Goal: Information Seeking & Learning: Learn about a topic

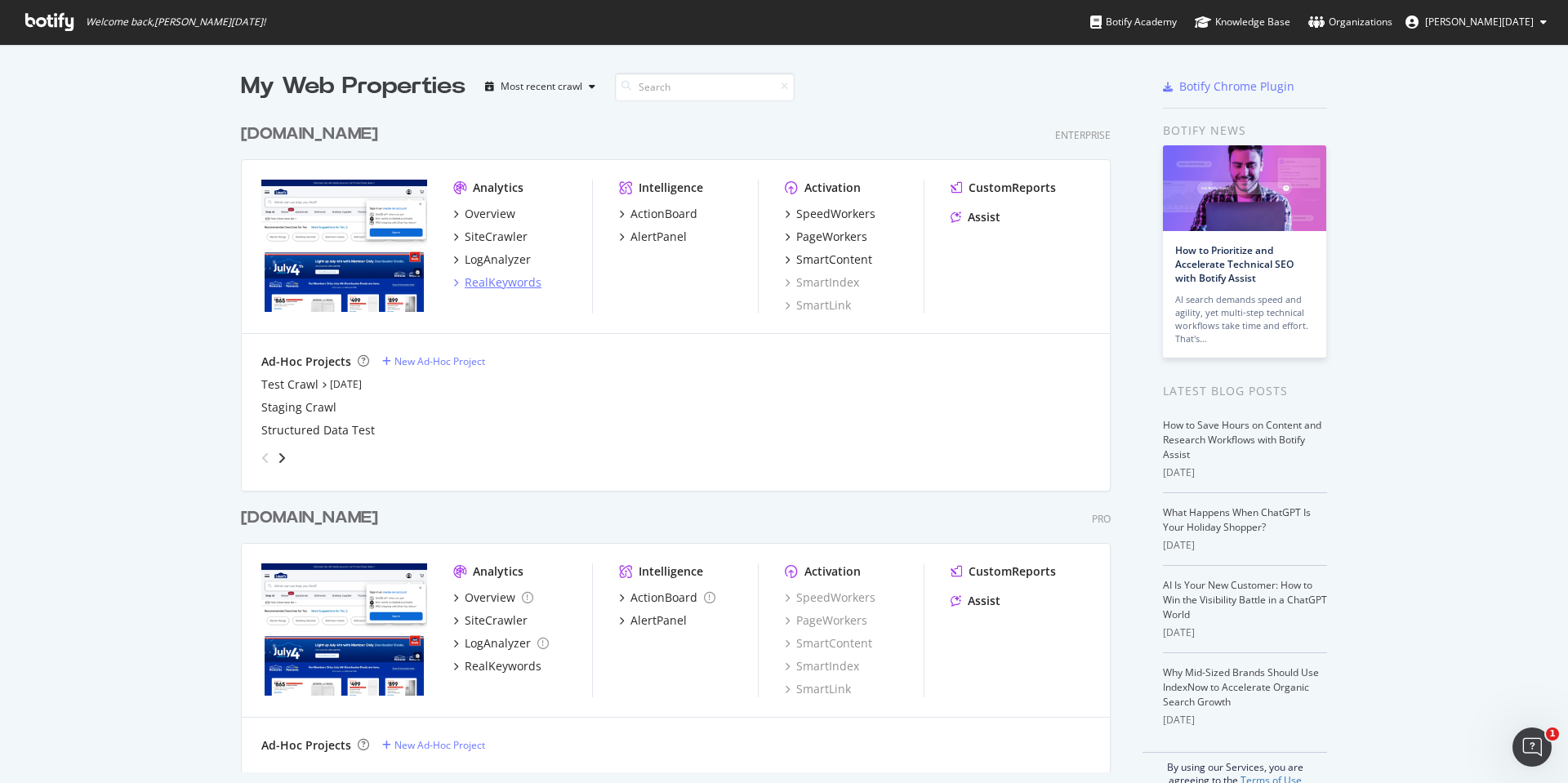
click at [490, 280] on div "RealKeywords" at bounding box center [503, 283] width 77 height 17
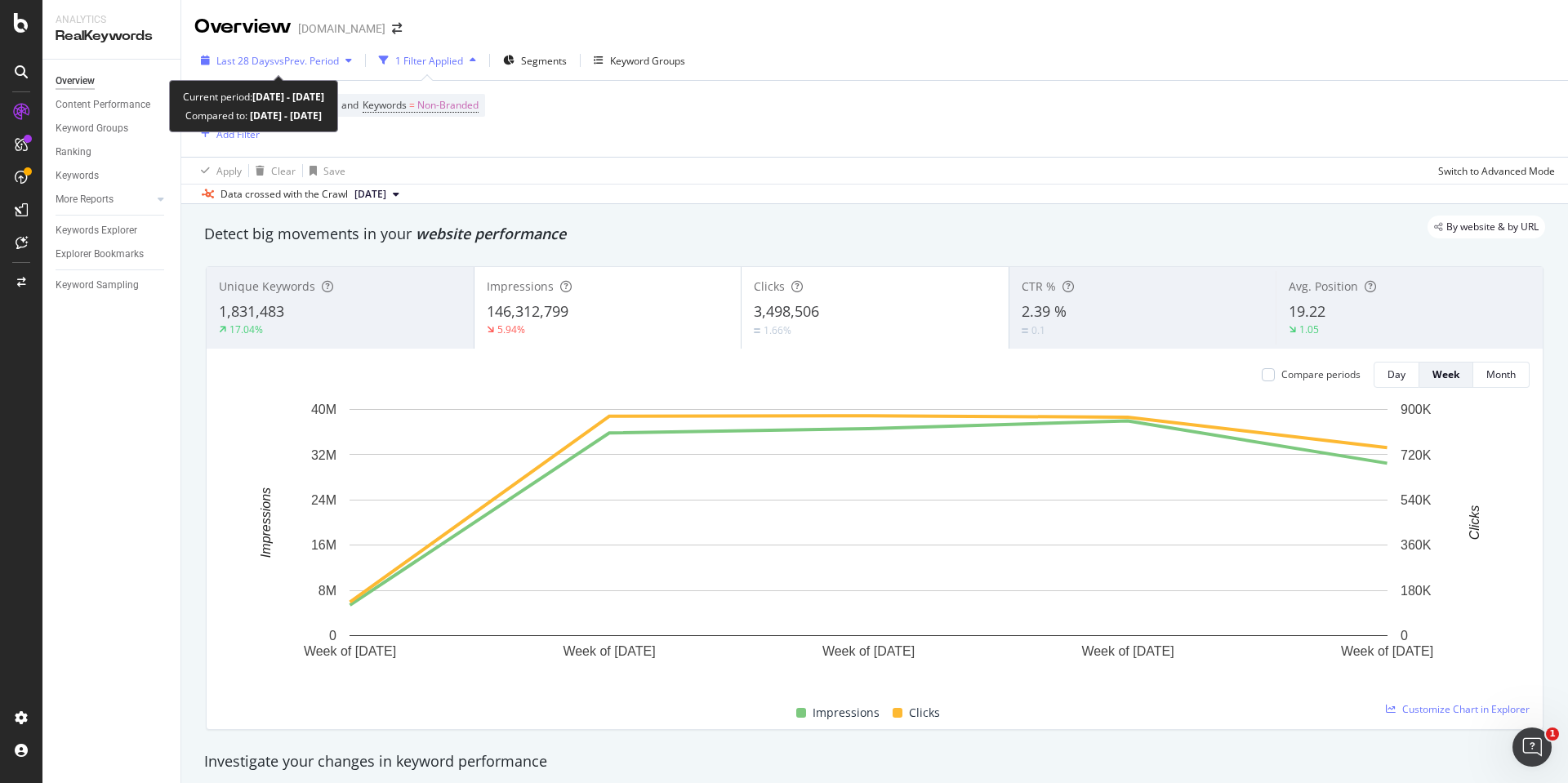
click at [317, 61] on span "vs Prev. Period" at bounding box center [306, 61] width 64 height 14
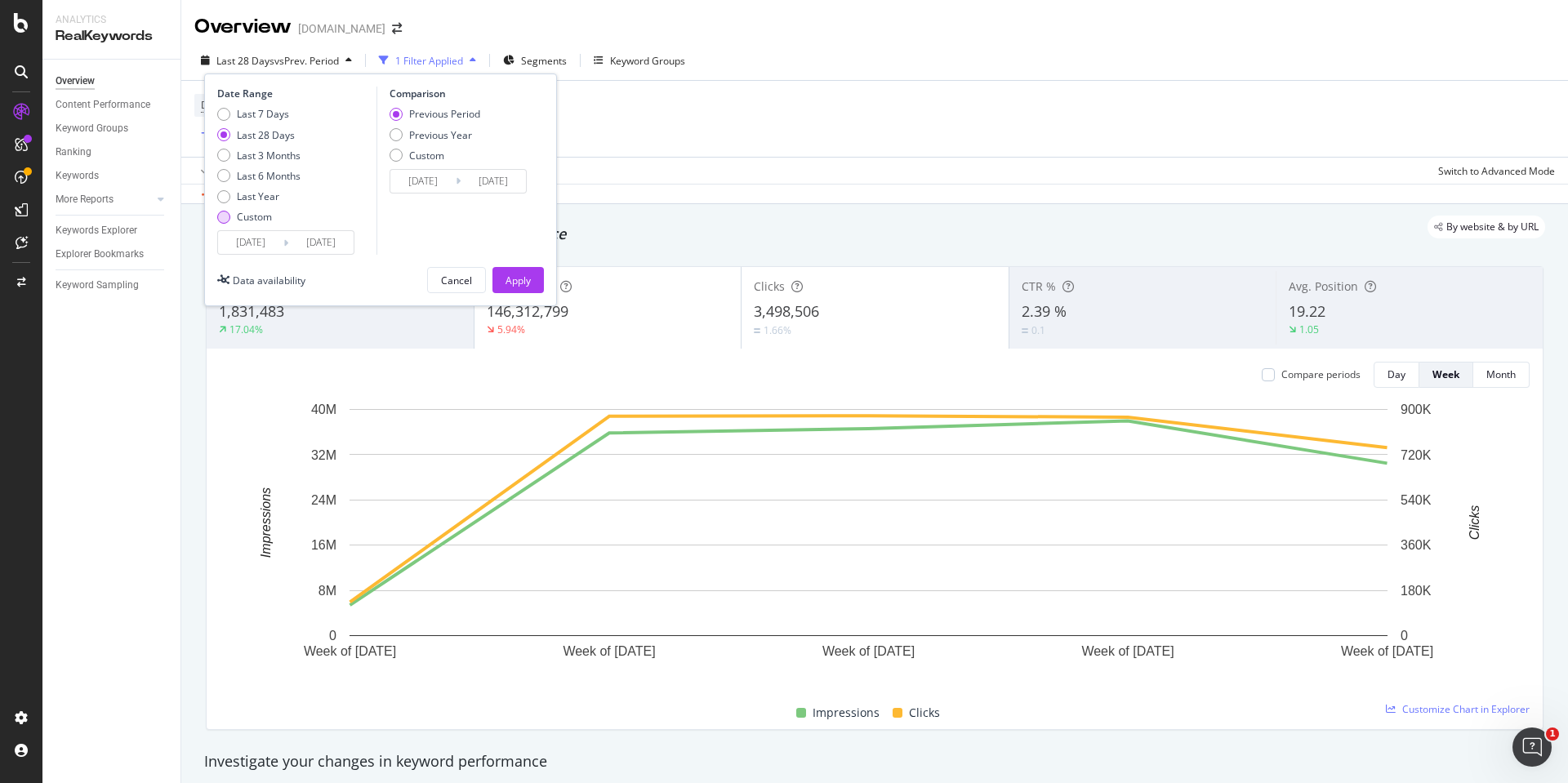
click at [245, 220] on div "Custom" at bounding box center [254, 217] width 35 height 14
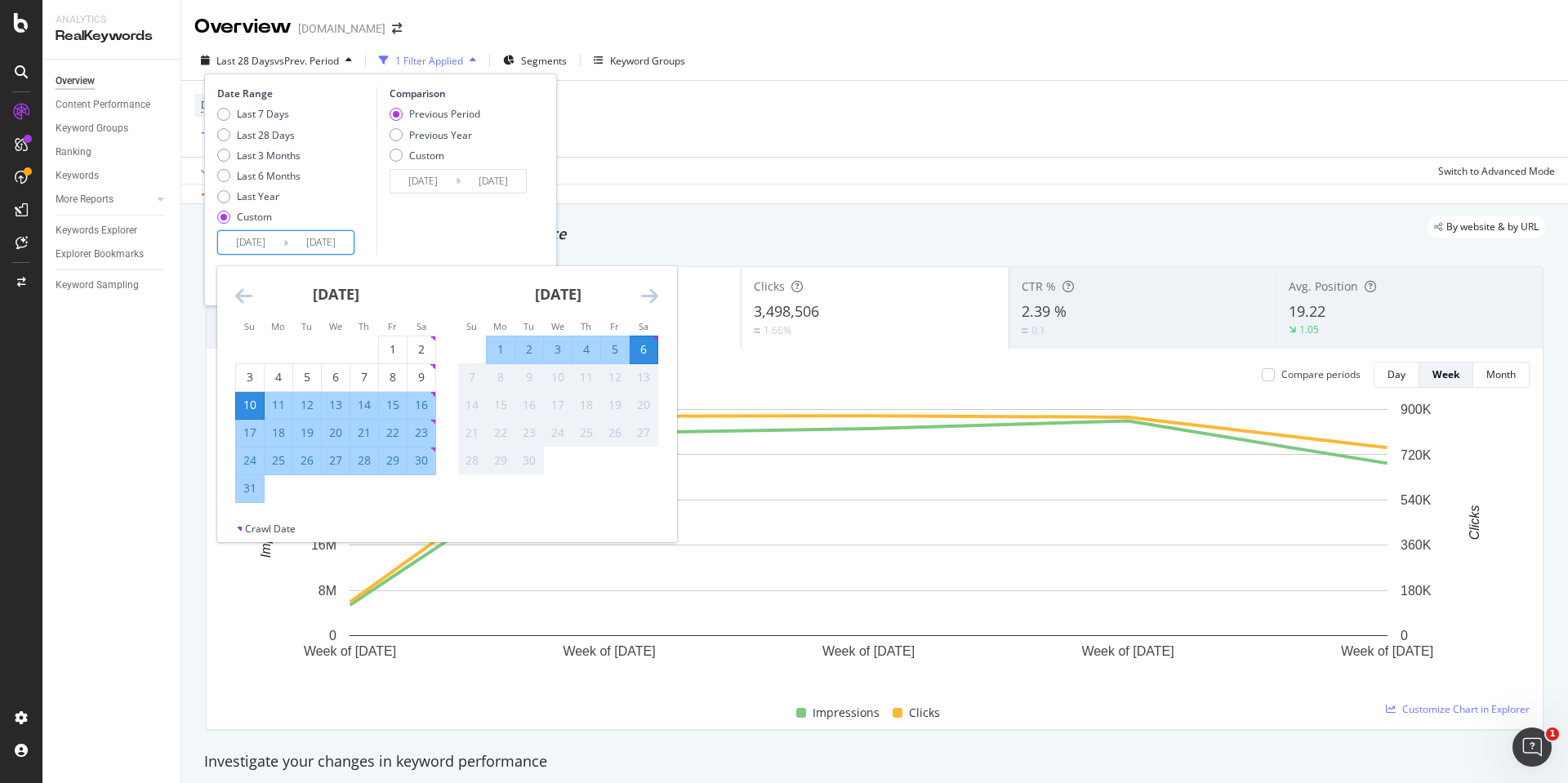
click at [254, 238] on input "[DATE]" at bounding box center [250, 242] width 65 height 23
click at [242, 283] on div "[DATE]" at bounding box center [336, 300] width 201 height 69
click at [231, 295] on div "[DATE] 1 2 3 4 5 6 7 8 9 10 11 12 13 14 15 16 17 18 19 20 21 22 23 24 25 26 27 …" at bounding box center [335, 384] width 222 height 236
click at [239, 295] on icon "Move backward to switch to the previous month." at bounding box center [243, 295] width 17 height 20
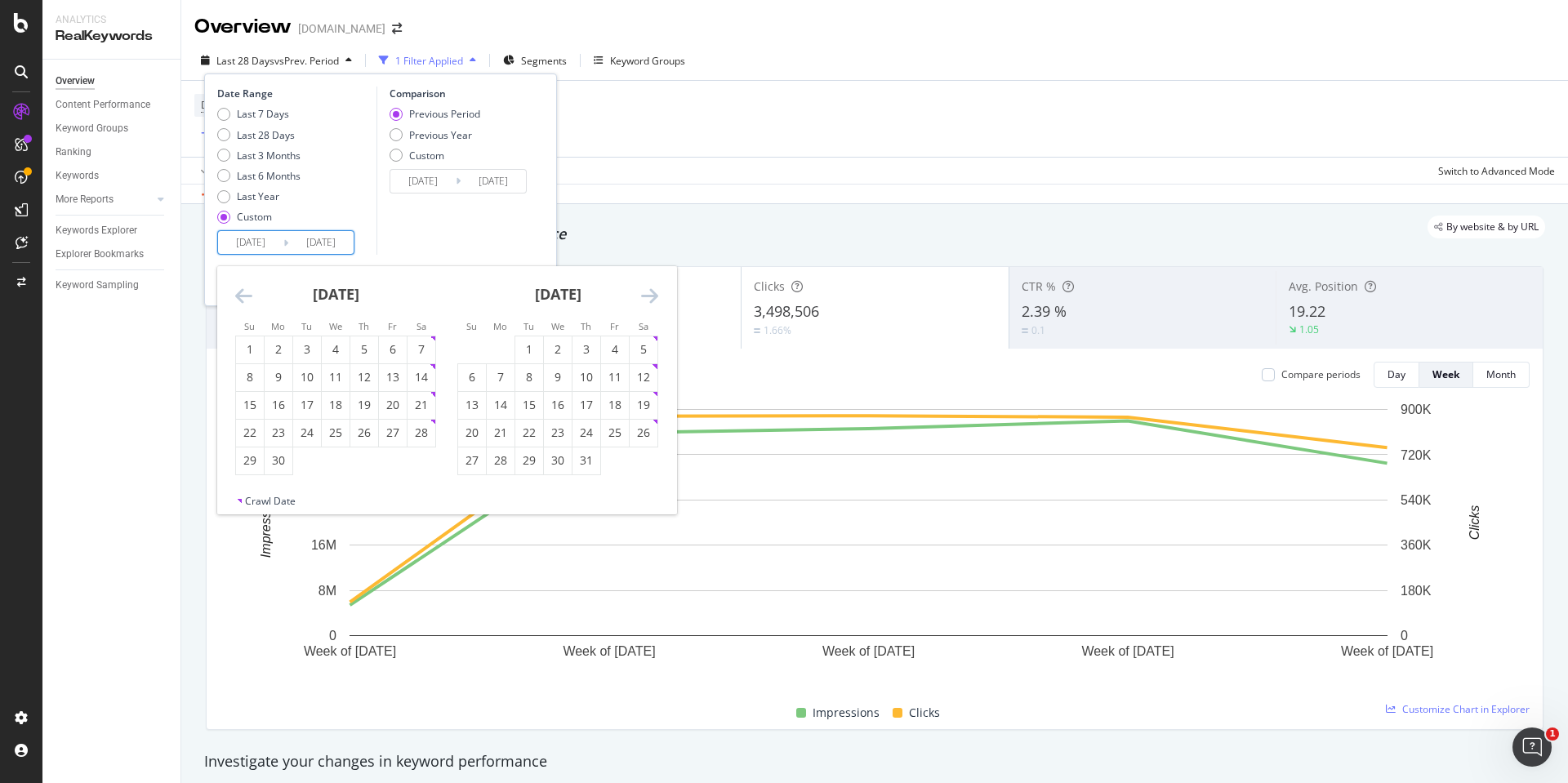
click at [239, 295] on icon "Move backward to switch to the previous month." at bounding box center [243, 295] width 17 height 20
click at [427, 346] on div "1" at bounding box center [422, 350] width 28 height 17
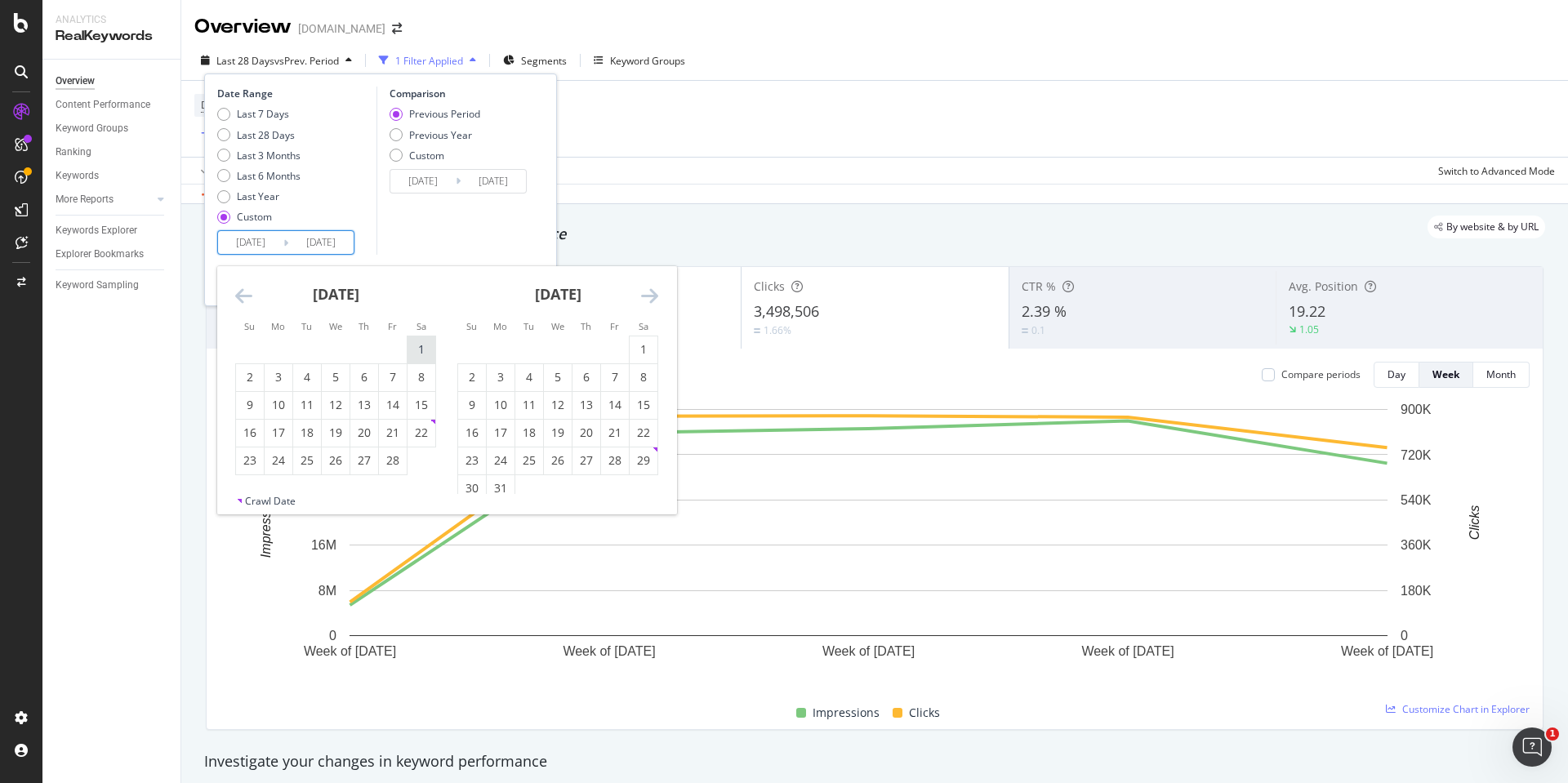
type input "[DATE]"
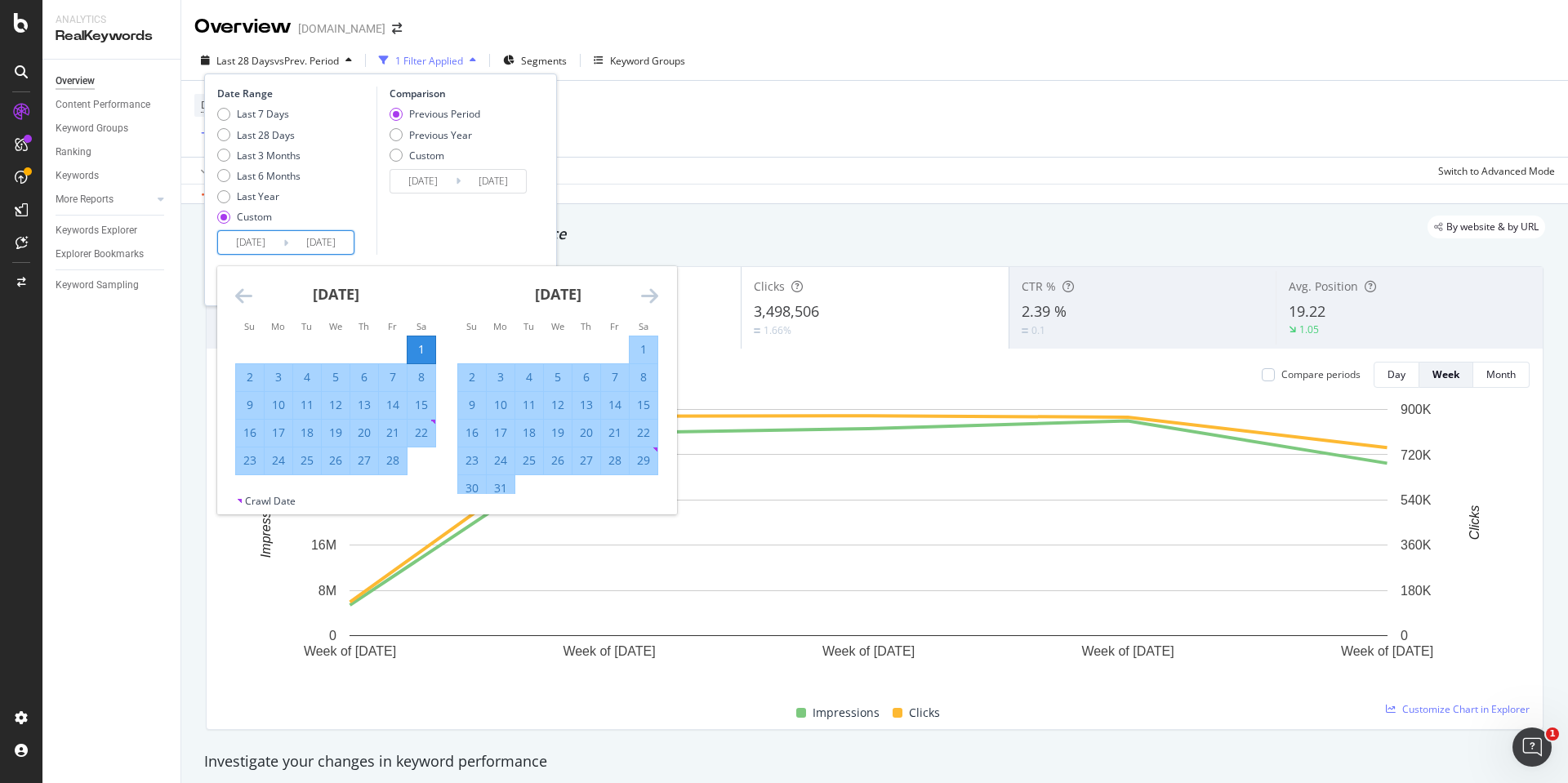
click at [645, 294] on icon "Move forward to switch to the next month." at bounding box center [649, 295] width 17 height 20
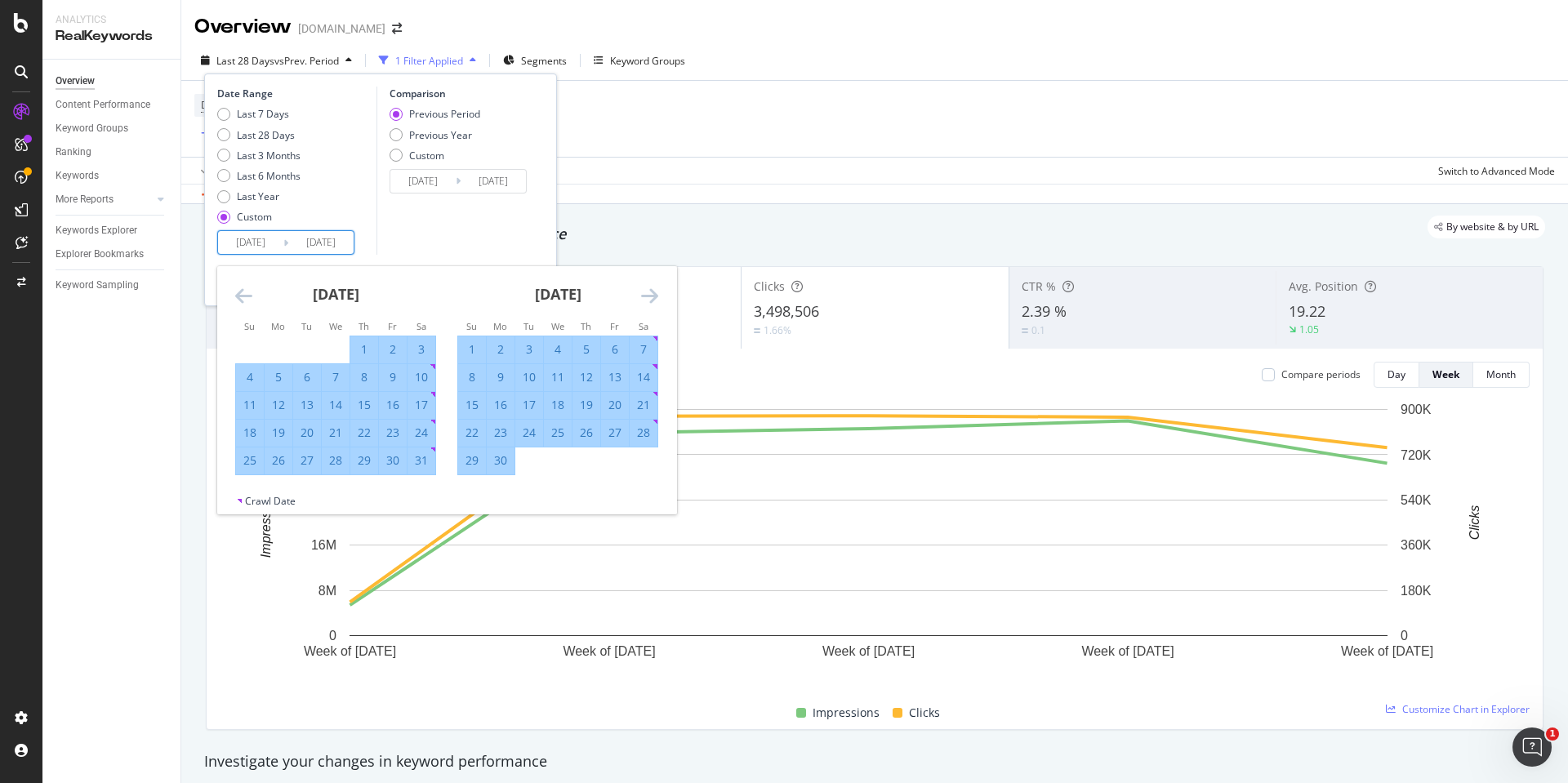
click at [645, 294] on icon "Move forward to switch to the next month." at bounding box center [649, 295] width 17 height 20
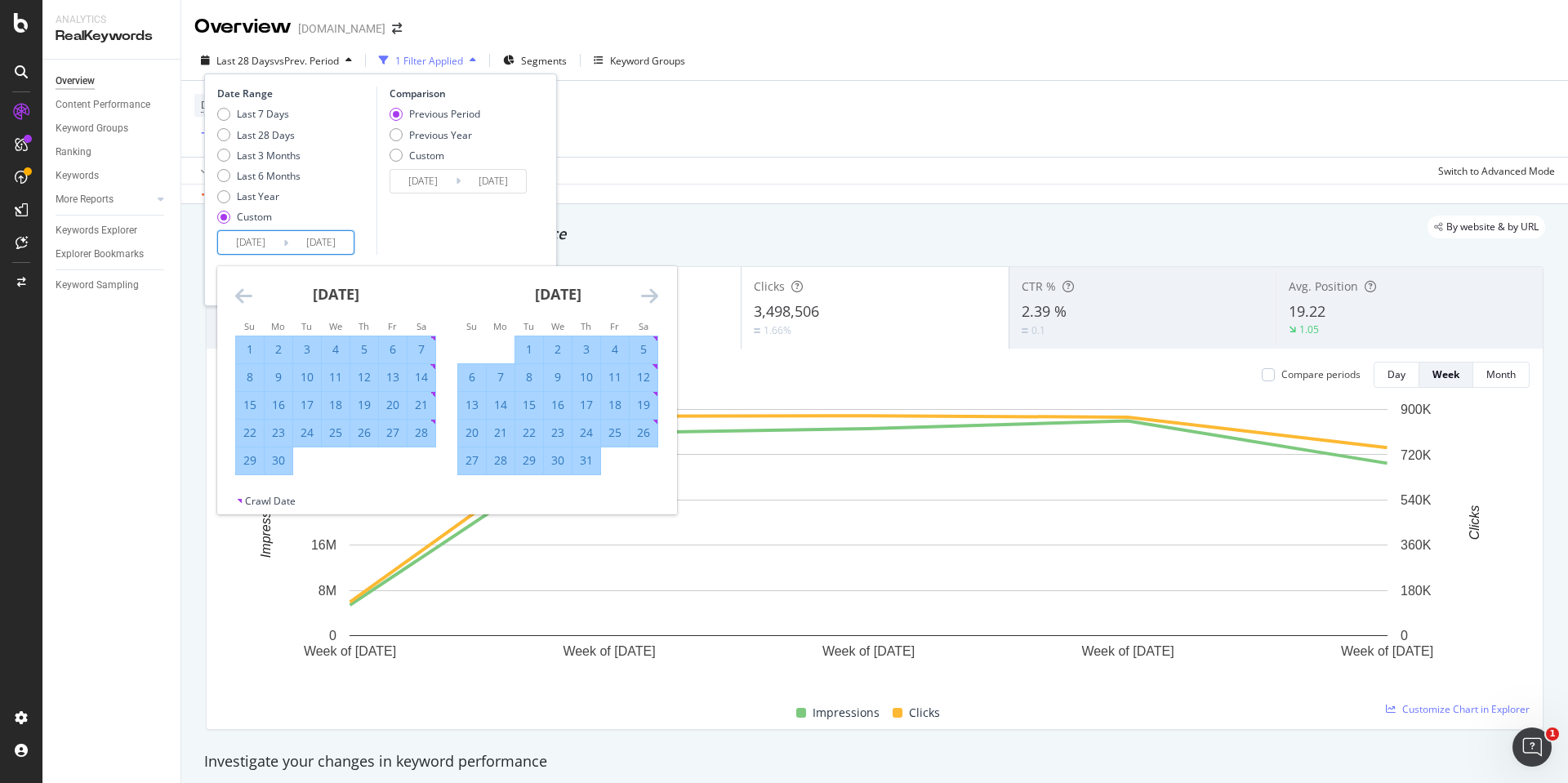
click at [645, 294] on icon "Move forward to switch to the next month." at bounding box center [649, 295] width 17 height 20
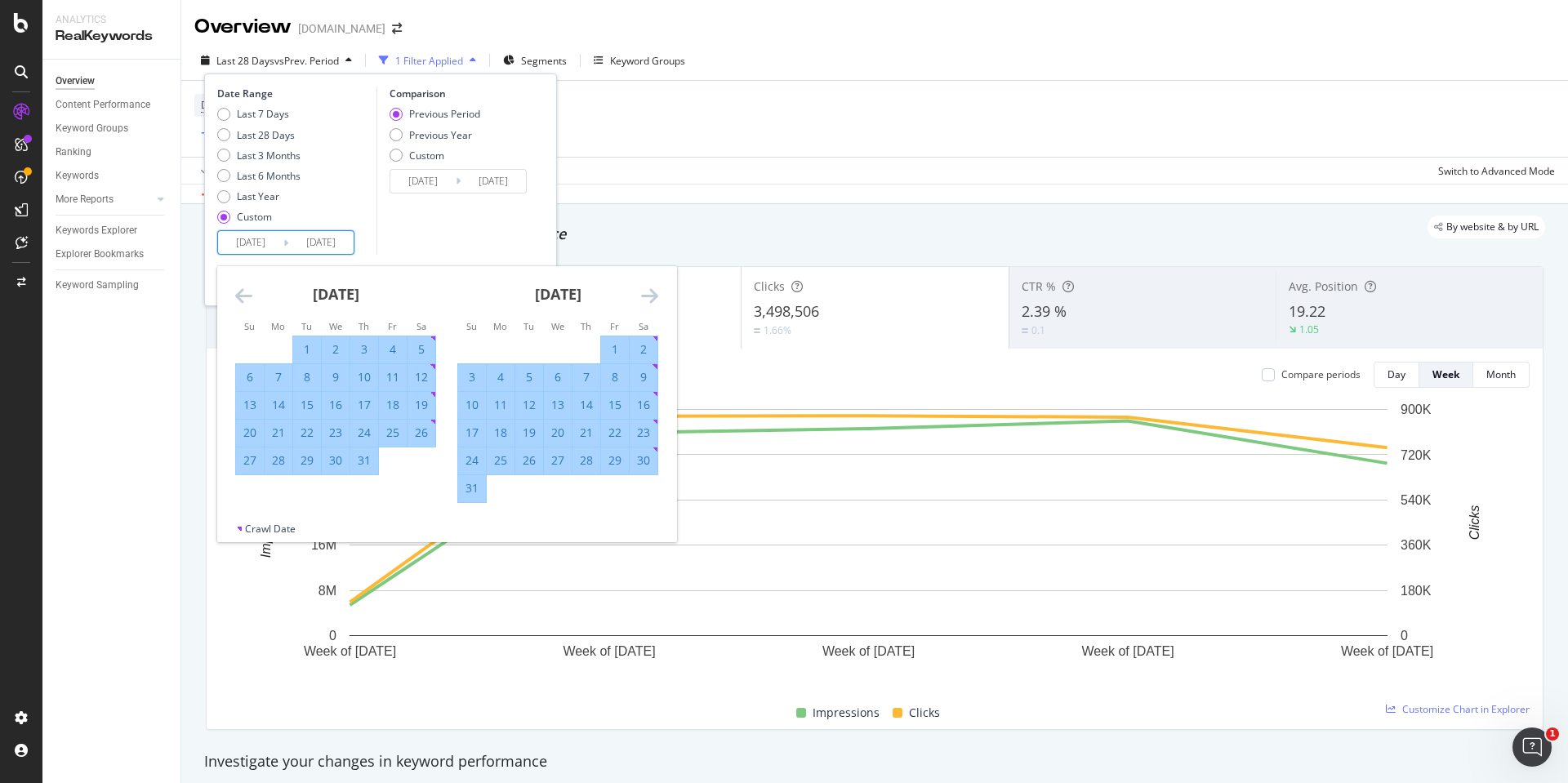
click at [615, 461] on div "29" at bounding box center [615, 460] width 28 height 17
type input "[DATE]"
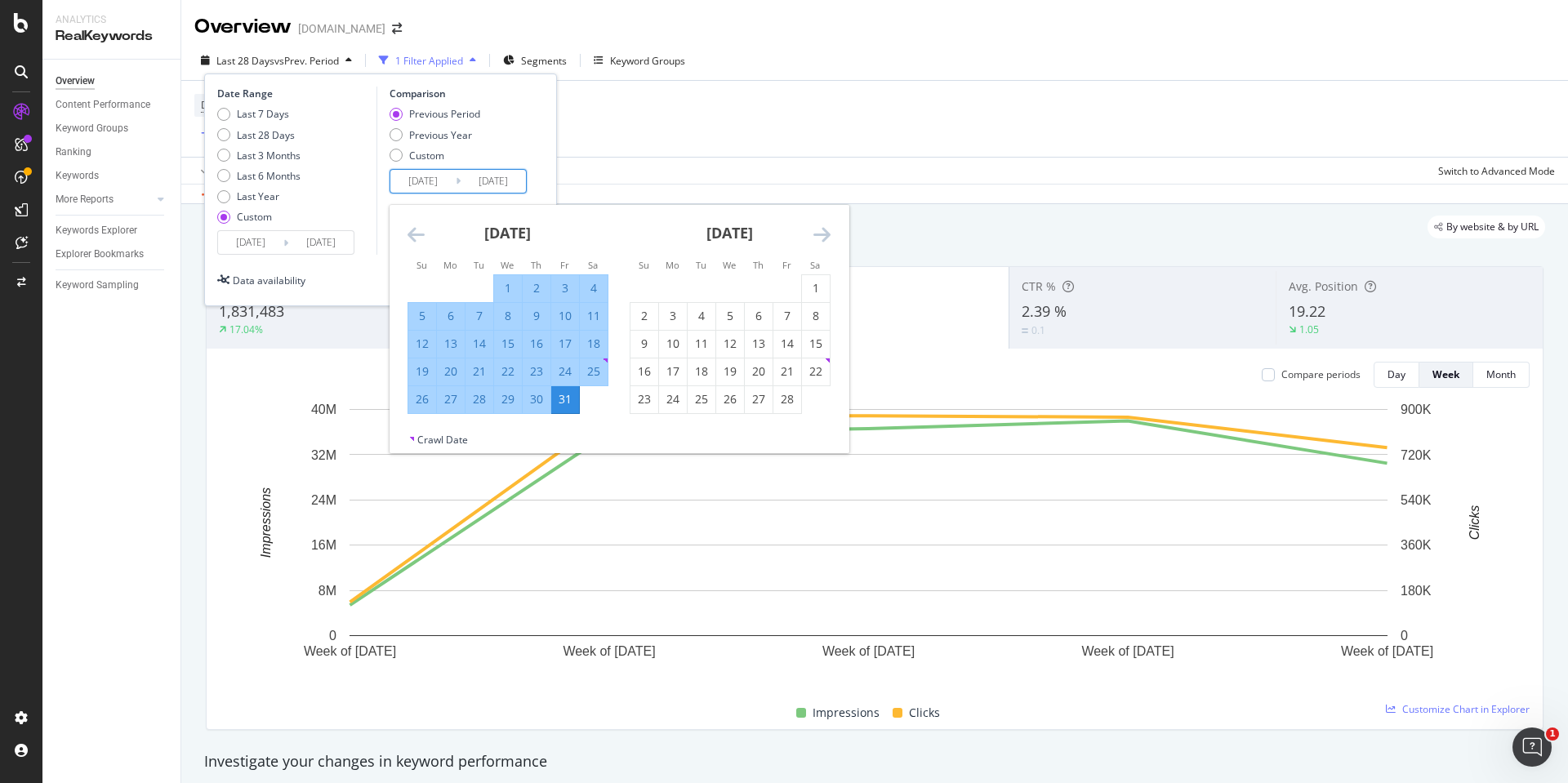
click at [436, 180] on input "[DATE]" at bounding box center [423, 180] width 65 height 23
click at [415, 237] on icon "Move backward to switch to the previous month." at bounding box center [416, 234] width 17 height 20
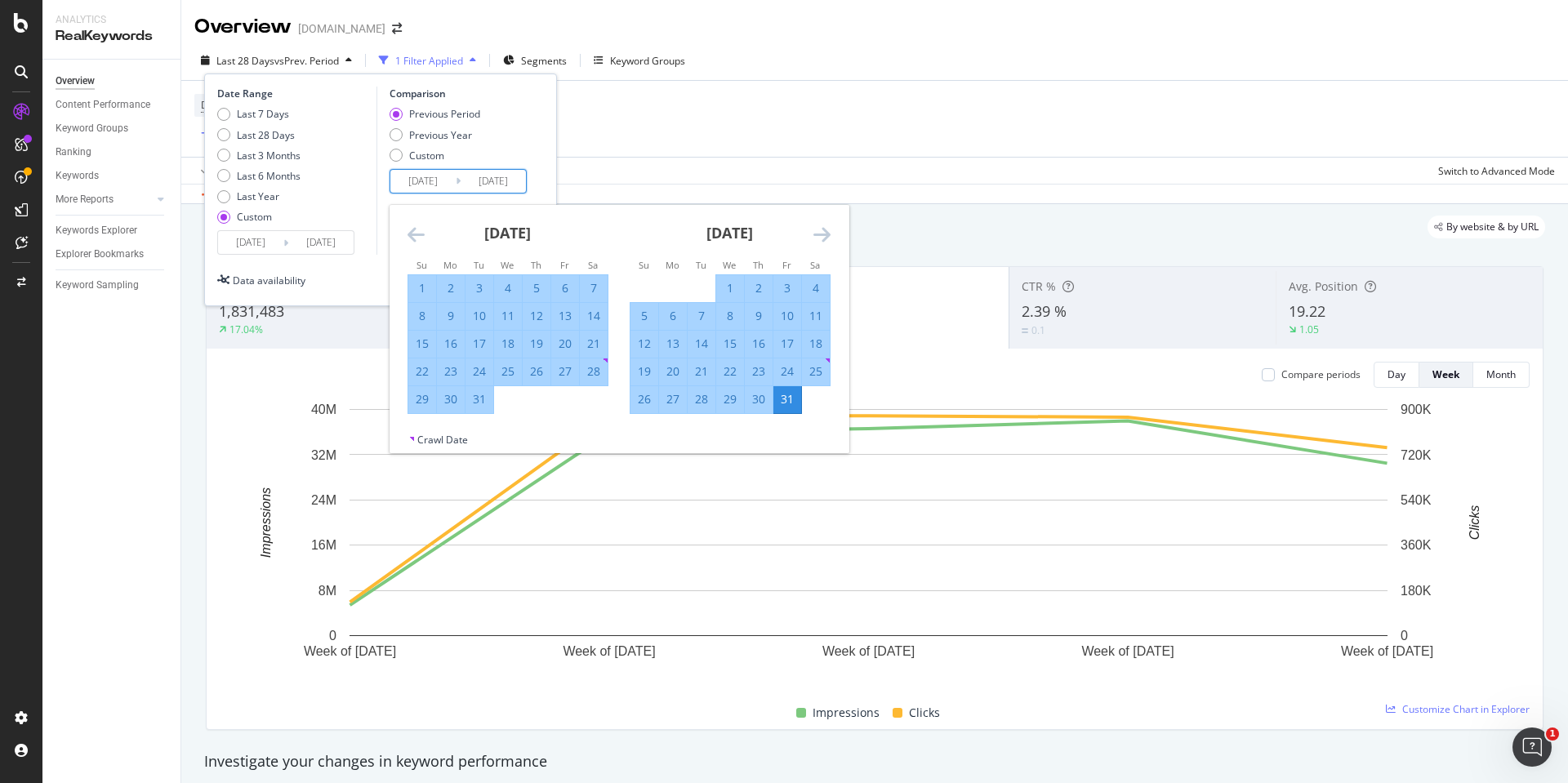
click at [415, 237] on icon "Move backward to switch to the previous month." at bounding box center [416, 234] width 17 height 20
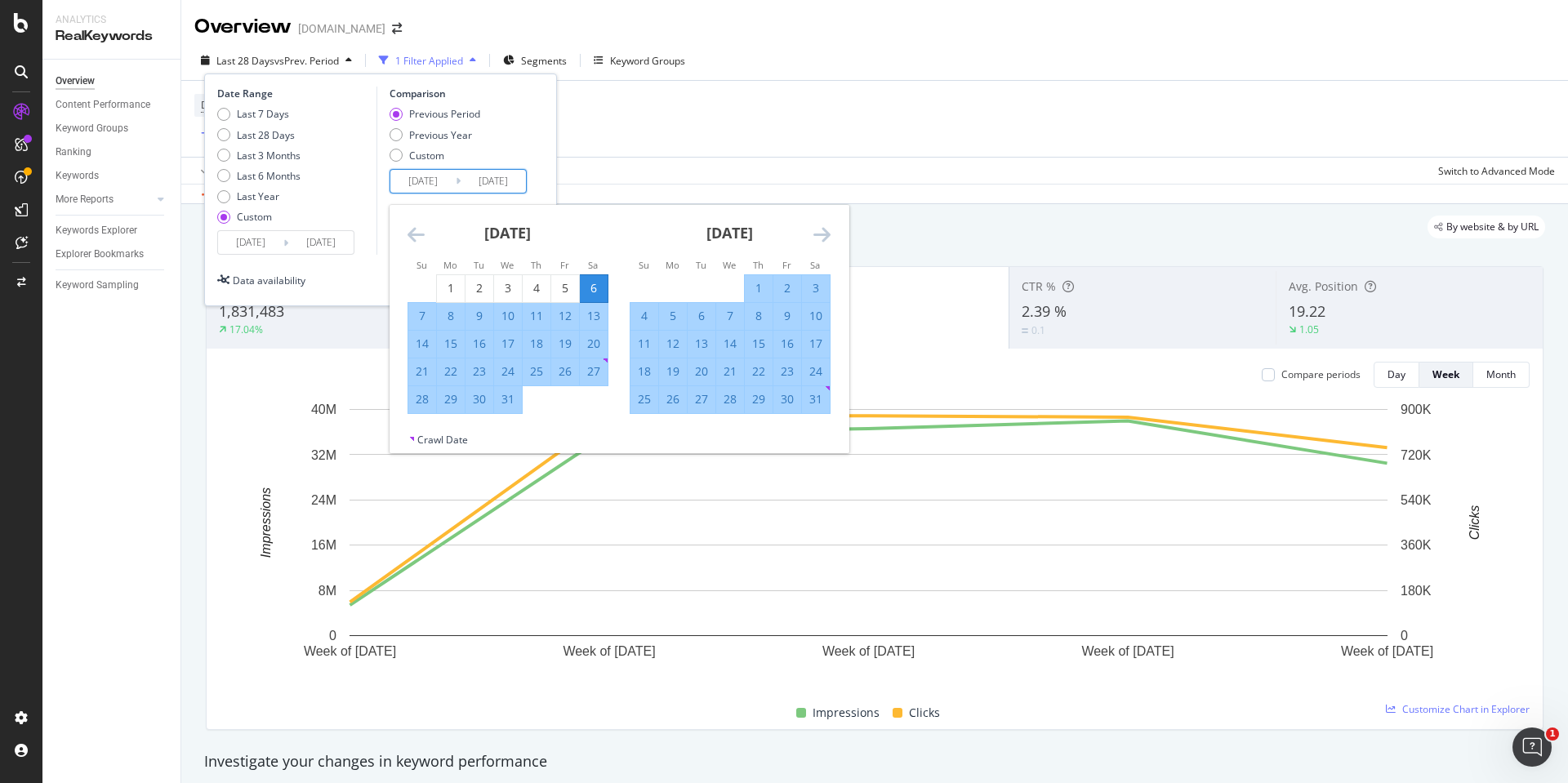
click at [415, 237] on icon "Move backward to switch to the previous month." at bounding box center [416, 234] width 17 height 20
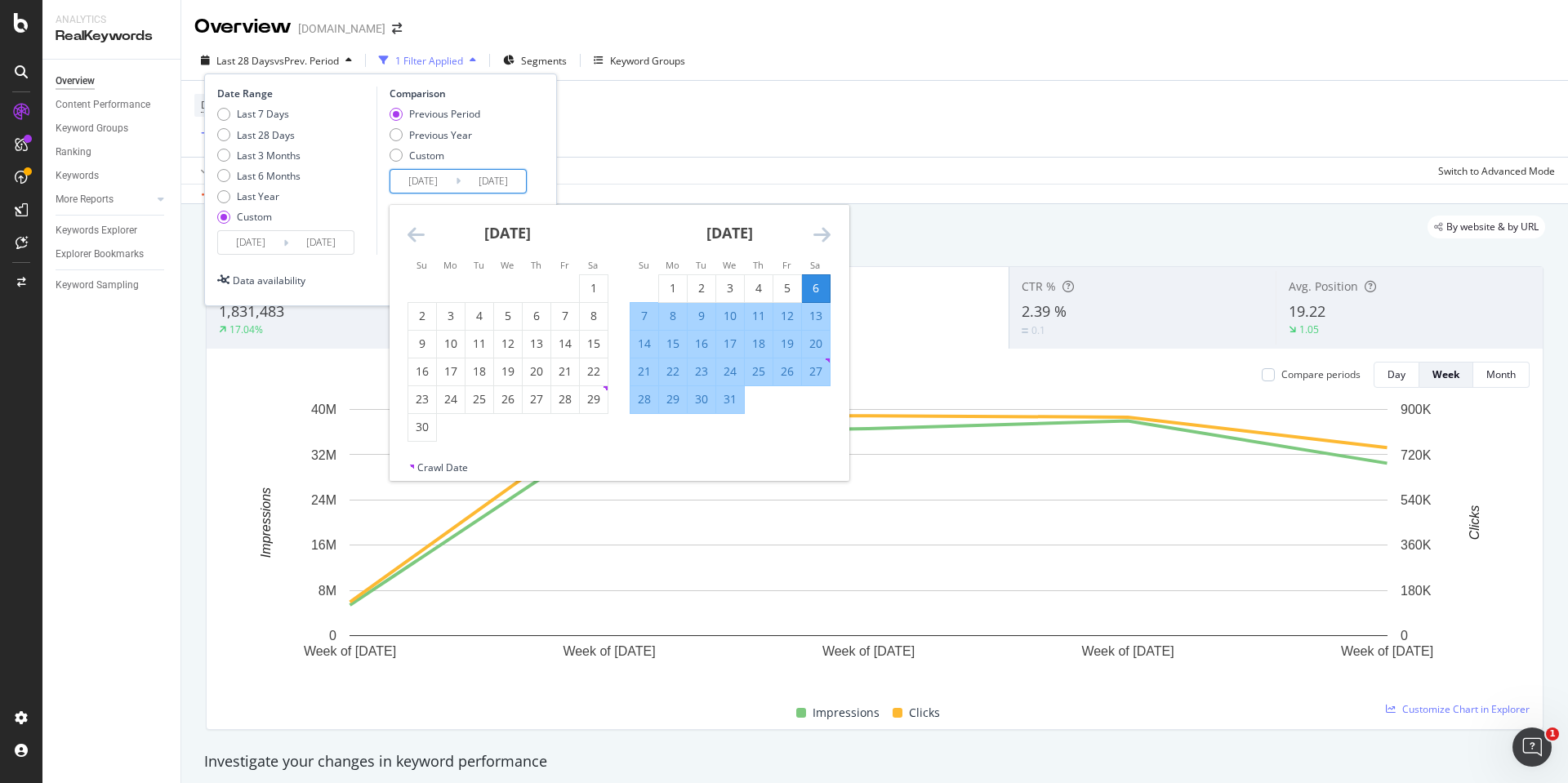
click at [415, 237] on icon "Move backward to switch to the previous month." at bounding box center [416, 234] width 17 height 20
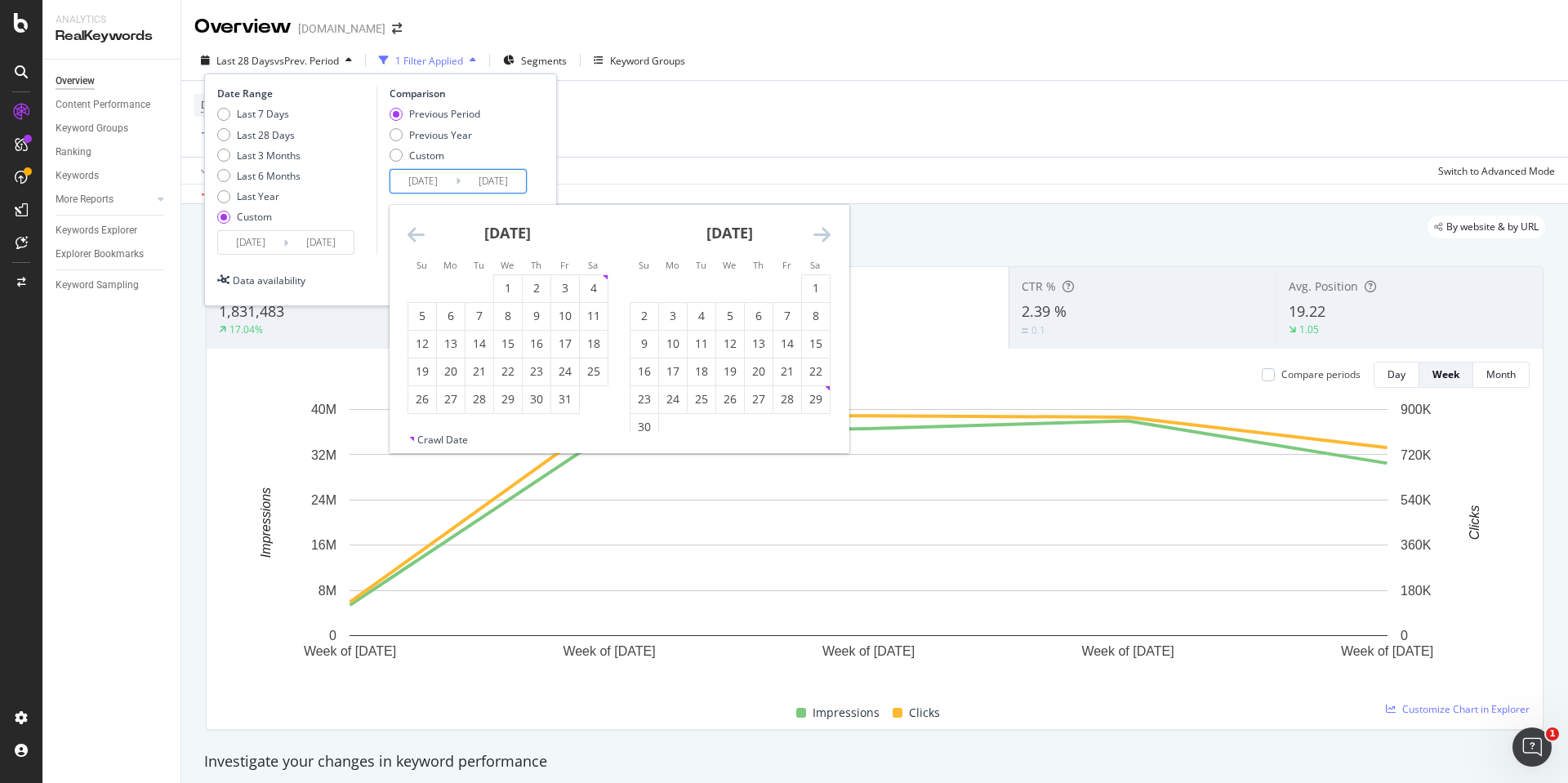
click at [415, 237] on icon "Move backward to switch to the previous month." at bounding box center [416, 234] width 17 height 20
click at [821, 284] on div "3" at bounding box center [816, 288] width 28 height 17
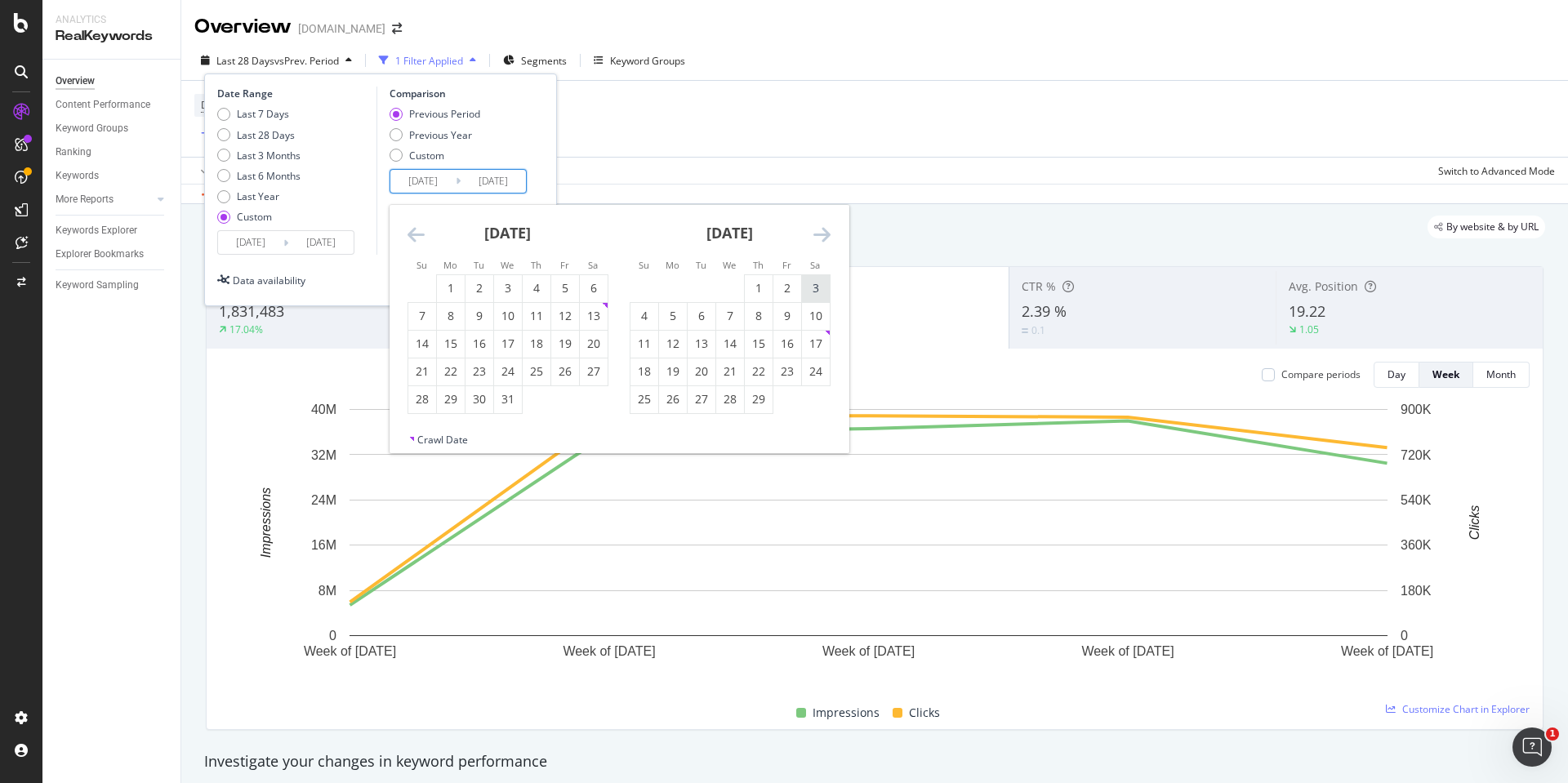
type input "[DATE]"
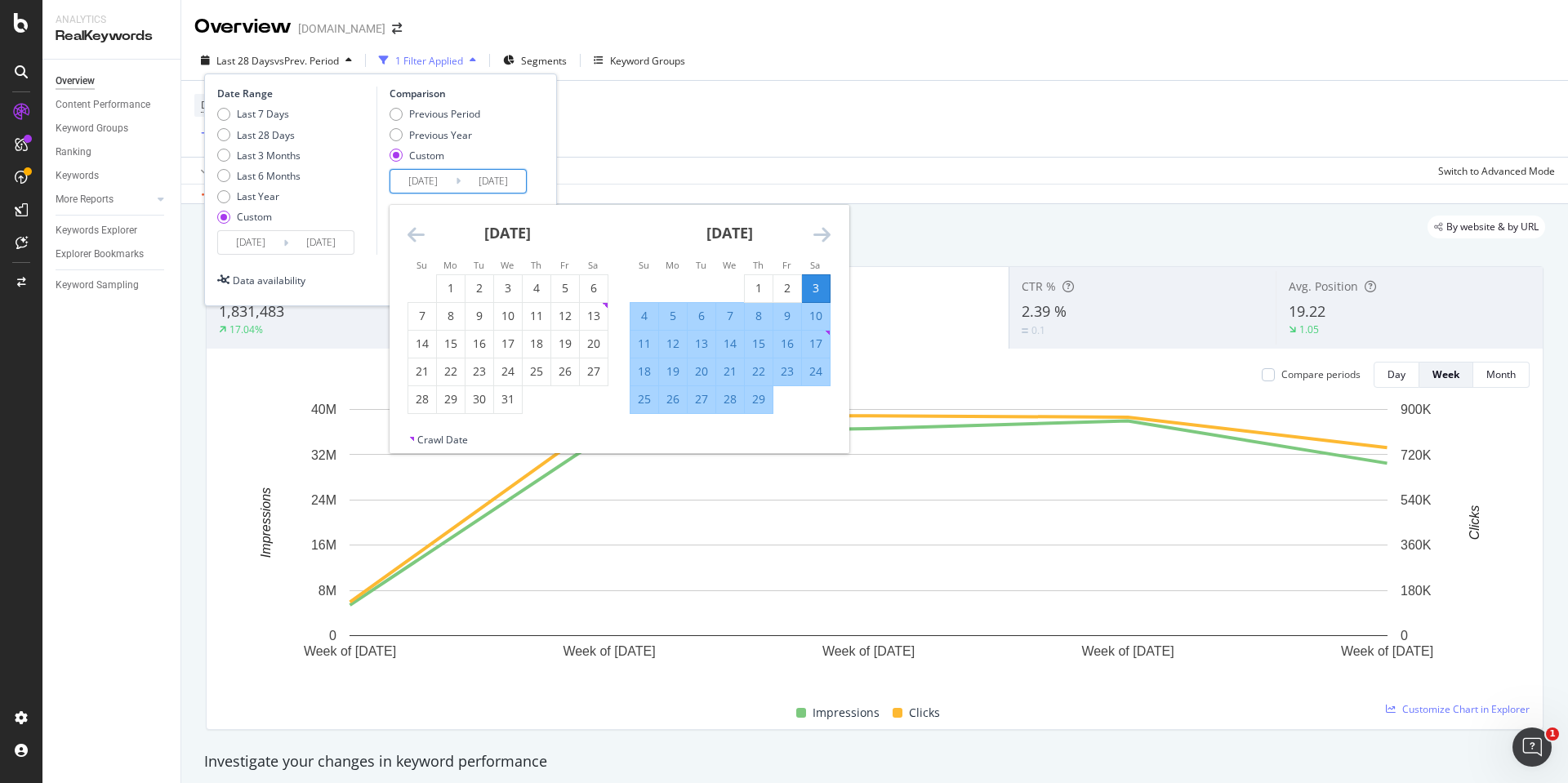
click at [824, 228] on icon "Move forward to switch to the next month." at bounding box center [821, 234] width 17 height 20
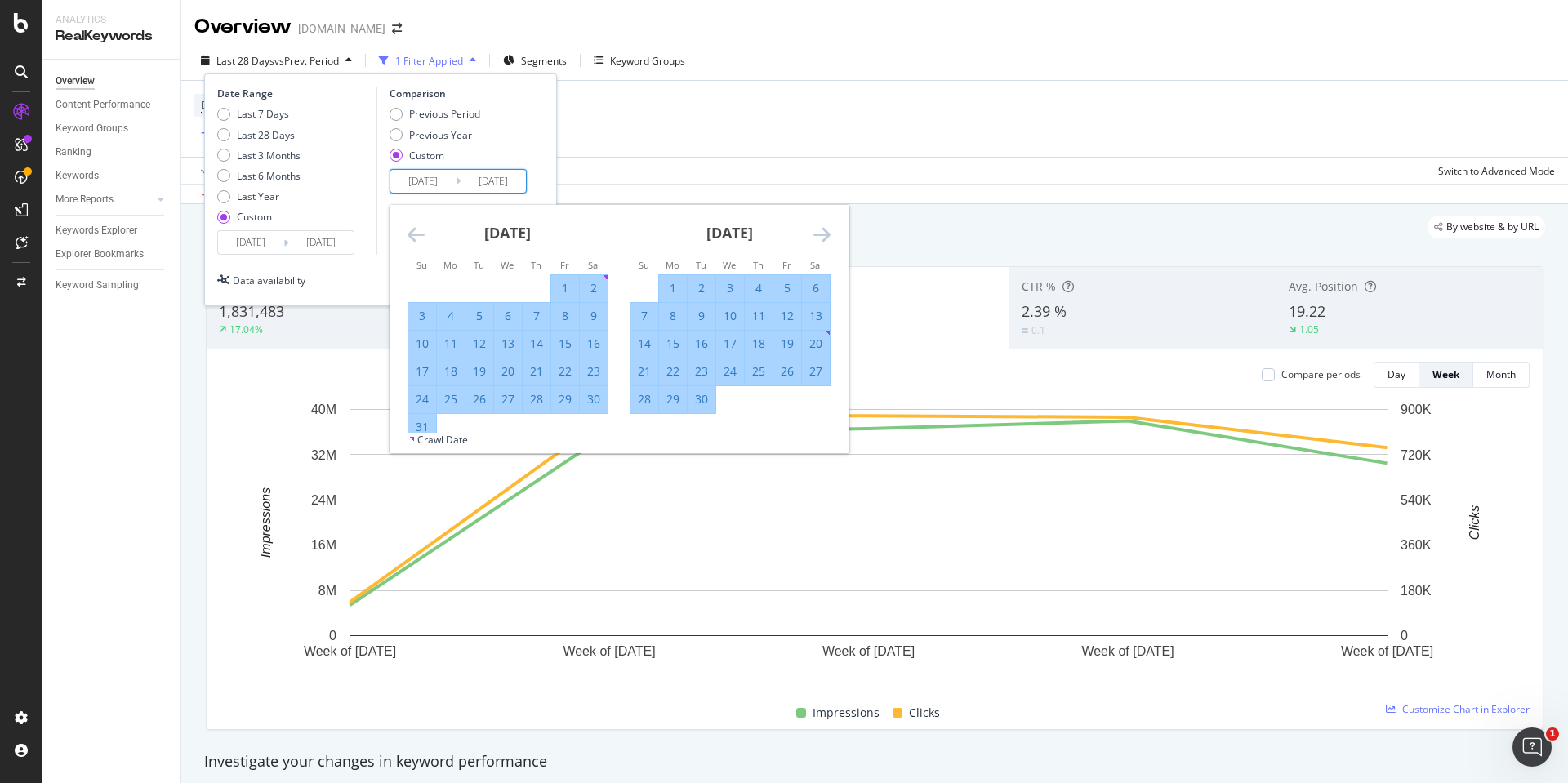
click at [824, 228] on icon "Move forward to switch to the next month." at bounding box center [821, 234] width 17 height 20
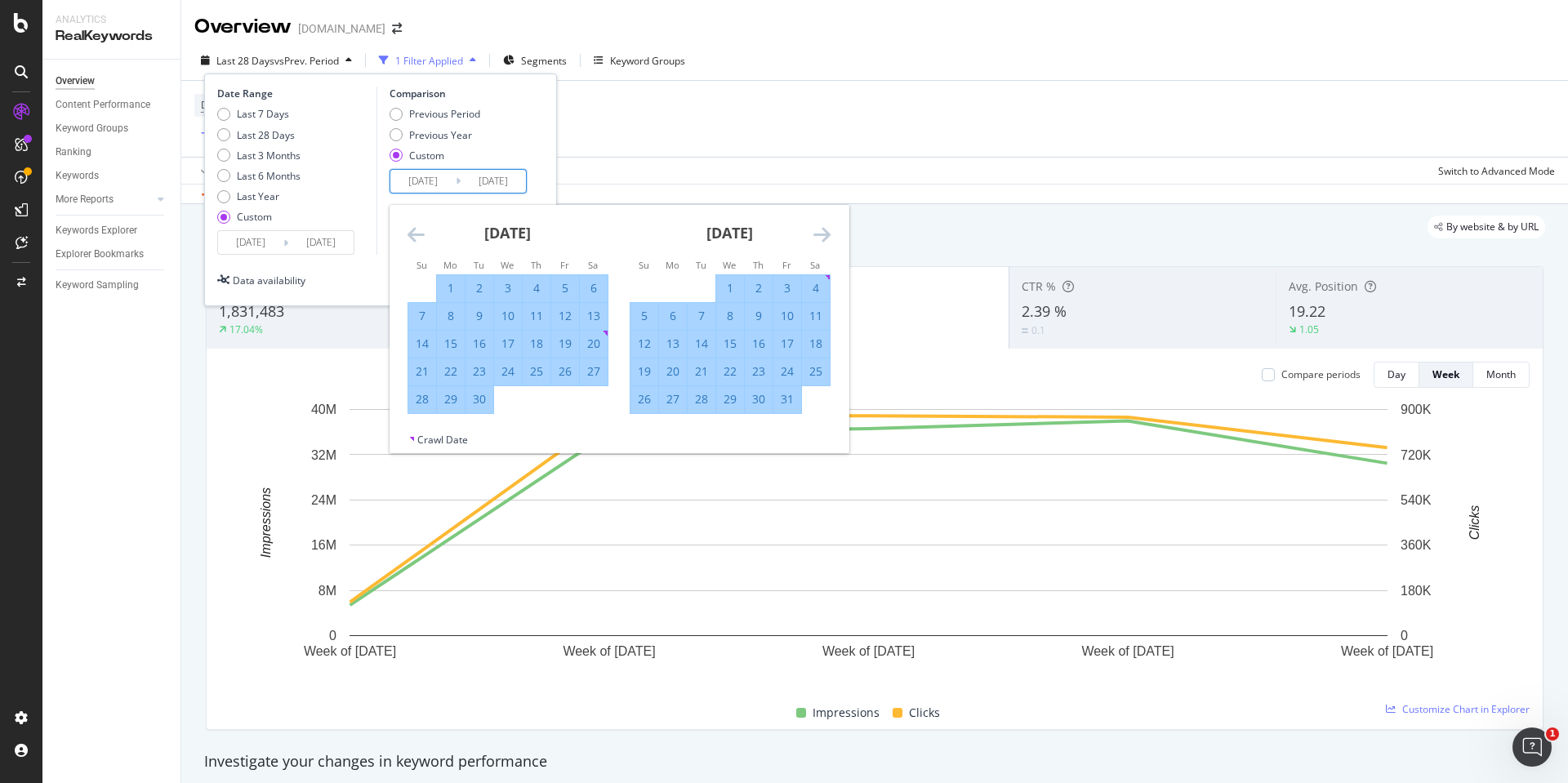
click at [824, 228] on icon "Move forward to switch to the next month." at bounding box center [821, 234] width 17 height 20
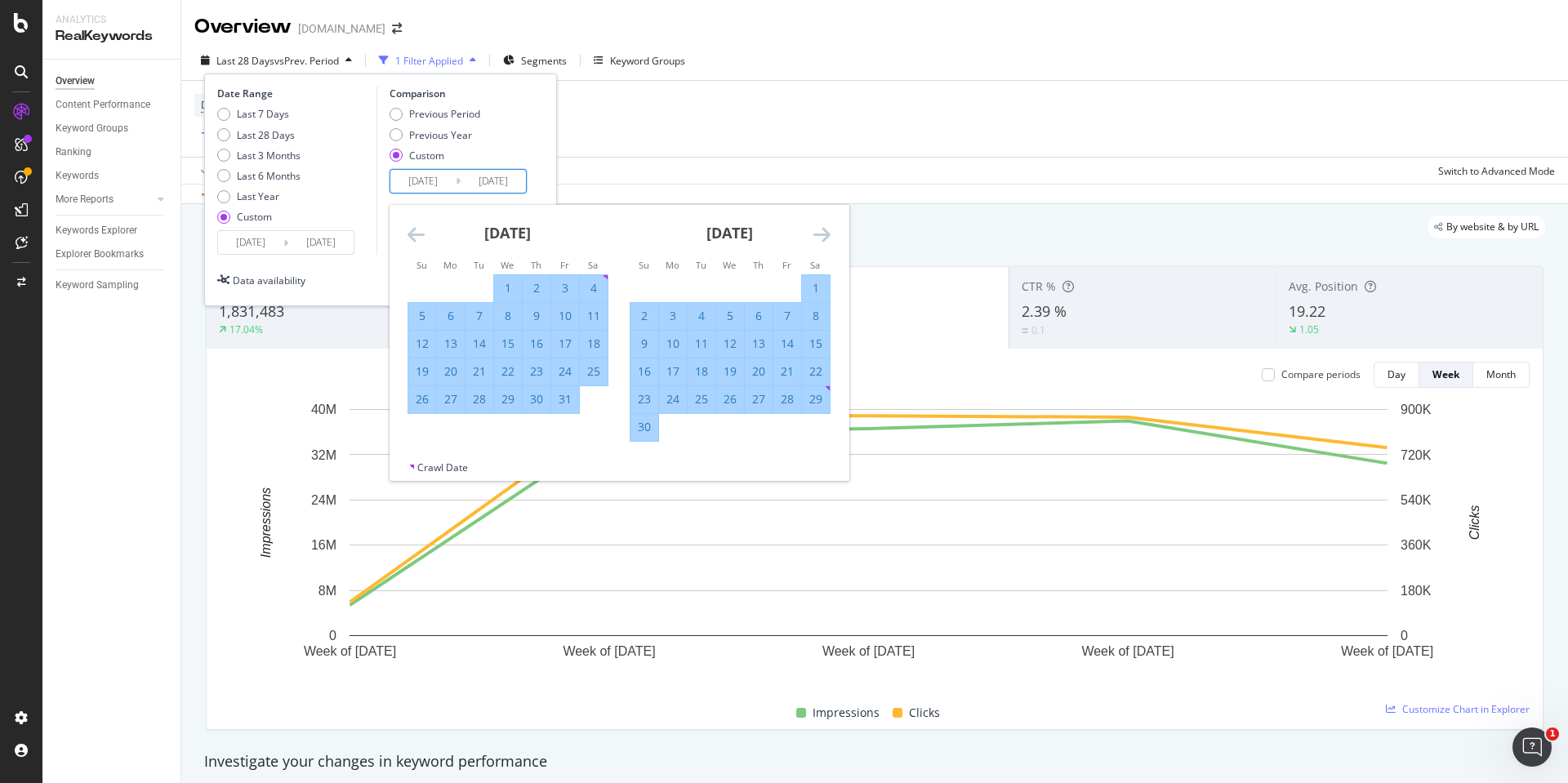
click at [824, 228] on icon "Move forward to switch to the next month." at bounding box center [821, 234] width 17 height 20
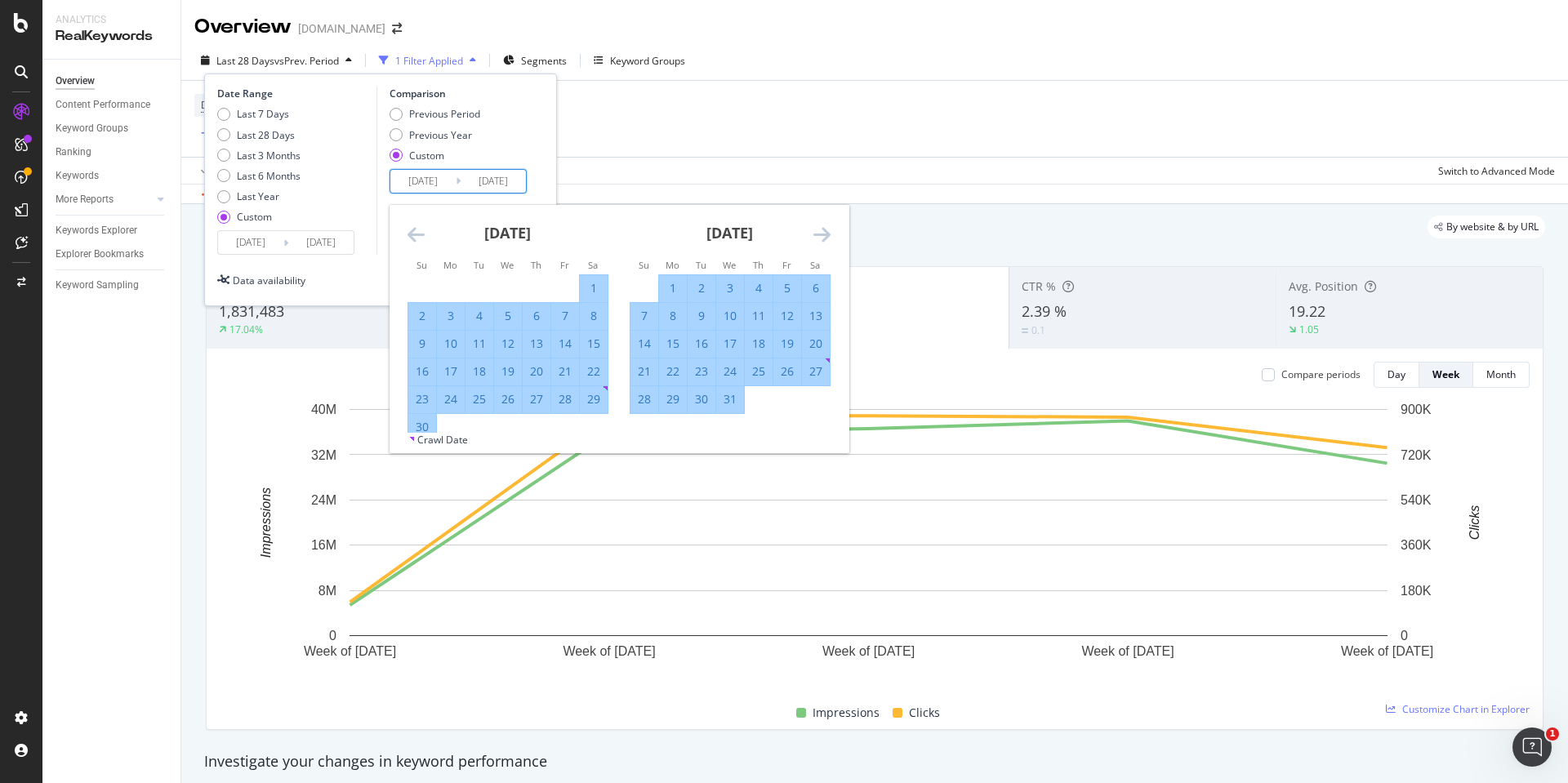
click at [824, 228] on icon "Move forward to switch to the next month." at bounding box center [821, 234] width 17 height 20
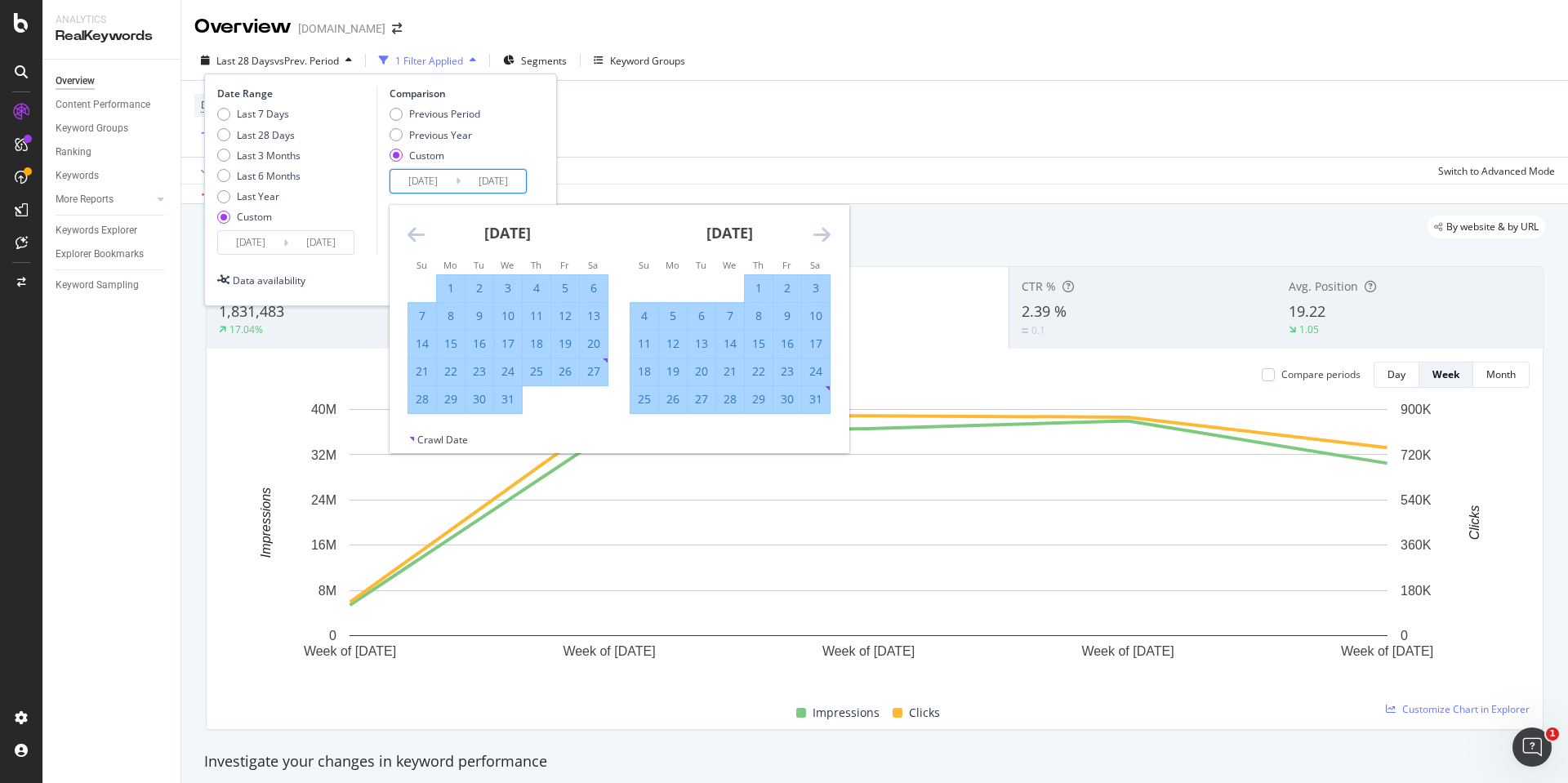
click at [787, 399] on div "30" at bounding box center [787, 399] width 28 height 17
type input "[DATE]"
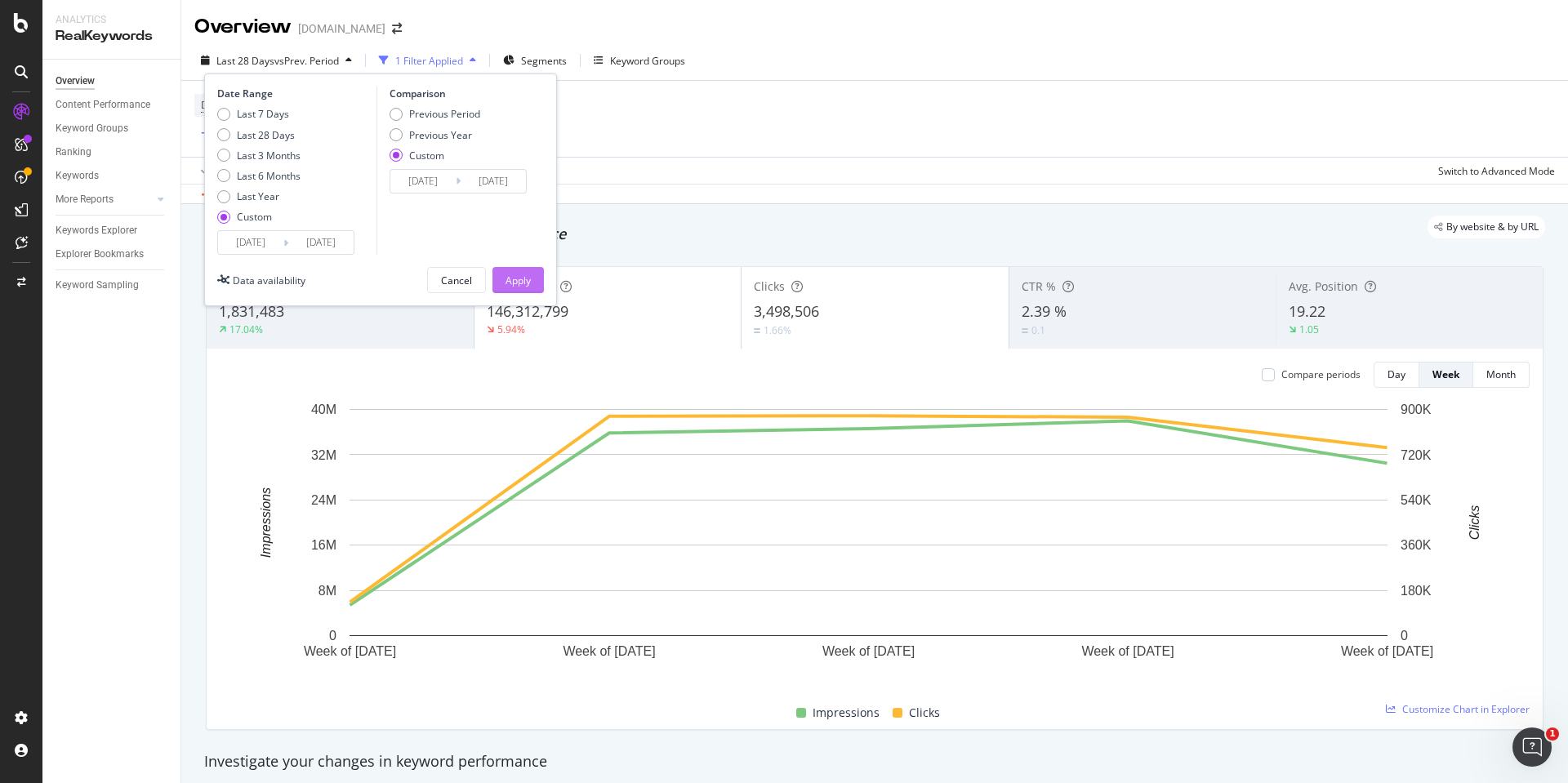
click at [520, 284] on div "Apply" at bounding box center [518, 281] width 26 height 14
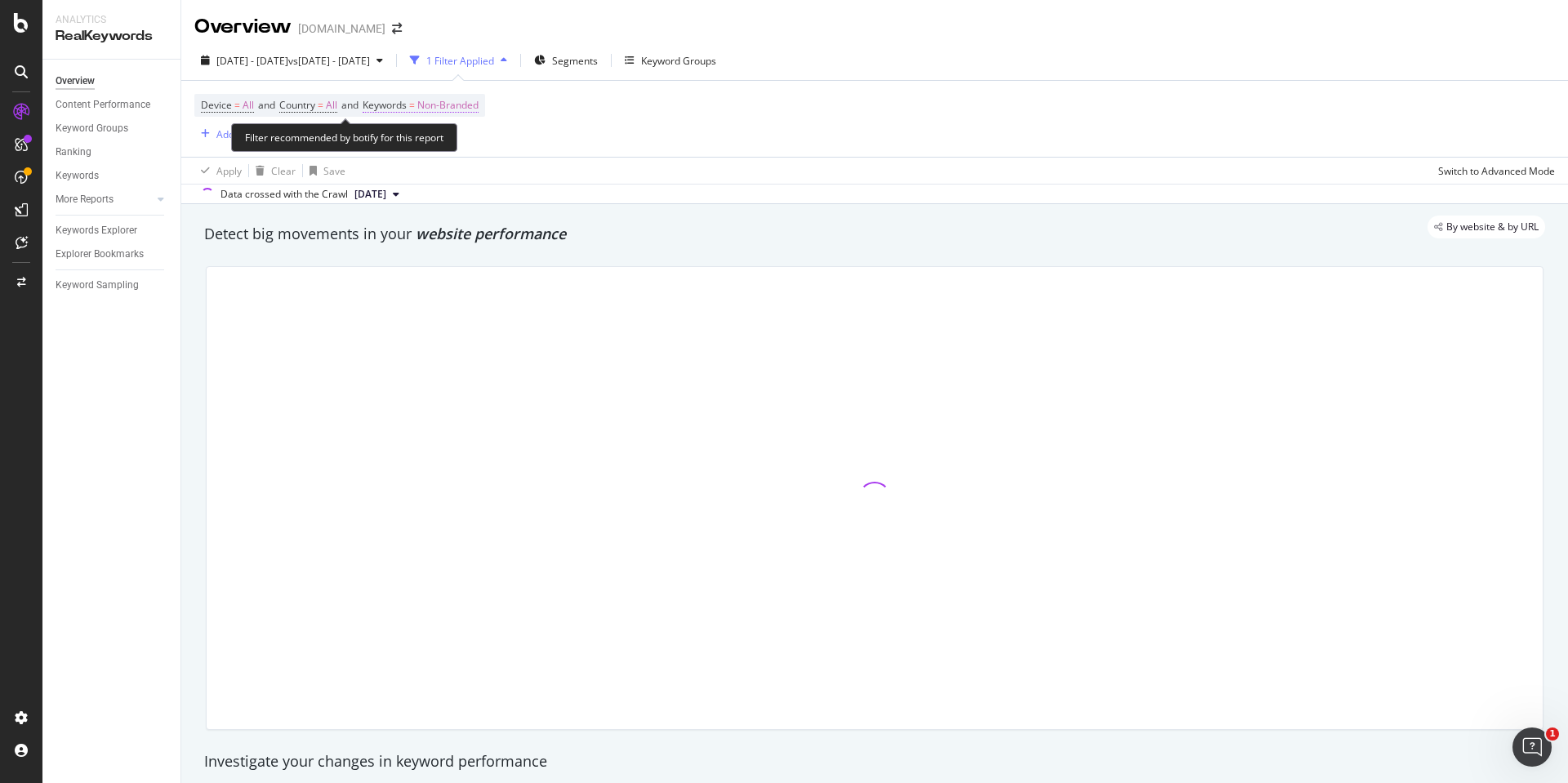
click at [475, 107] on span "Non-Branded" at bounding box center [448, 104] width 61 height 23
click at [446, 141] on span "Non-Branded" at bounding box center [420, 143] width 68 height 14
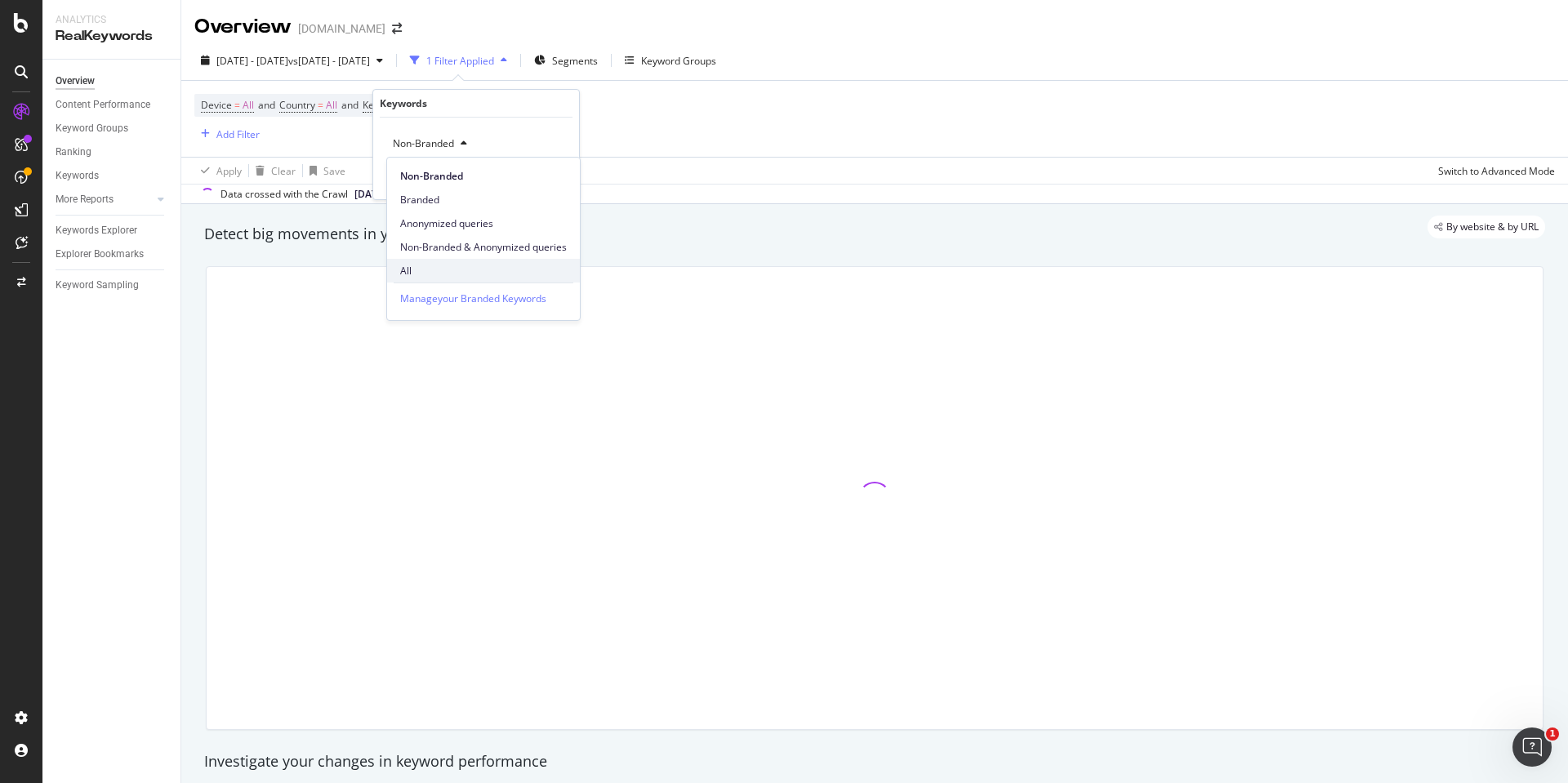
click at [415, 275] on span "All" at bounding box center [483, 271] width 166 height 15
click at [561, 185] on div "Apply" at bounding box center [542, 177] width 47 height 15
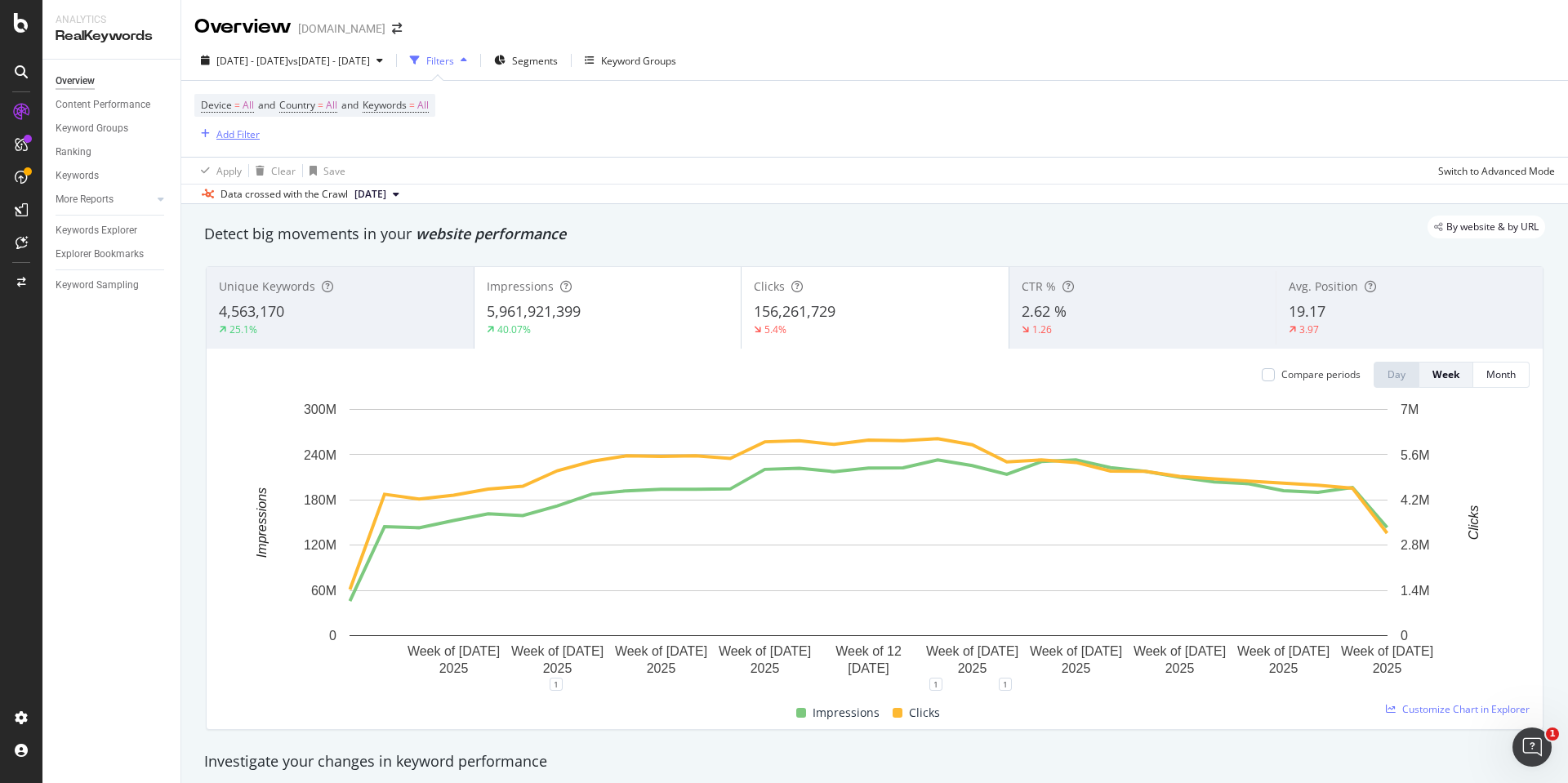
click at [215, 142] on div "Add Filter" at bounding box center [227, 134] width 65 height 18
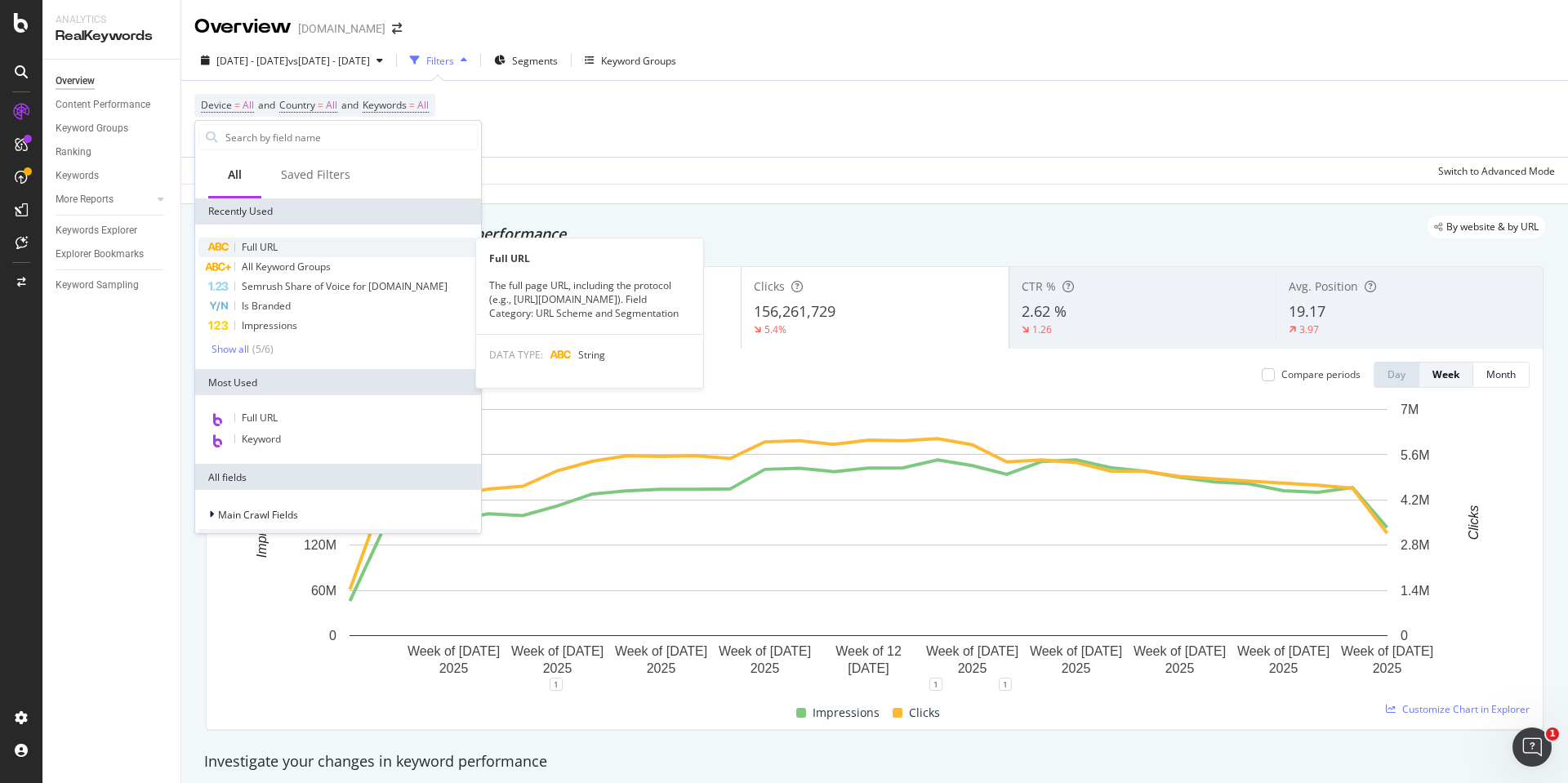
click at [276, 245] on span "Full URL" at bounding box center [259, 247] width 35 height 14
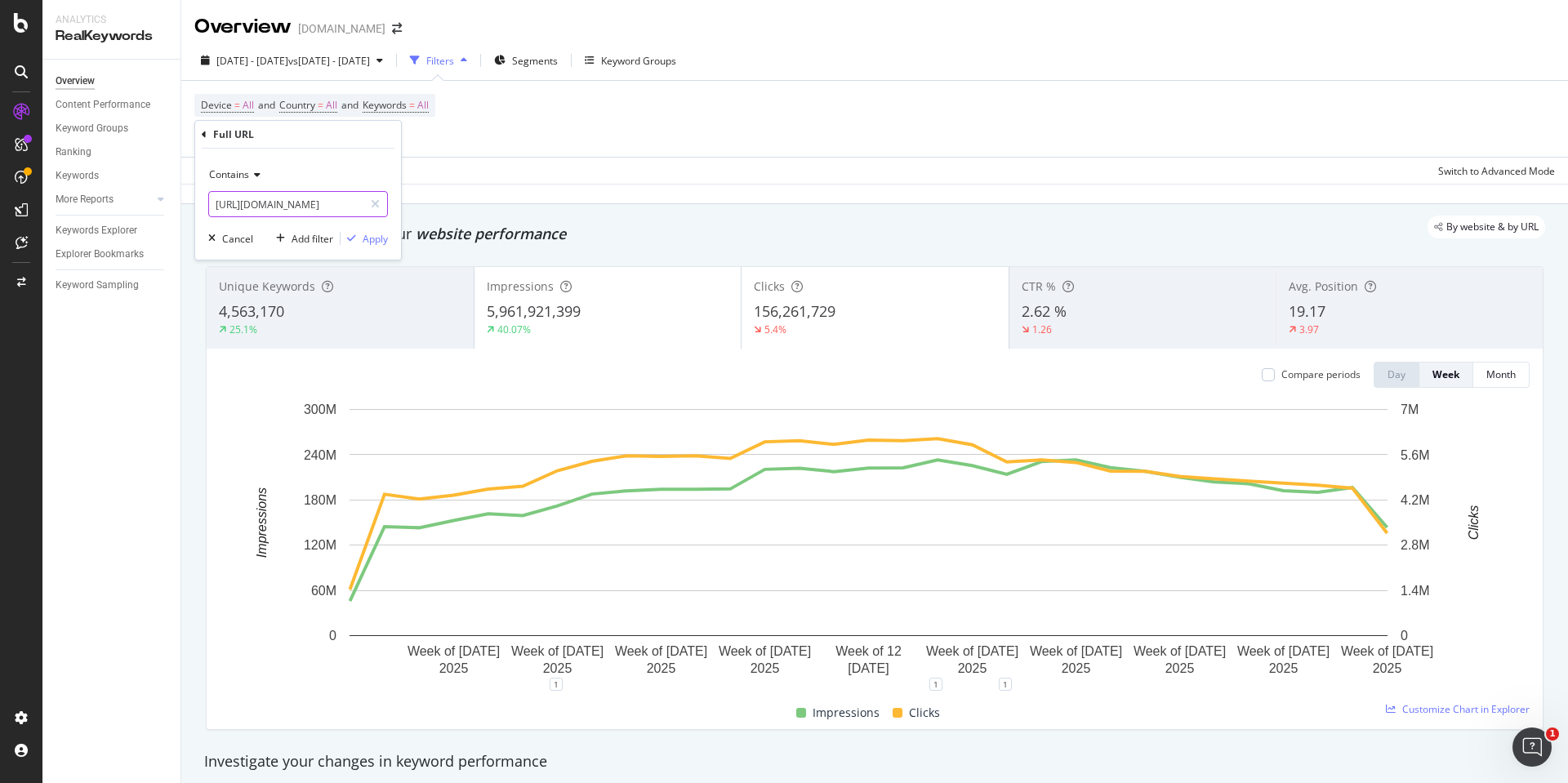
click at [288, 200] on input "[URL][DOMAIN_NAME]" at bounding box center [286, 204] width 155 height 27
type input "/pd/"
click at [359, 240] on div "button" at bounding box center [352, 238] width 22 height 10
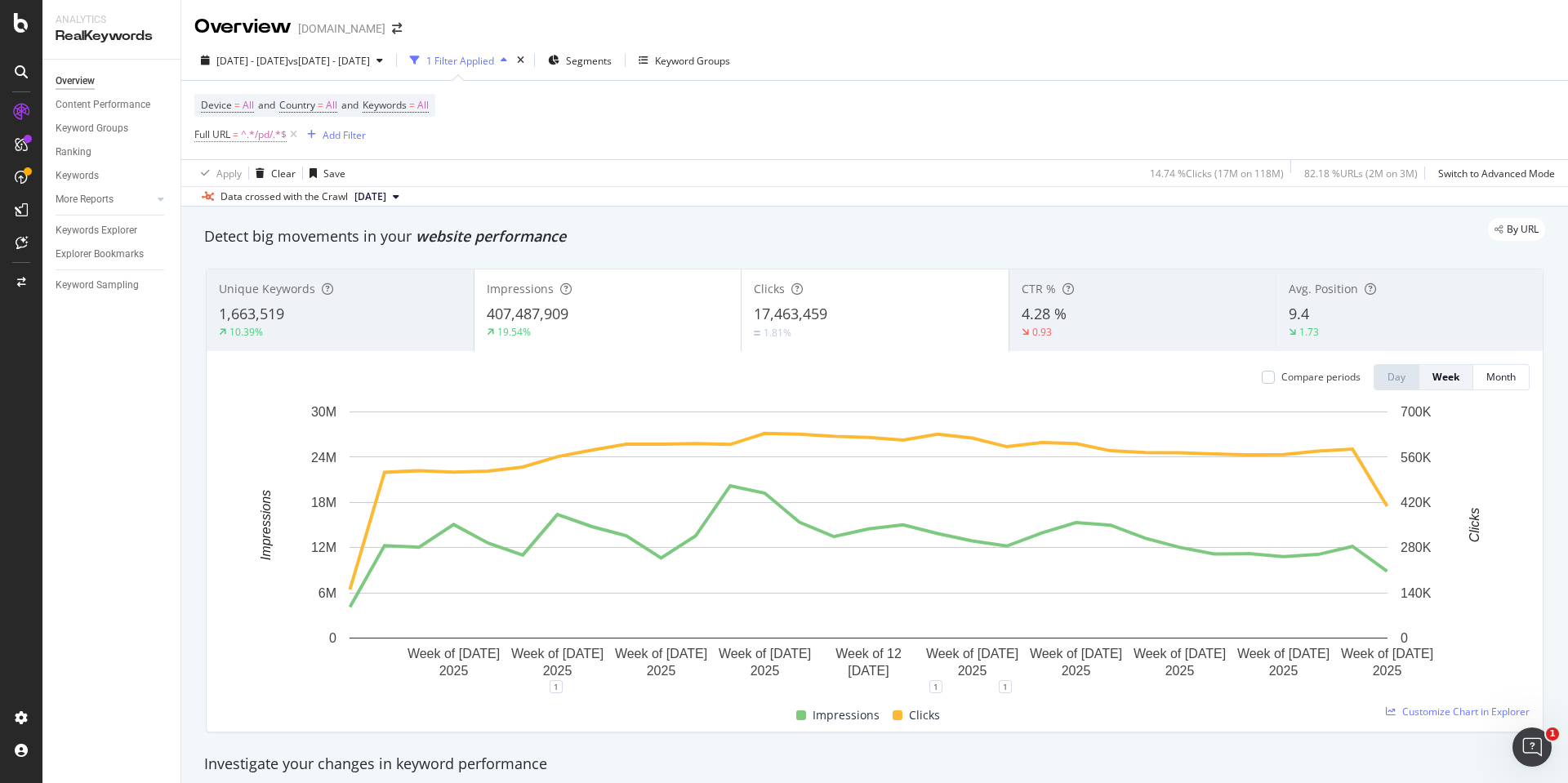
click at [256, 138] on span "^.*/pd/.*$" at bounding box center [264, 134] width 45 height 23
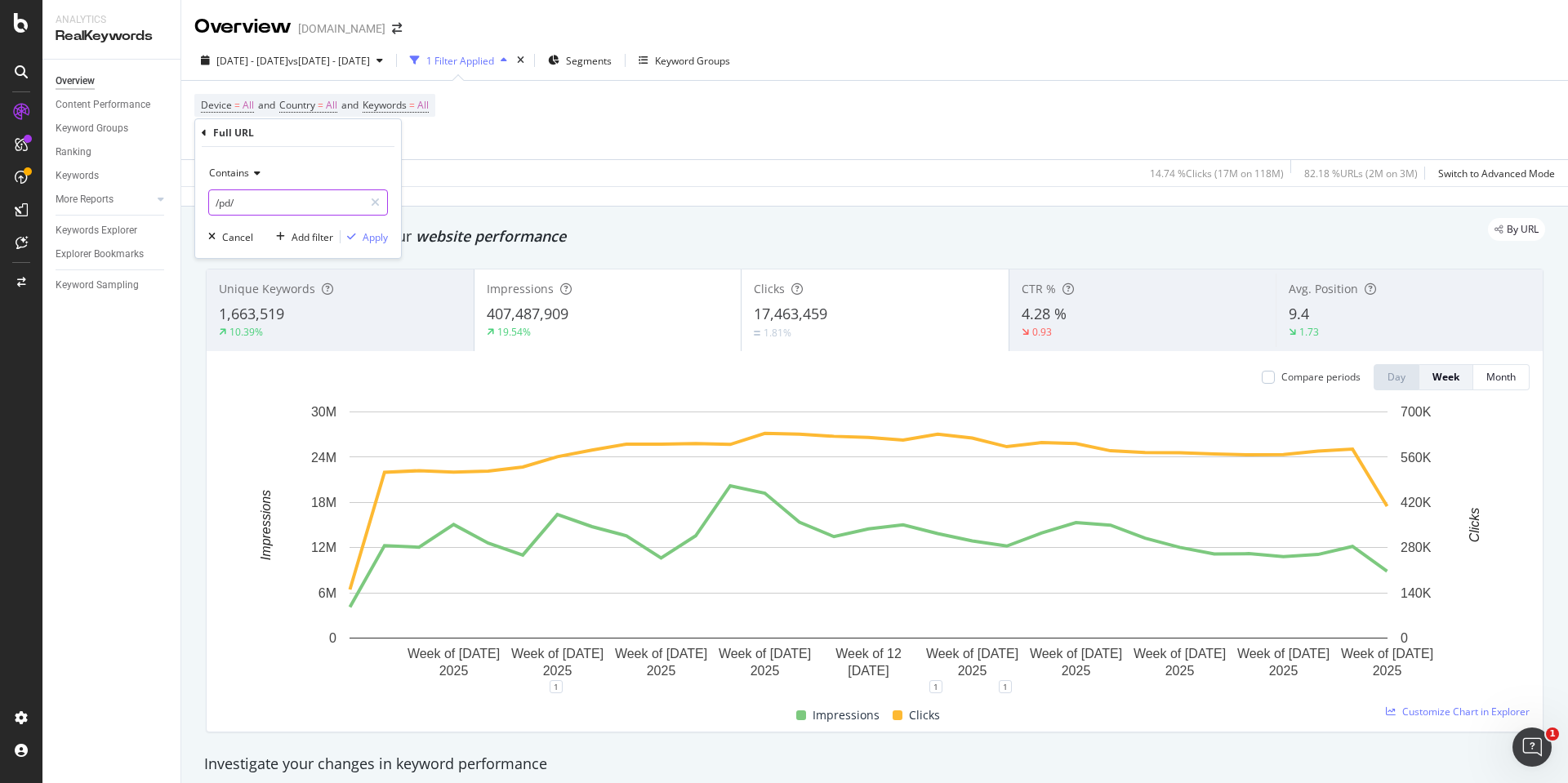
click at [229, 197] on input "/pd/" at bounding box center [286, 202] width 155 height 27
click at [233, 157] on div "Contains /pd/ Cancel Add filter Apply" at bounding box center [297, 202] width 206 height 111
click at [231, 195] on input "/pd/" at bounding box center [286, 202] width 155 height 27
click at [229, 208] on input "/pd/" at bounding box center [286, 202] width 155 height 27
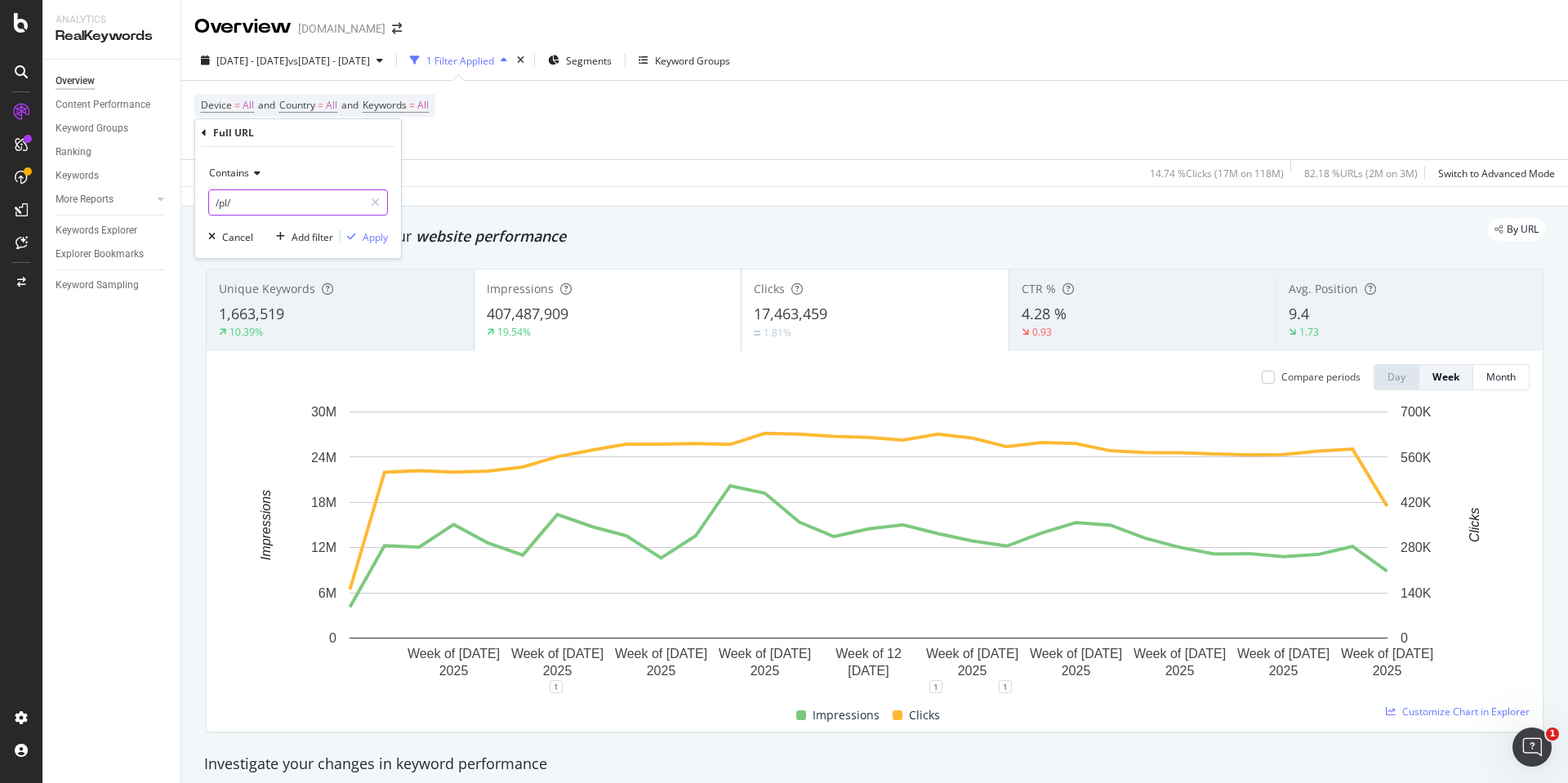
type input "/pl/"
click at [360, 232] on div "button" at bounding box center [352, 236] width 22 height 10
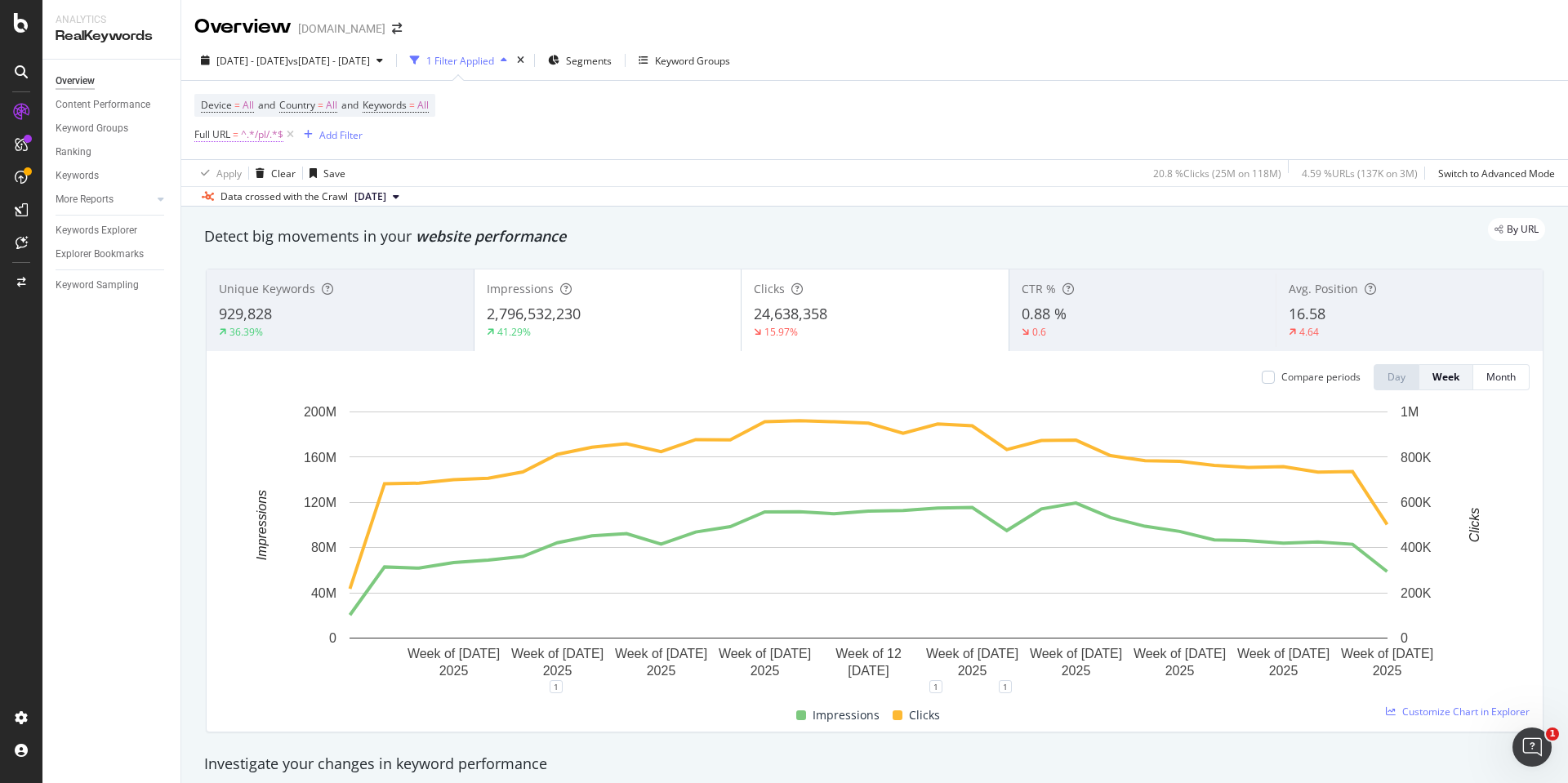
click at [247, 136] on span "^.*/pl/.*$" at bounding box center [262, 134] width 42 height 23
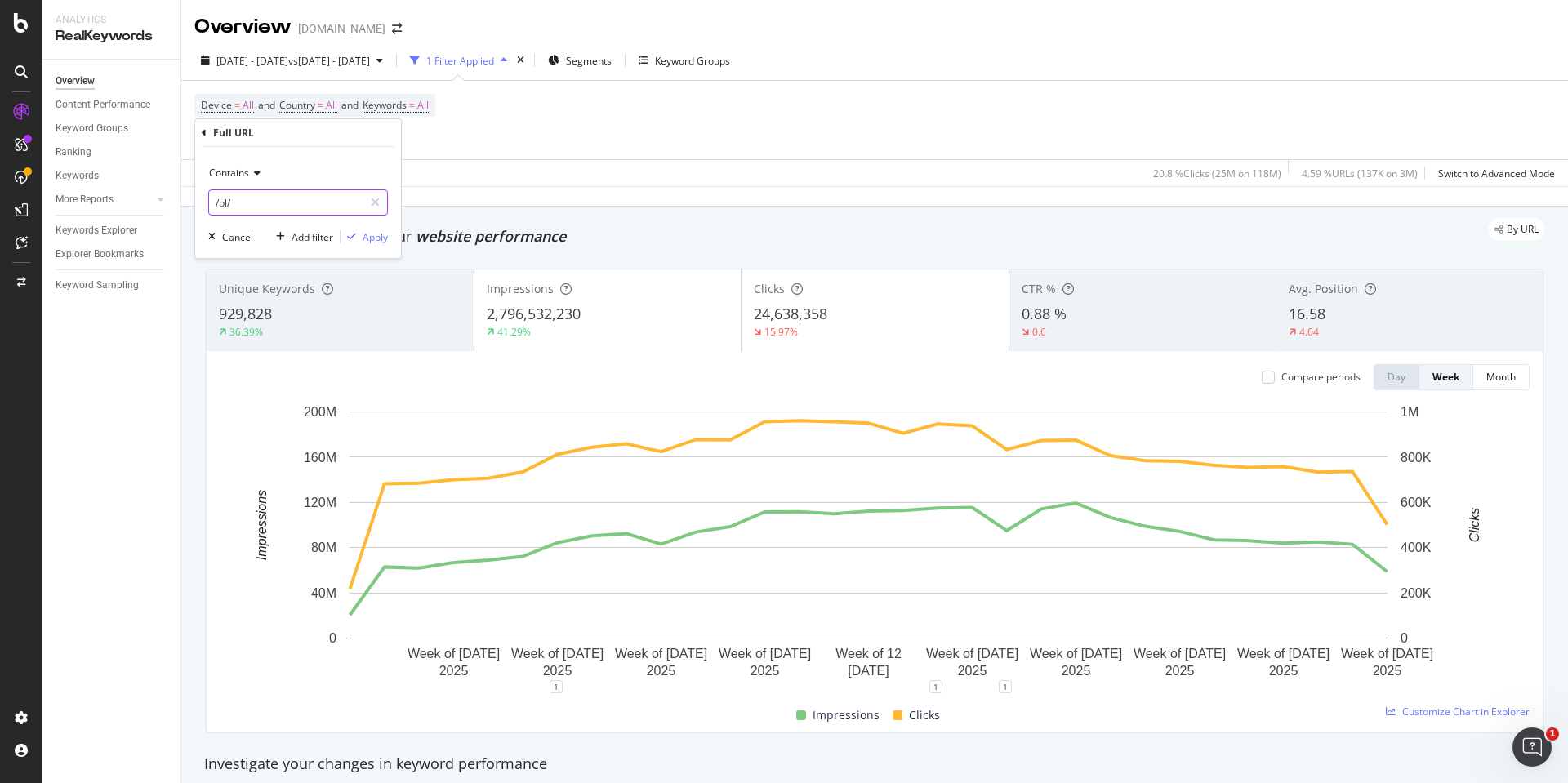
click at [275, 200] on input "/pl/" at bounding box center [286, 202] width 155 height 27
type input "/c/"
click at [365, 230] on div "Apply" at bounding box center [375, 237] width 26 height 14
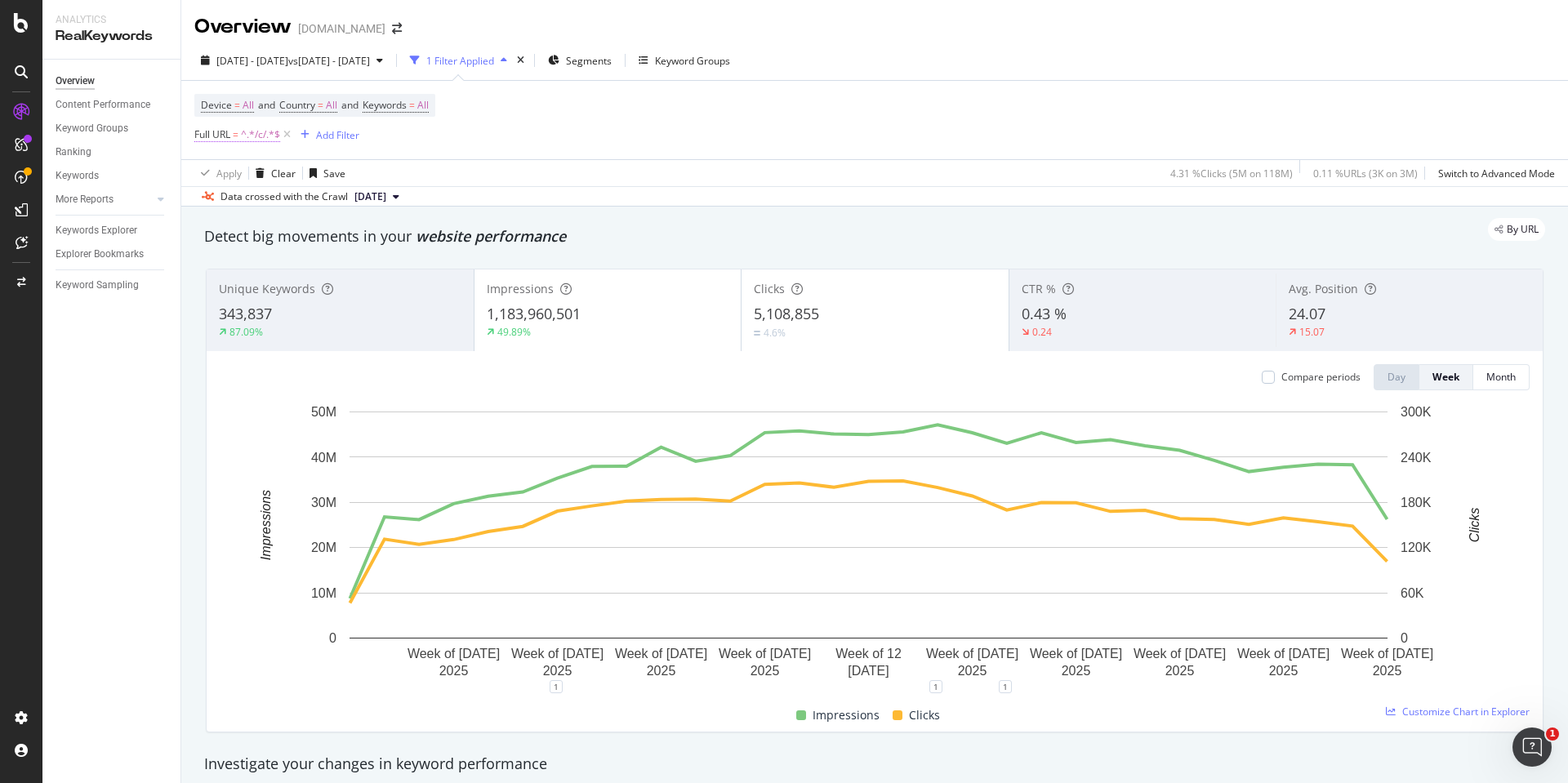
click at [254, 131] on span "^.*/c/.*$" at bounding box center [261, 134] width 39 height 23
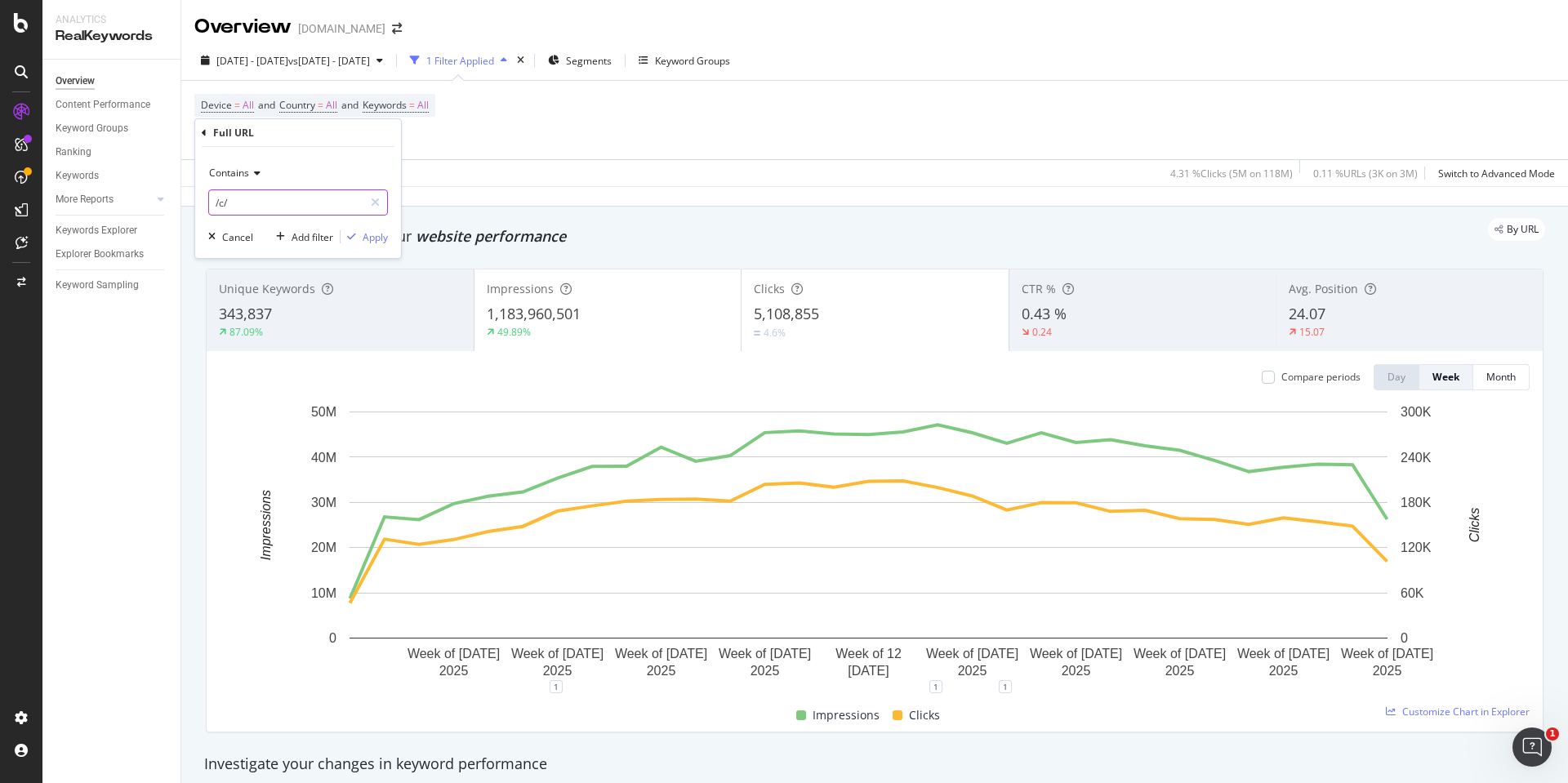
click at [247, 199] on input "/c/" at bounding box center [286, 202] width 155 height 27
type input "/n/"
click at [376, 236] on div "Apply" at bounding box center [375, 237] width 26 height 14
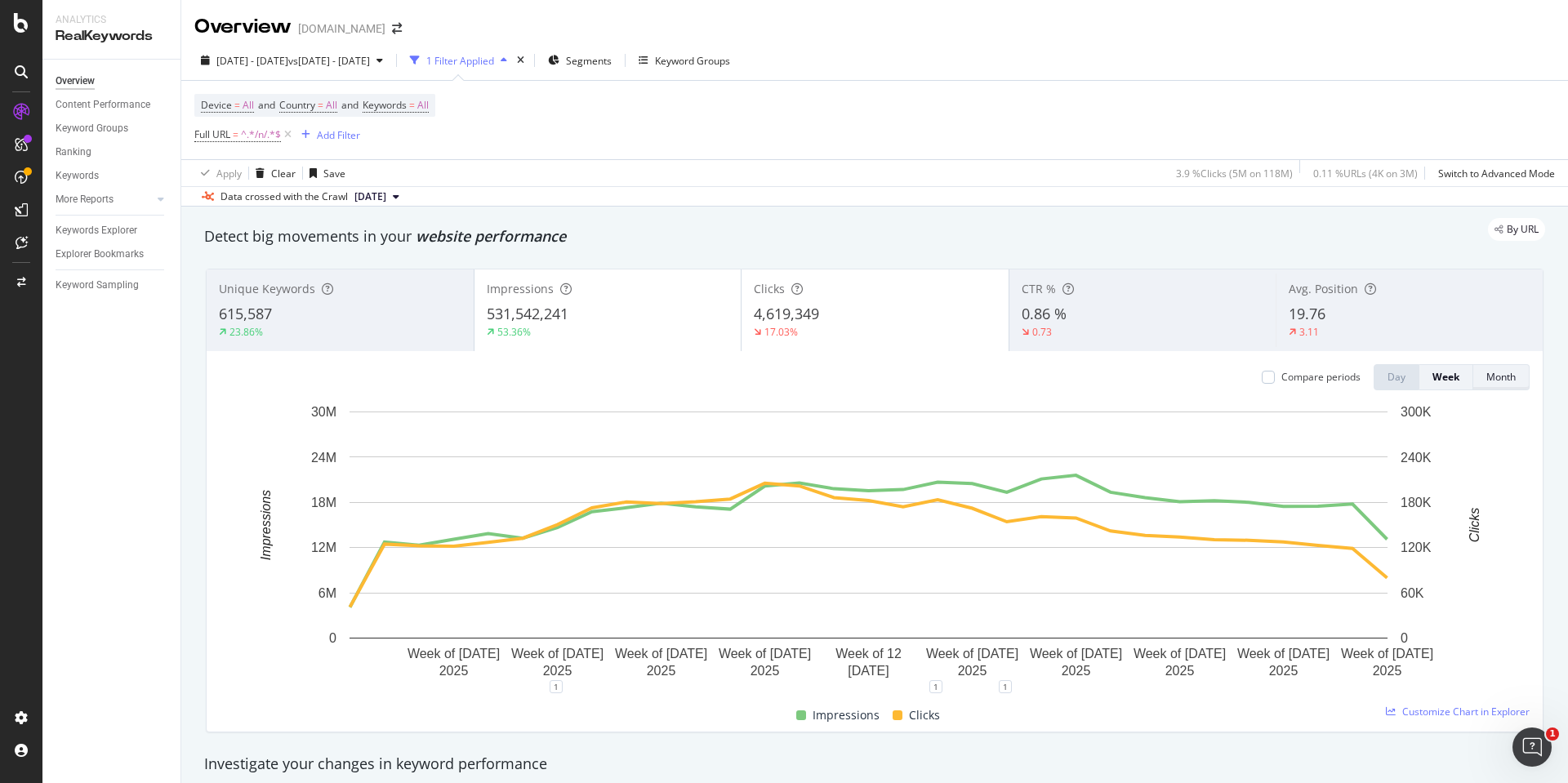
click at [1486, 369] on div "Month" at bounding box center [1501, 376] width 30 height 23
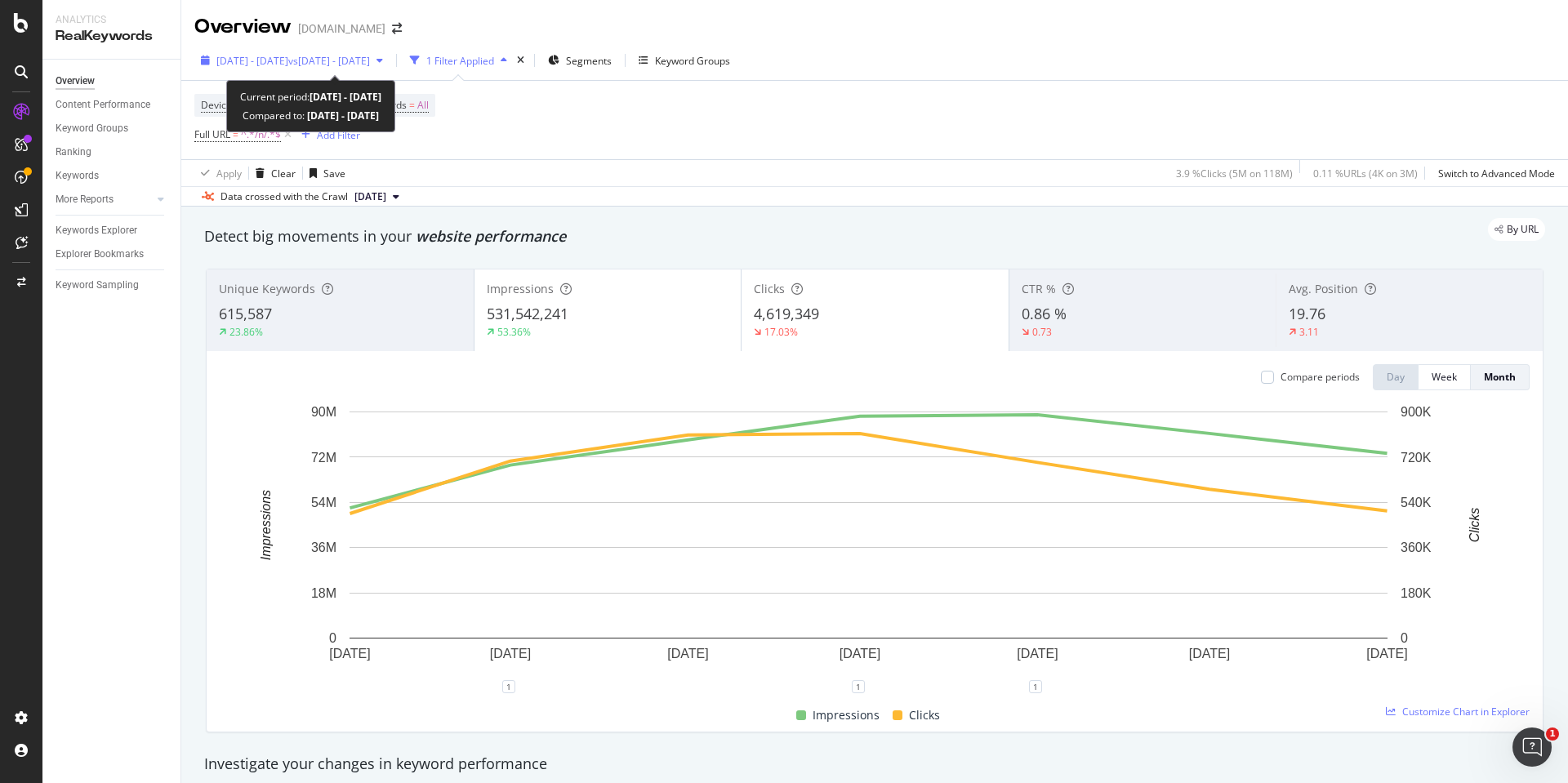
click at [289, 60] on span "[DATE] - [DATE]" at bounding box center [252, 61] width 72 height 14
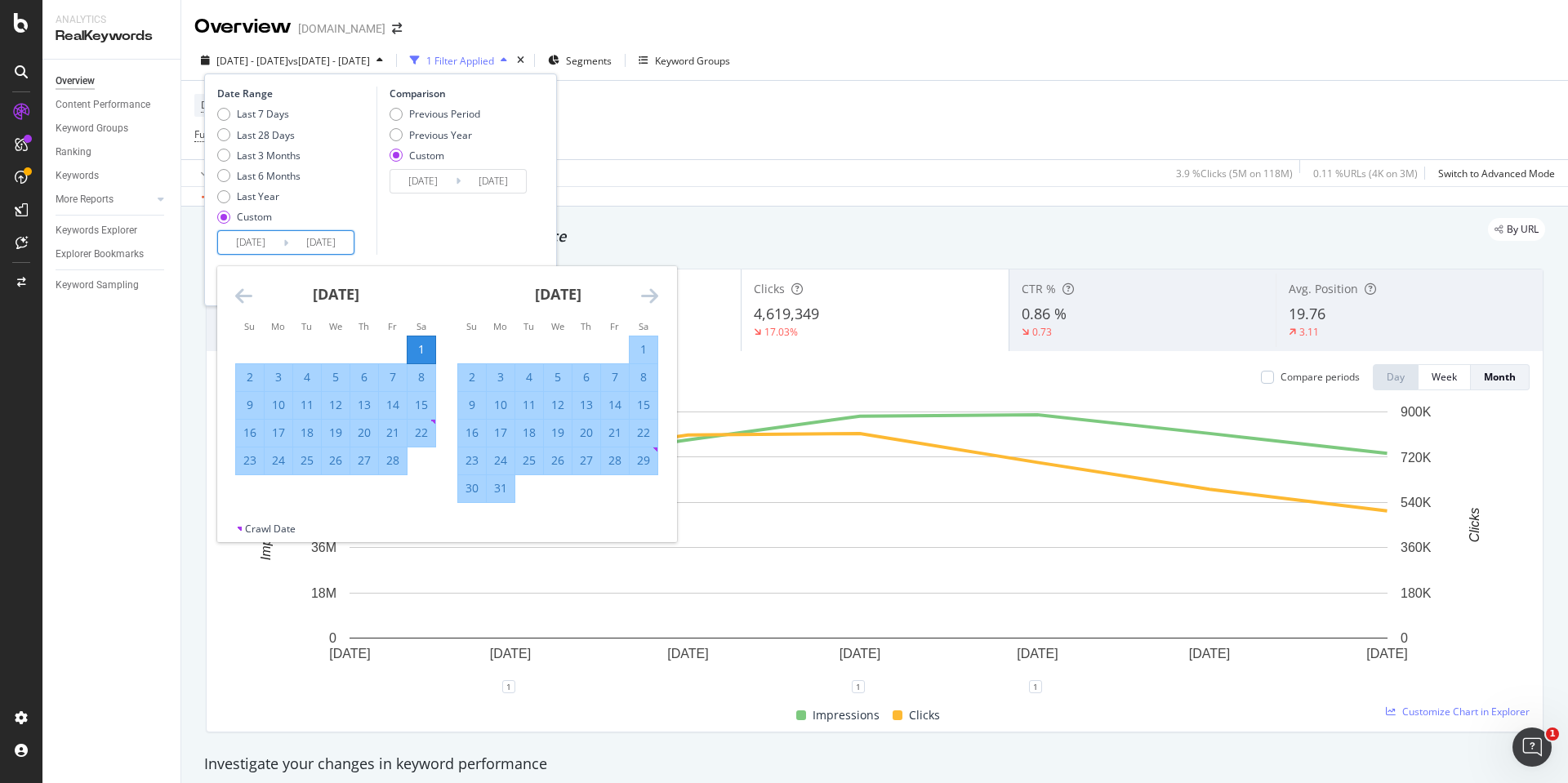
click at [271, 242] on input "[DATE]" at bounding box center [250, 242] width 65 height 23
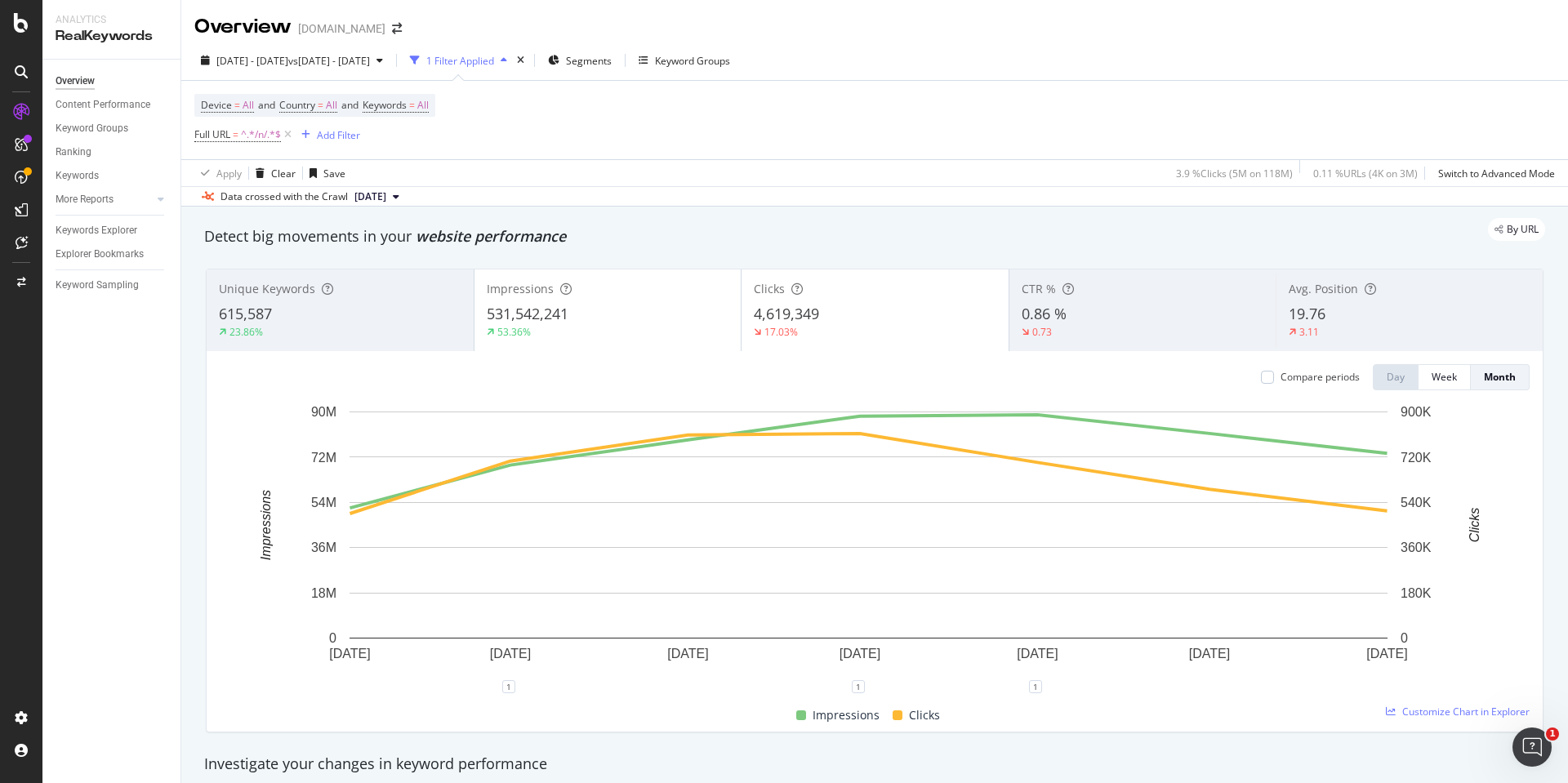
click at [696, 110] on div "Device = All and Country = All and Keywords = All Full URL = ^.*/n/.*$ Add Filt…" at bounding box center [874, 120] width 1360 height 79
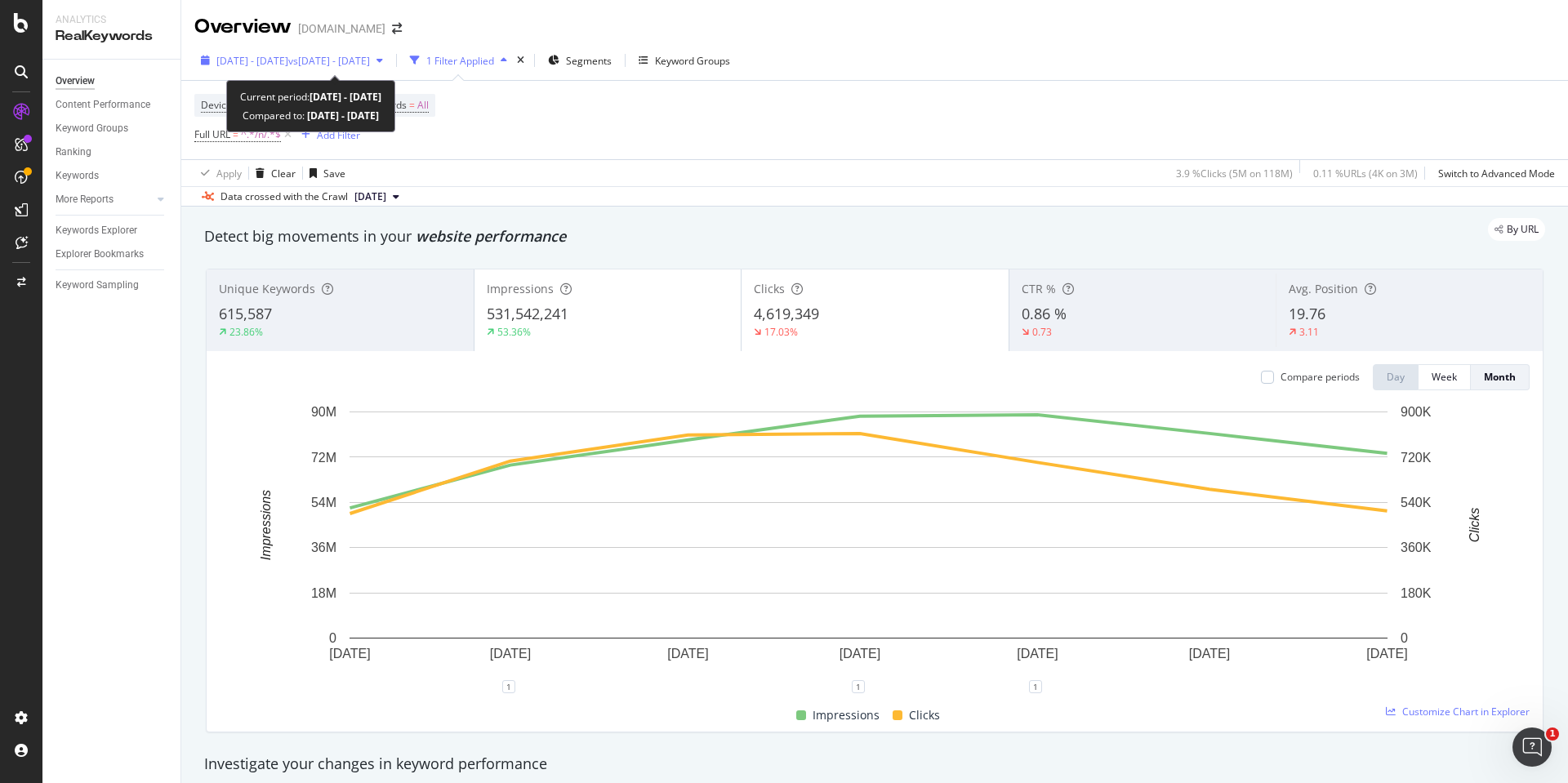
click at [254, 64] on span "[DATE] - [DATE]" at bounding box center [252, 61] width 72 height 14
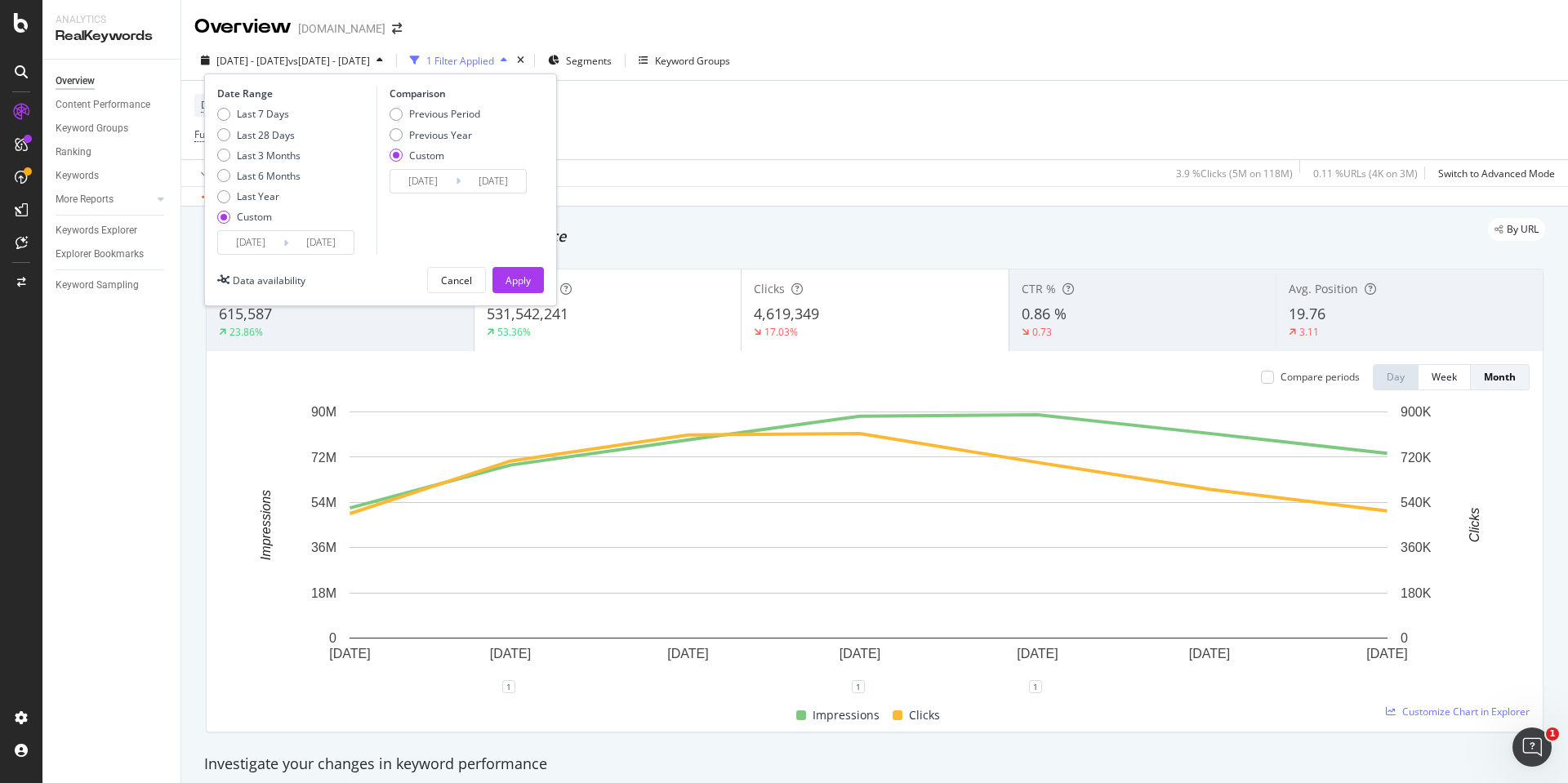
click at [246, 232] on input "[DATE]" at bounding box center [250, 242] width 65 height 23
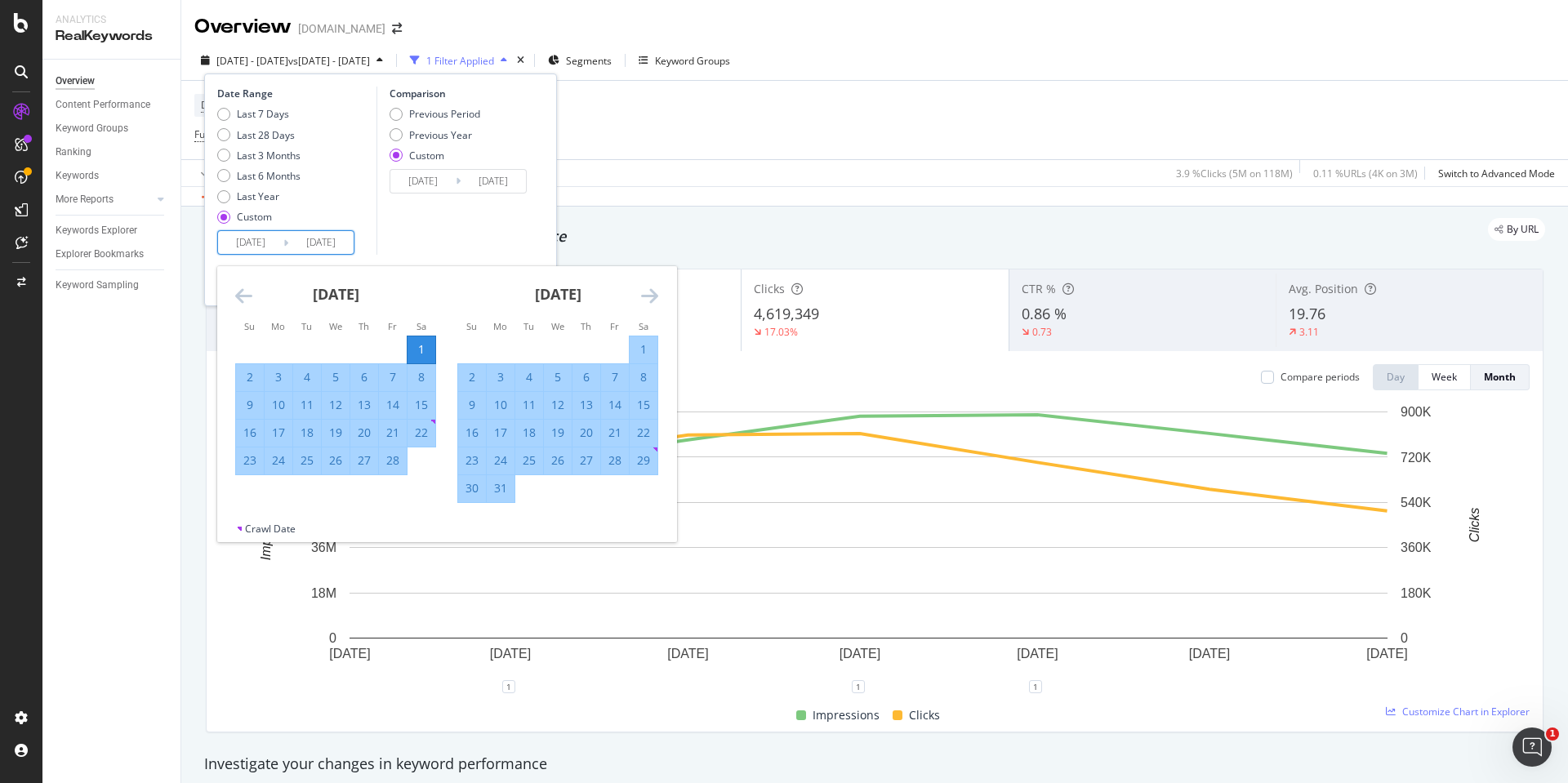
click at [392, 364] on div "7" at bounding box center [393, 377] width 28 height 27
click at [417, 346] on div "1" at bounding box center [422, 350] width 28 height 17
type input "[DATE]"
click at [395, 467] on div "28" at bounding box center [393, 460] width 28 height 17
type input "[DATE]"
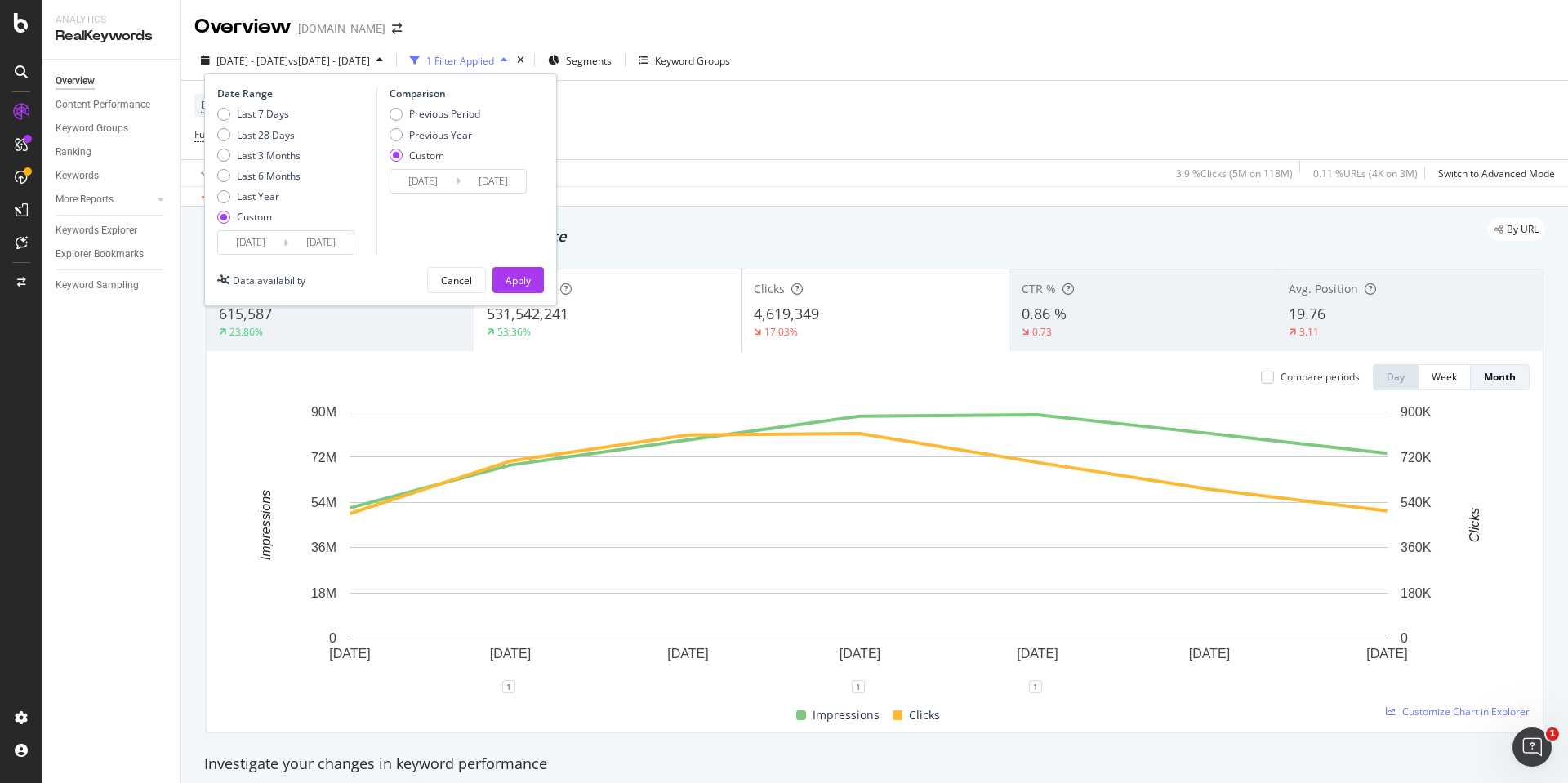
click at [423, 177] on input "[DATE]" at bounding box center [423, 180] width 65 height 23
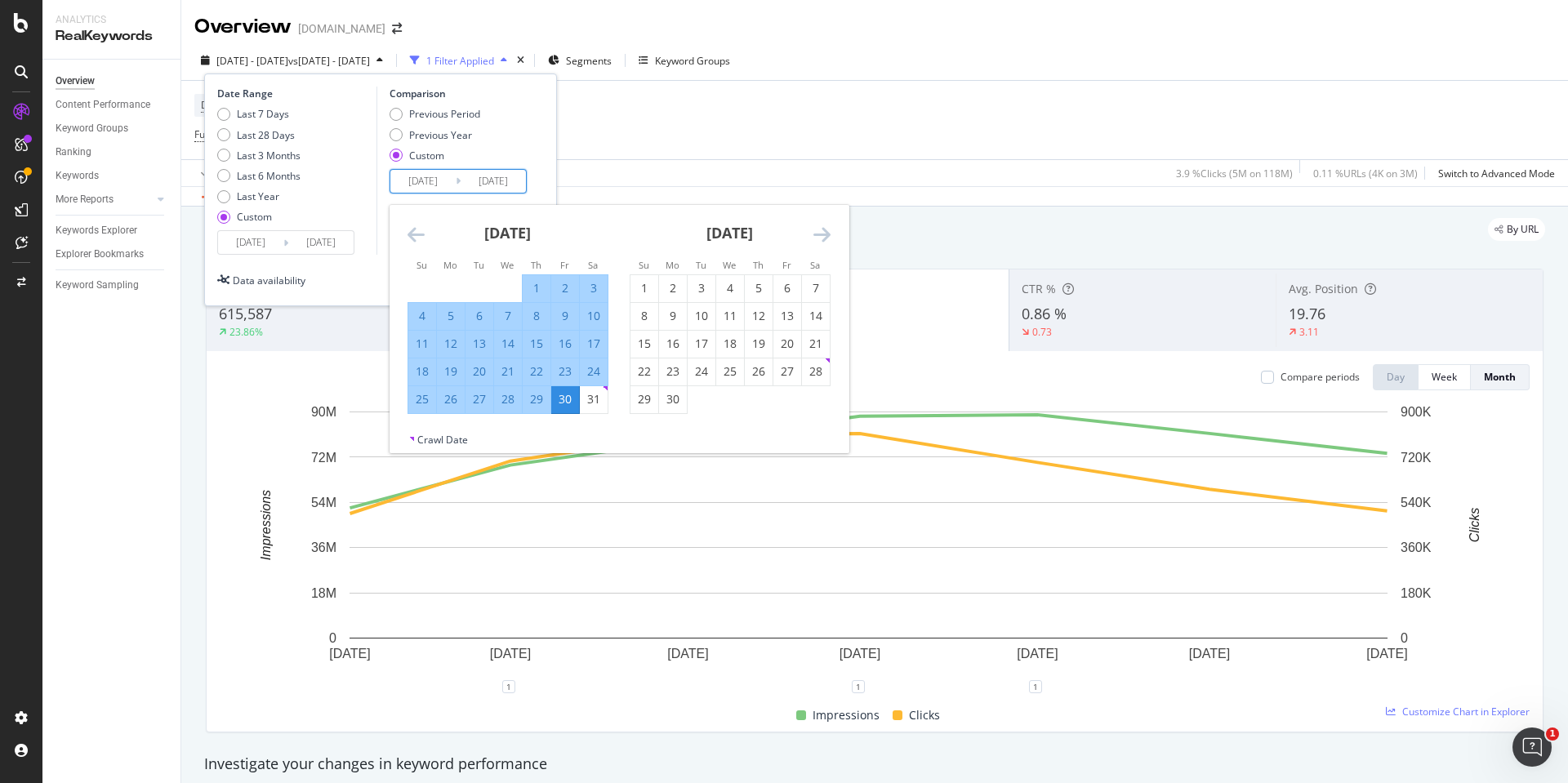
click at [596, 290] on div "3" at bounding box center [594, 288] width 28 height 17
click at [413, 236] on icon "Move backward to switch to the previous month." at bounding box center [416, 234] width 17 height 20
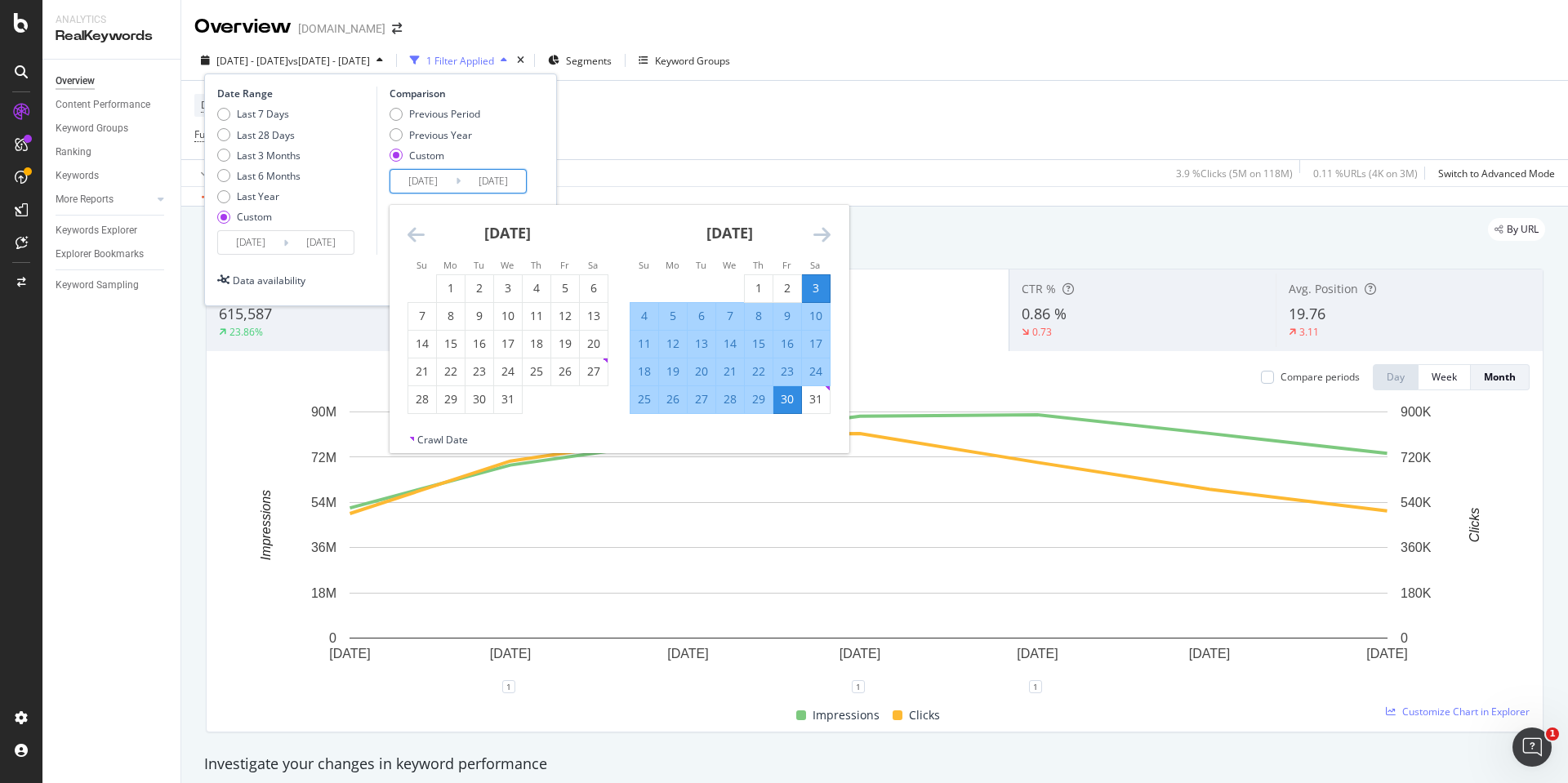
click at [418, 157] on div "Custom" at bounding box center [426, 156] width 35 height 14
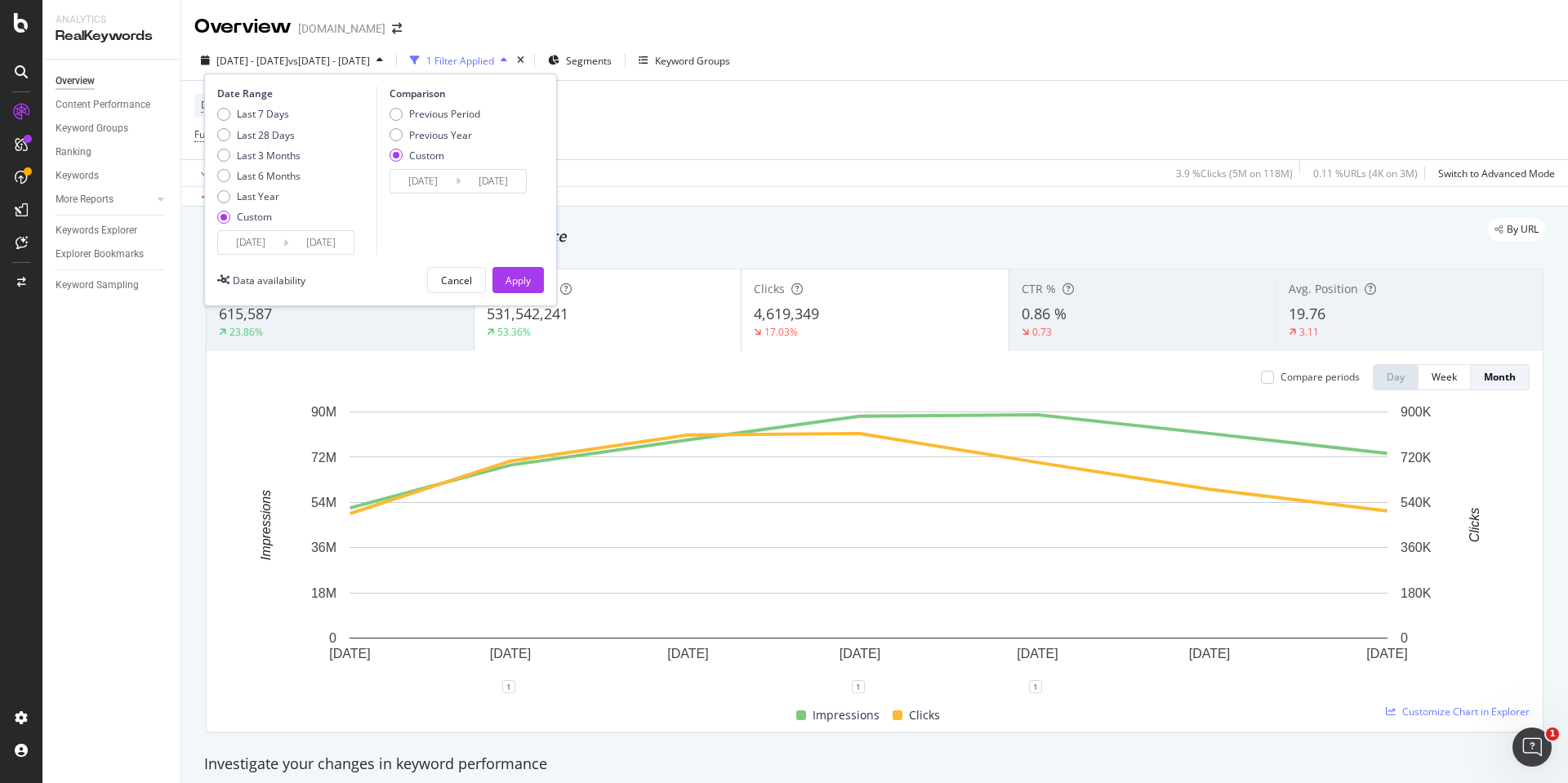
click at [425, 179] on input "[DATE]" at bounding box center [423, 180] width 65 height 23
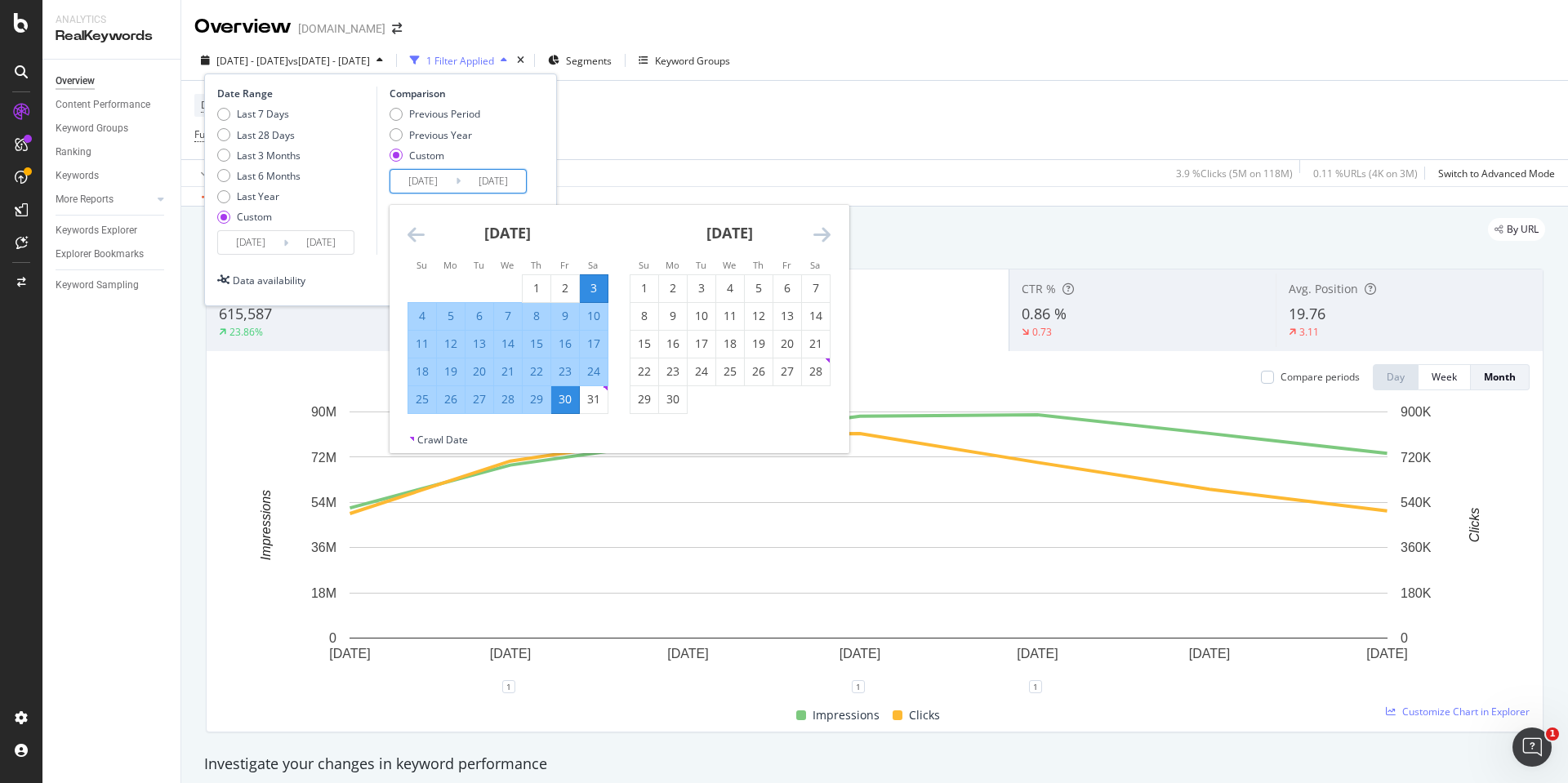
click at [442, 180] on input "[DATE]" at bounding box center [423, 180] width 65 height 23
click at [416, 238] on icon "Move backward to switch to the previous month." at bounding box center [416, 234] width 17 height 20
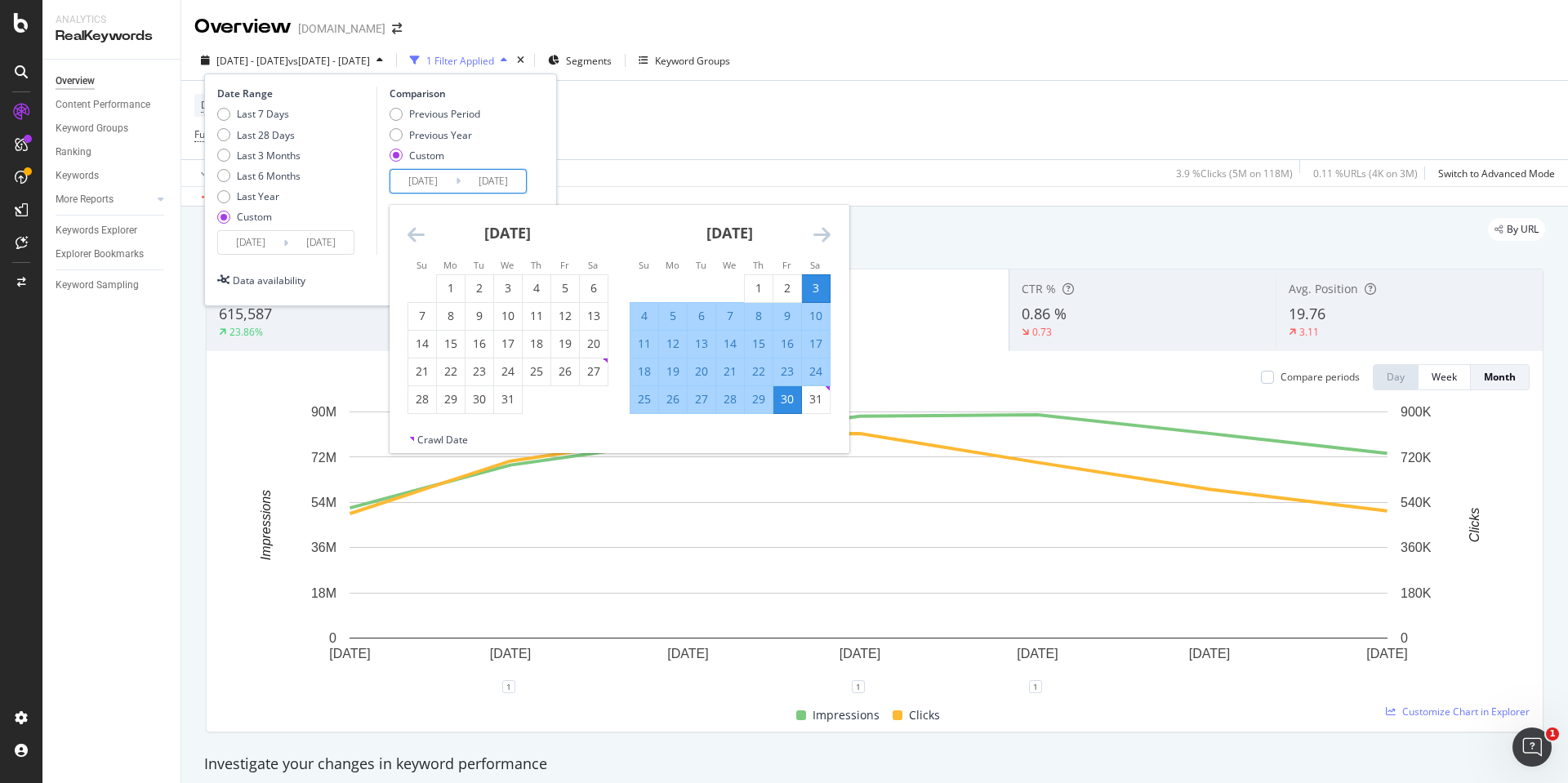
click at [416, 238] on icon "Move backward to switch to the previous month." at bounding box center [416, 234] width 17 height 20
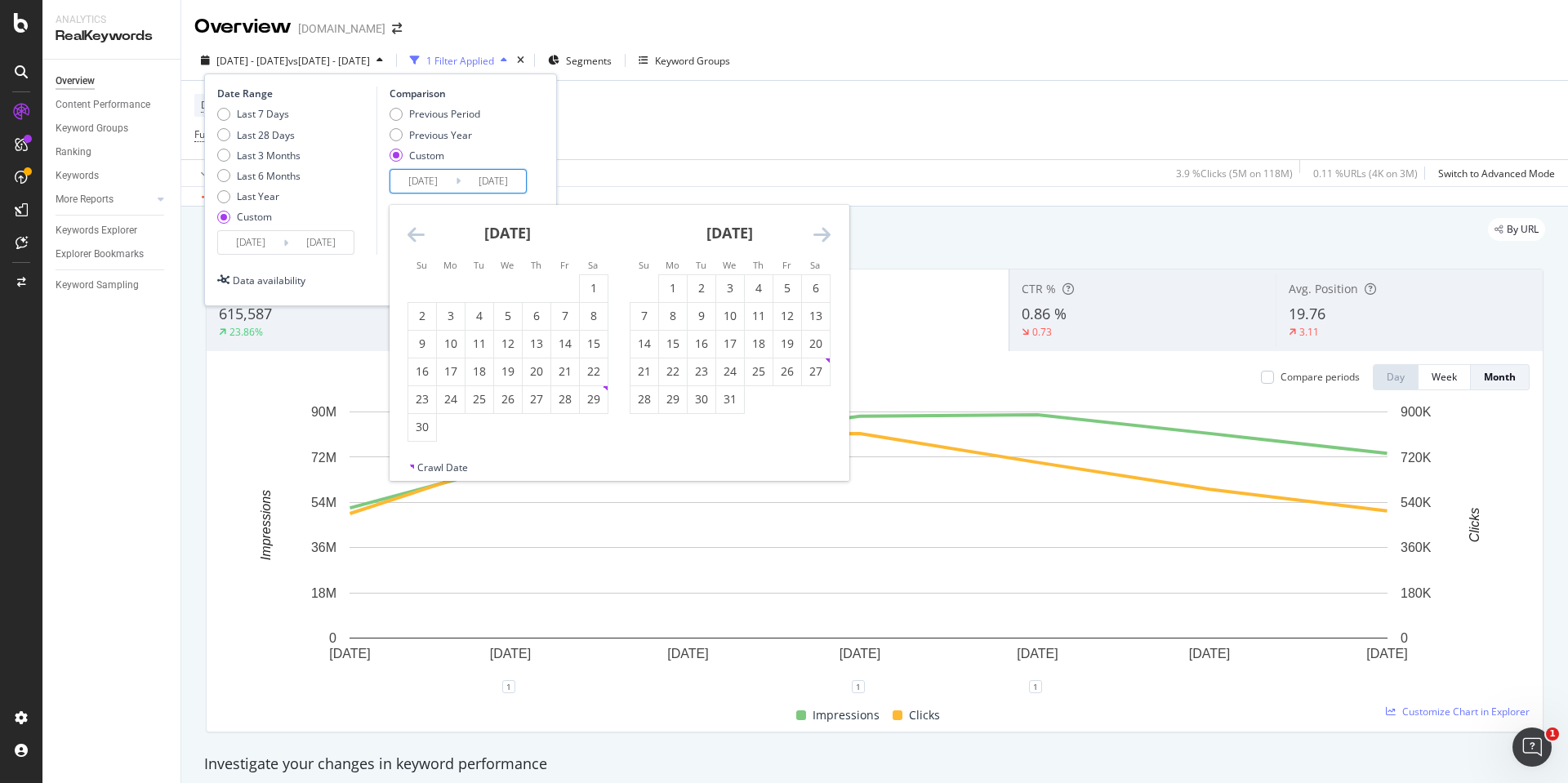
click at [416, 238] on icon "Move backward to switch to the previous month." at bounding box center [416, 234] width 17 height 20
click at [604, 283] on div "3" at bounding box center [594, 288] width 28 height 17
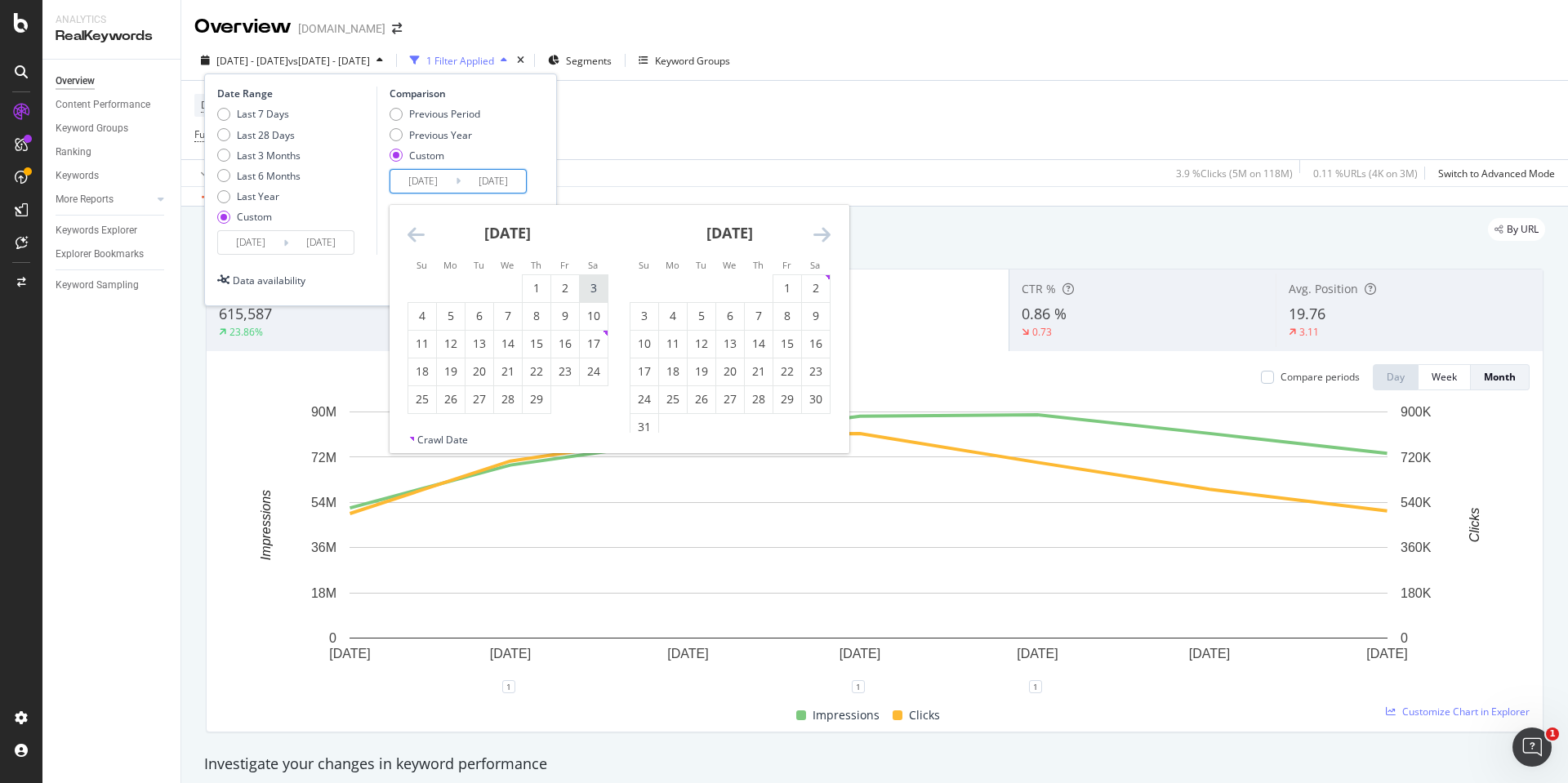
type input "[DATE]"
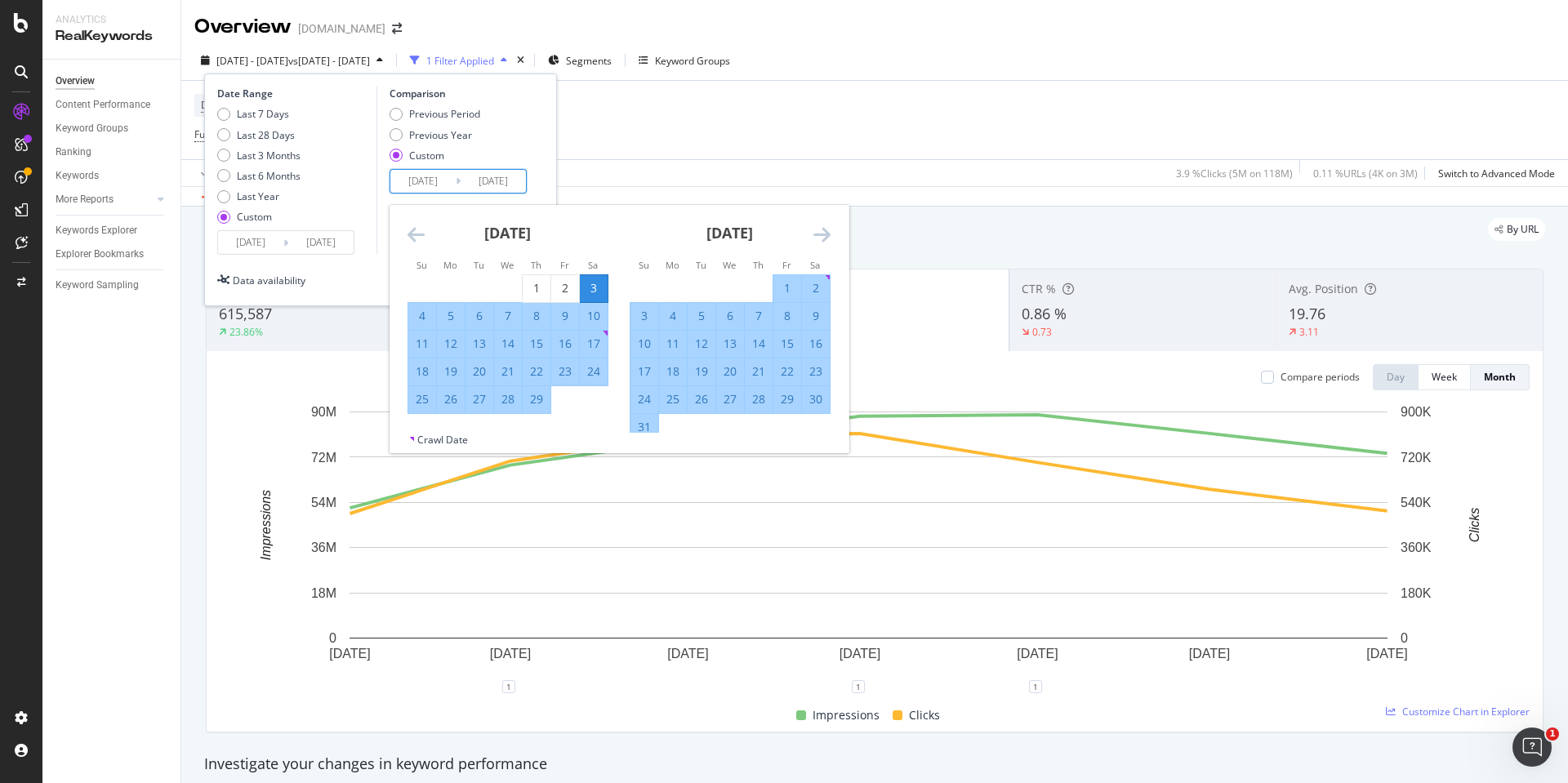
click at [792, 287] on div "1" at bounding box center [787, 288] width 28 height 17
type input "[DATE]"
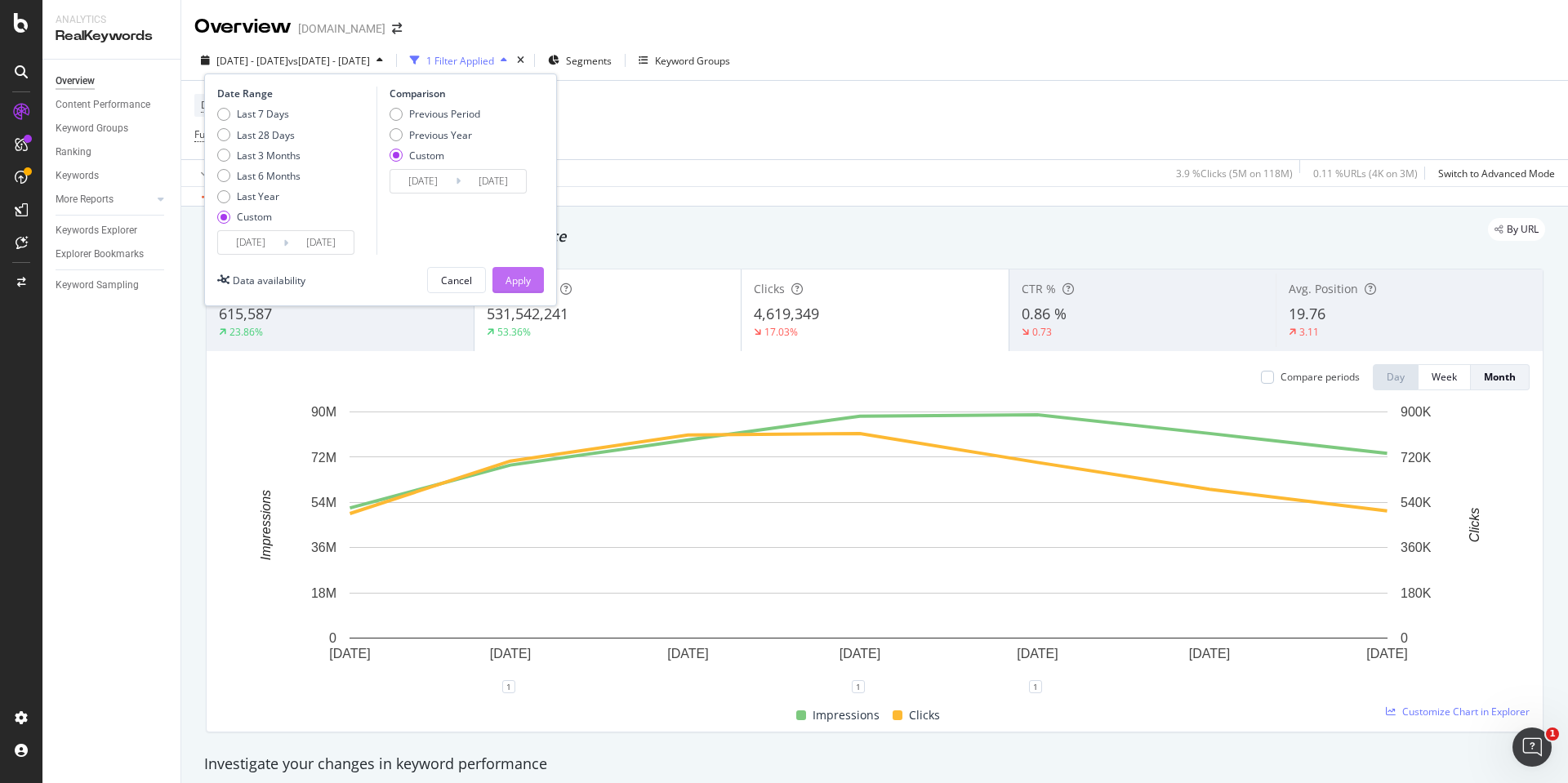
click at [503, 279] on button "Apply" at bounding box center [518, 280] width 51 height 27
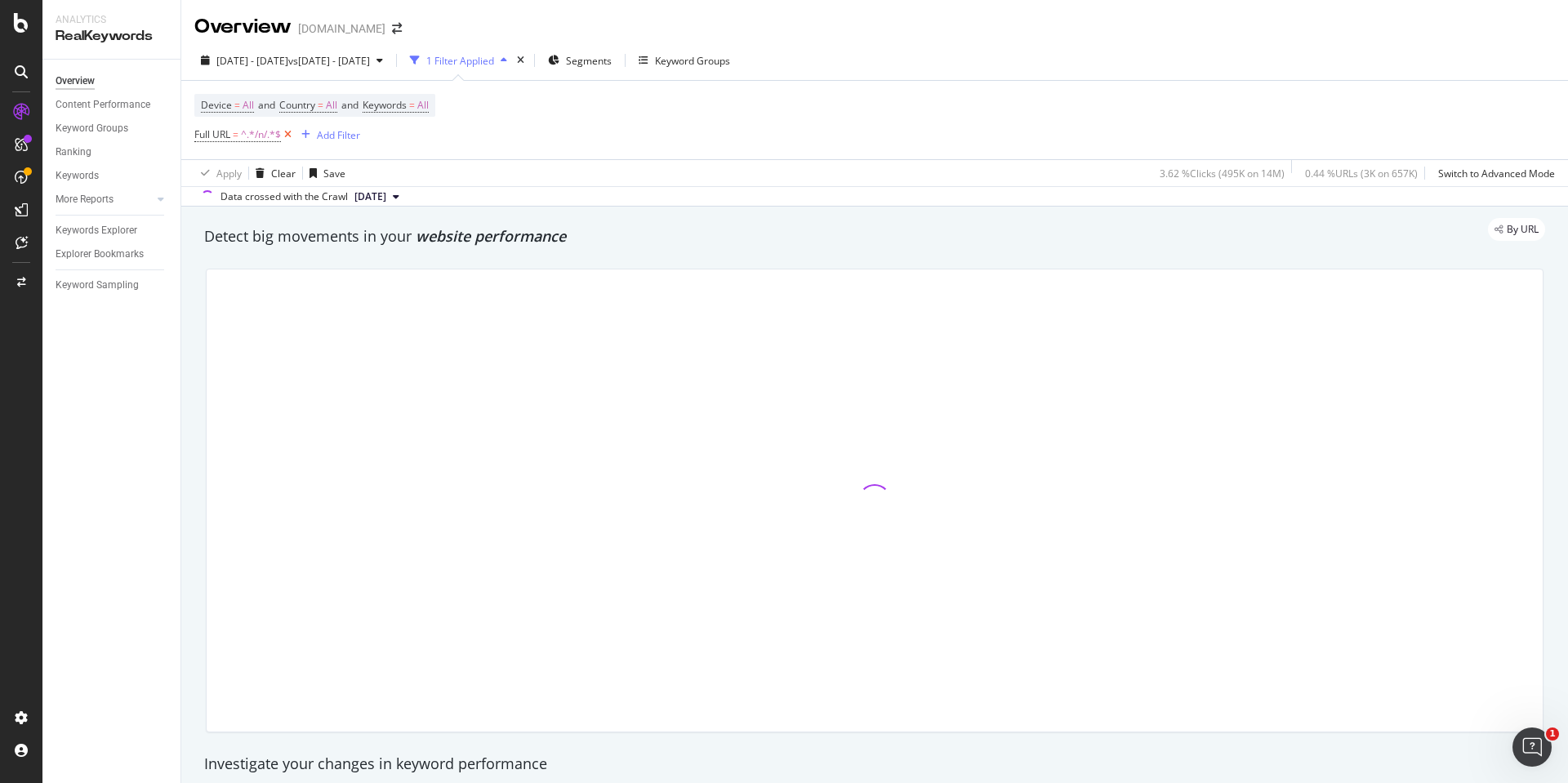
click at [288, 135] on icon at bounding box center [288, 134] width 14 height 17
click at [229, 131] on div "Add Filter" at bounding box center [238, 134] width 43 height 14
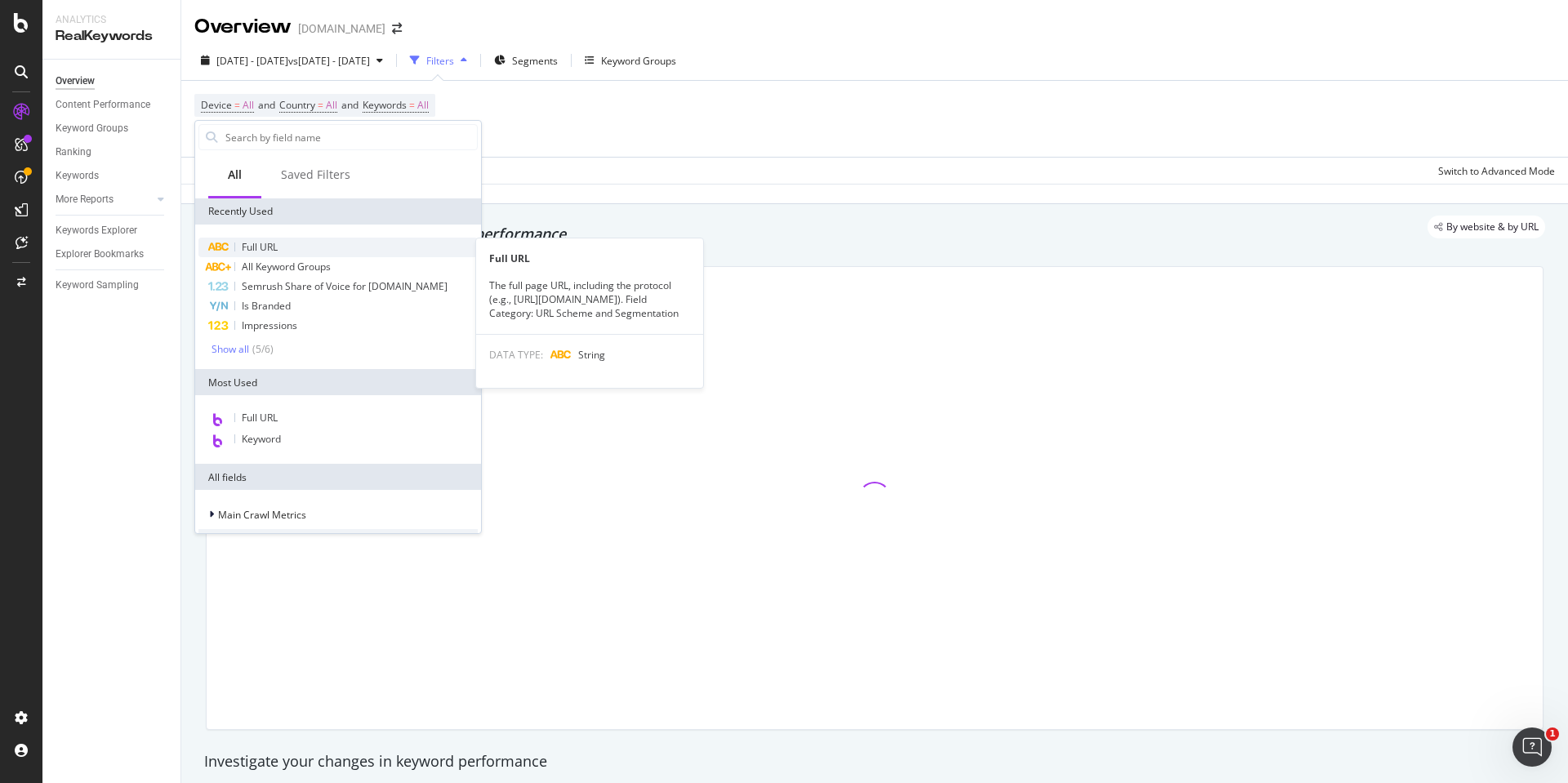
click at [257, 245] on span "Full URL" at bounding box center [259, 247] width 35 height 14
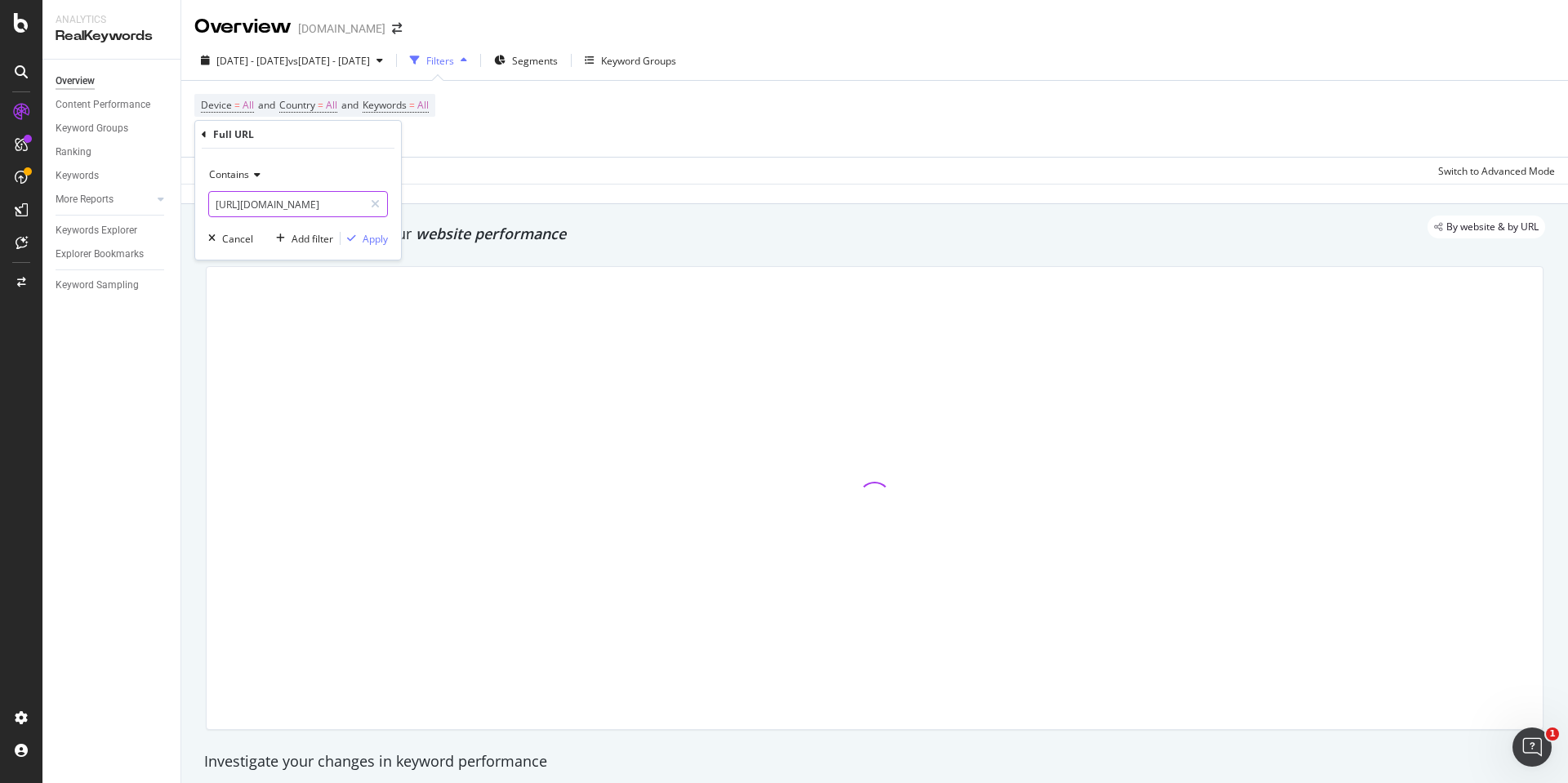
click at [250, 208] on input "[URL][DOMAIN_NAME]" at bounding box center [286, 204] width 155 height 27
type input "/"
click at [306, 206] on input "/" at bounding box center [286, 204] width 155 height 27
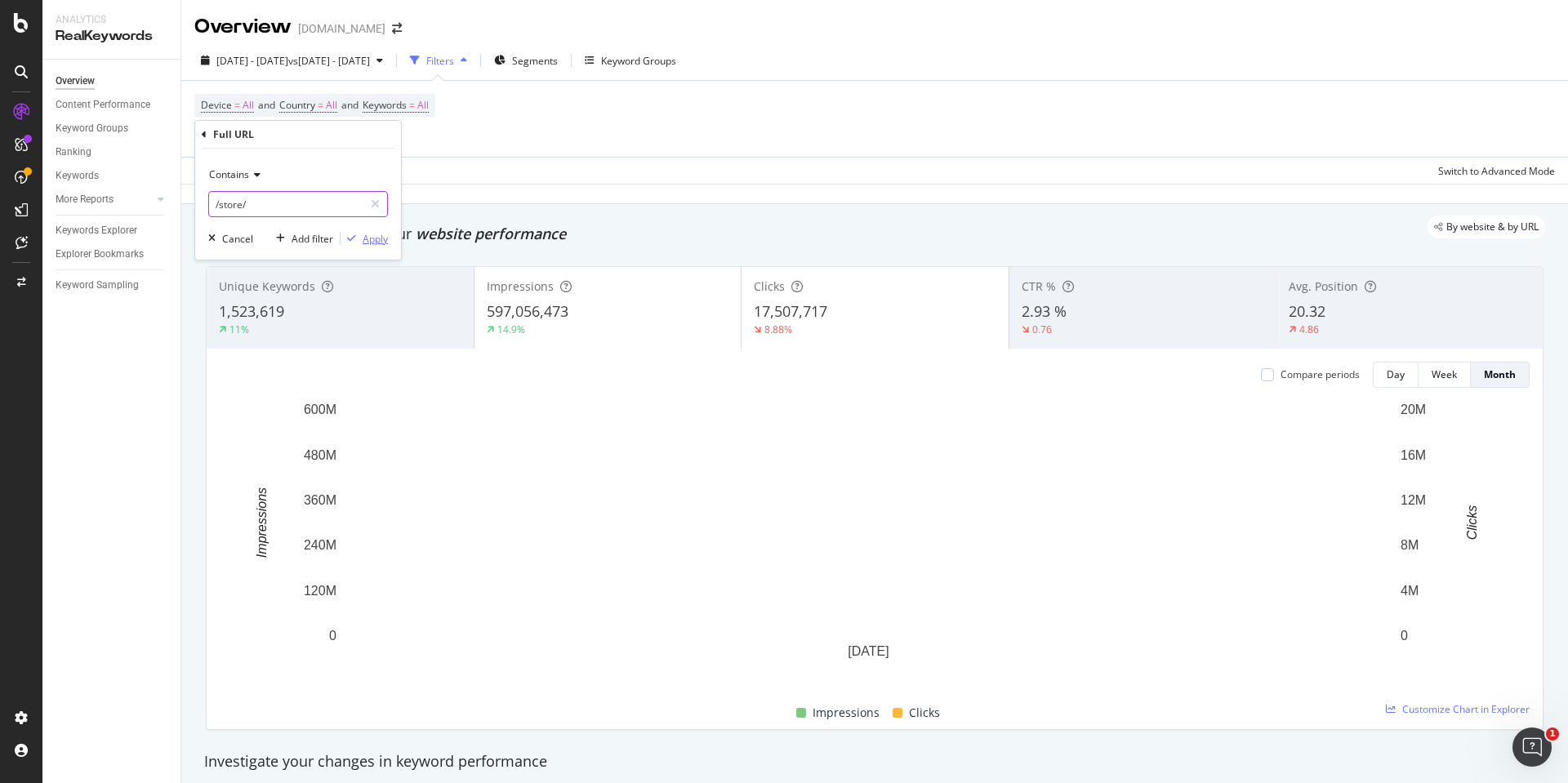
type input "/store/"
click at [362, 235] on div "Apply" at bounding box center [375, 238] width 26 height 14
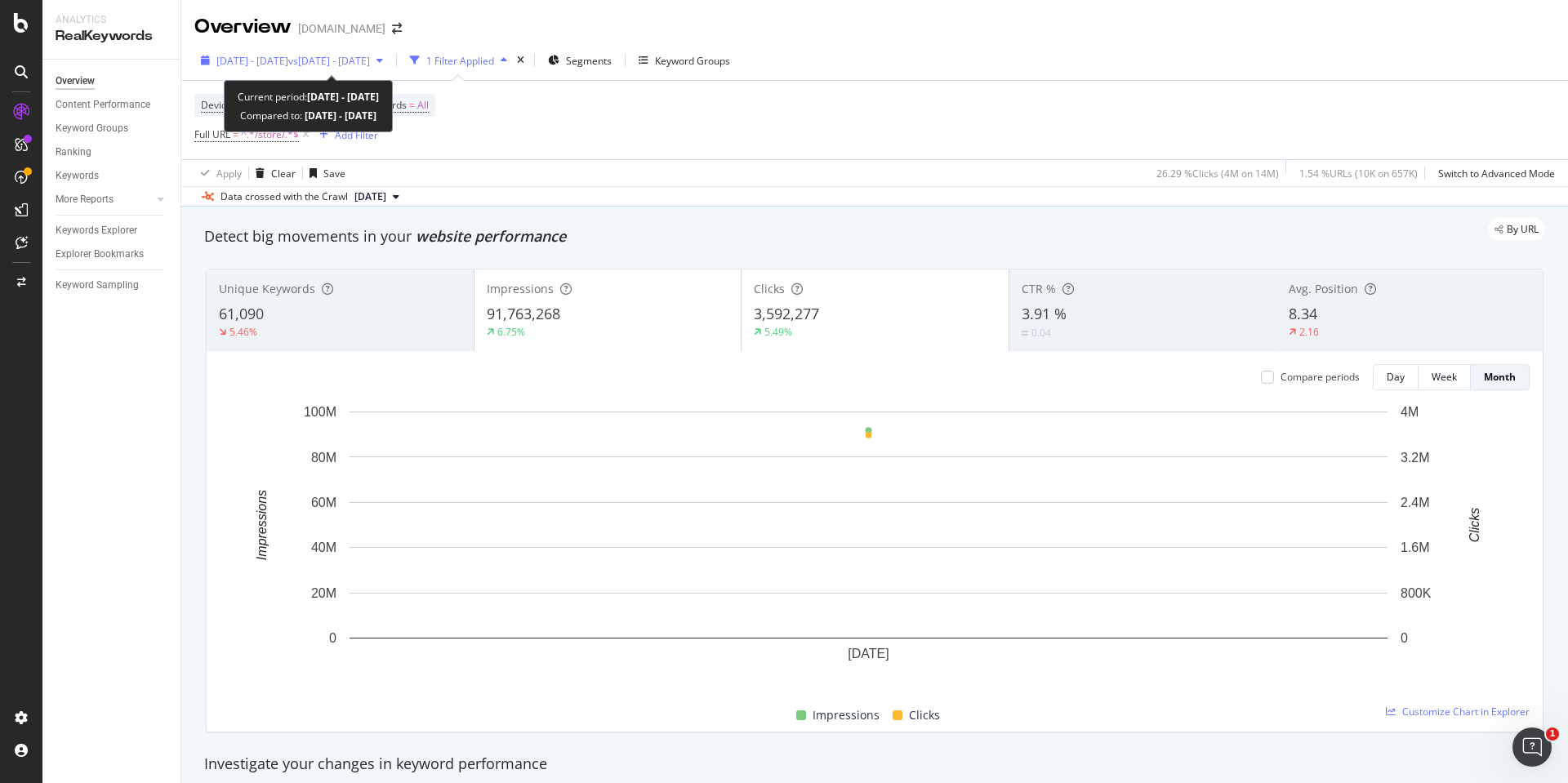
click at [242, 60] on span "[DATE] - [DATE]" at bounding box center [252, 61] width 72 height 14
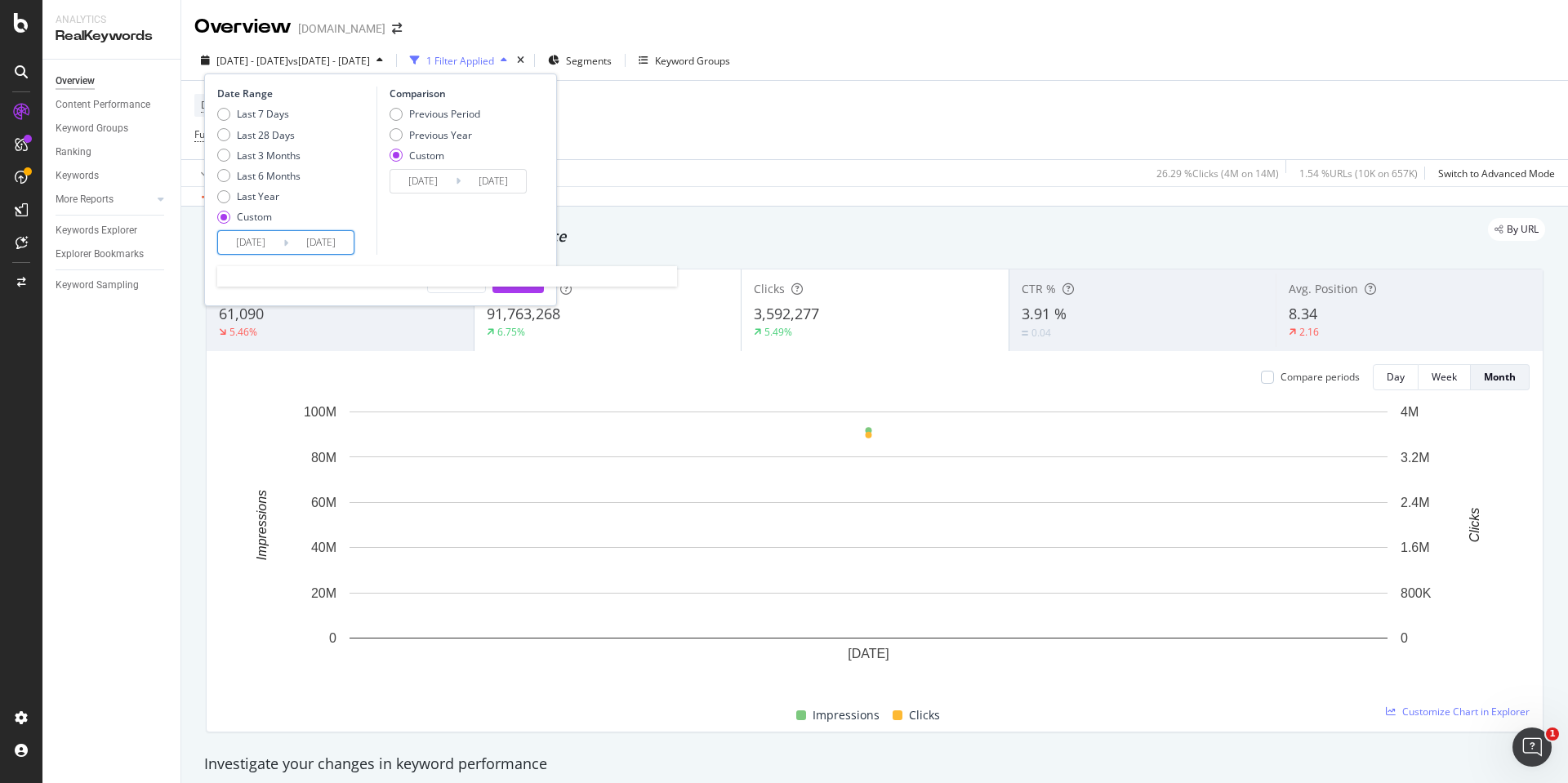
click at [296, 239] on input "[DATE]" at bounding box center [321, 242] width 65 height 23
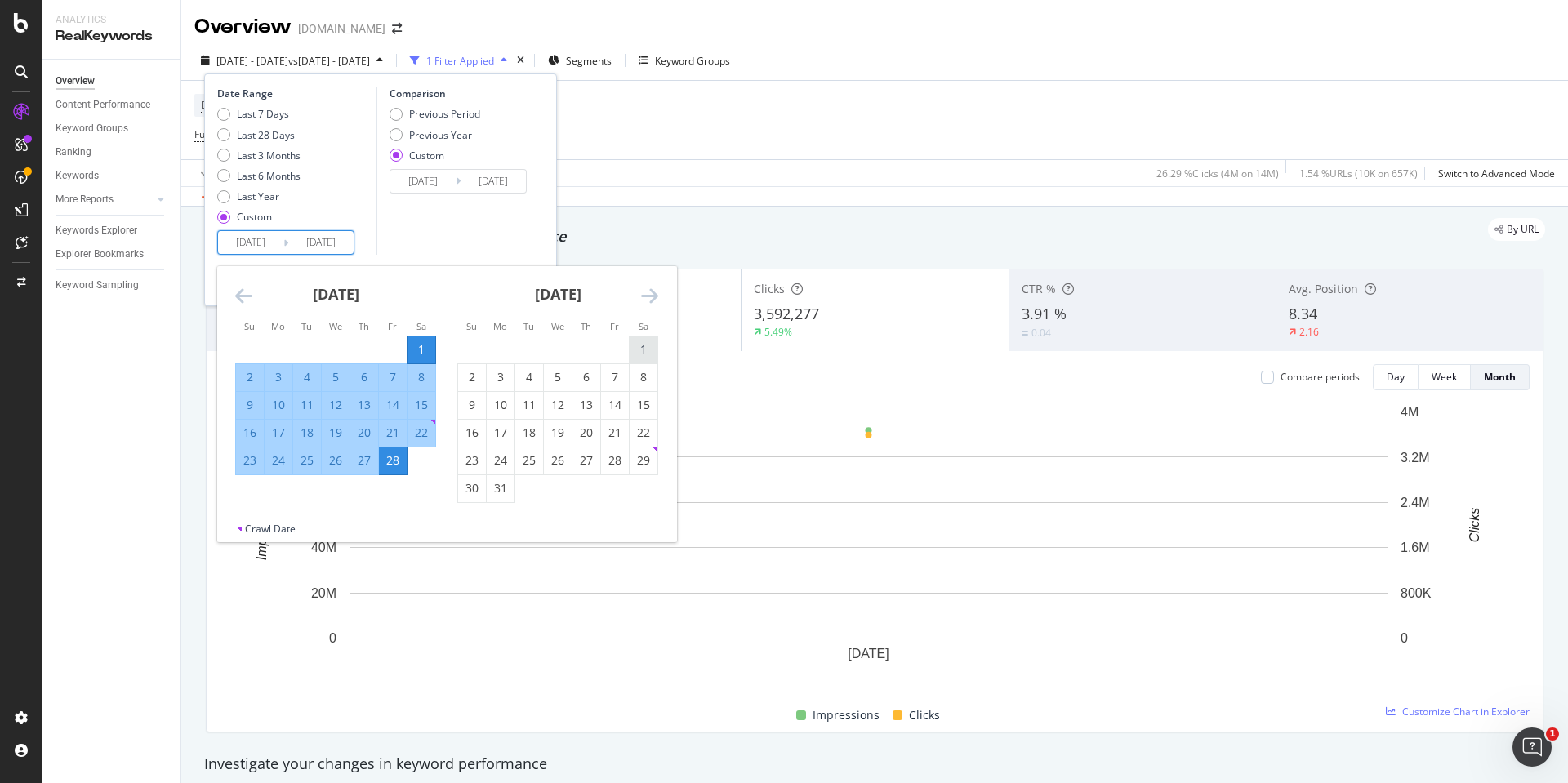
click at [642, 348] on div "1" at bounding box center [643, 350] width 28 height 17
type input "[DATE]"
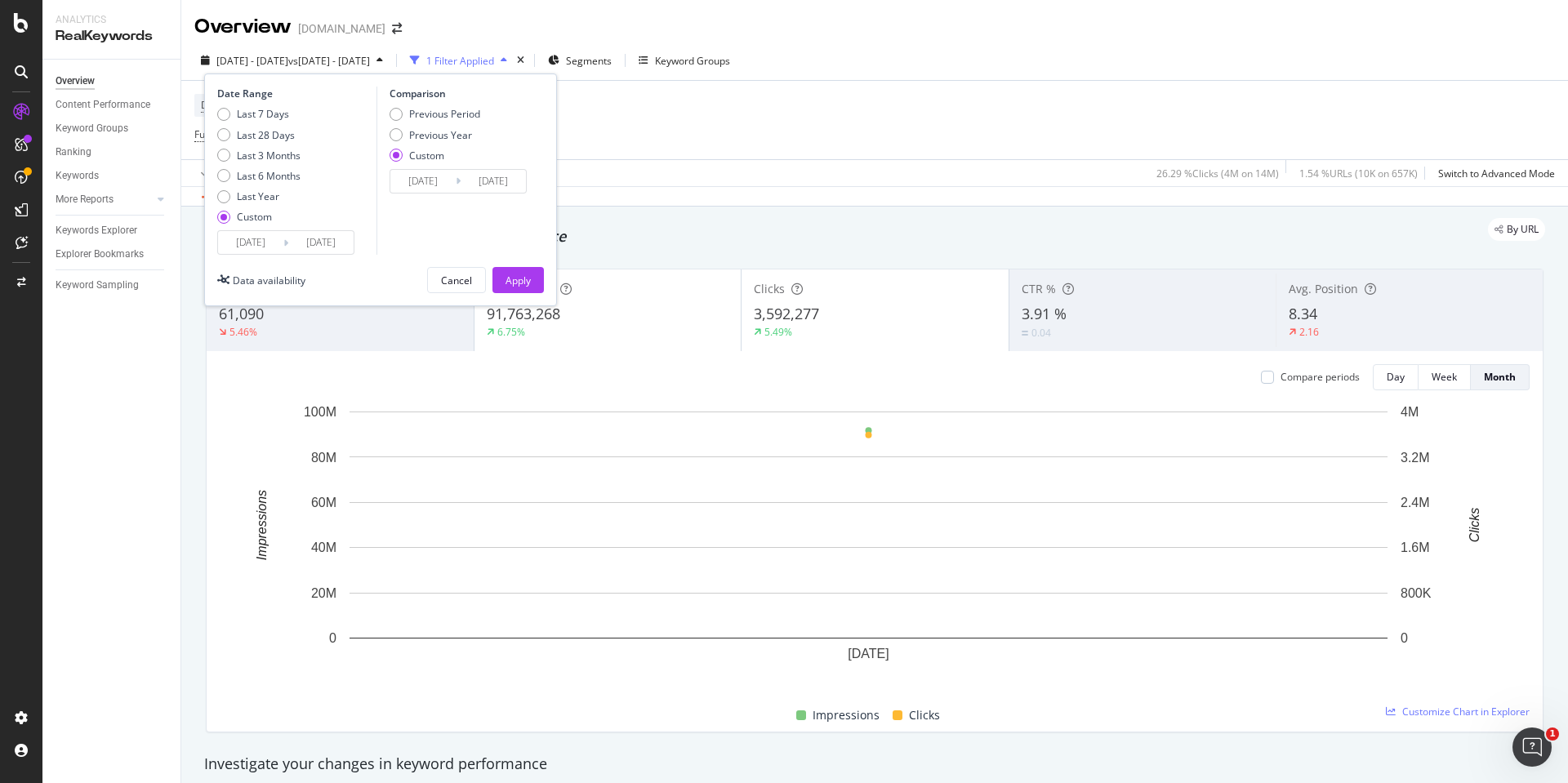
click at [319, 243] on input "[DATE]" at bounding box center [321, 242] width 65 height 23
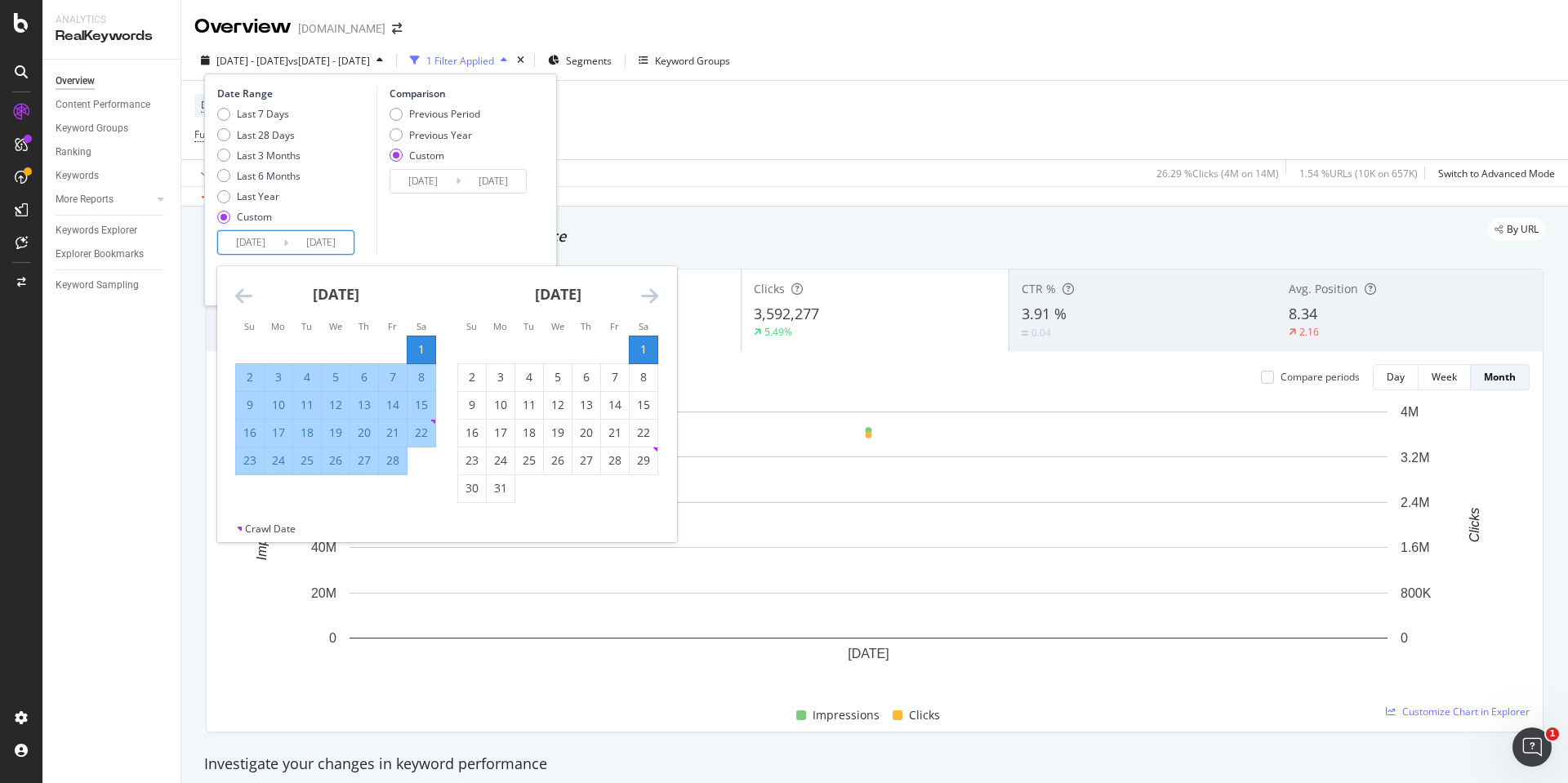
click at [647, 344] on div "1" at bounding box center [643, 350] width 28 height 17
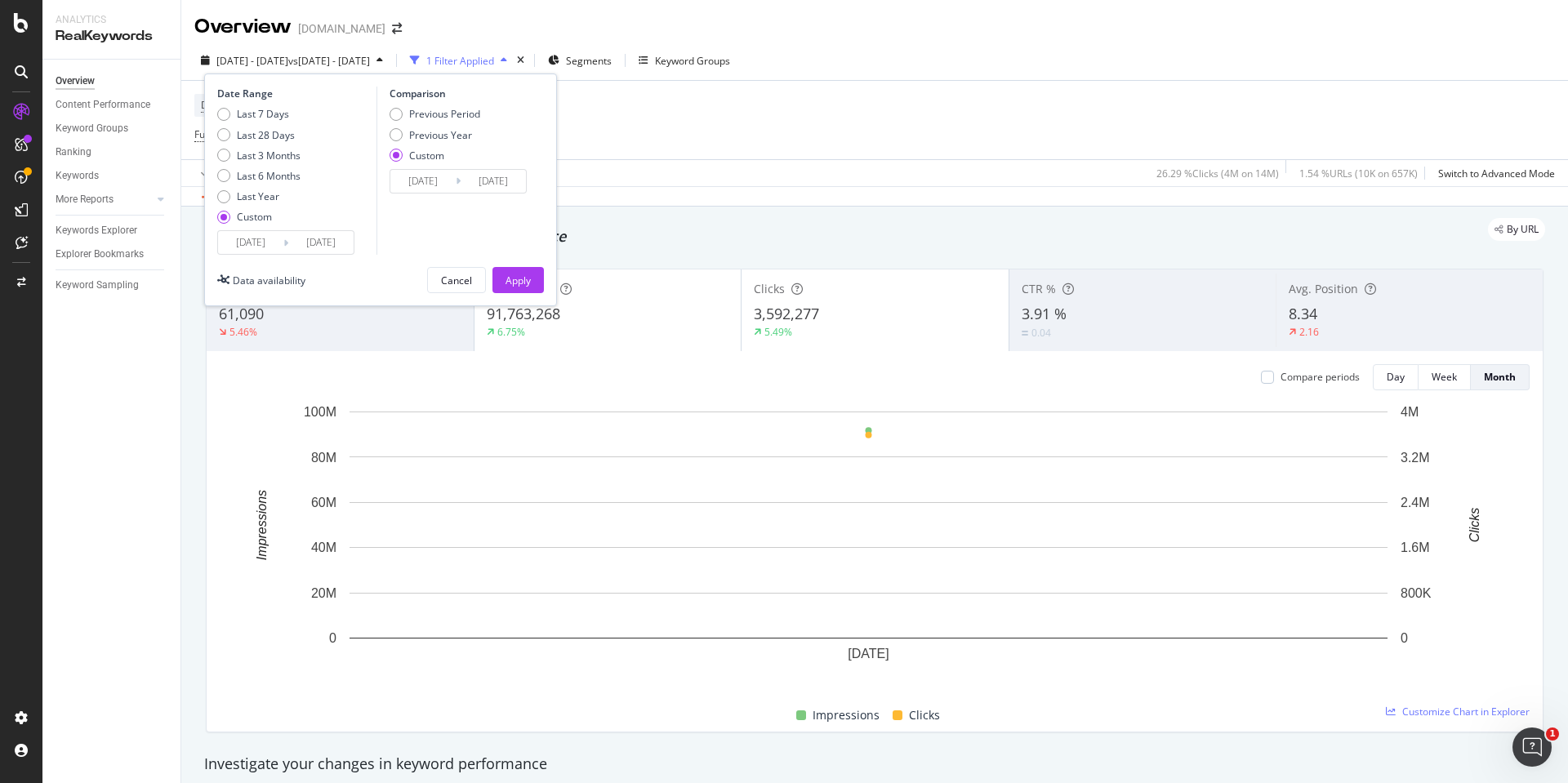
drag, startPoint x: 211, startPoint y: 250, endPoint x: 243, endPoint y: 241, distance: 33.2
click at [211, 249] on div "Date Range Last 7 Days Last 28 Days Last 3 Months Last 6 Months Last Year Custo…" at bounding box center [380, 190] width 353 height 232
click at [243, 240] on input "[DATE]" at bounding box center [250, 242] width 65 height 23
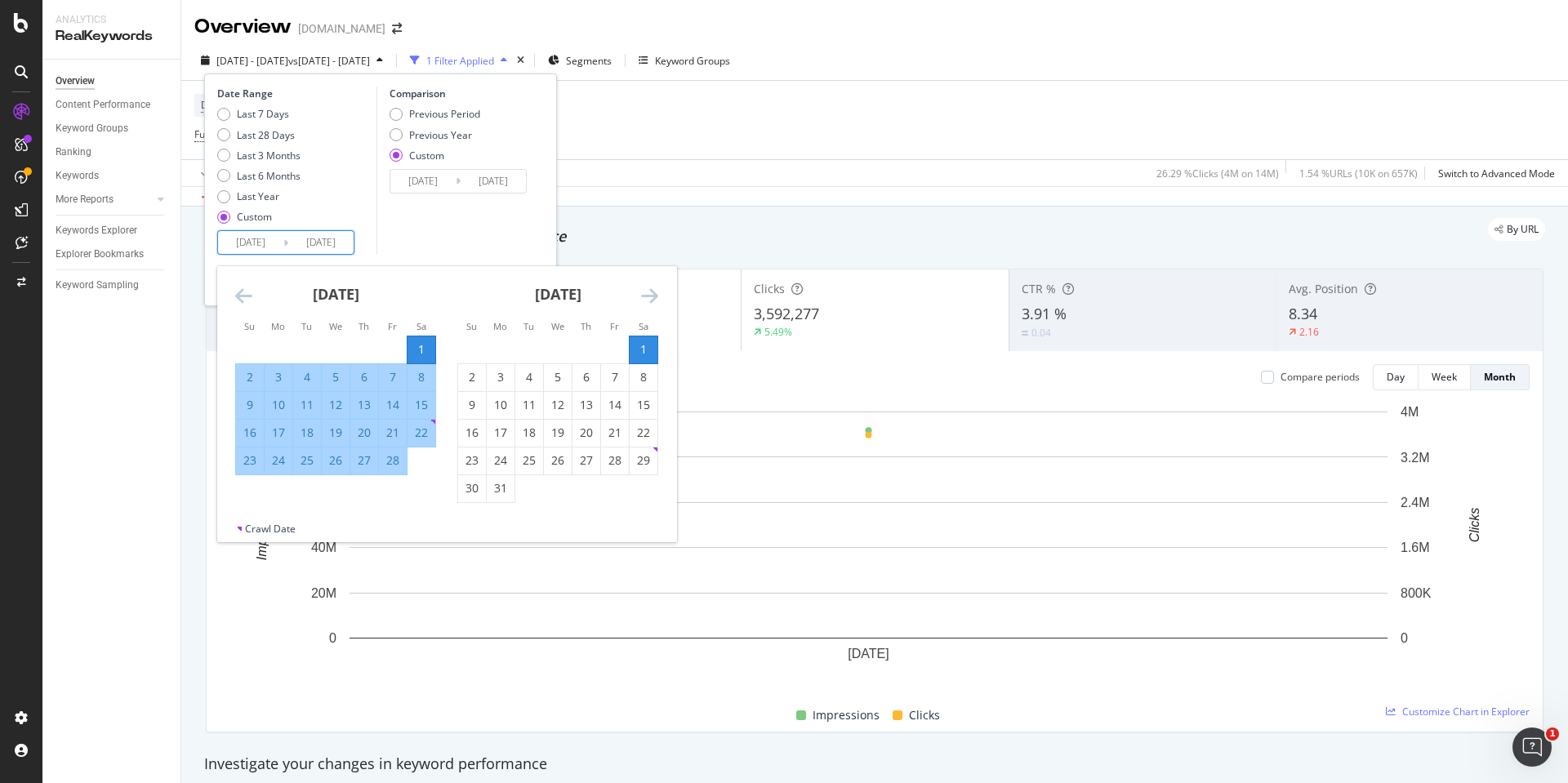
click at [640, 352] on div "1" at bounding box center [643, 350] width 28 height 17
type input "[DATE]"
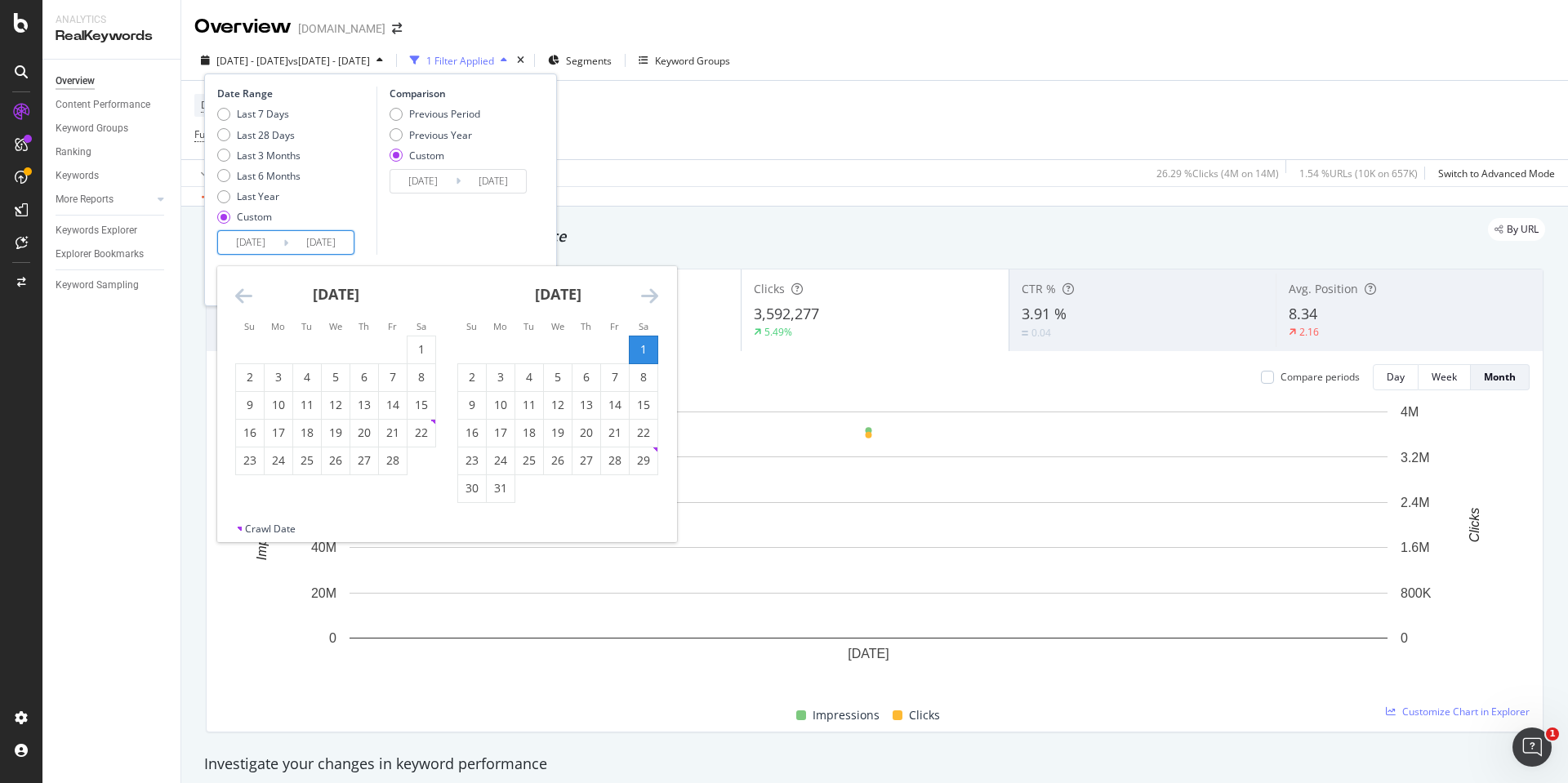
click at [652, 298] on icon "Move forward to switch to the next month." at bounding box center [649, 295] width 17 height 20
click at [611, 349] on div "4" at bounding box center [615, 350] width 28 height 17
type input "[DATE]"
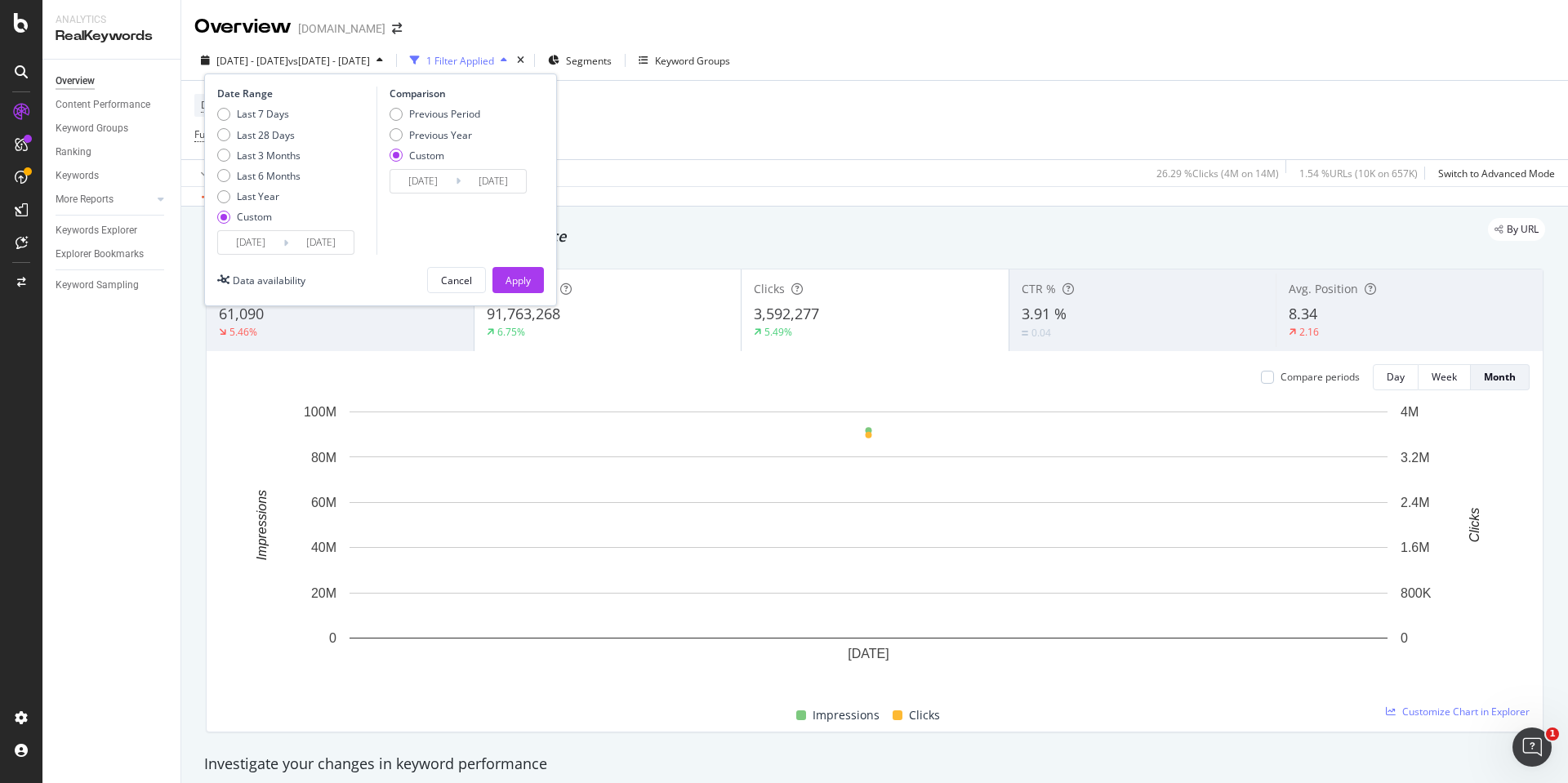
click at [430, 176] on input "[DATE]" at bounding box center [423, 180] width 65 height 23
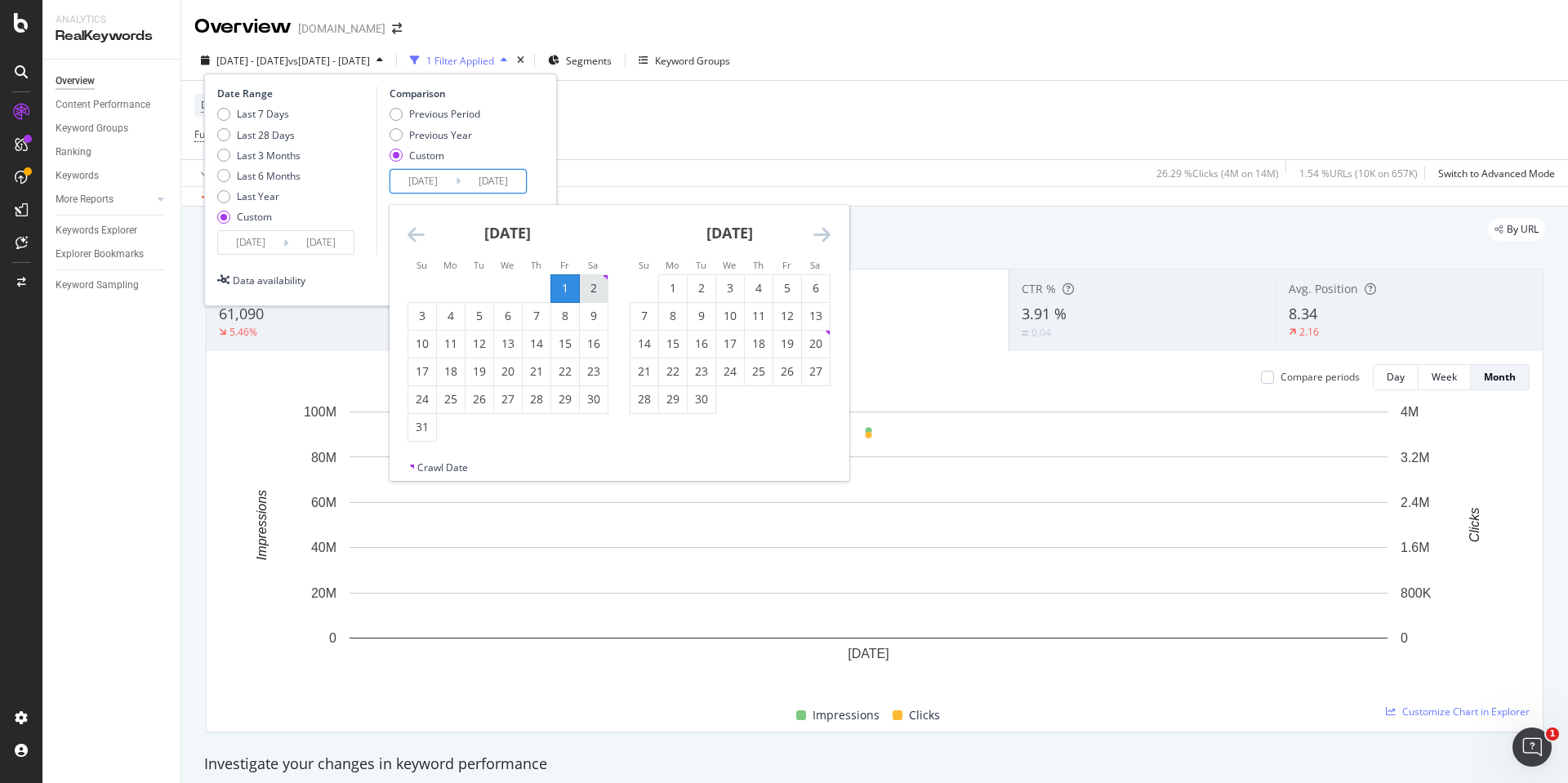
click at [595, 287] on div "2" at bounding box center [594, 288] width 28 height 17
type input "[DATE]"
click at [433, 181] on input "[DATE]" at bounding box center [423, 180] width 65 height 23
click at [589, 290] on div "2" at bounding box center [594, 288] width 28 height 17
click at [786, 283] on div "5" at bounding box center [787, 288] width 28 height 17
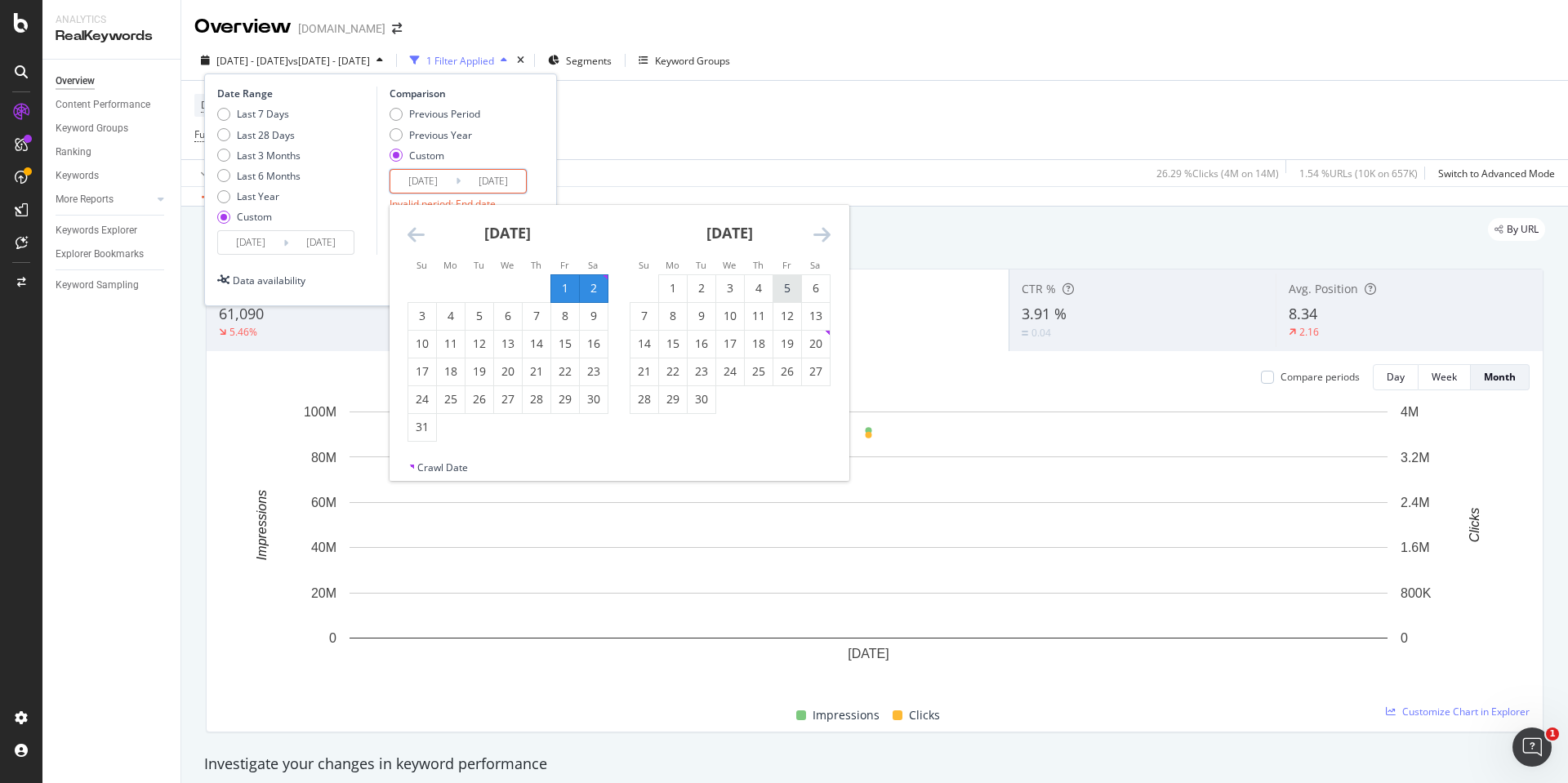
type input "[DATE]"
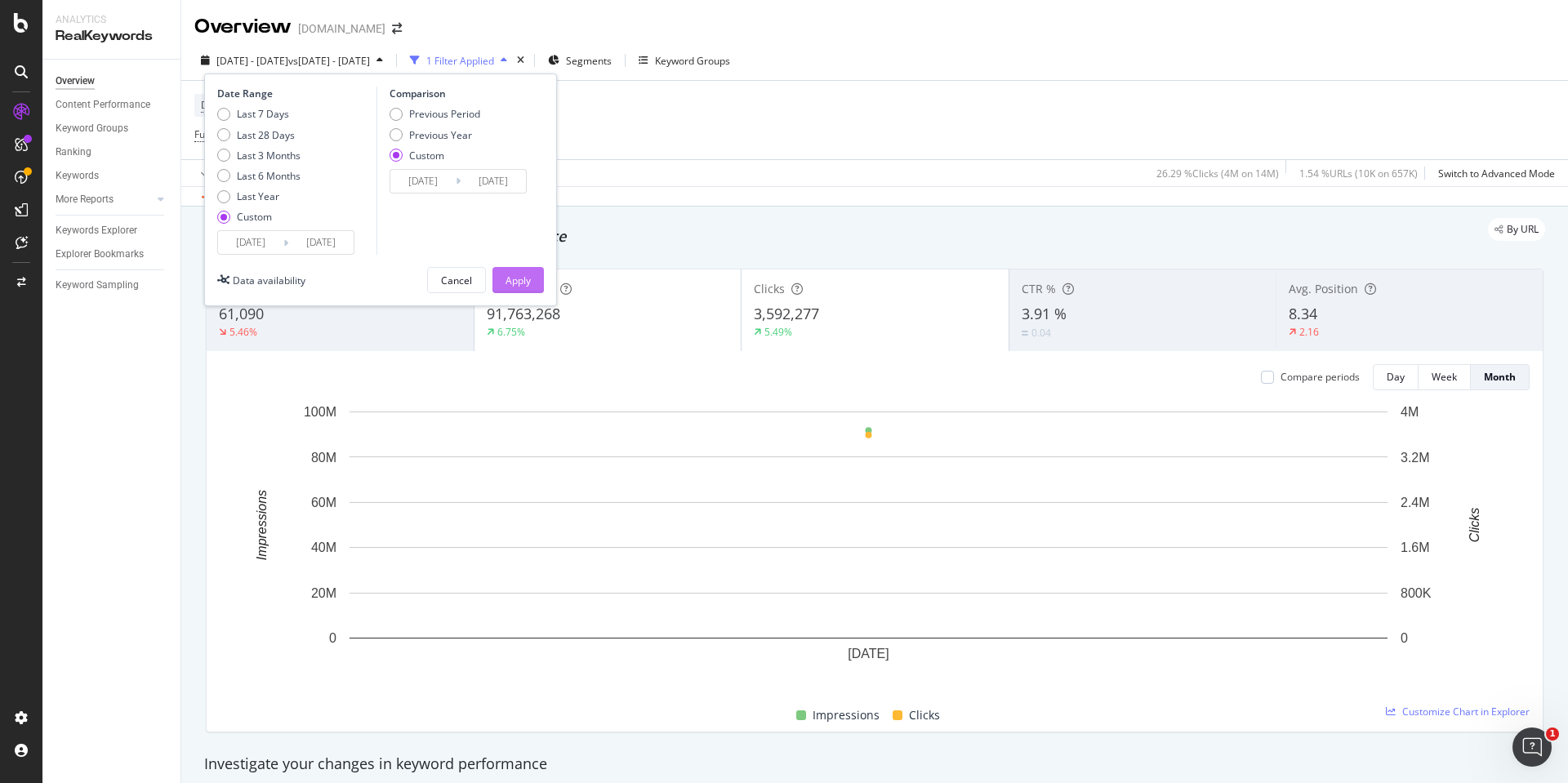
click at [537, 275] on button "Apply" at bounding box center [518, 280] width 51 height 27
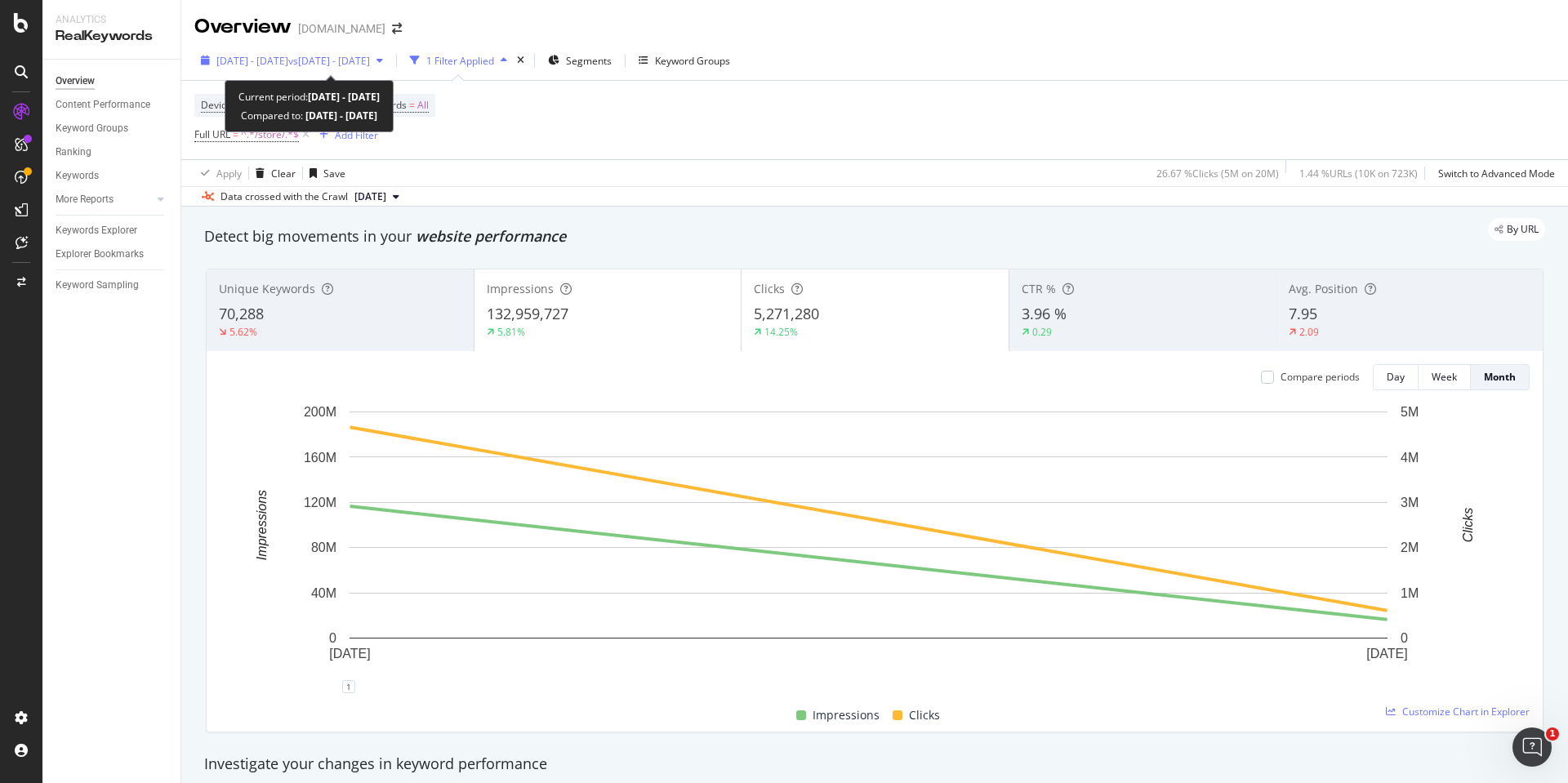
click at [273, 55] on span "[DATE] - [DATE]" at bounding box center [252, 61] width 72 height 14
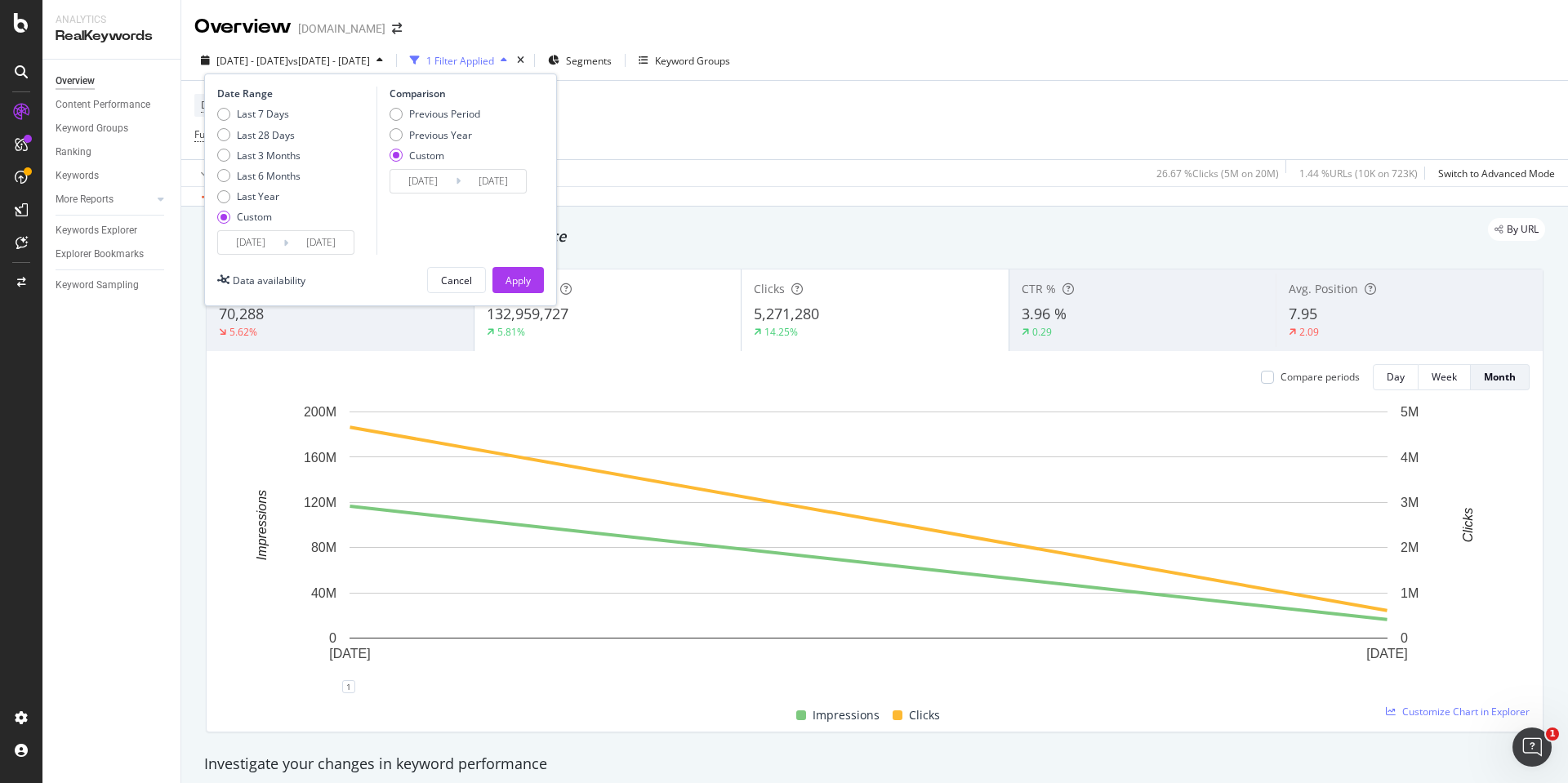
click at [255, 242] on input "[DATE]" at bounding box center [250, 242] width 65 height 23
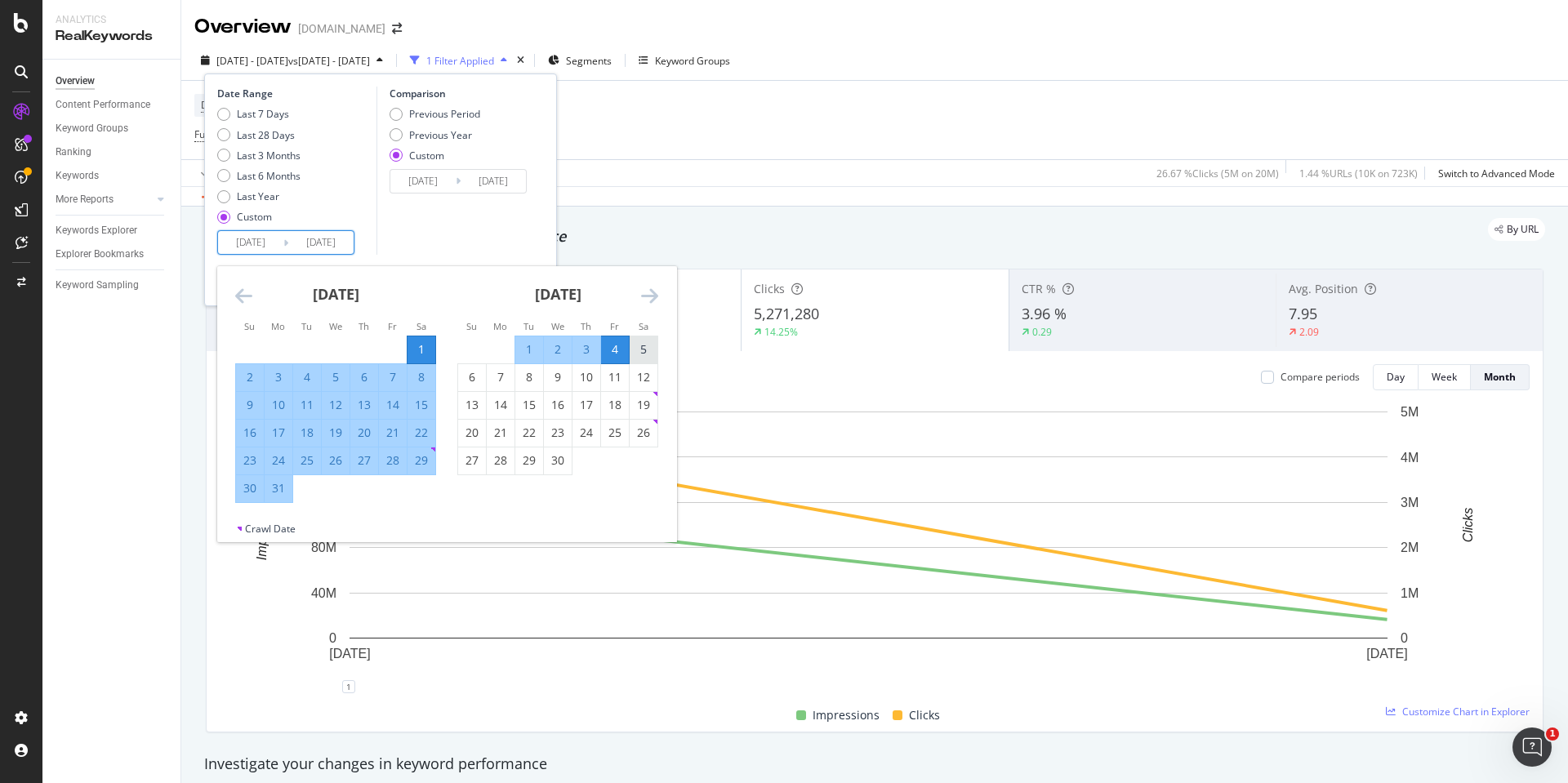
click at [647, 346] on div "5" at bounding box center [643, 350] width 28 height 17
type input "[DATE]"
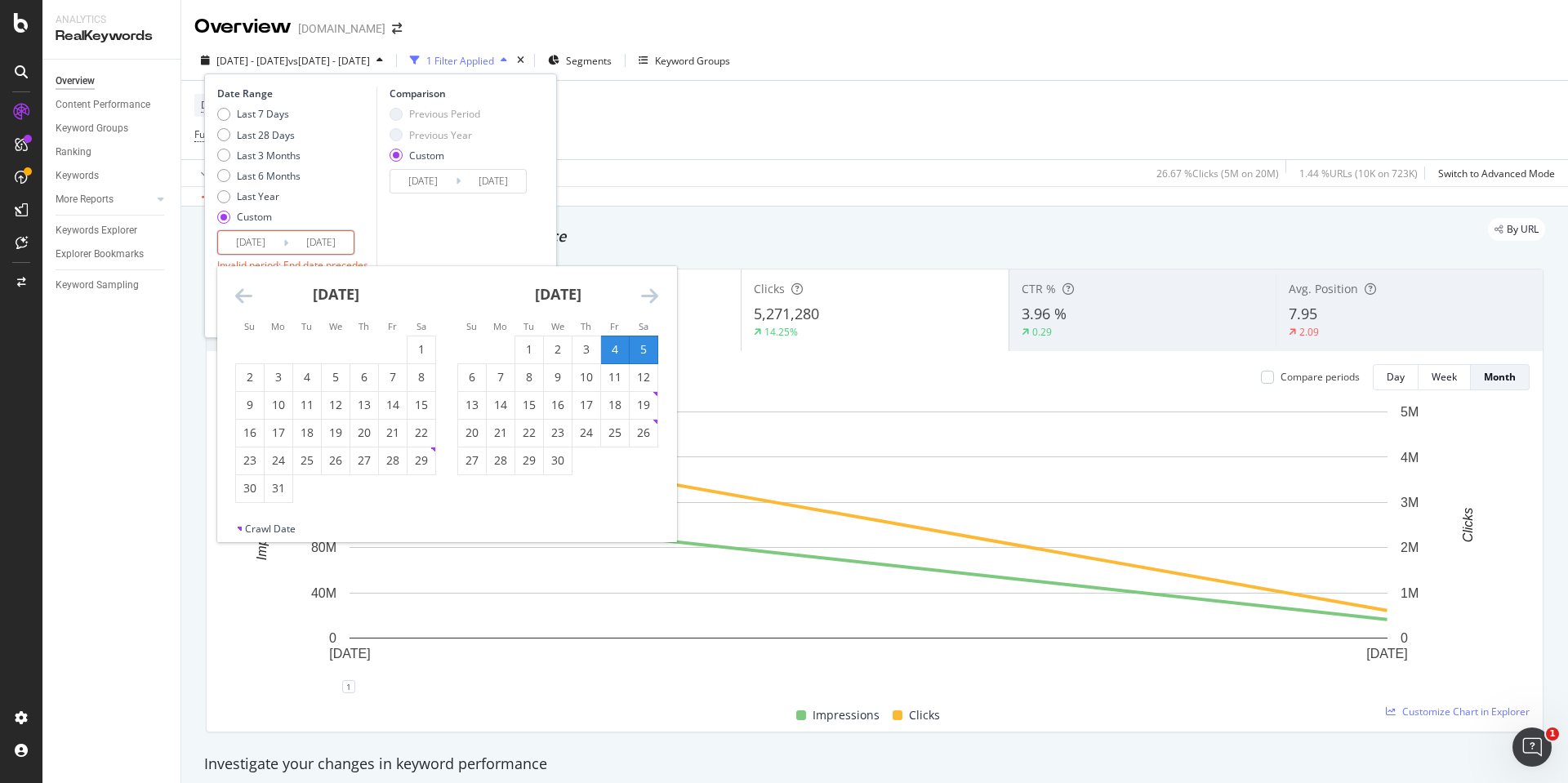
click at [652, 287] on icon "Move forward to switch to the next month." at bounding box center [649, 295] width 17 height 20
click at [604, 347] on div "2" at bounding box center [615, 350] width 28 height 17
type input "[DATE]"
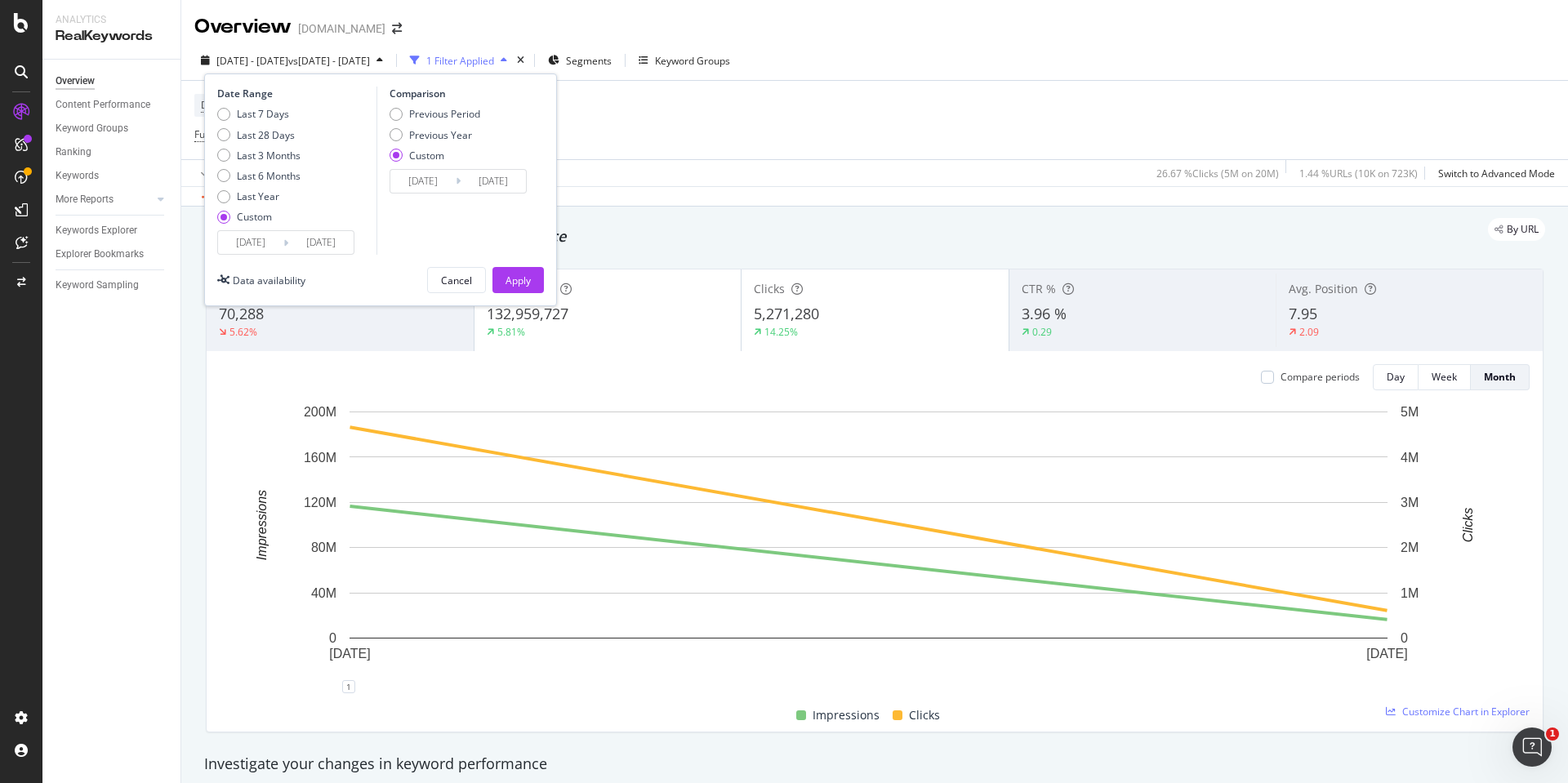
click at [418, 174] on input "[DATE]" at bounding box center [423, 180] width 65 height 23
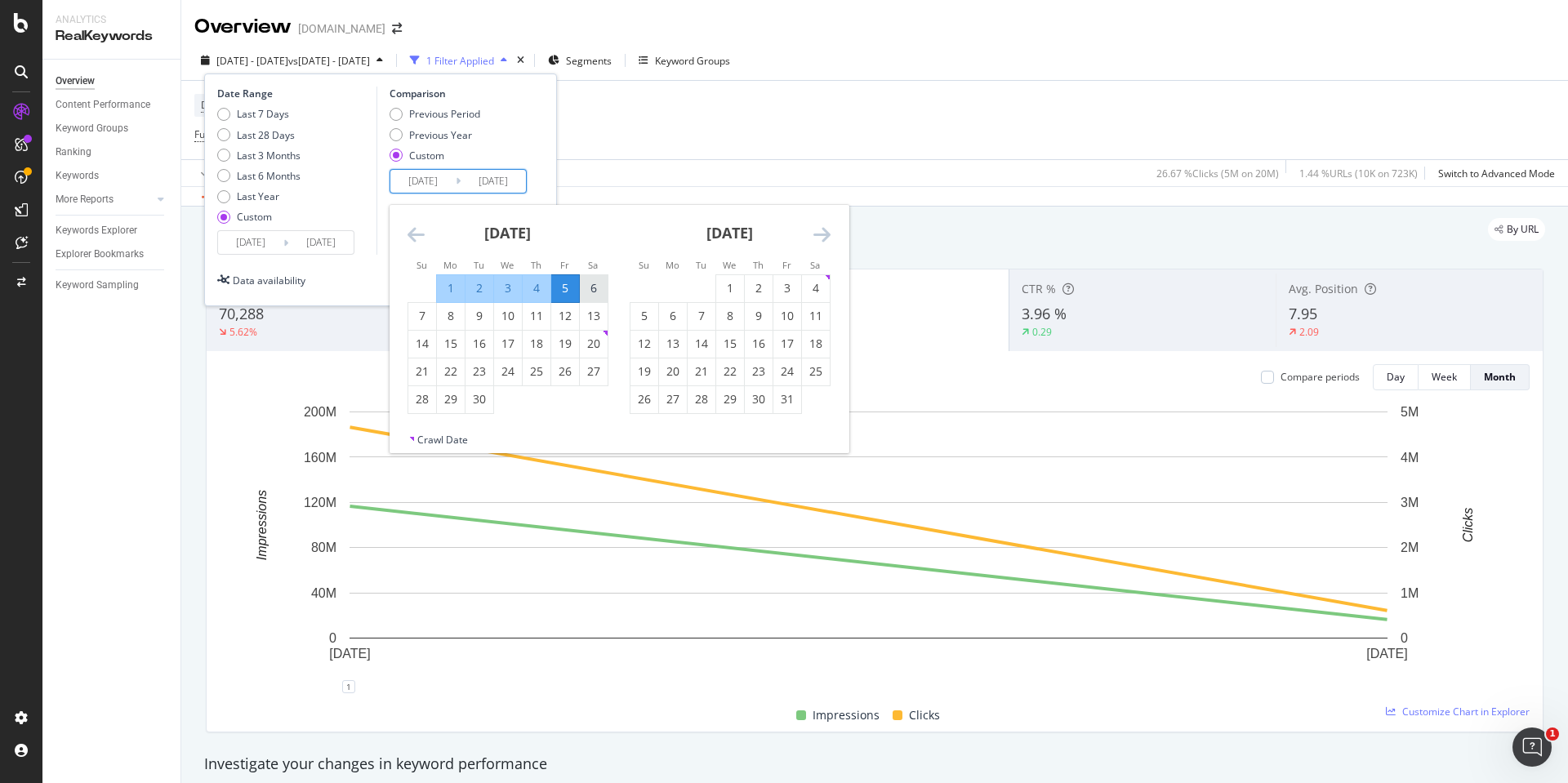
click at [594, 289] on div "6" at bounding box center [594, 288] width 28 height 17
type input "[DATE]"
click at [784, 289] on div "3" at bounding box center [787, 288] width 28 height 17
type input "[DATE]"
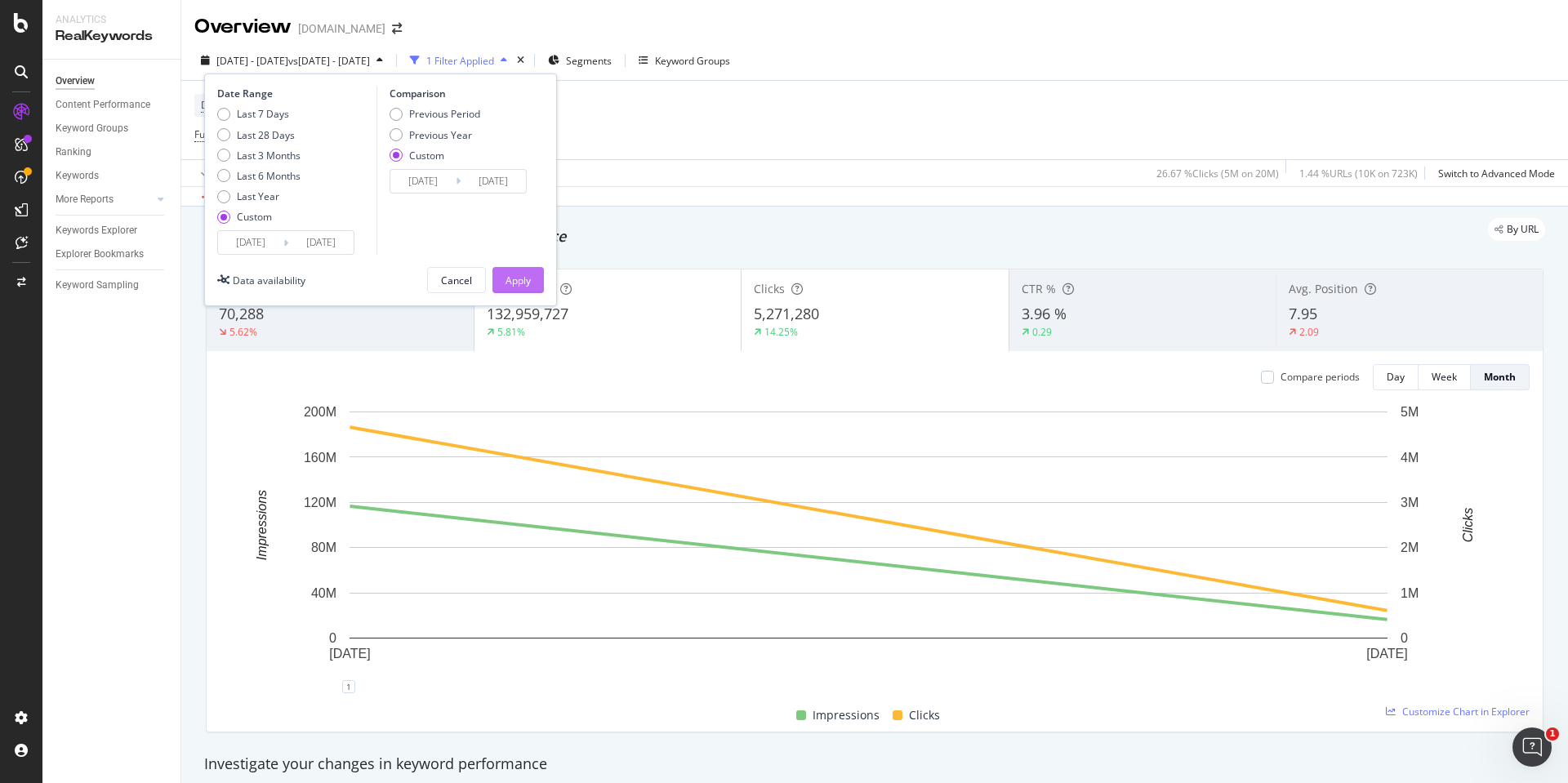
click at [511, 272] on div "Apply" at bounding box center [518, 280] width 26 height 25
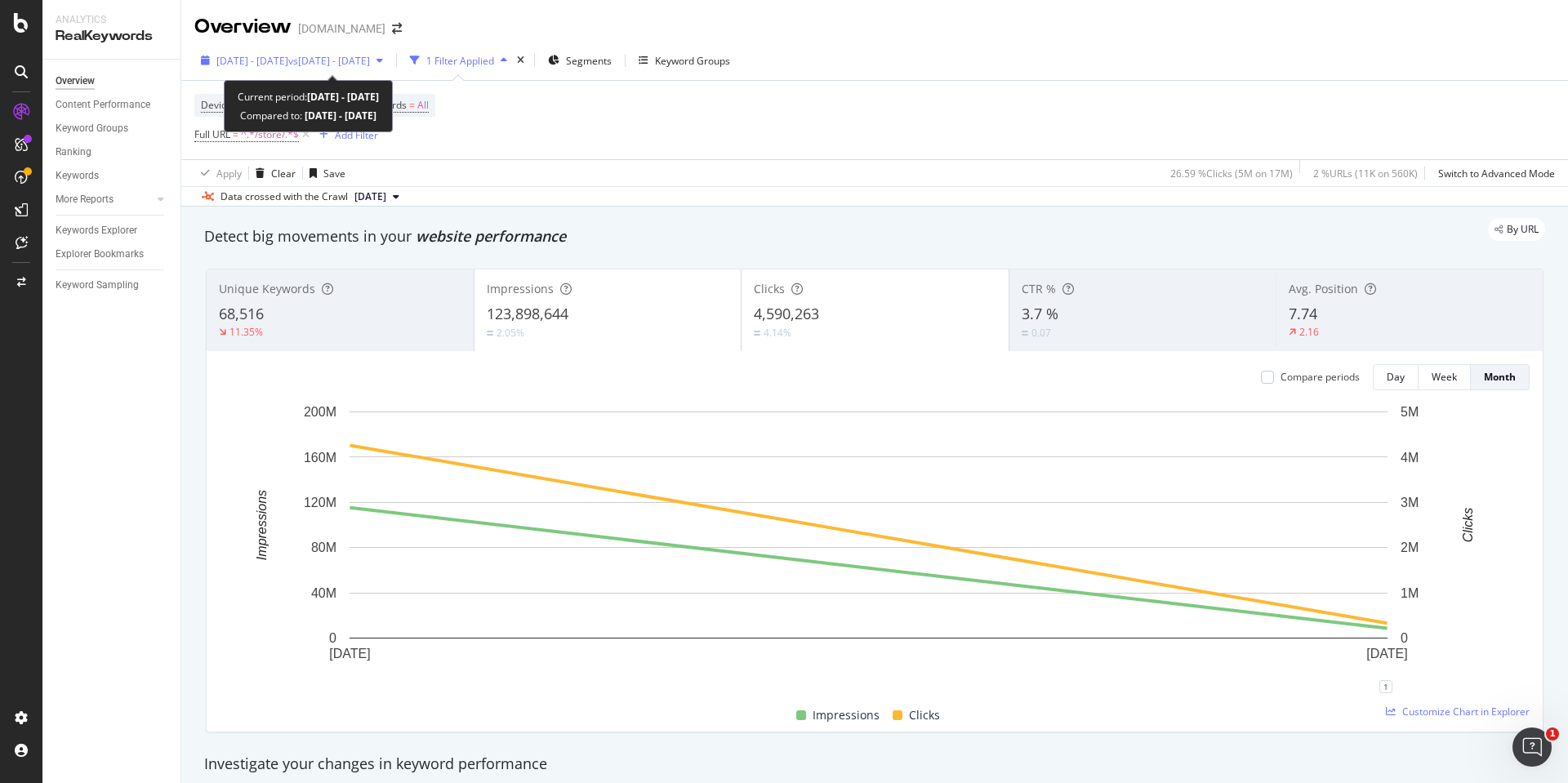
click at [283, 61] on span "[DATE] - [DATE]" at bounding box center [252, 61] width 72 height 14
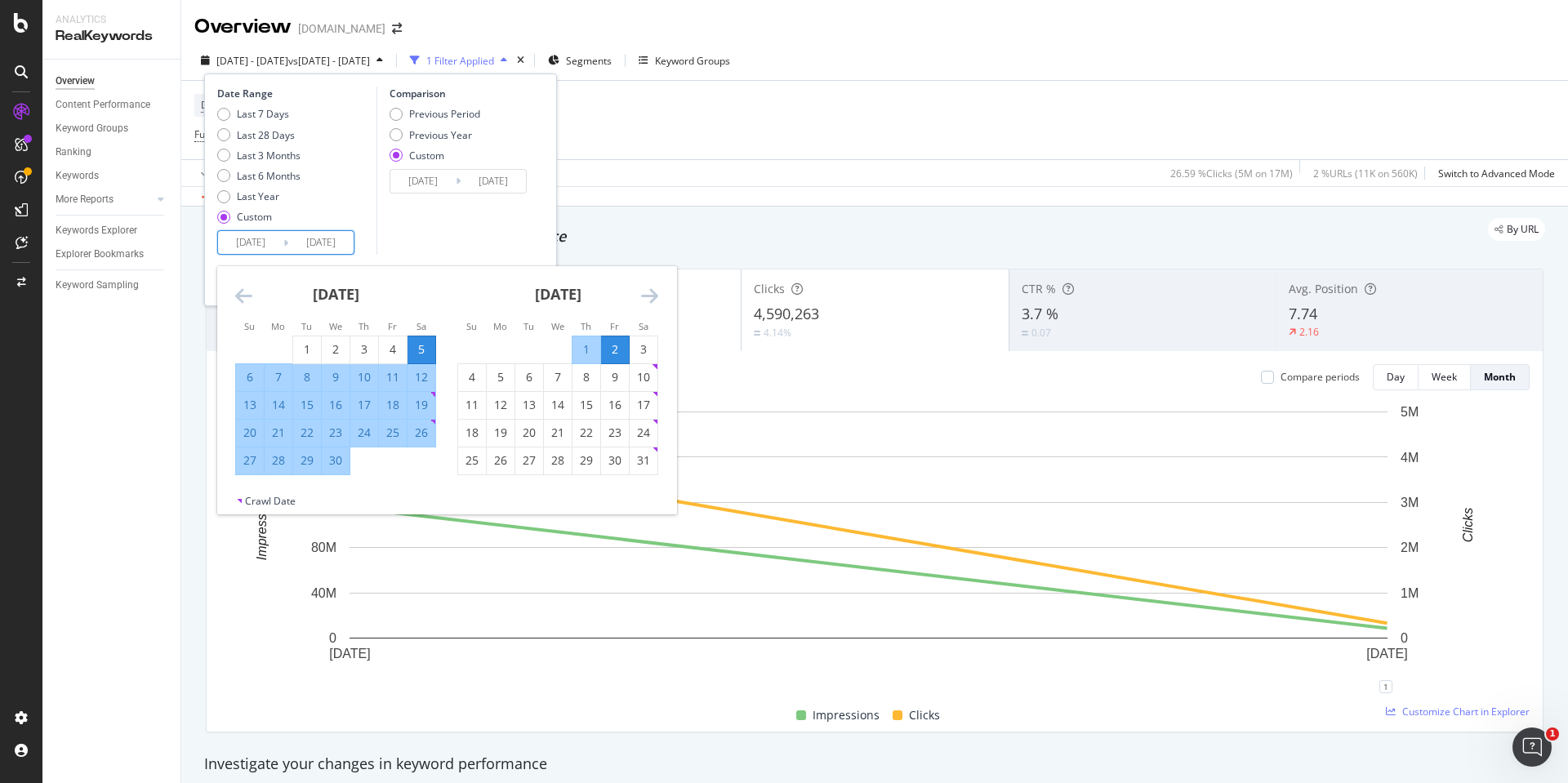
click at [250, 245] on input "[DATE]" at bounding box center [250, 242] width 65 height 23
click at [647, 348] on div "3" at bounding box center [643, 350] width 28 height 17
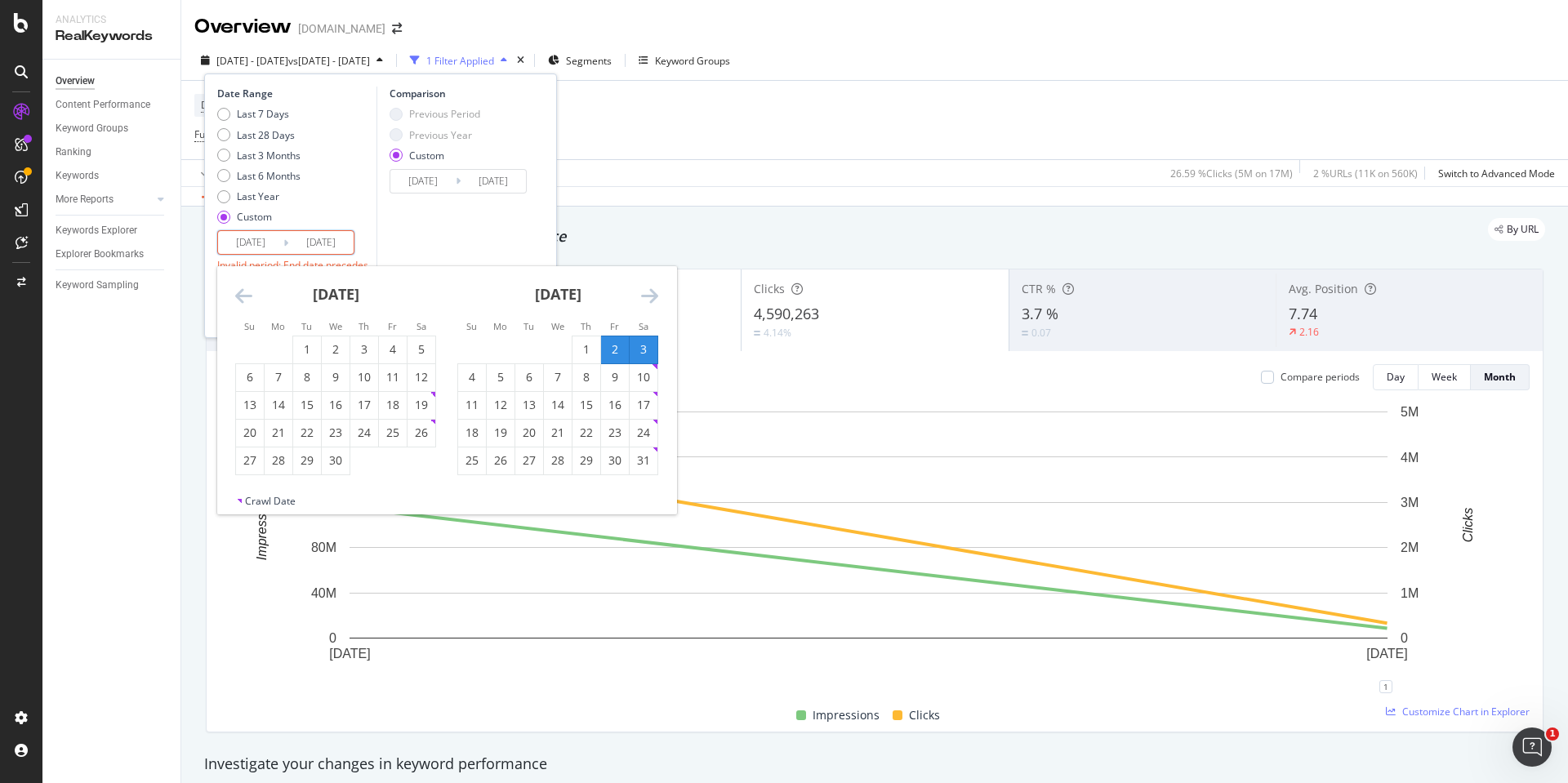
type input "[DATE]"
click at [652, 295] on icon "Move forward to switch to the next month." at bounding box center [649, 295] width 17 height 20
click at [418, 352] on div "3" at bounding box center [422, 350] width 28 height 17
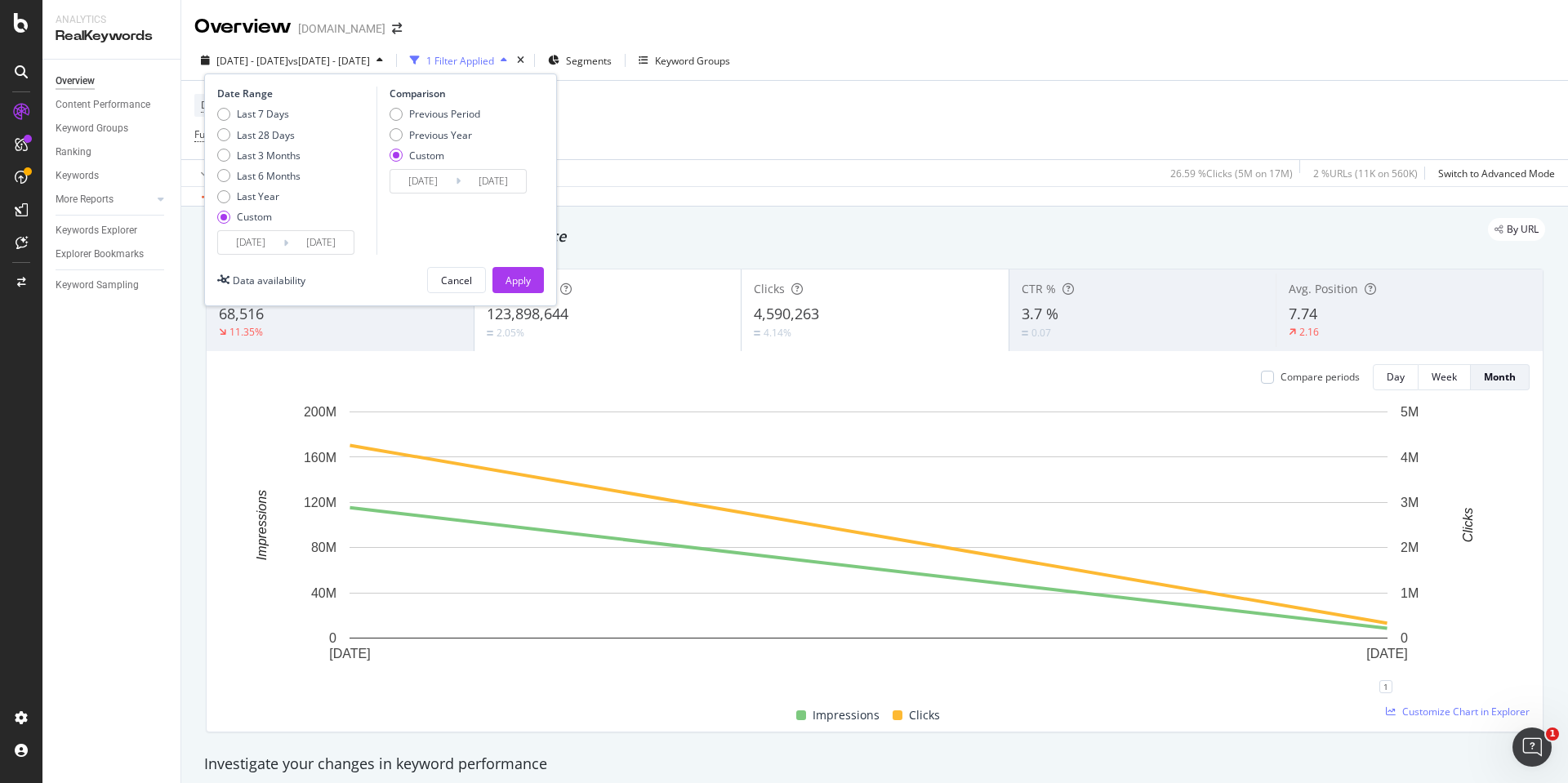
click at [258, 234] on input "[DATE]" at bounding box center [250, 242] width 65 height 23
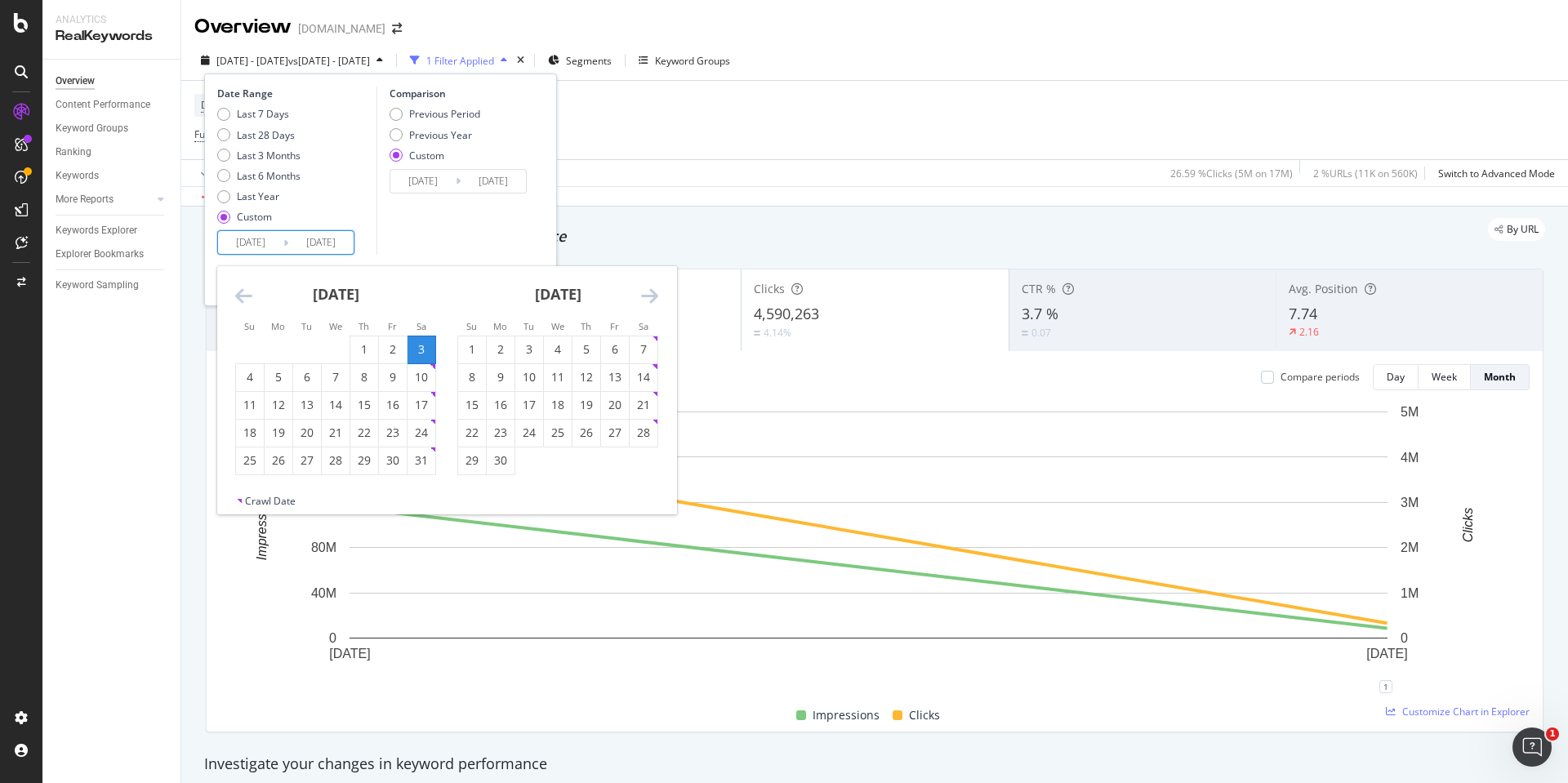
click at [412, 342] on div "3" at bounding box center [422, 350] width 28 height 17
click at [390, 469] on div "30" at bounding box center [393, 460] width 28 height 17
type input "[DATE]"
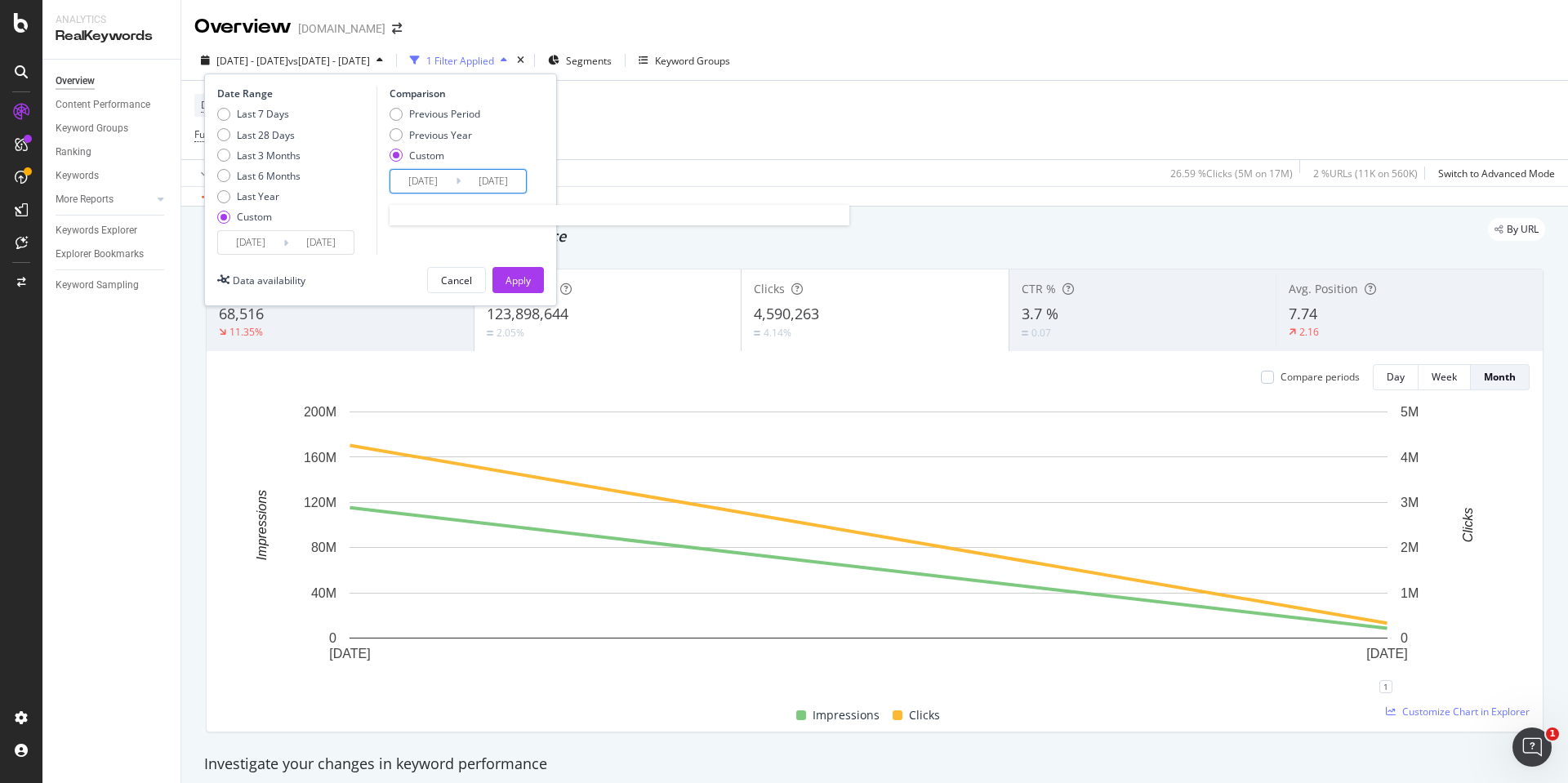
click at [419, 172] on input "[DATE]" at bounding box center [423, 180] width 65 height 23
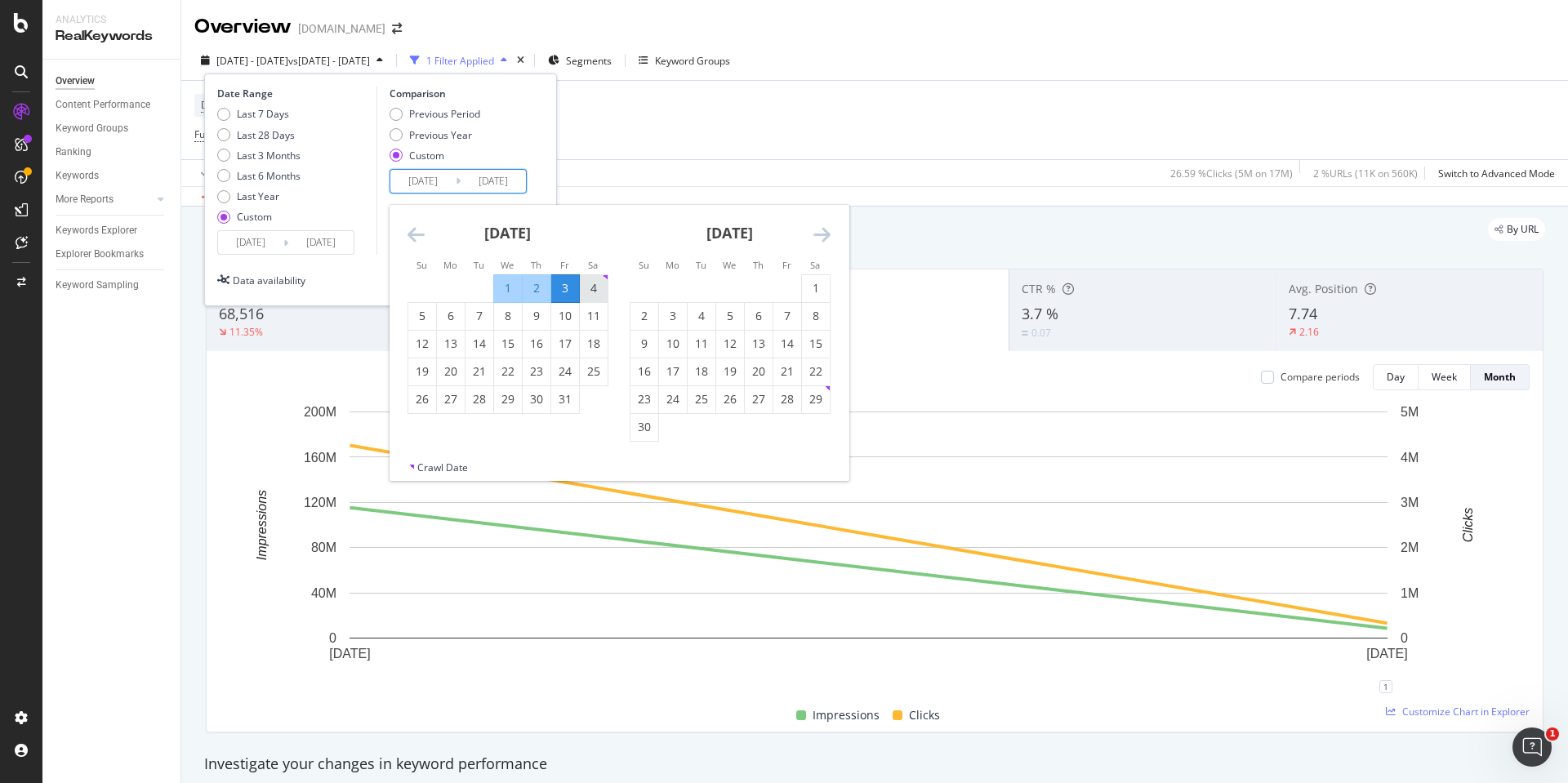
click at [590, 291] on div "4" at bounding box center [594, 288] width 28 height 17
type input "[DATE]"
click at [561, 401] on div "31" at bounding box center [565, 399] width 28 height 17
type input "[DATE]"
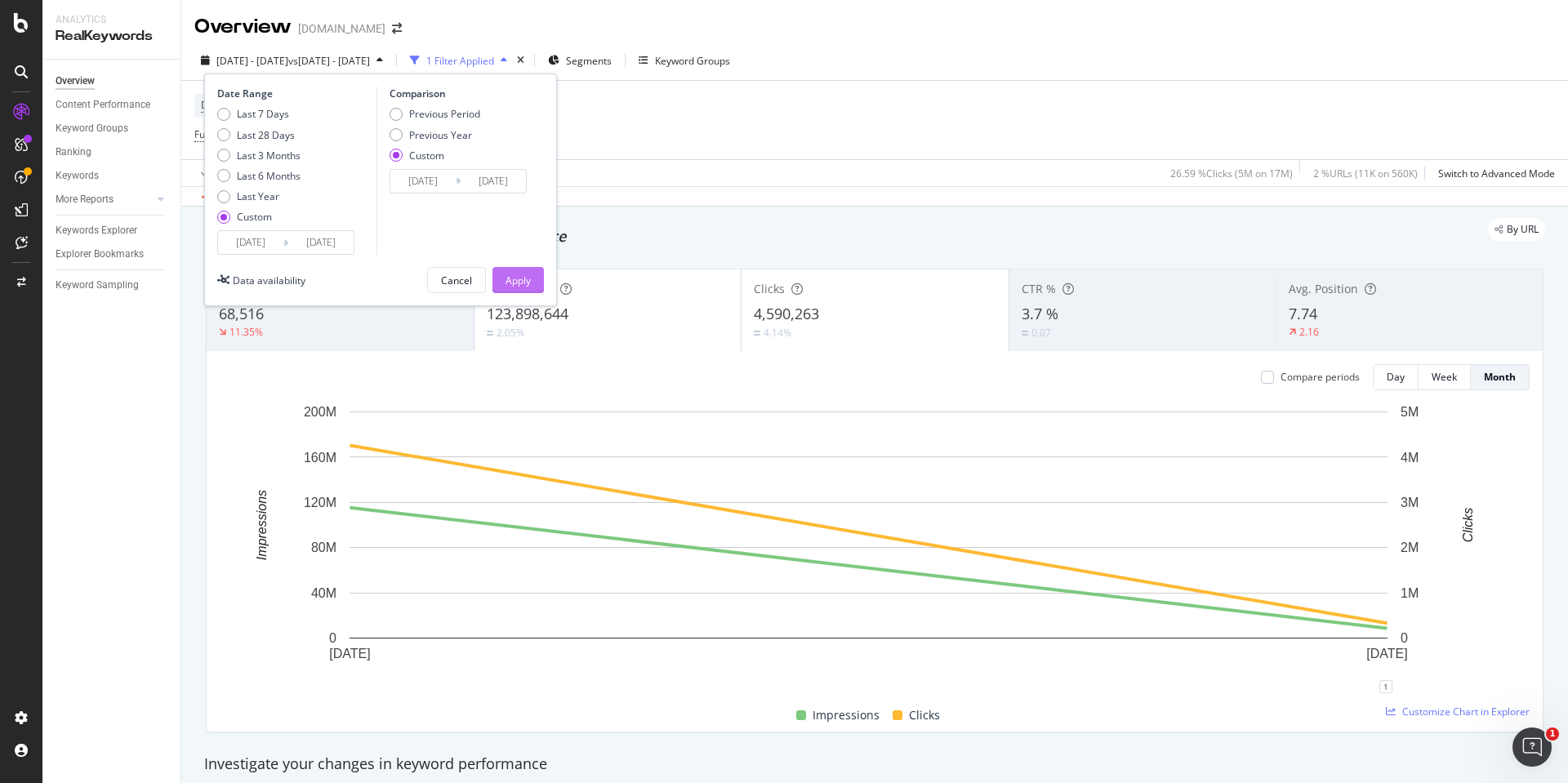
click at [512, 274] on div "Apply" at bounding box center [518, 281] width 26 height 14
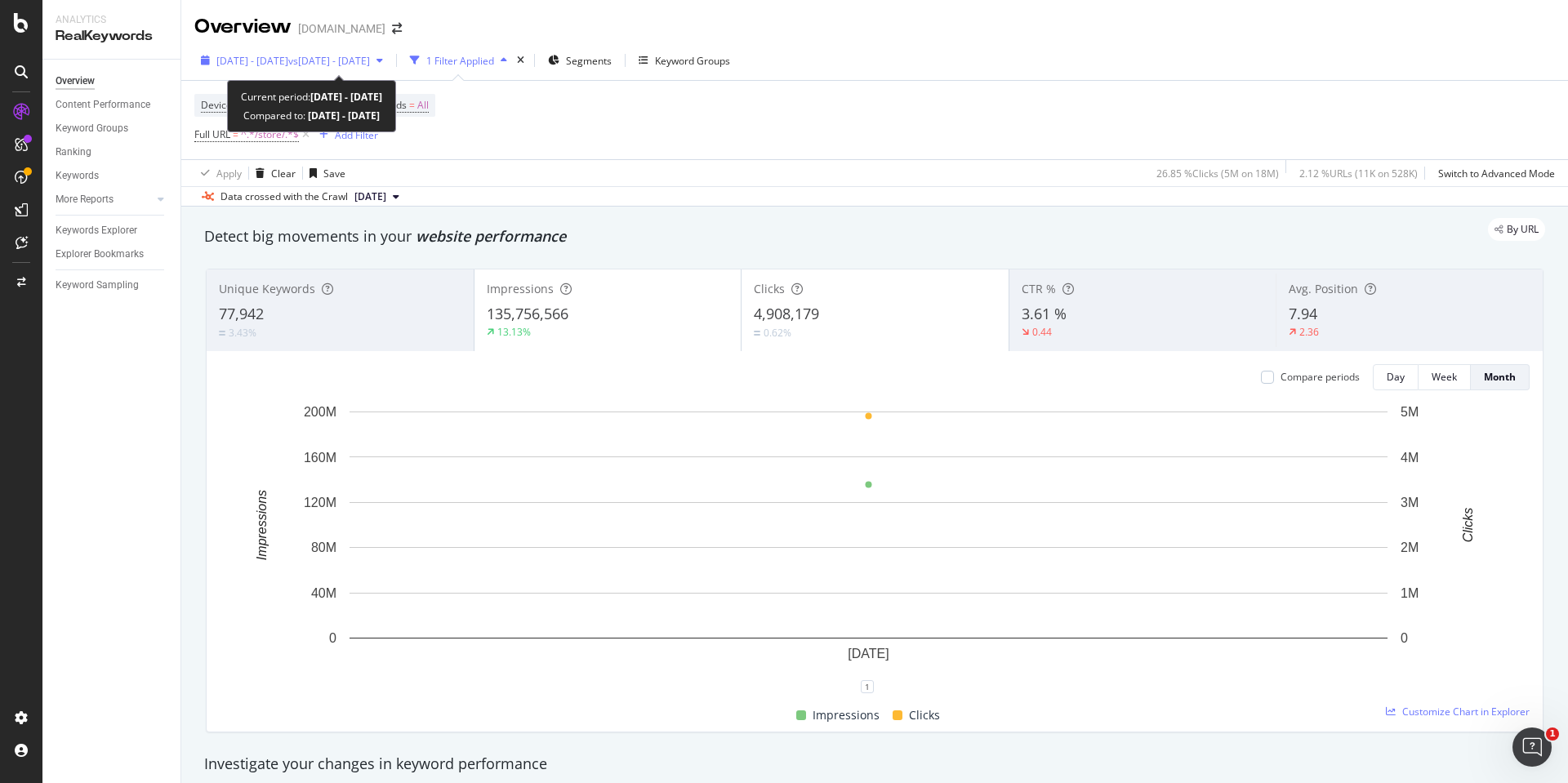
click at [276, 63] on span "[DATE] - [DATE]" at bounding box center [252, 61] width 72 height 14
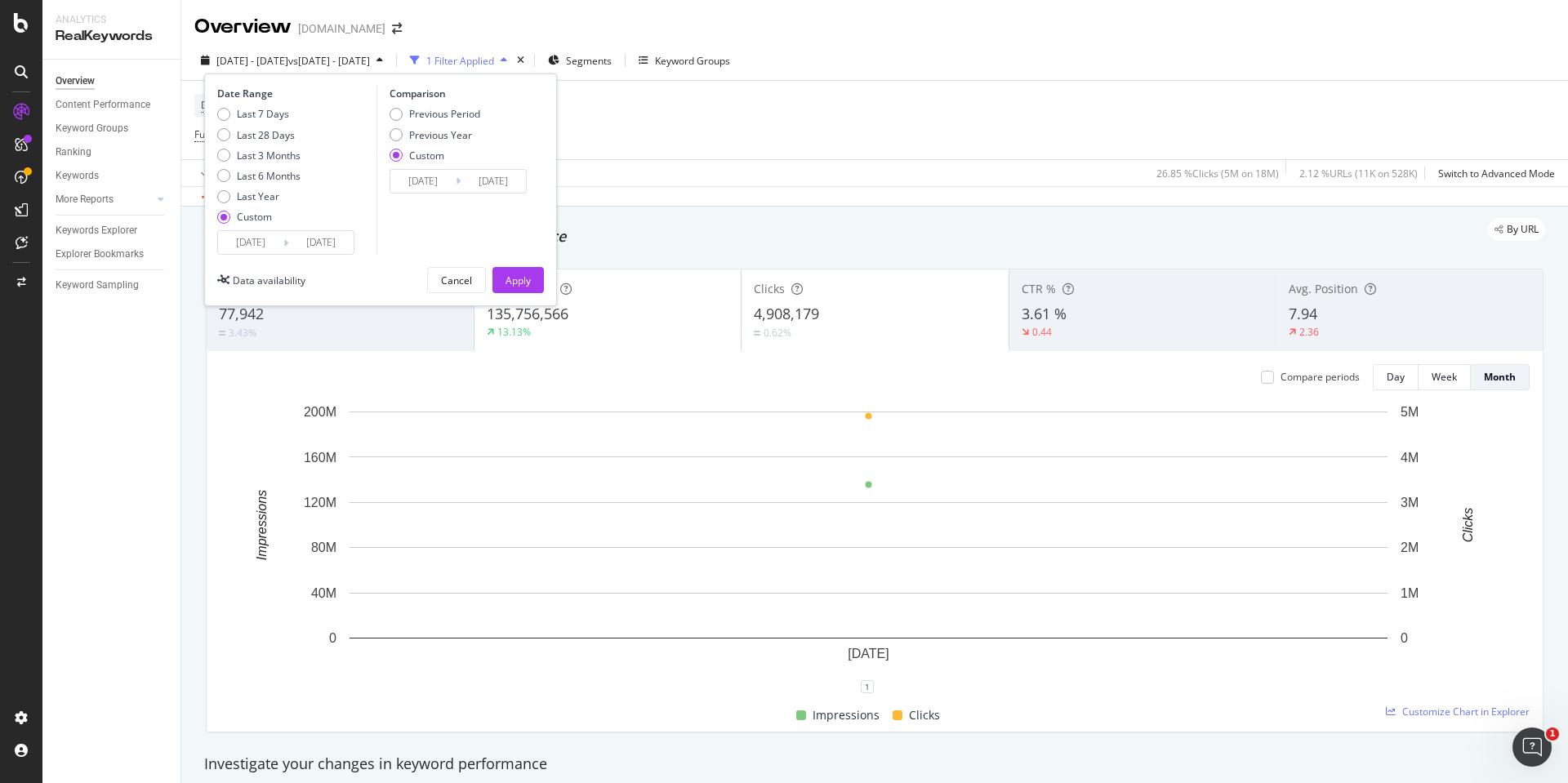
click at [253, 246] on input "[DATE]" at bounding box center [250, 242] width 65 height 23
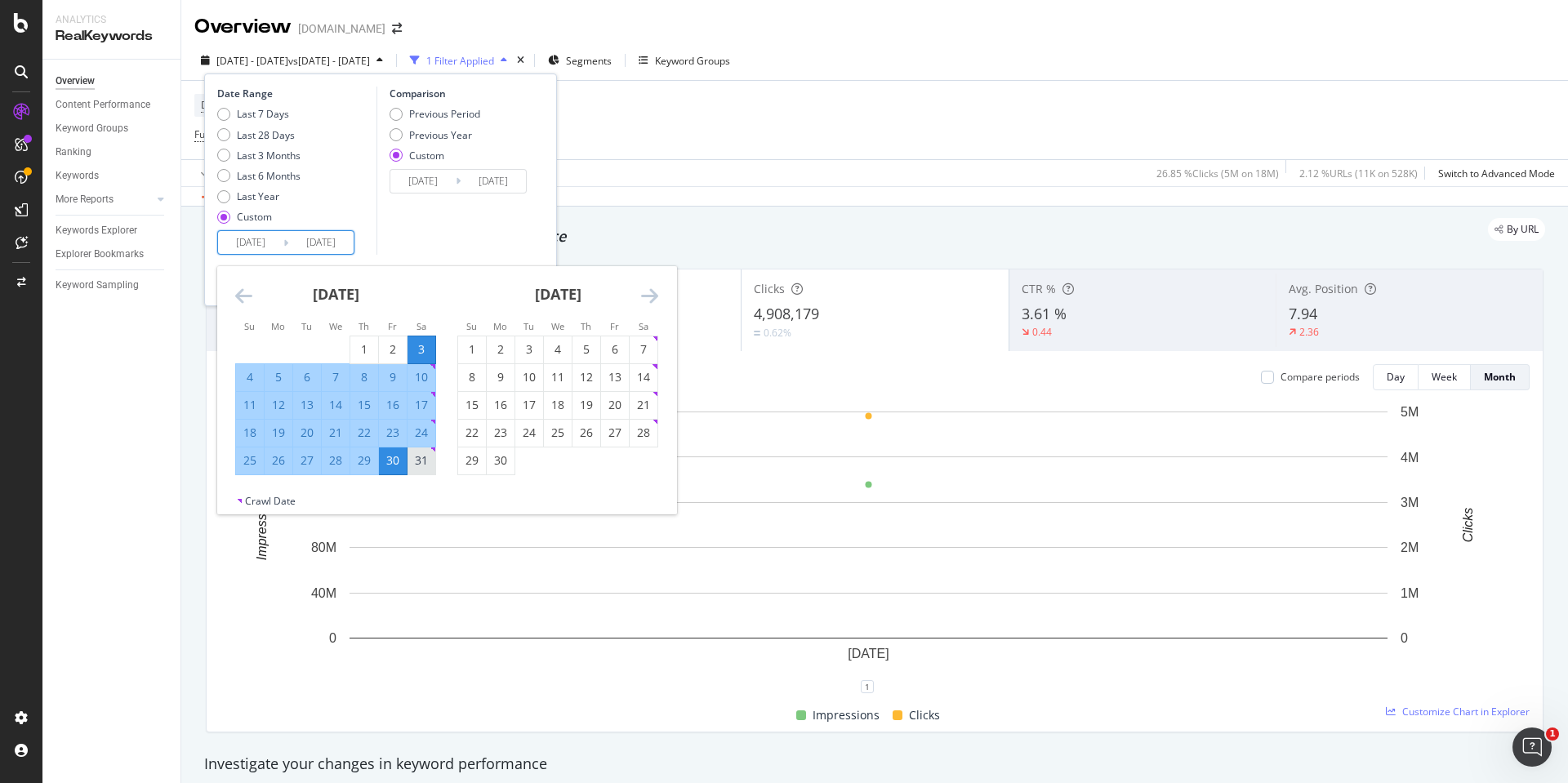
click at [416, 461] on div "31" at bounding box center [422, 460] width 28 height 17
type input "[DATE]"
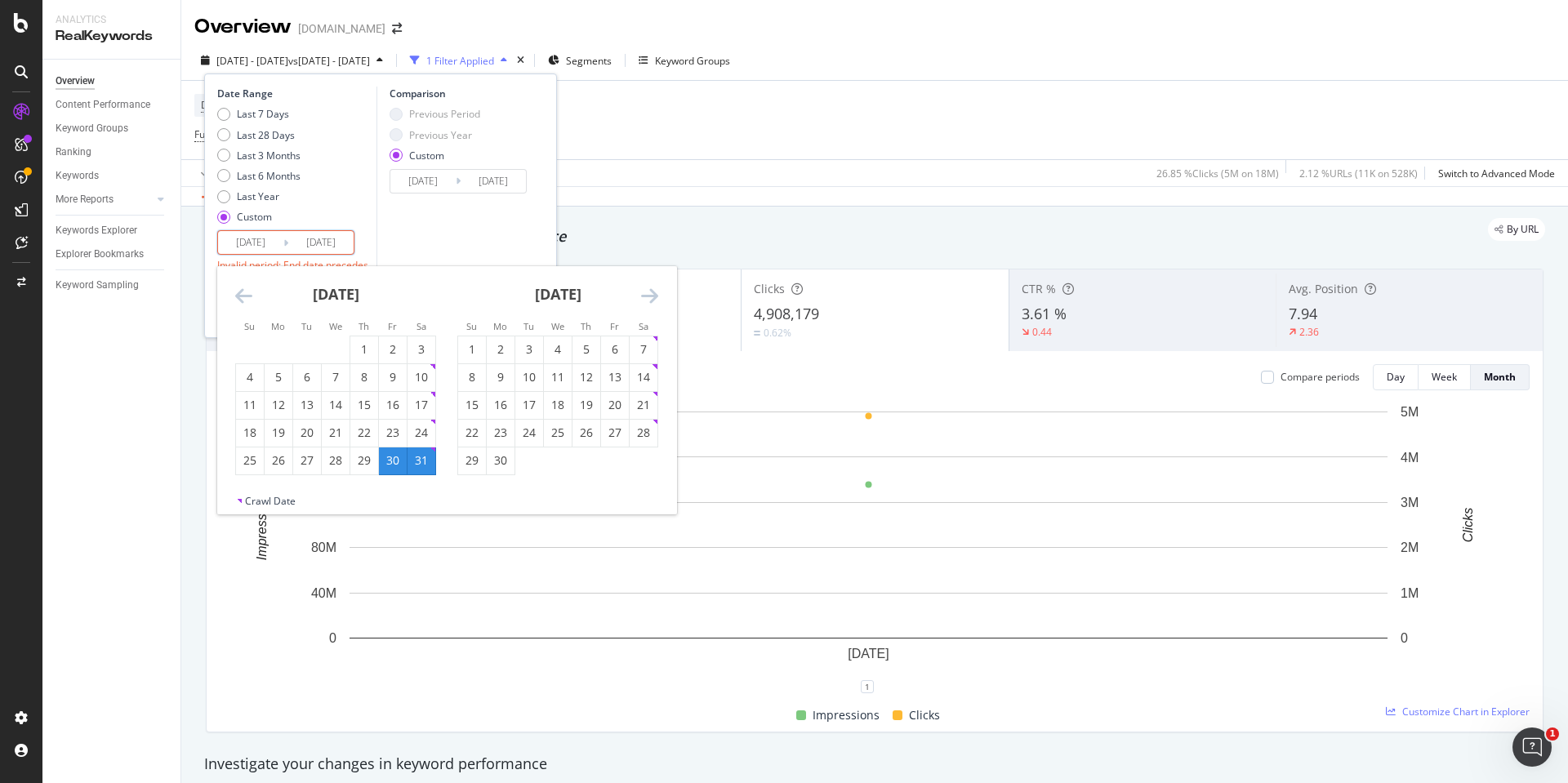
click at [651, 294] on icon "Move forward to switch to the next month." at bounding box center [649, 295] width 17 height 20
click at [617, 348] on div "4" at bounding box center [615, 350] width 28 height 17
type input "[DATE]"
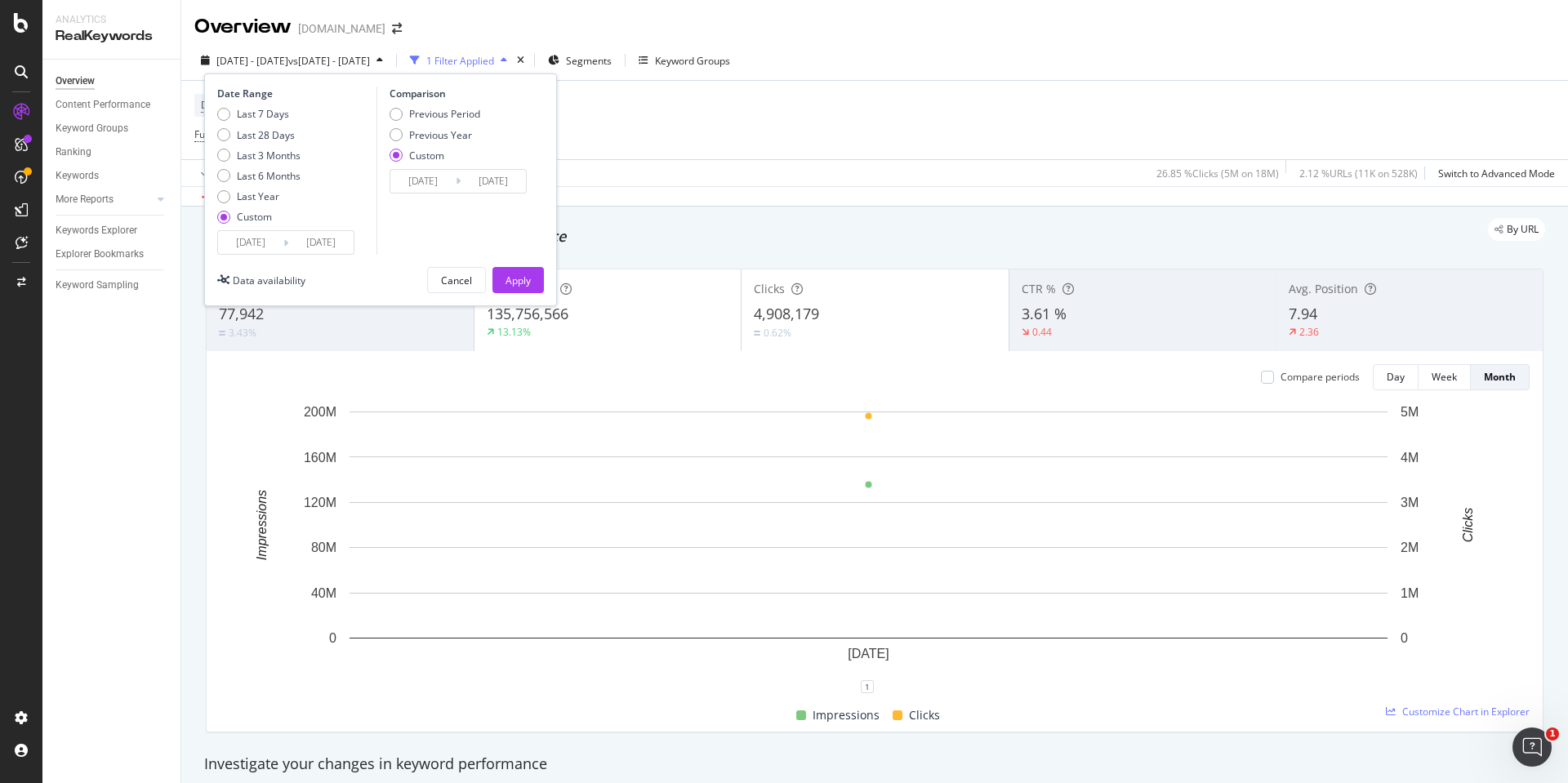
click at [425, 181] on input "[DATE]" at bounding box center [423, 180] width 65 height 23
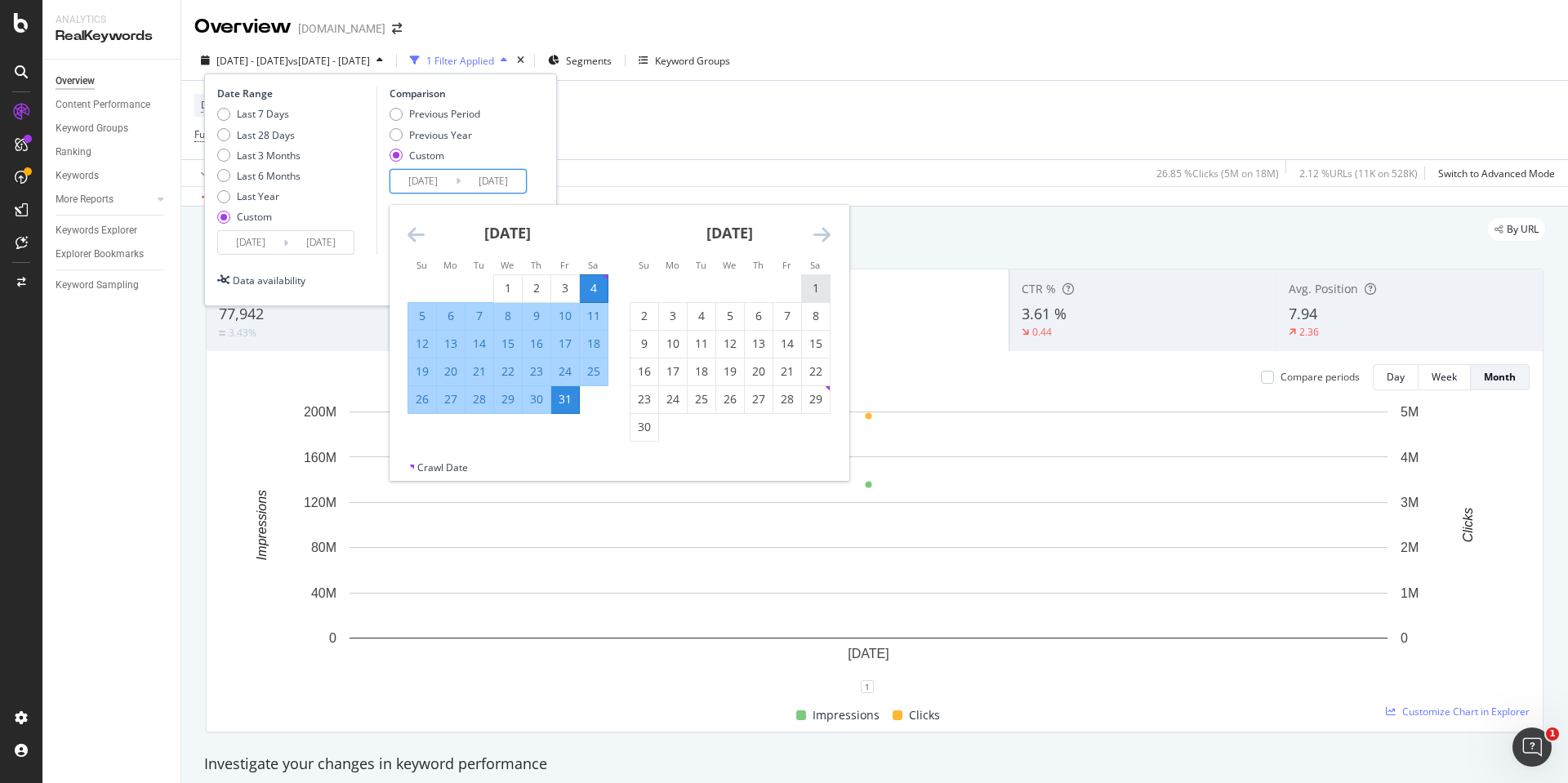
click at [813, 289] on div "1" at bounding box center [816, 288] width 28 height 17
type input "[DATE]"
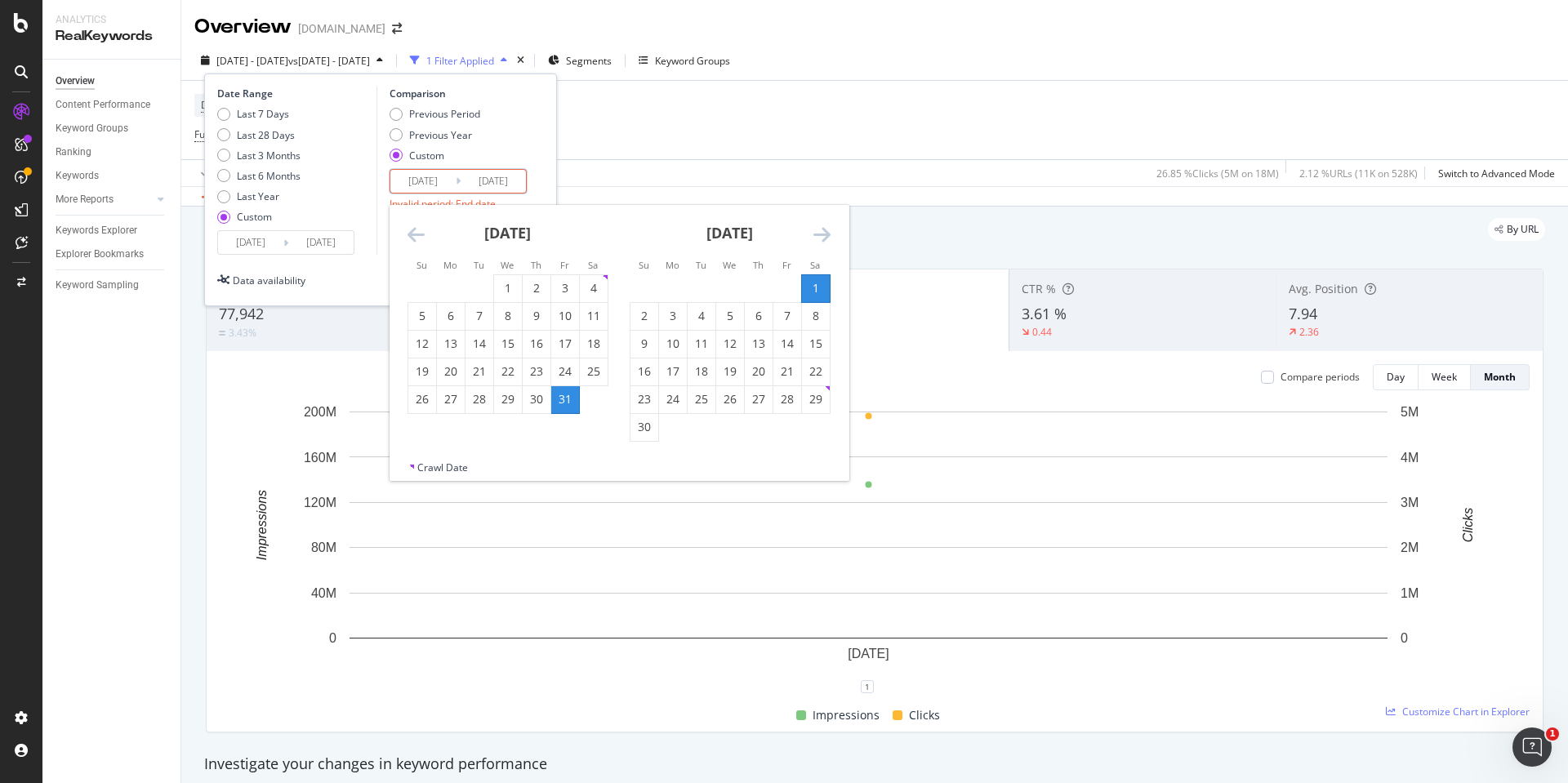
click at [828, 231] on icon "Move forward to switch to the next month." at bounding box center [821, 234] width 17 height 20
click at [782, 284] on div "5" at bounding box center [787, 288] width 28 height 17
type input "[DATE]"
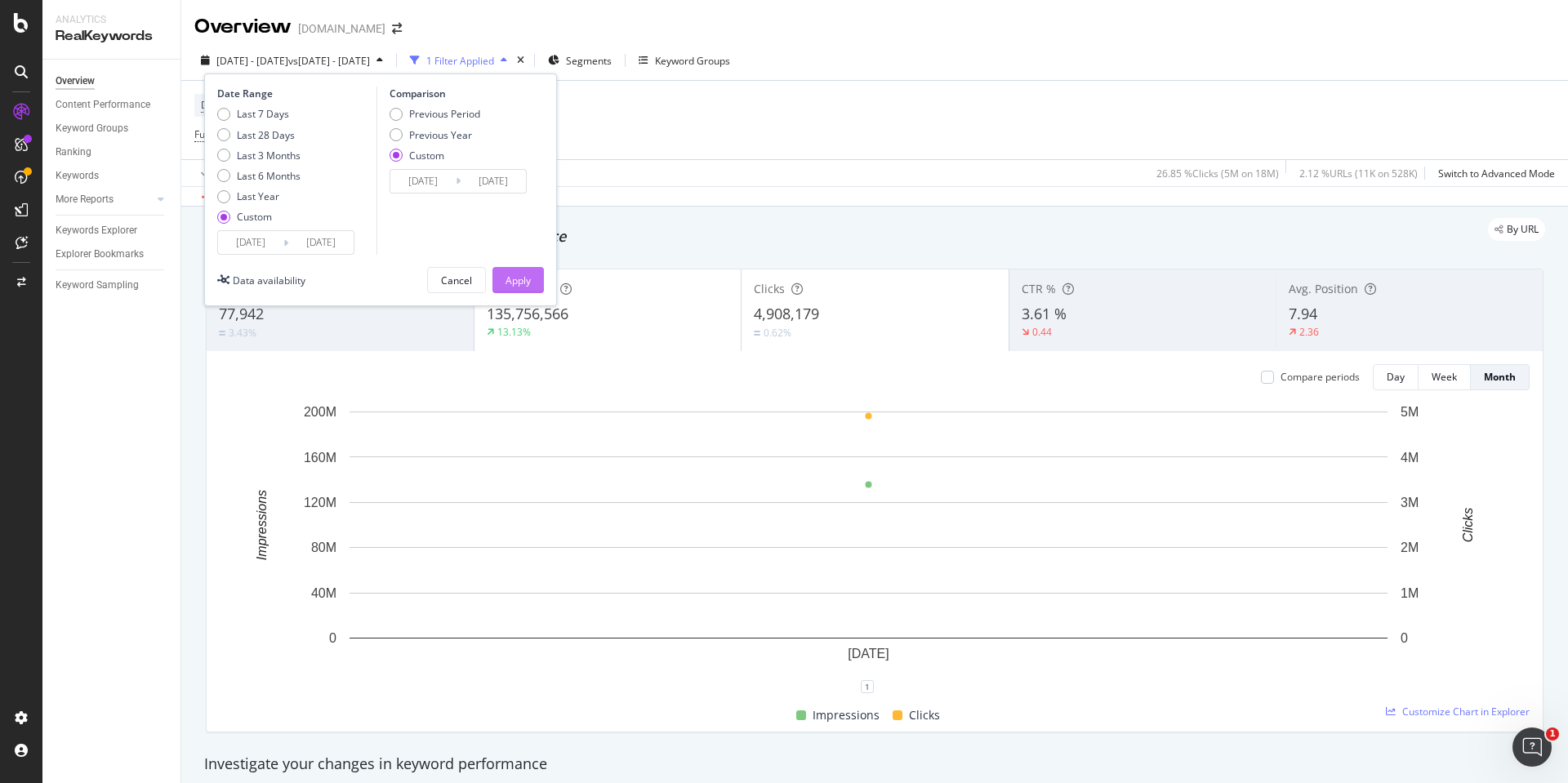
click at [503, 275] on button "Apply" at bounding box center [518, 280] width 51 height 27
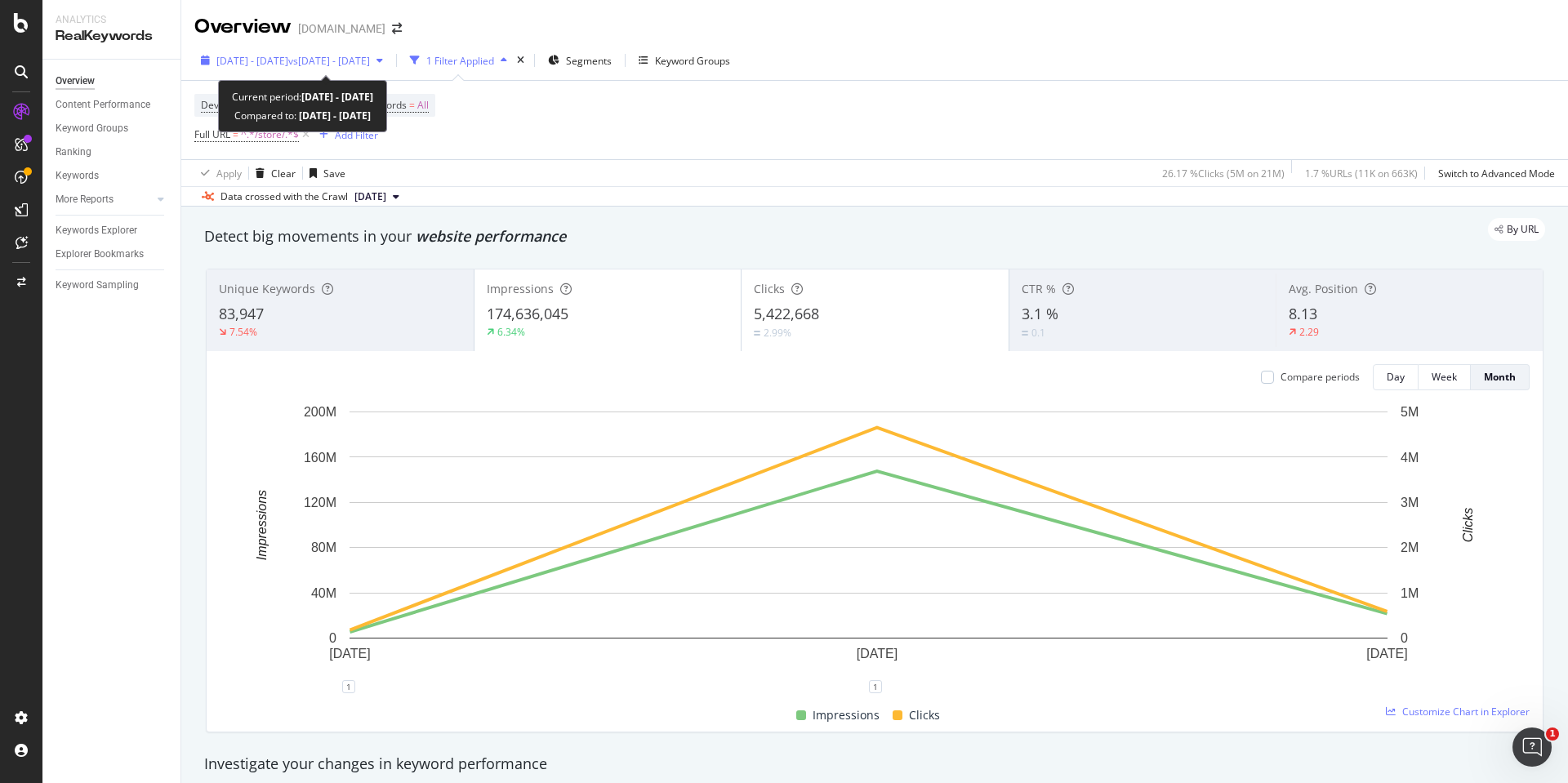
click at [257, 54] on span "[DATE] - [DATE]" at bounding box center [252, 61] width 72 height 14
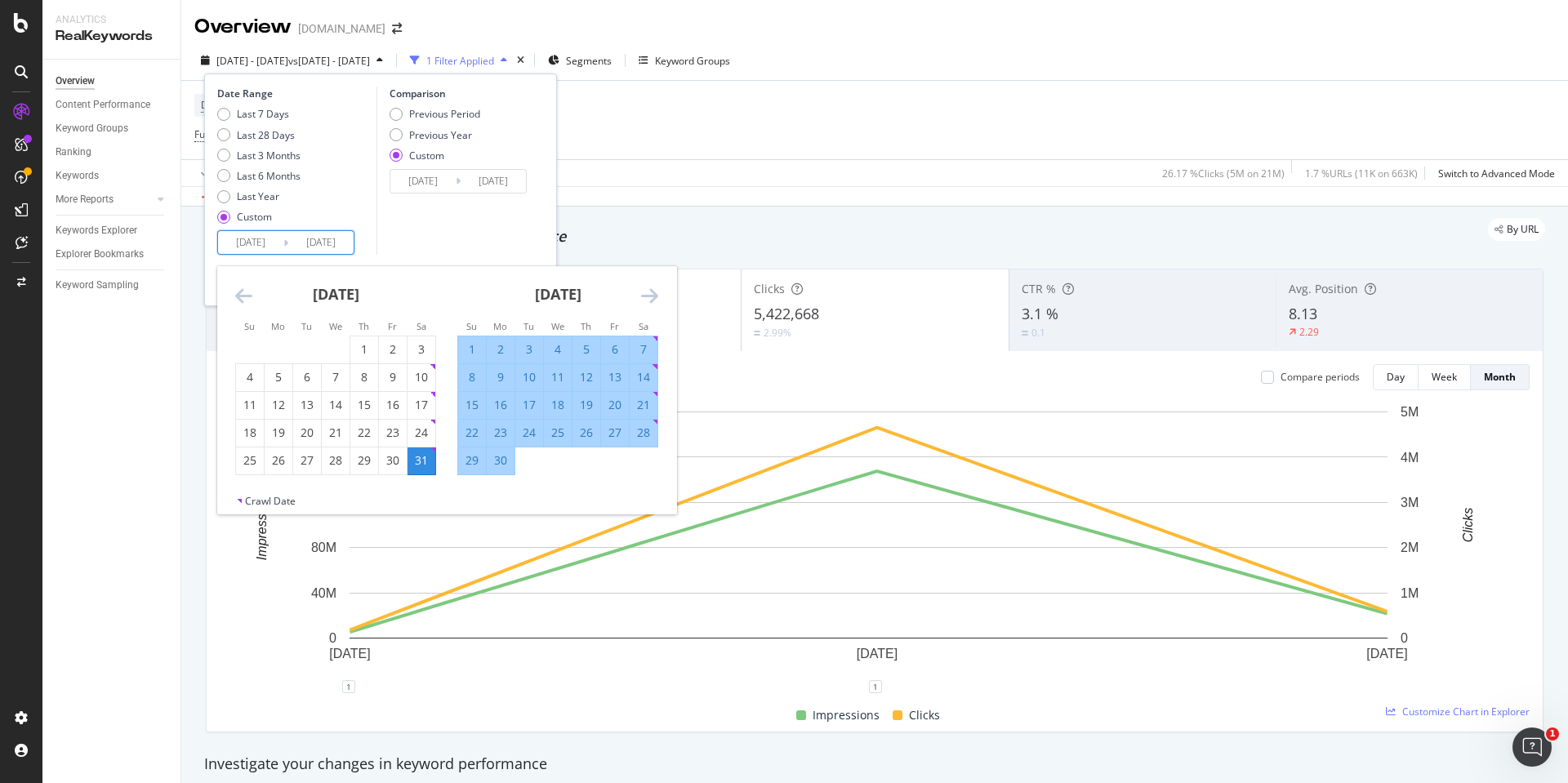
click at [261, 241] on input "[DATE]" at bounding box center [250, 242] width 65 height 23
click at [654, 297] on icon "Move forward to switch to the next month." at bounding box center [649, 295] width 17 height 20
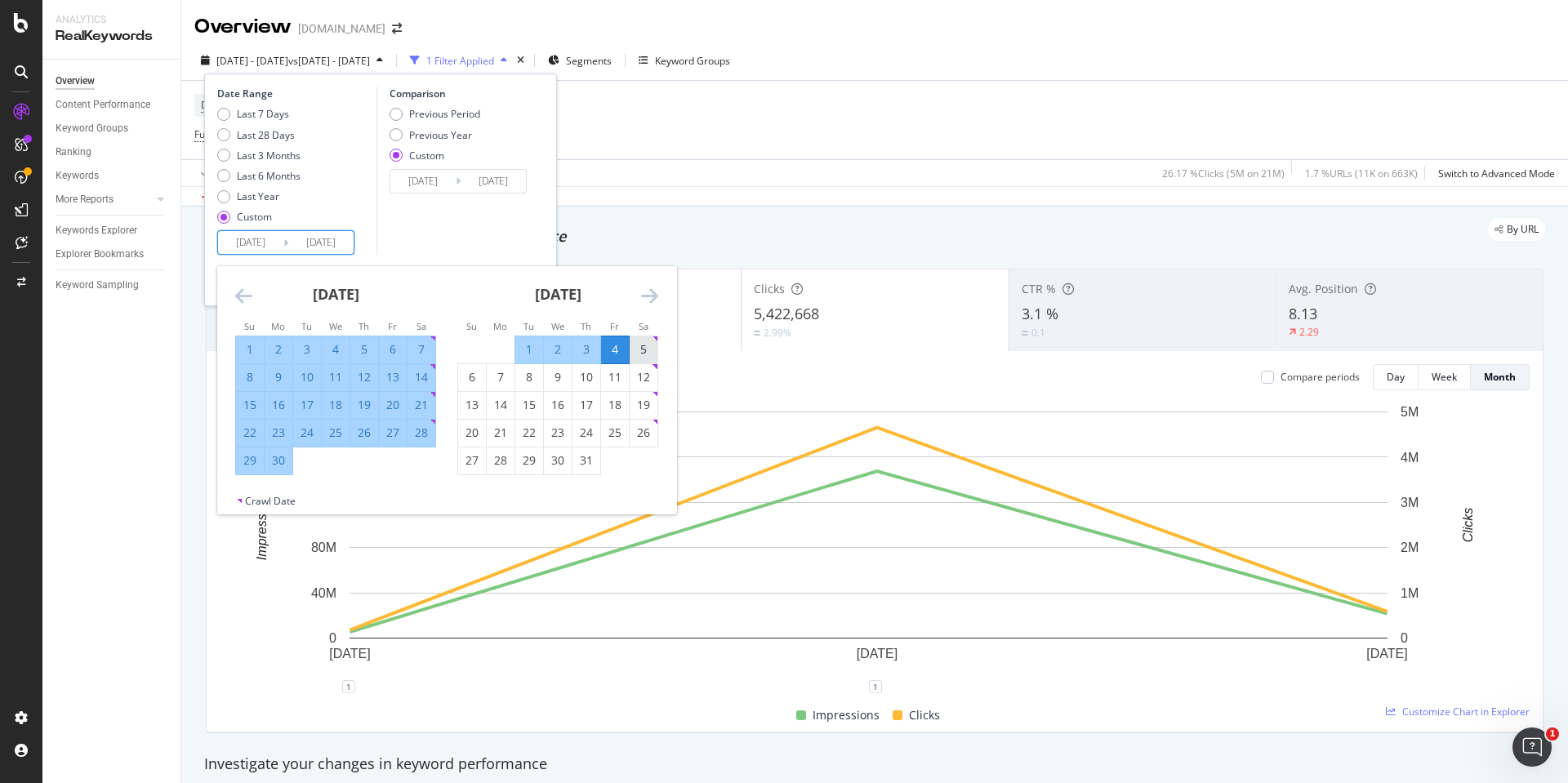
click at [644, 348] on div "5" at bounding box center [643, 350] width 28 height 17
type input "[DATE]"
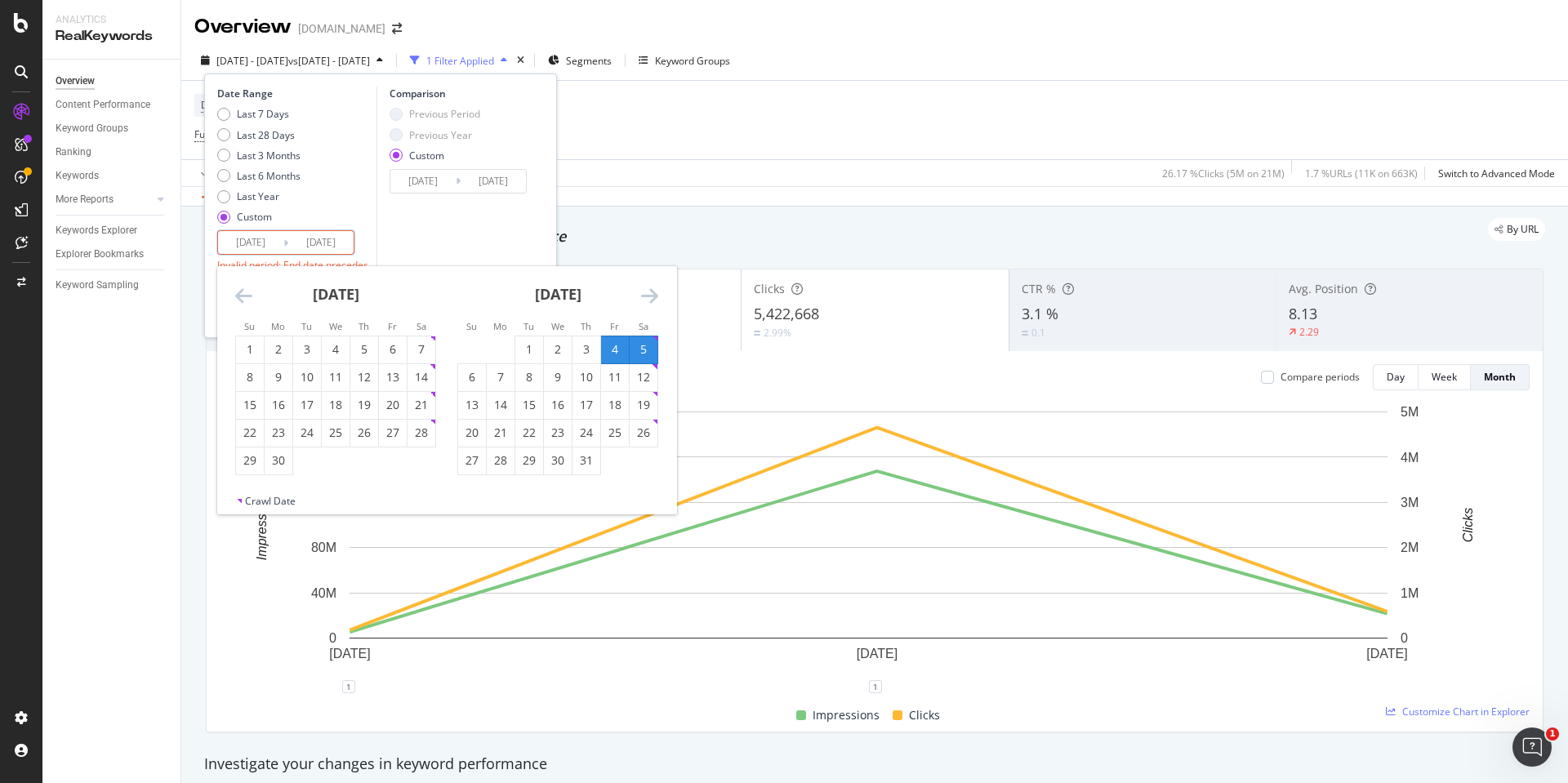
click at [654, 290] on icon "Move forward to switch to the next month." at bounding box center [649, 295] width 17 height 20
click at [609, 351] on div "1" at bounding box center [615, 350] width 28 height 17
type input "[DATE]"
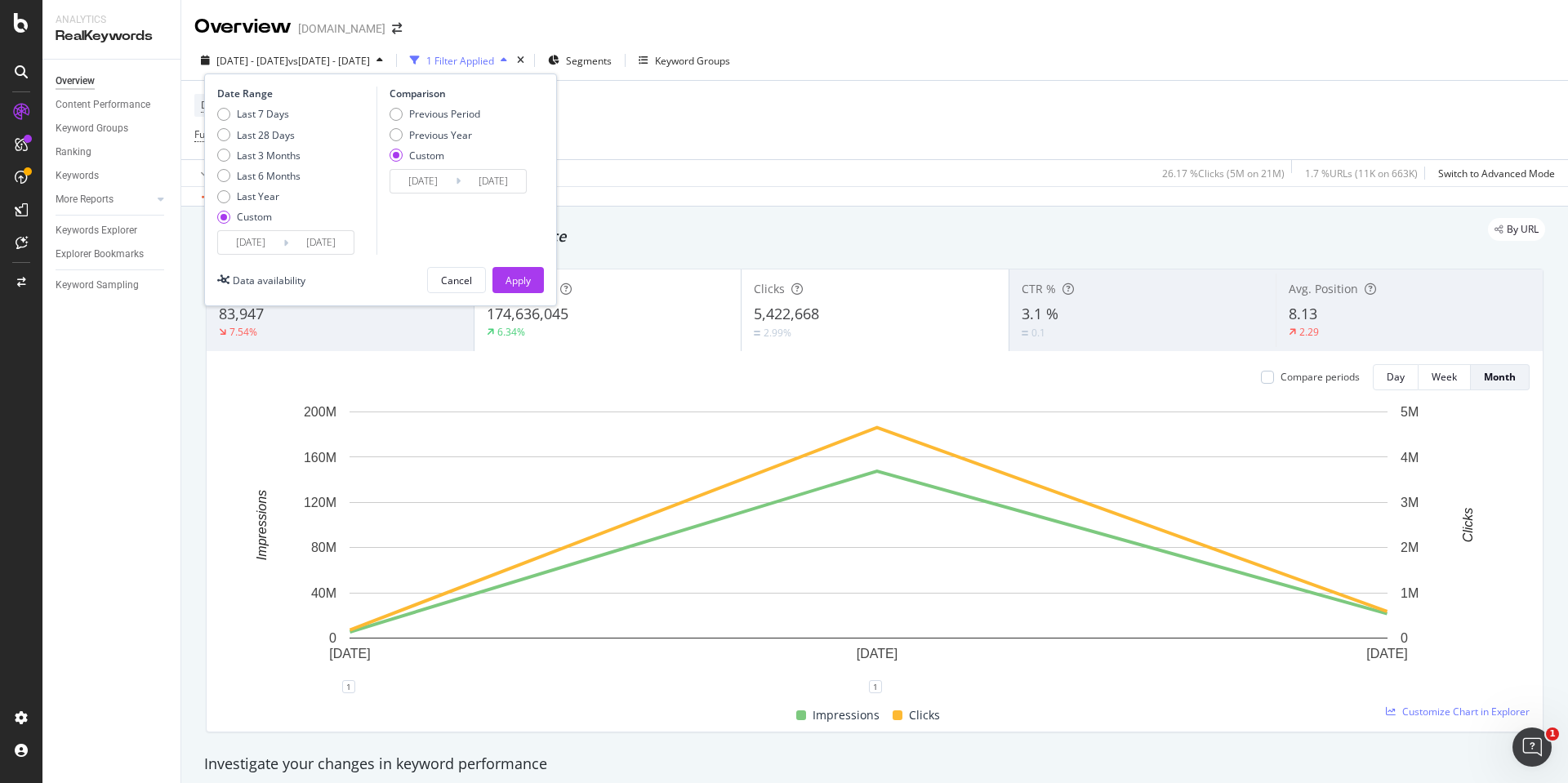
click at [412, 179] on input "[DATE]" at bounding box center [423, 180] width 65 height 23
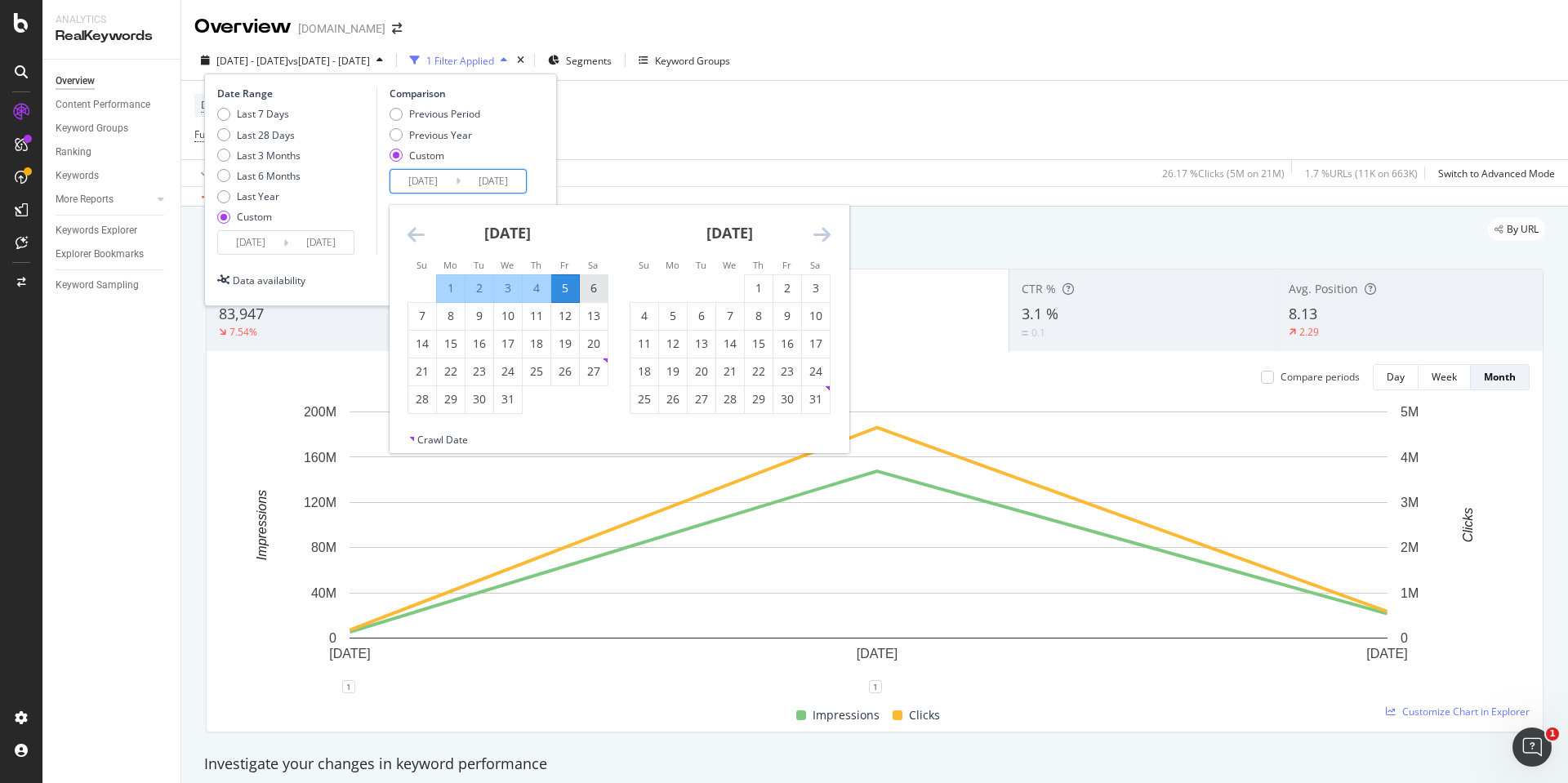
click at [589, 281] on div "6" at bounding box center [594, 288] width 28 height 17
type input "[DATE]"
click at [785, 281] on div "2" at bounding box center [787, 288] width 28 height 17
type input "[DATE]"
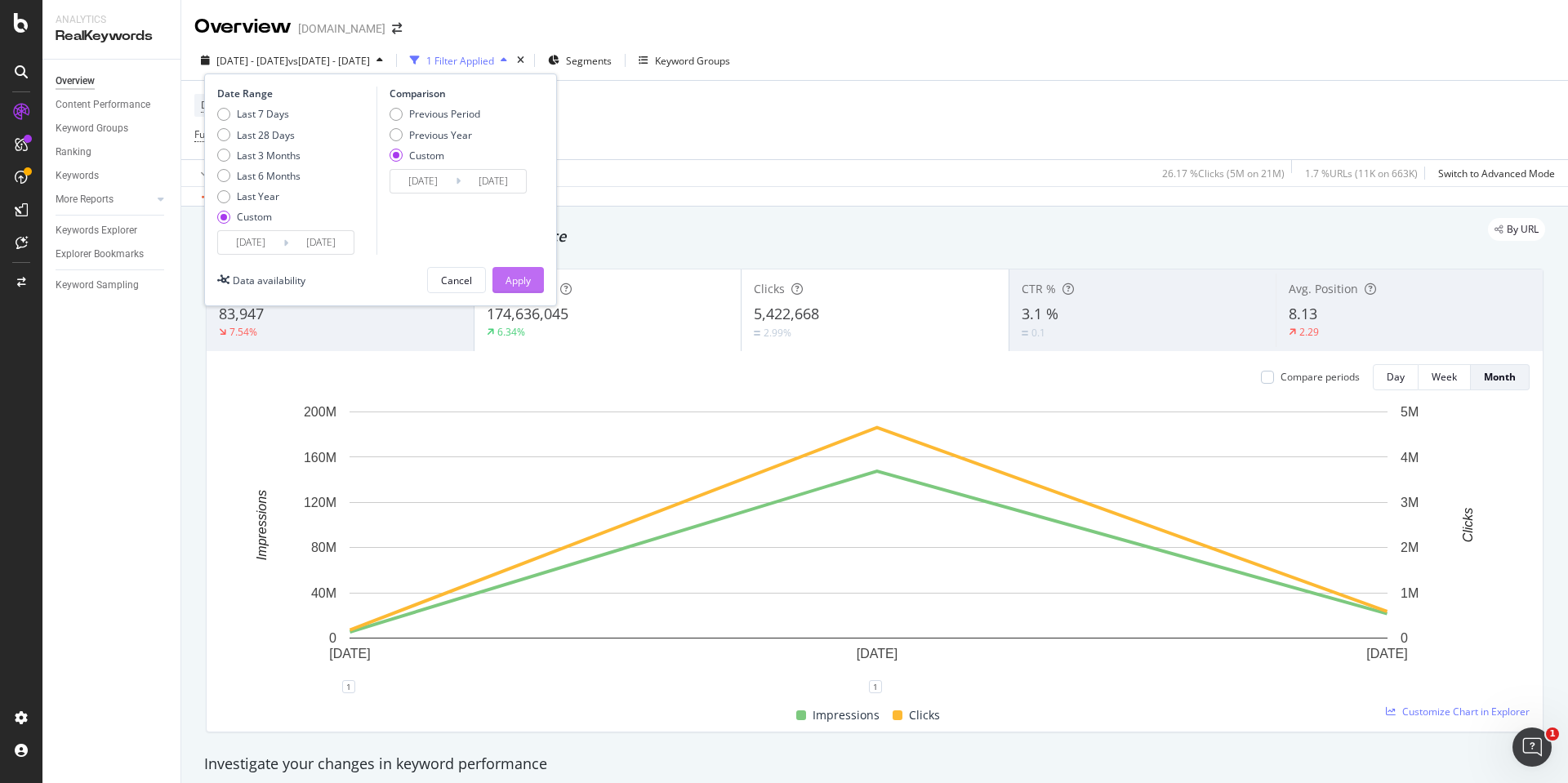
click at [506, 271] on div "Apply" at bounding box center [518, 280] width 26 height 25
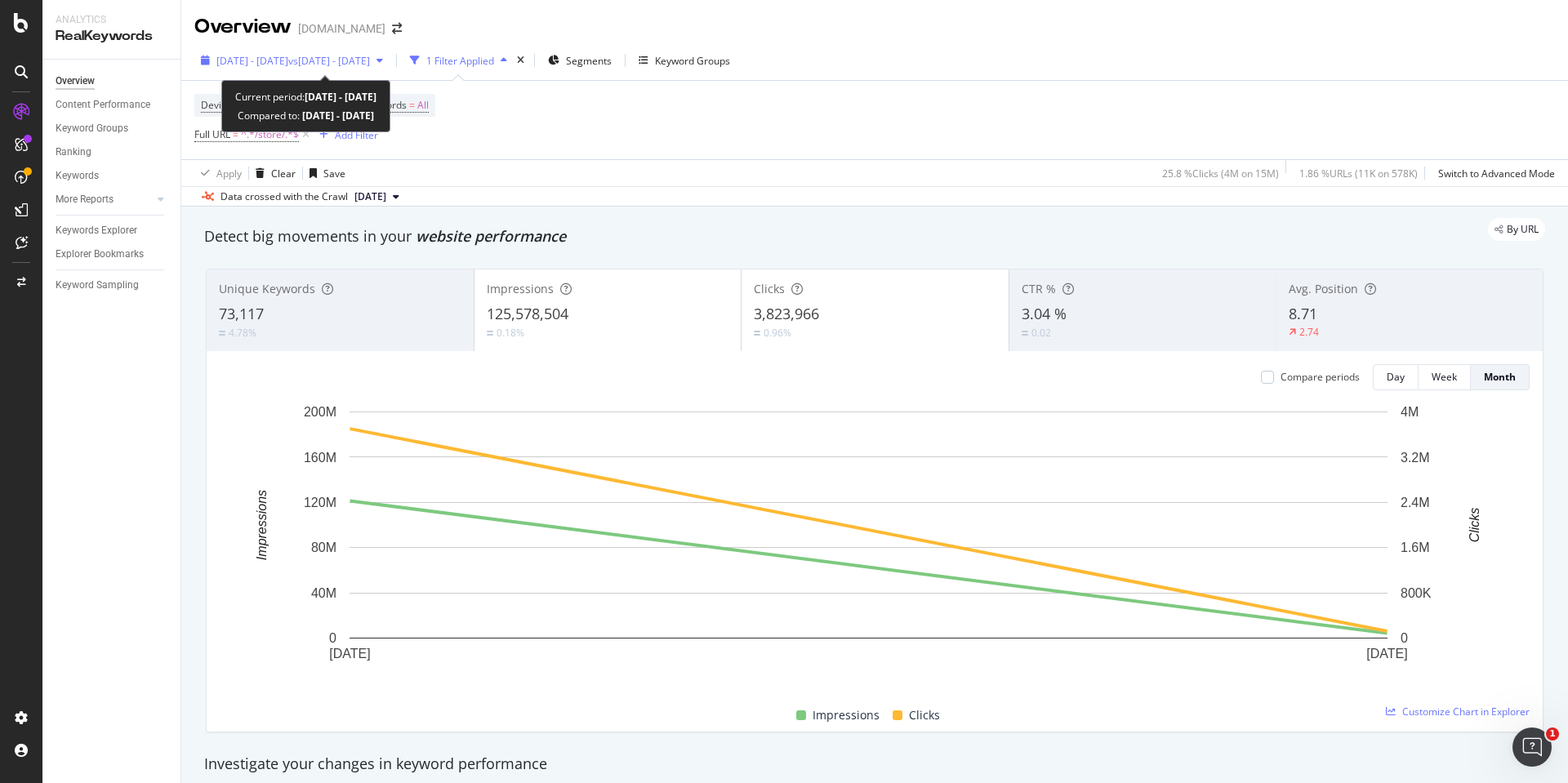
click at [259, 62] on span "[DATE] - [DATE]" at bounding box center [252, 61] width 72 height 14
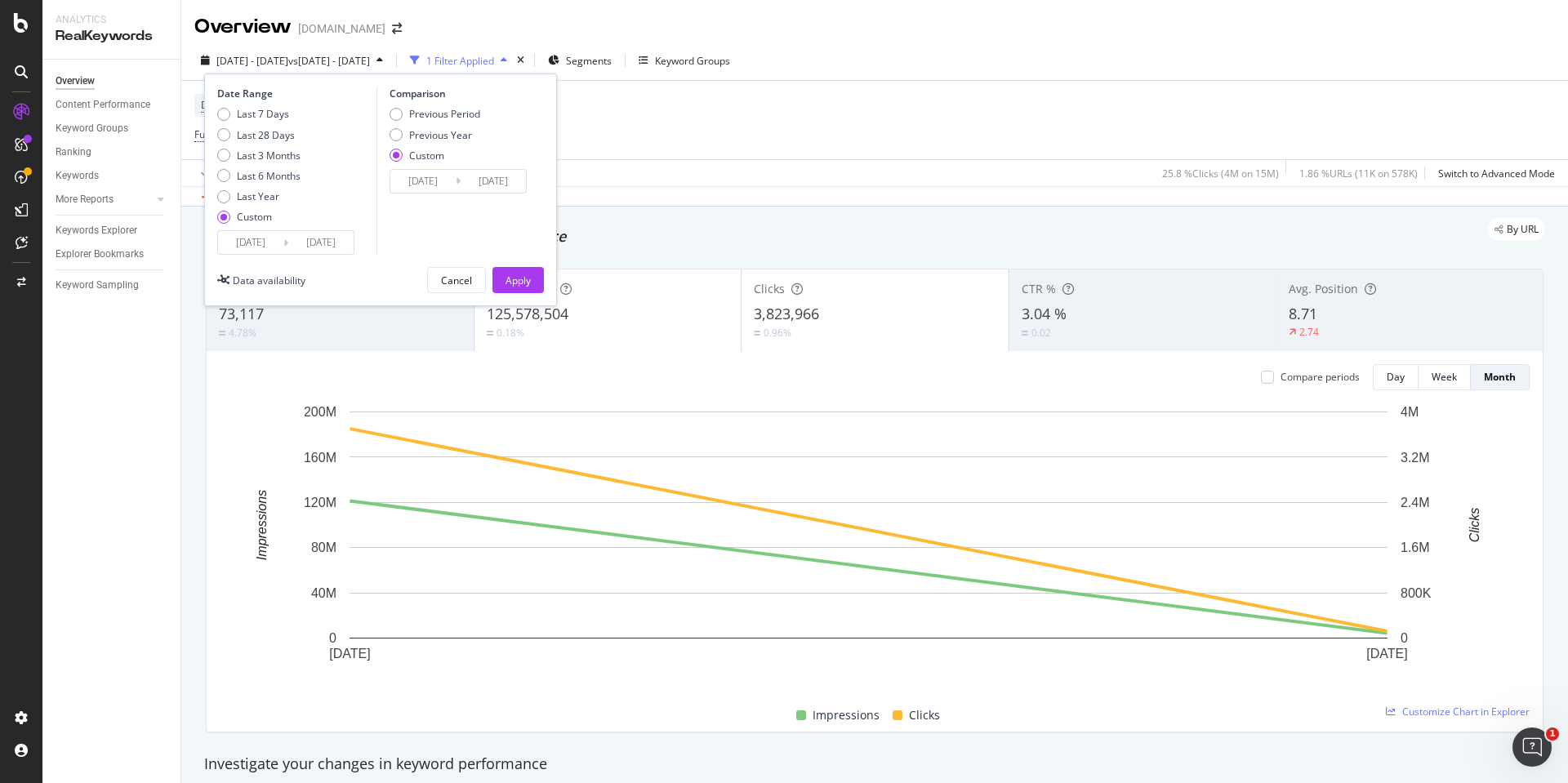
click at [254, 248] on input "[DATE]" at bounding box center [250, 242] width 65 height 23
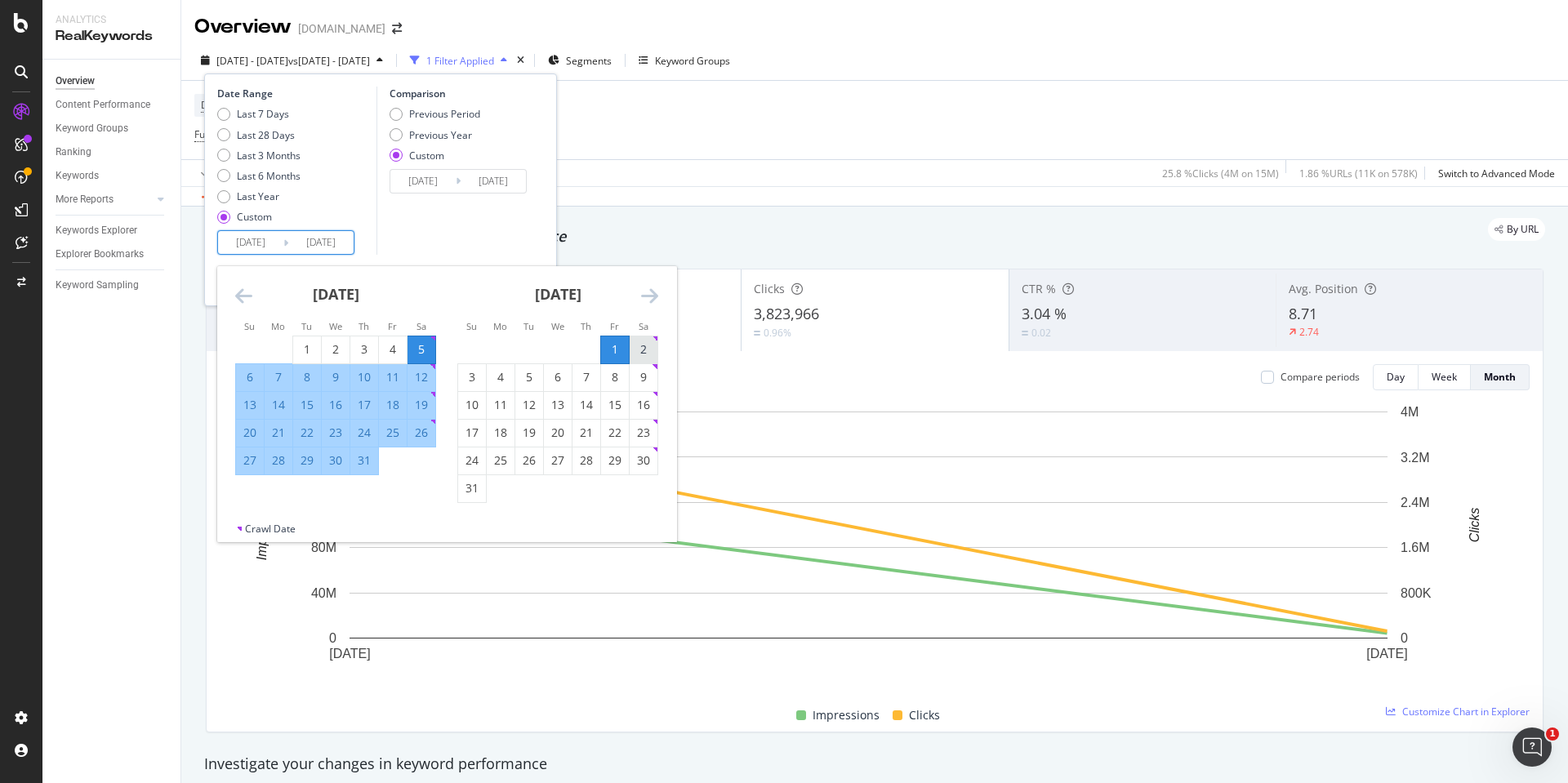
click at [644, 347] on div "2" at bounding box center [643, 350] width 28 height 17
type input "[DATE]"
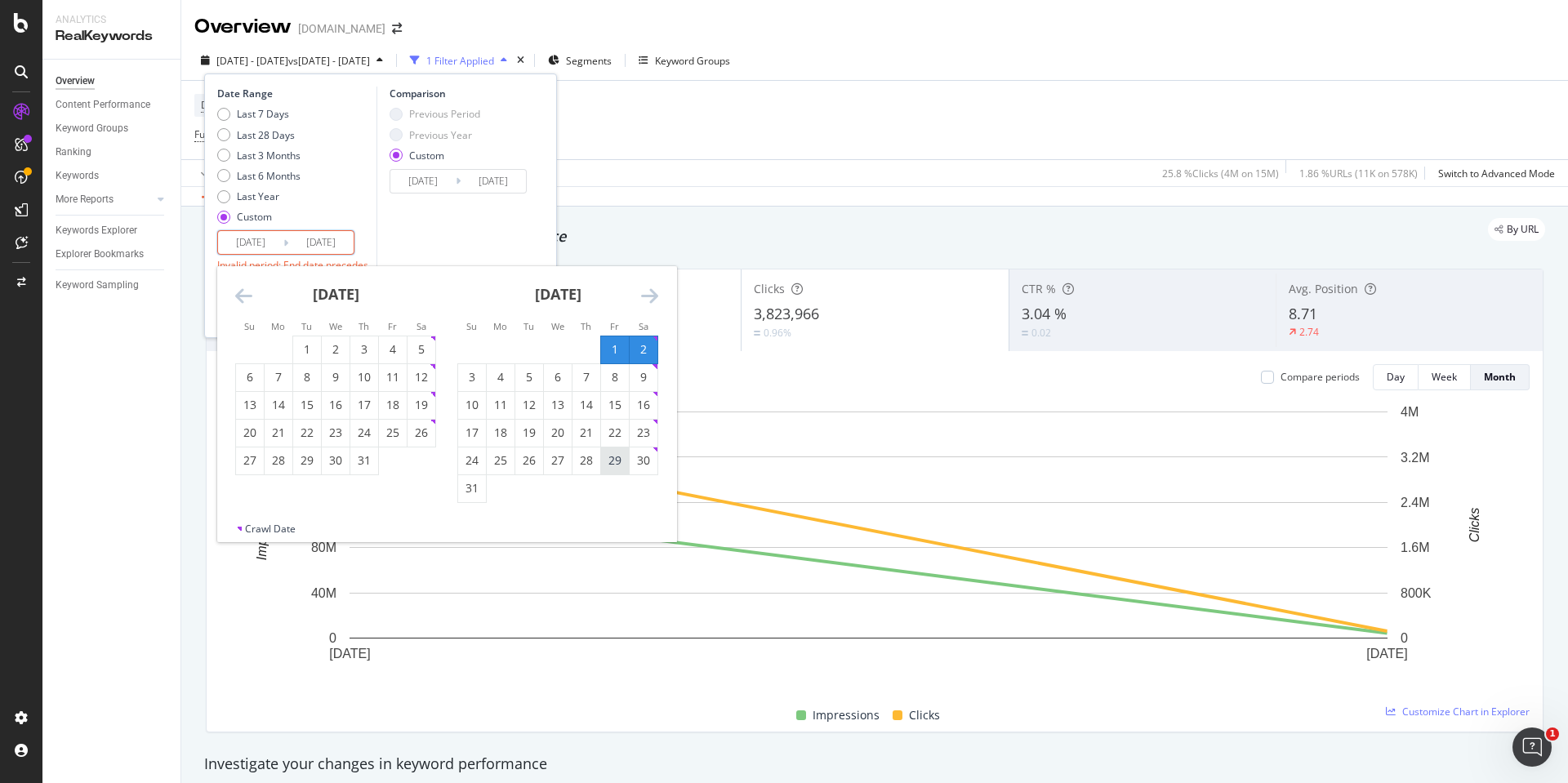
click at [616, 462] on div "29" at bounding box center [615, 460] width 28 height 17
type input "[DATE]"
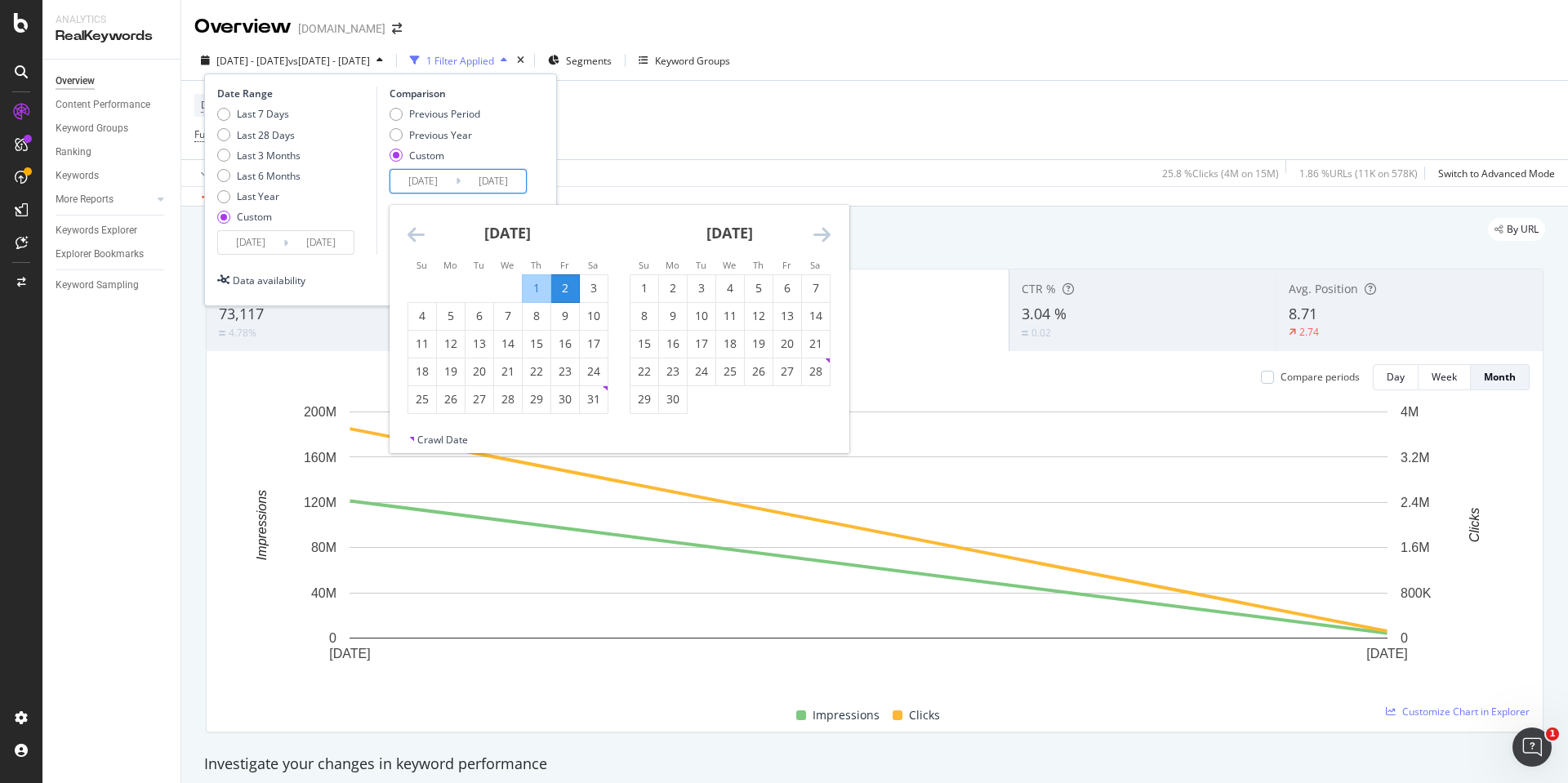
click at [420, 179] on input "[DATE]" at bounding box center [423, 180] width 65 height 23
click at [589, 276] on div "3" at bounding box center [594, 288] width 28 height 27
type input "[DATE]"
click at [560, 400] on div "30" at bounding box center [565, 399] width 28 height 17
type input "[DATE]"
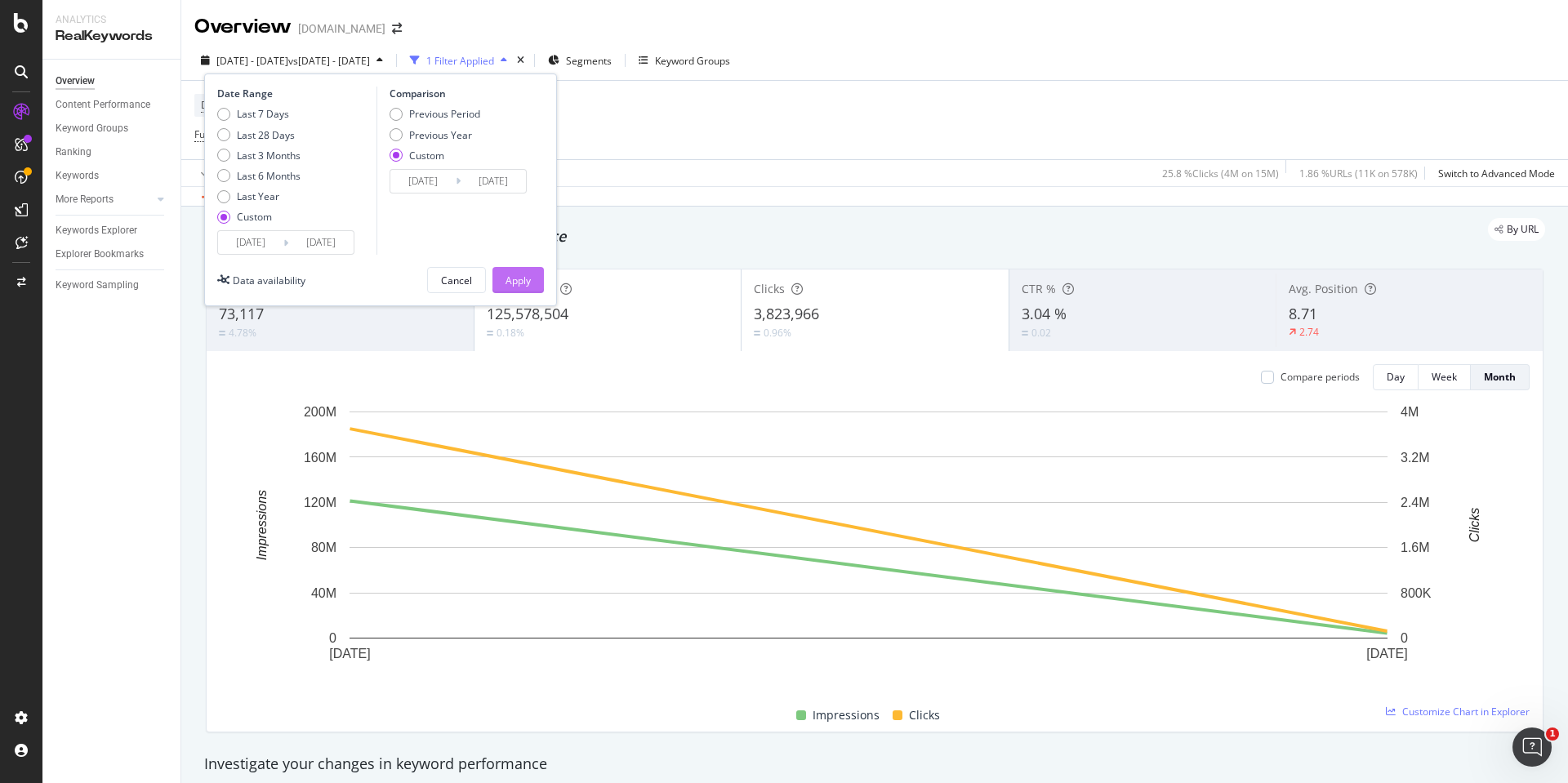
click at [513, 279] on div "Apply" at bounding box center [518, 281] width 26 height 14
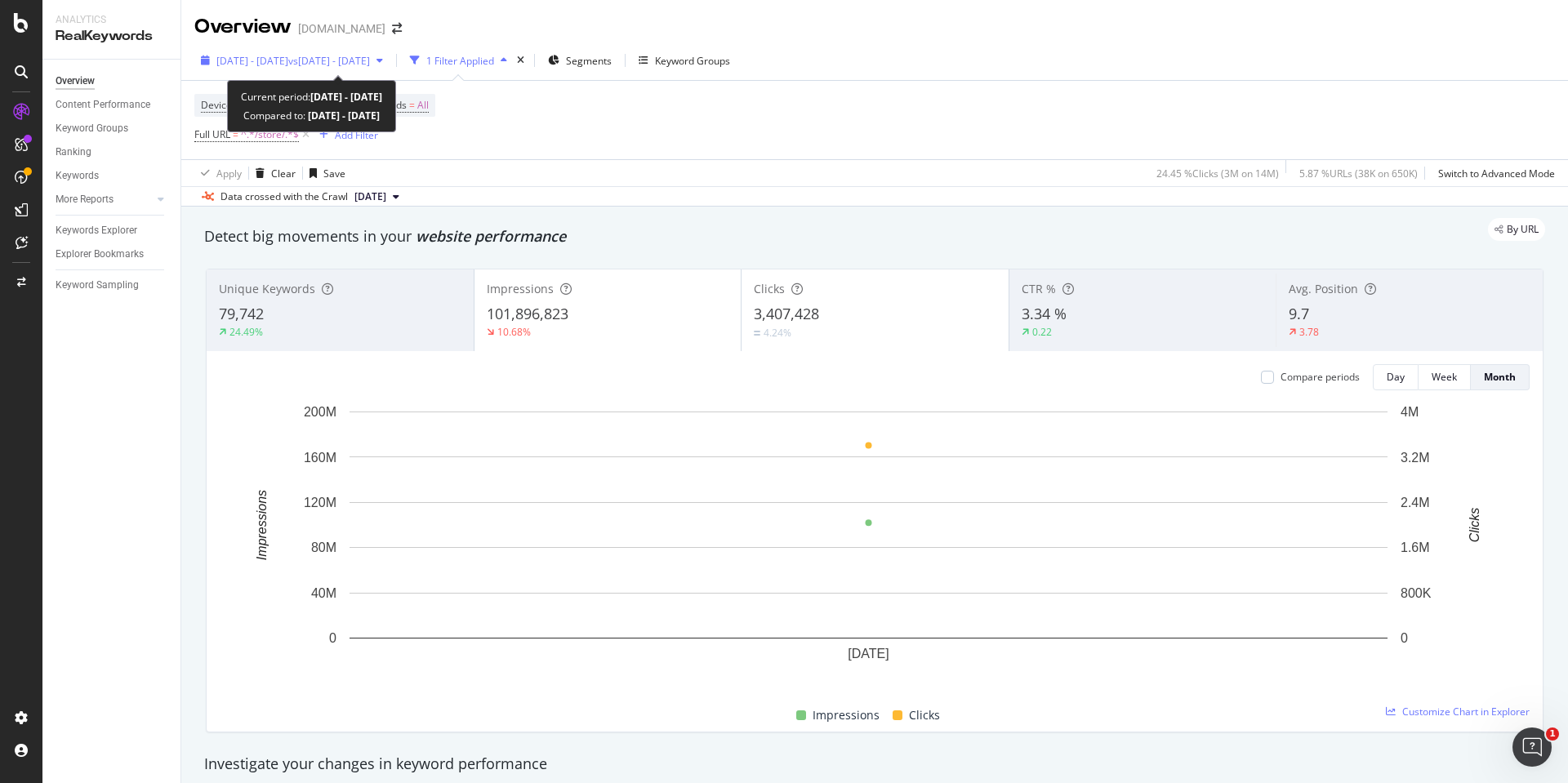
click at [241, 62] on span "[DATE] - [DATE]" at bounding box center [252, 61] width 72 height 14
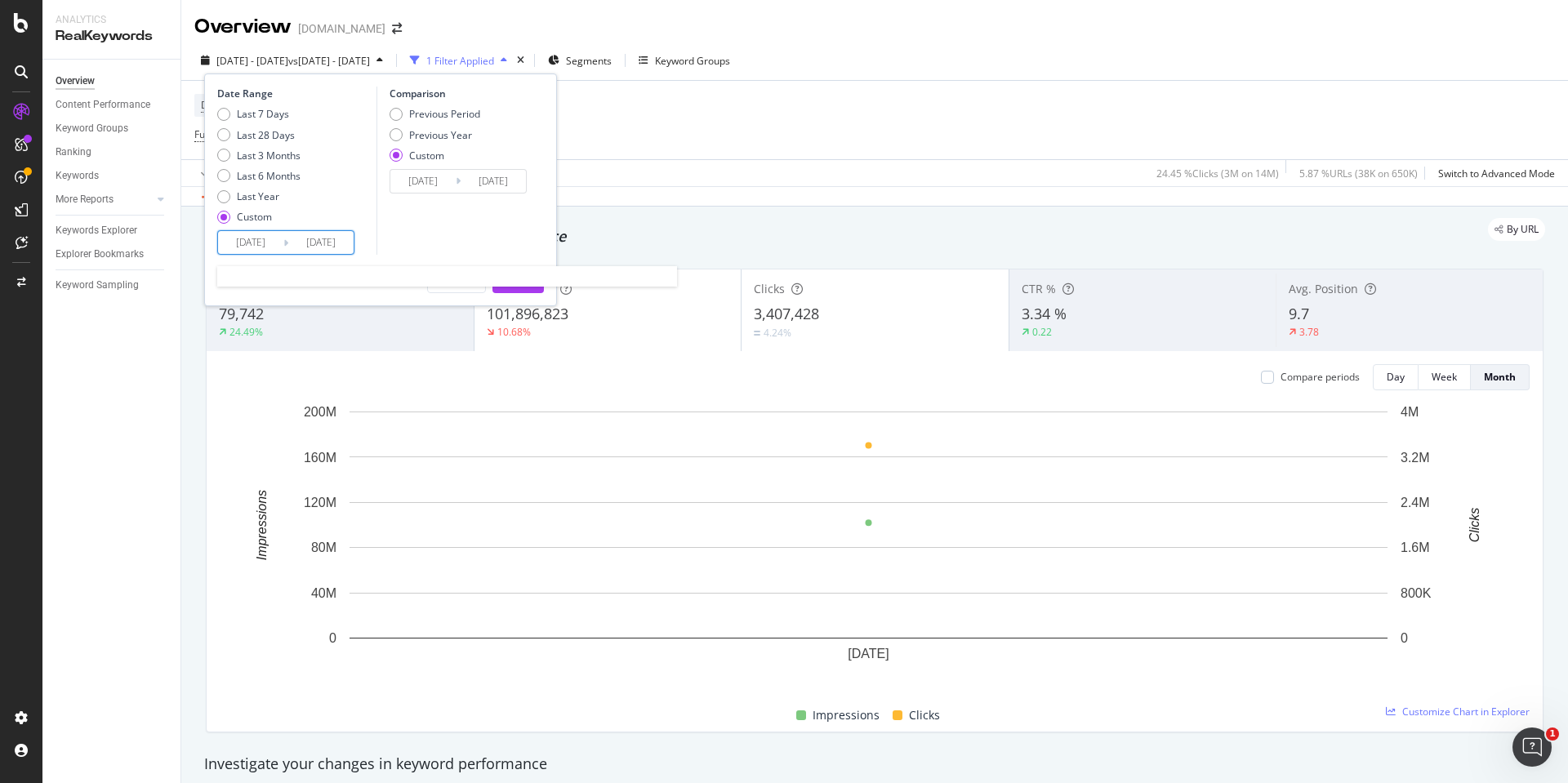
click at [240, 246] on input "[DATE]" at bounding box center [250, 242] width 65 height 23
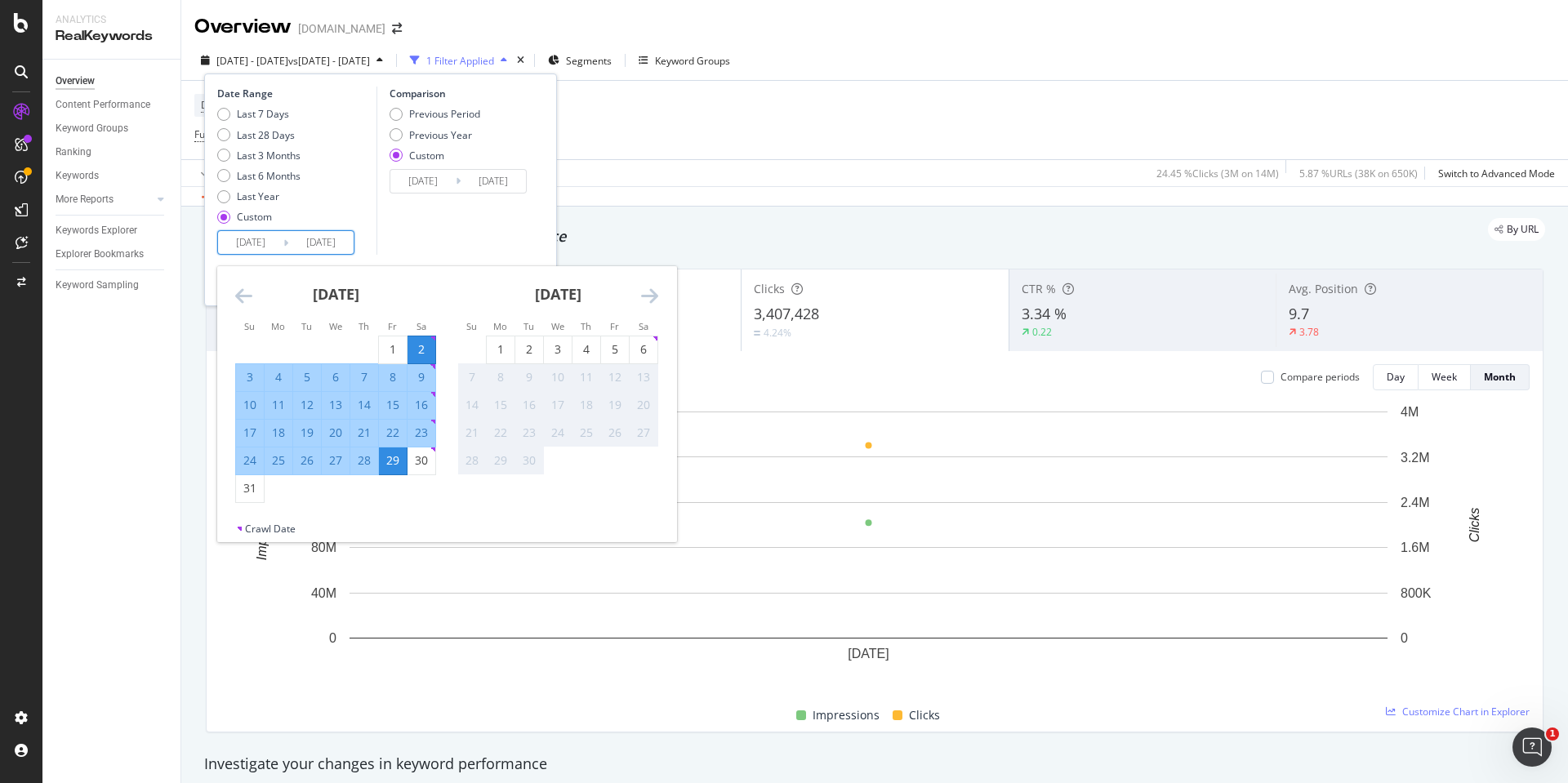
click at [246, 296] on icon "Move backward to switch to the previous month." at bounding box center [243, 295] width 17 height 20
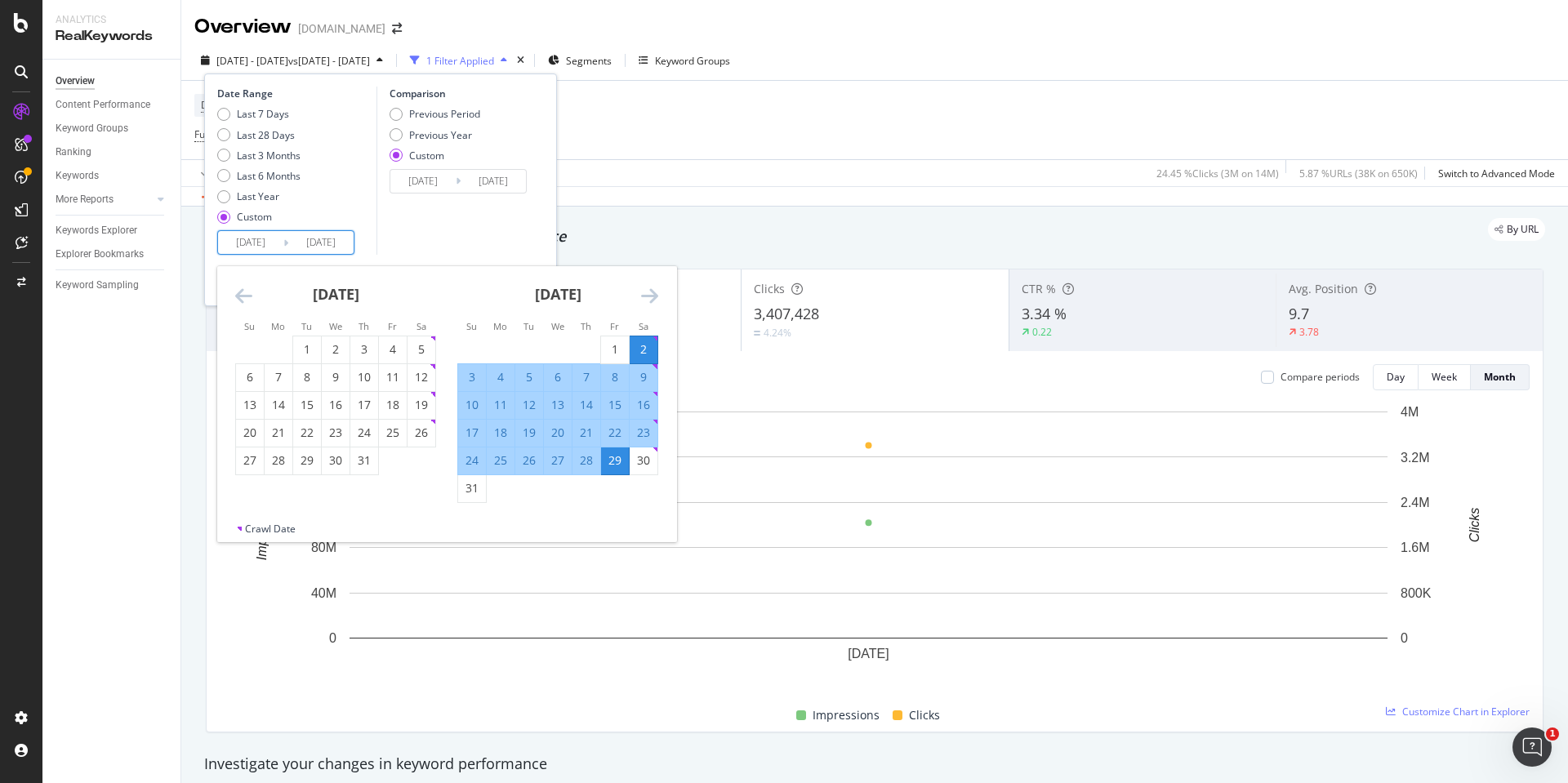
click at [246, 296] on icon "Move backward to switch to the previous month." at bounding box center [243, 295] width 17 height 20
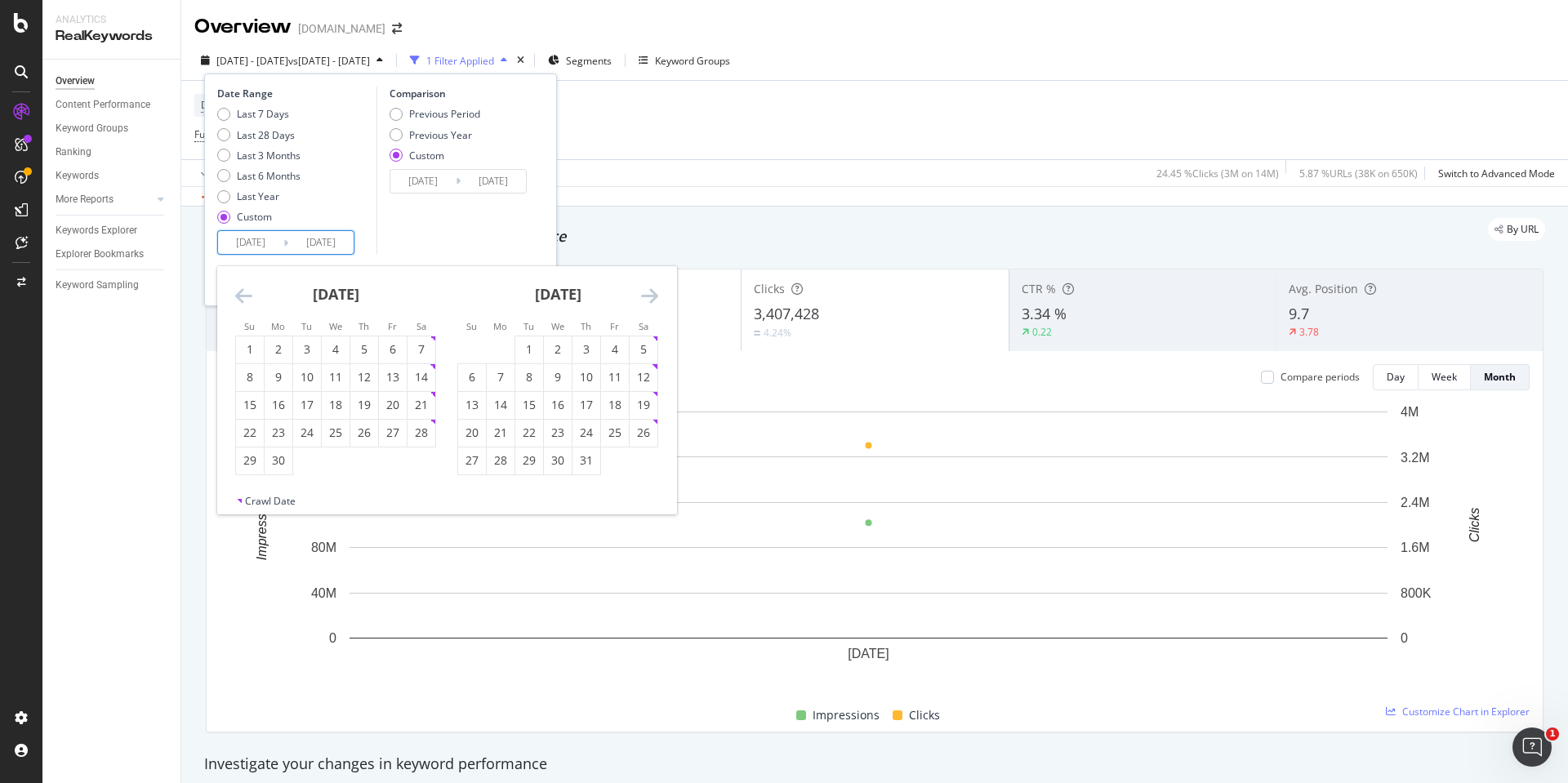
click at [246, 296] on icon "Move backward to switch to the previous month." at bounding box center [243, 295] width 17 height 20
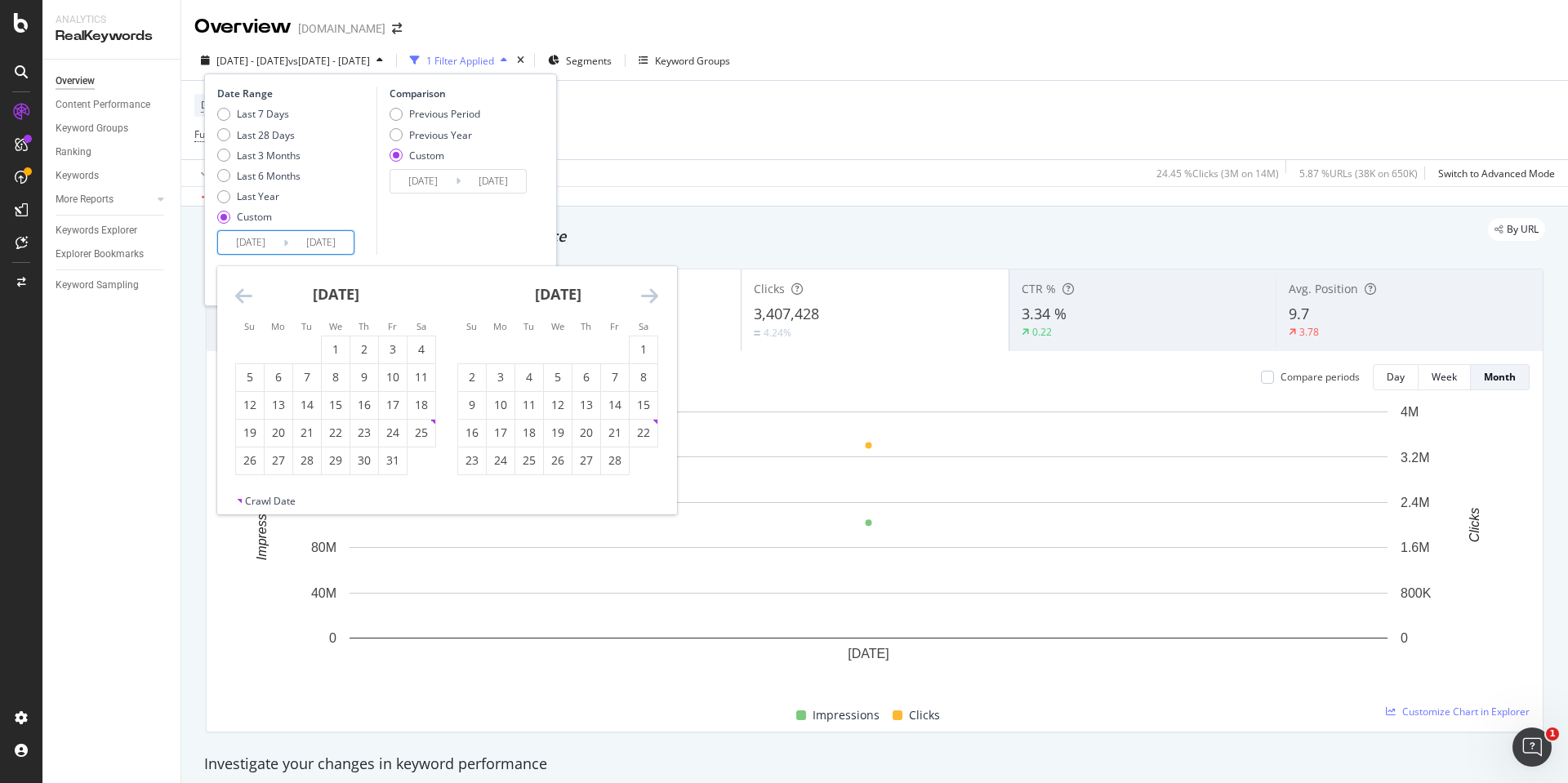
click at [246, 296] on icon "Move backward to switch to the previous month." at bounding box center [243, 295] width 17 height 20
click at [658, 299] on div "[DATE] 1 2 3 4 5 6 7 8 9 10 11 12 13 14 15 16 17 18 19 20 21 22 23 24 25 26 27 …" at bounding box center [556, 370] width 222 height 209
click at [654, 296] on icon "Move forward to switch to the next month." at bounding box center [649, 295] width 17 height 20
click at [641, 351] on div "1" at bounding box center [643, 350] width 28 height 17
type input "[DATE]"
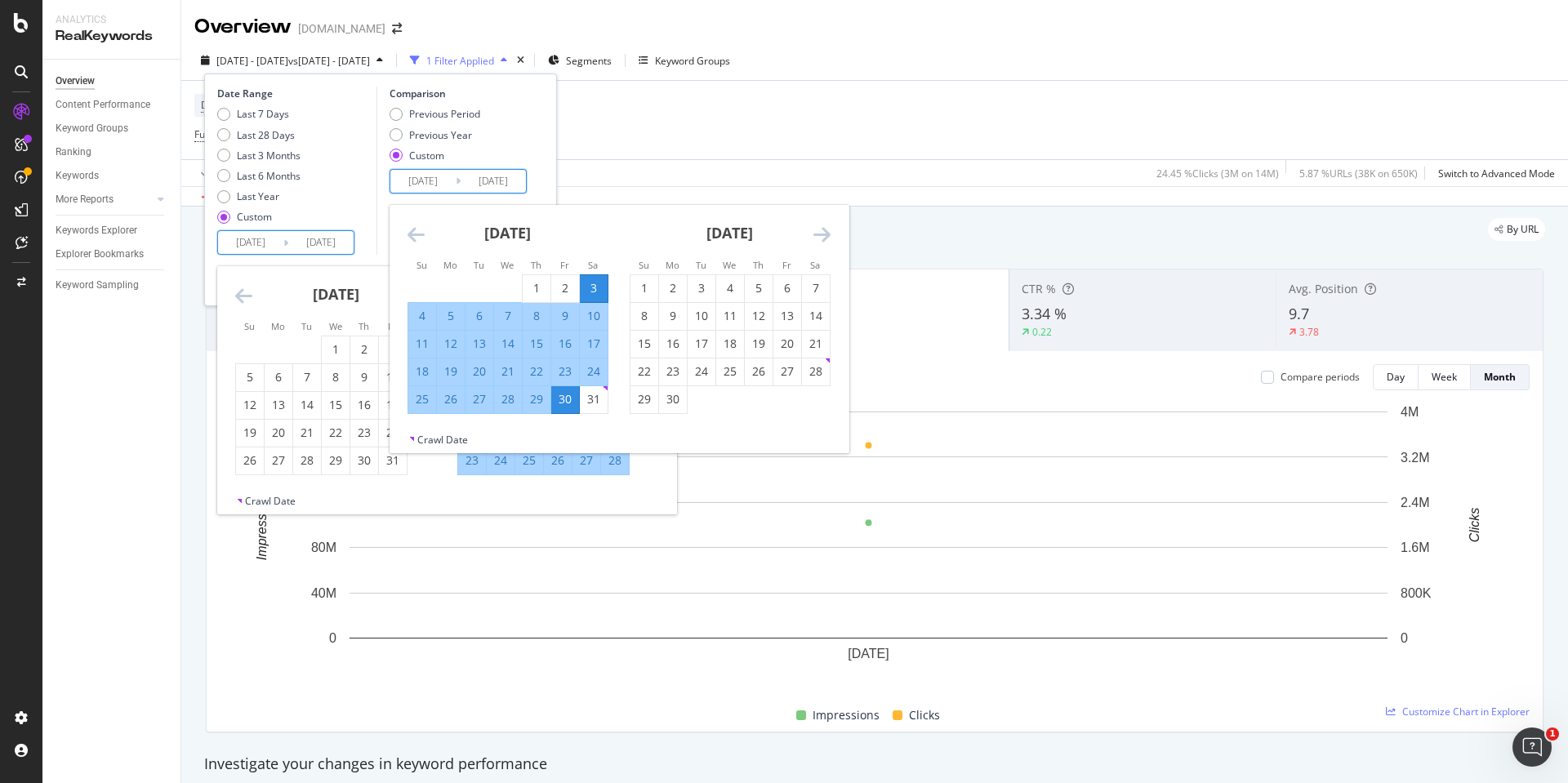
click at [431, 179] on input "[DATE]" at bounding box center [423, 180] width 65 height 23
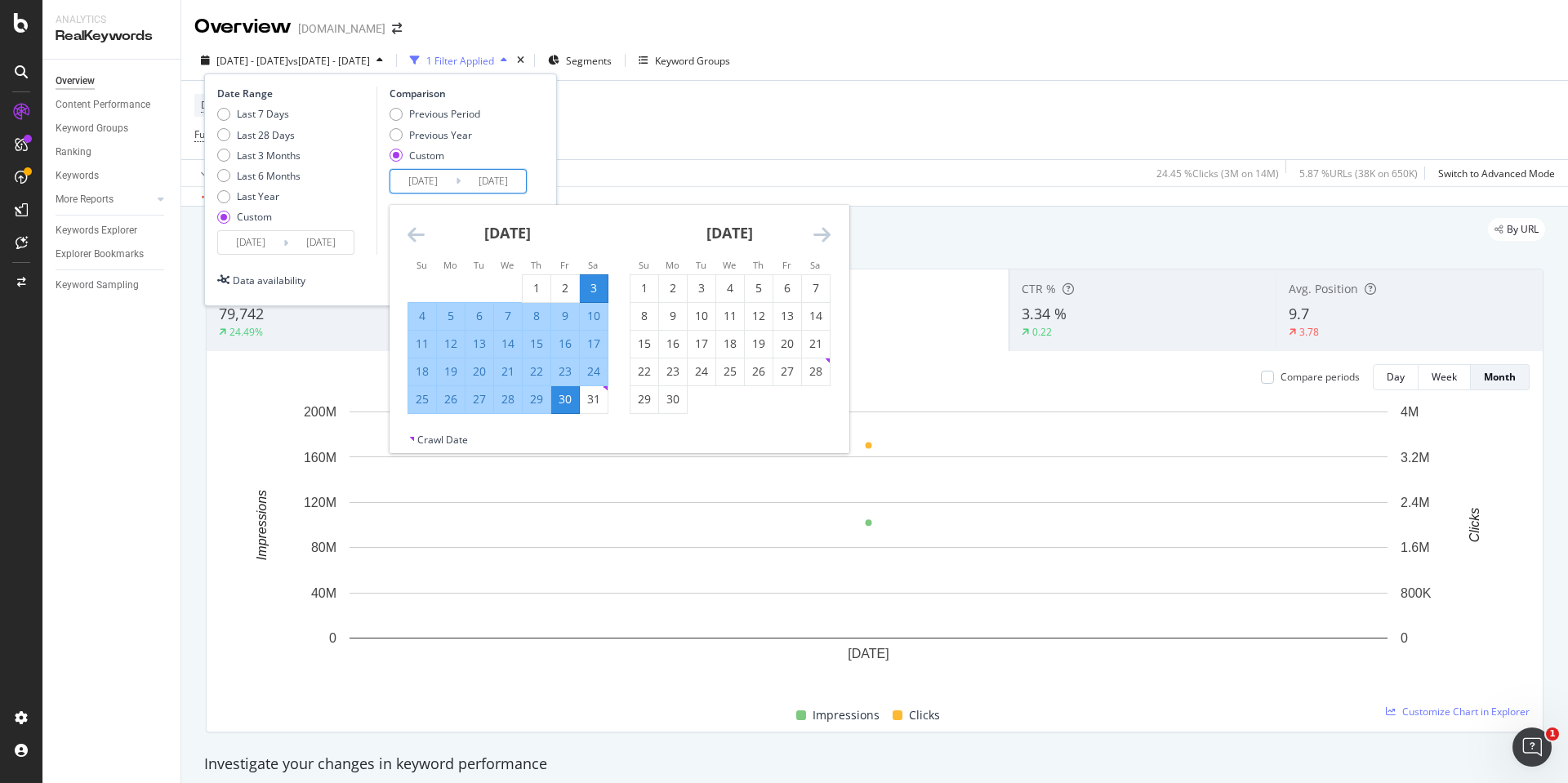
click at [418, 236] on icon "Move backward to switch to the previous month." at bounding box center [416, 234] width 17 height 20
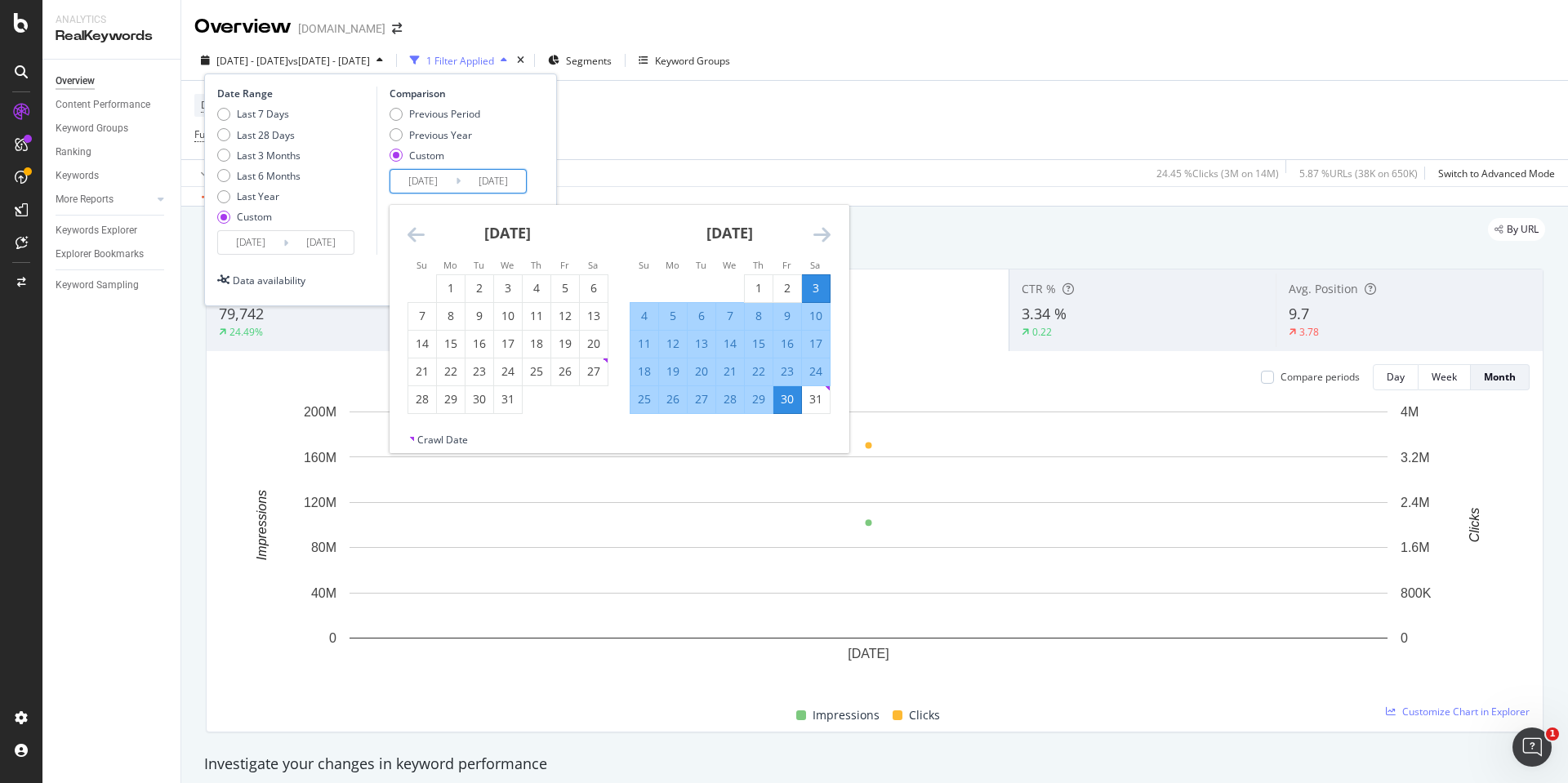
click at [418, 236] on icon "Move backward to switch to the previous month." at bounding box center [416, 234] width 17 height 20
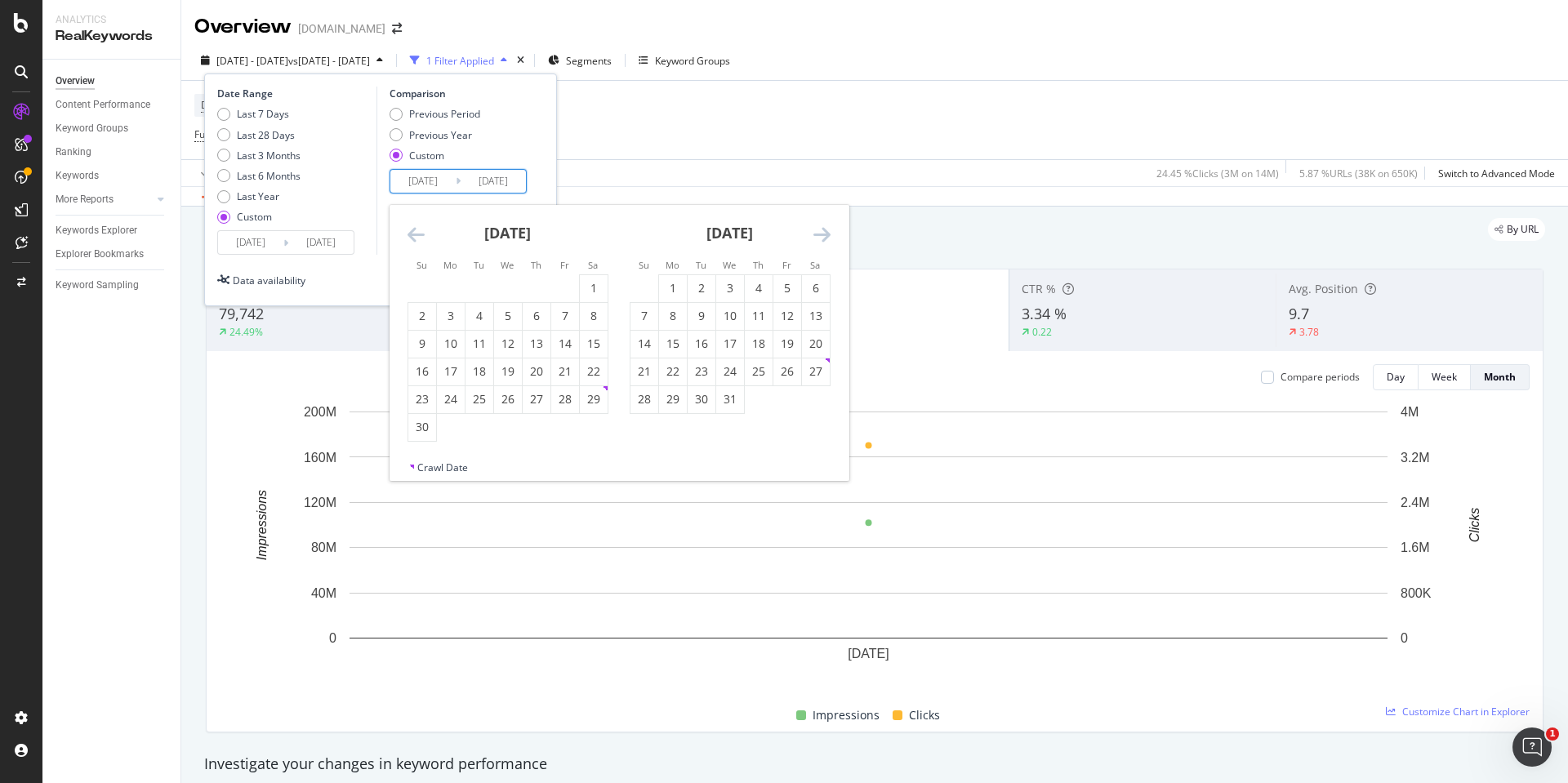
click at [418, 236] on icon "Move backward to switch to the previous month." at bounding box center [416, 234] width 17 height 20
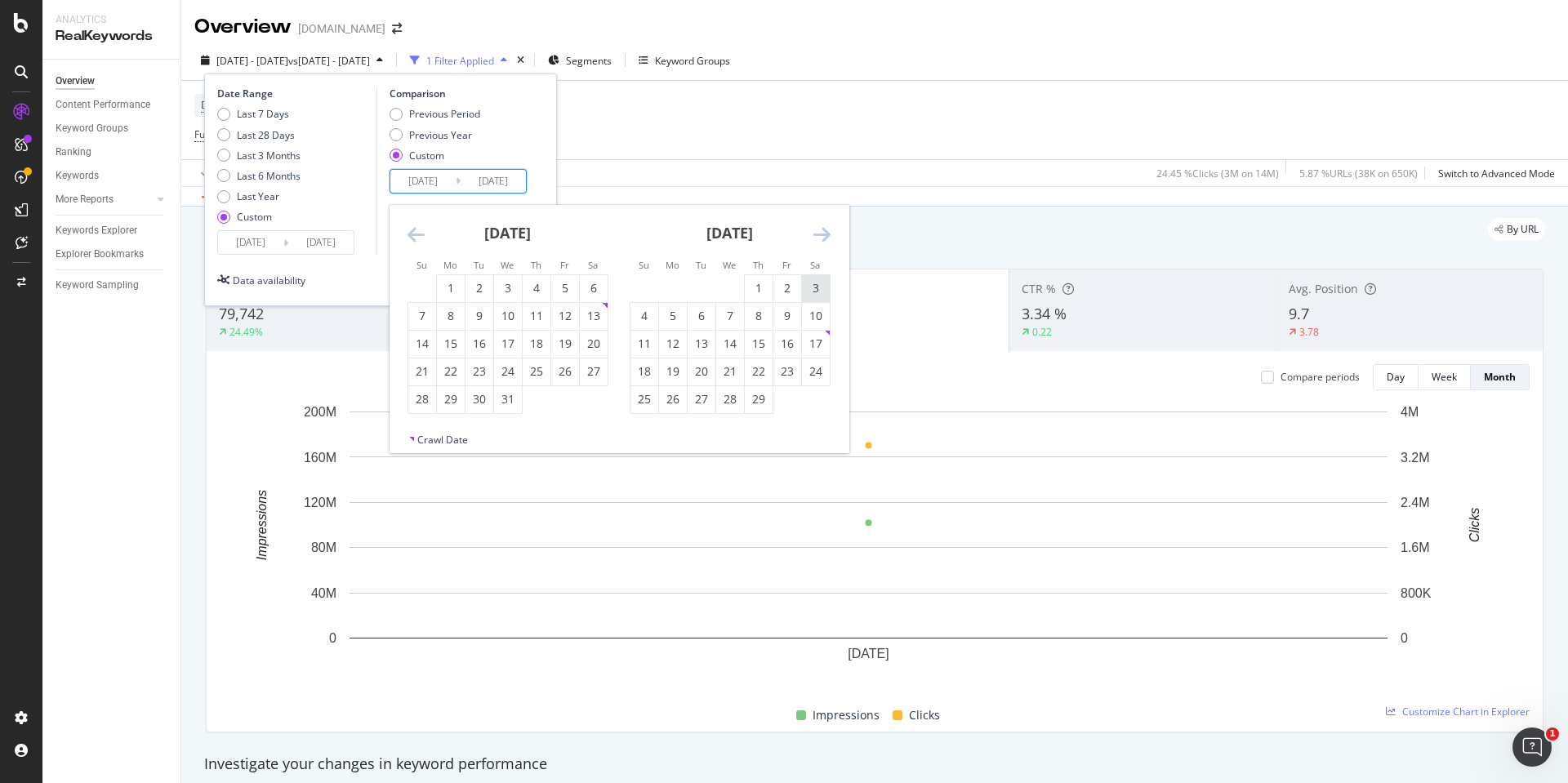
click at [811, 292] on div "3" at bounding box center [816, 288] width 28 height 17
type input "[DATE]"
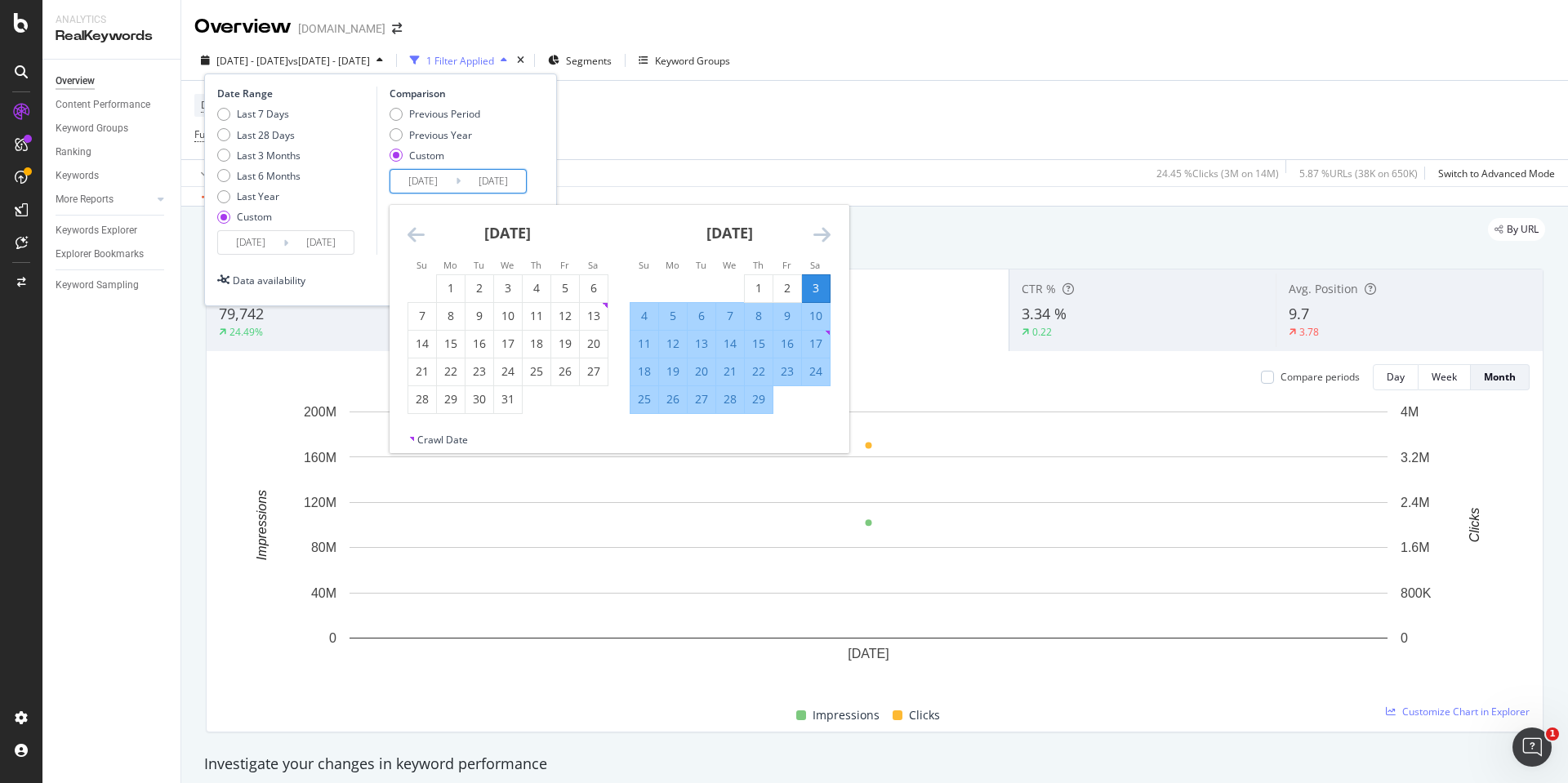
click at [531, 164] on div "Previous Period Previous Year Custom" at bounding box center [460, 138] width 142 height 61
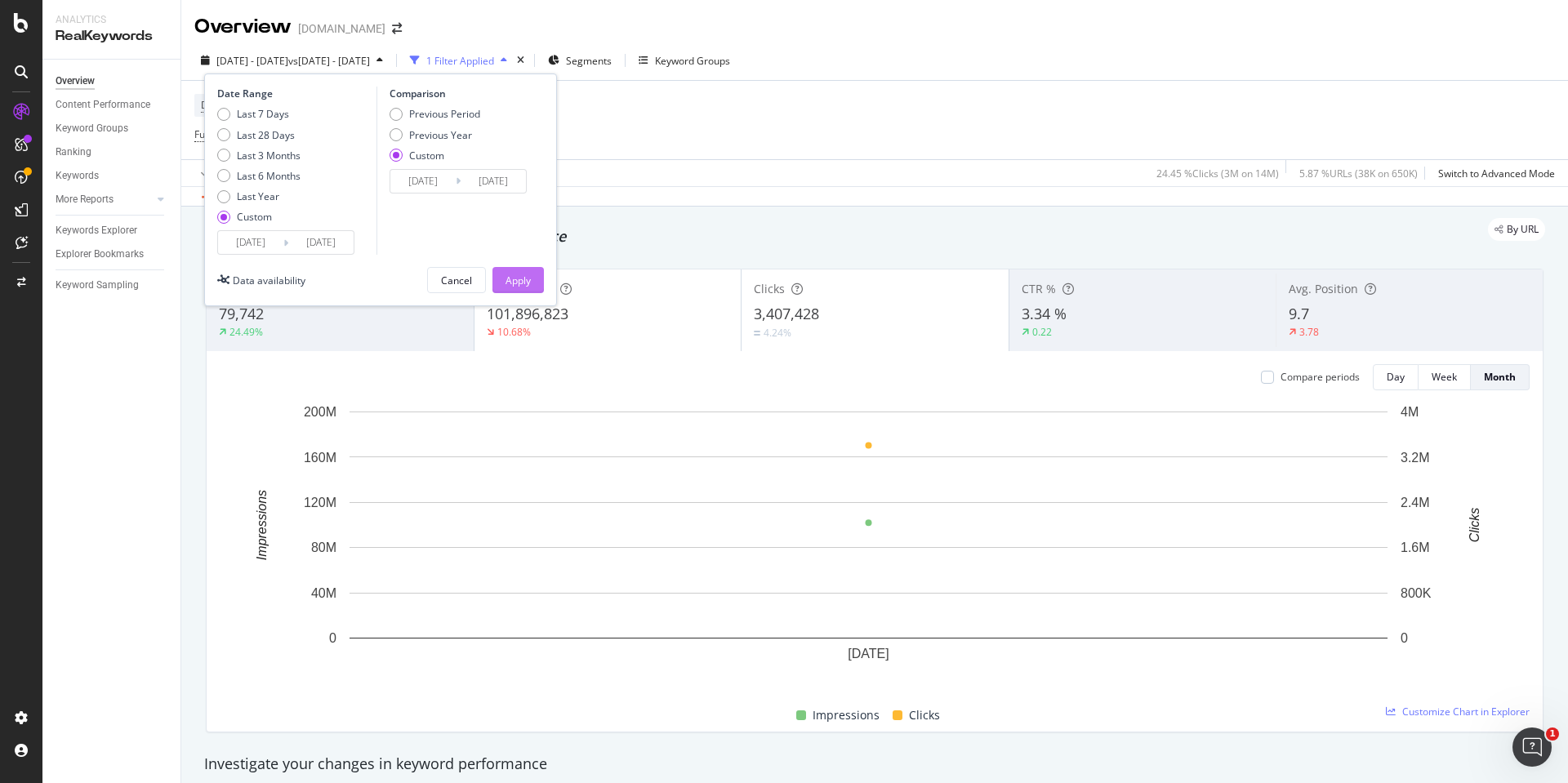
click at [520, 271] on div "Apply" at bounding box center [518, 280] width 26 height 25
